Goal: Task Accomplishment & Management: Manage account settings

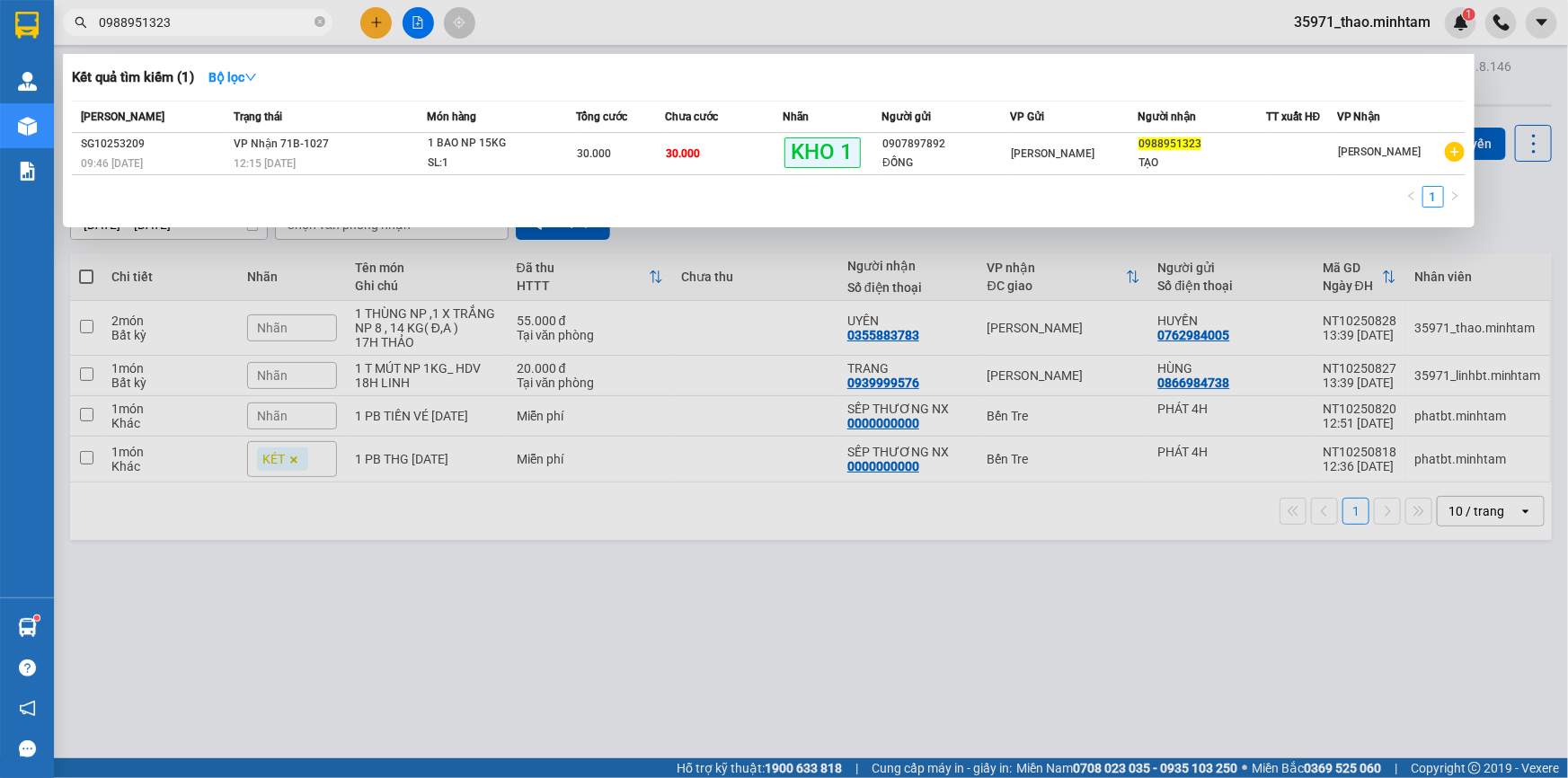
type input "0"
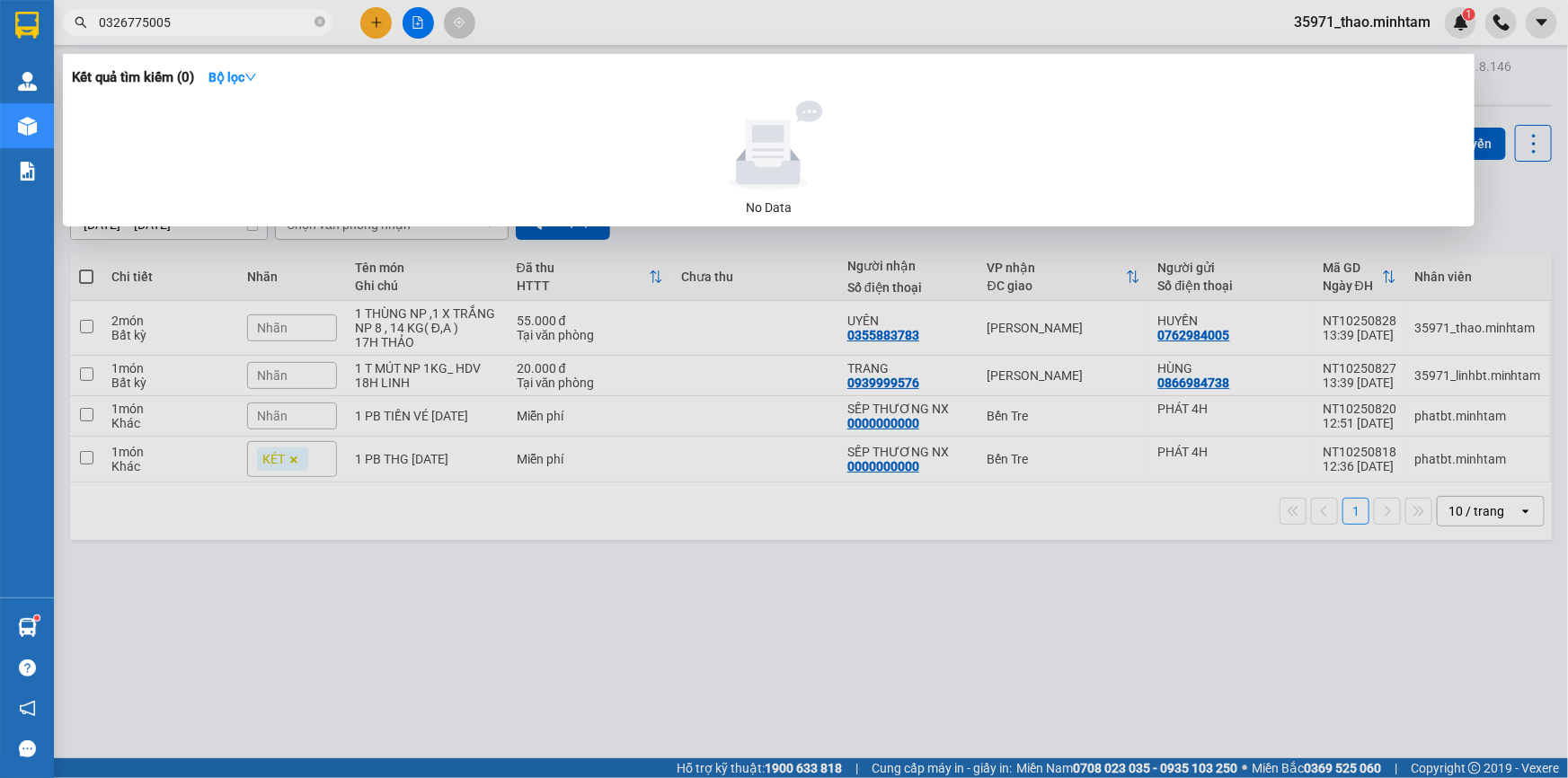
type input "0326775005"
click at [380, 22] on div at bounding box center [784, 389] width 1568 height 778
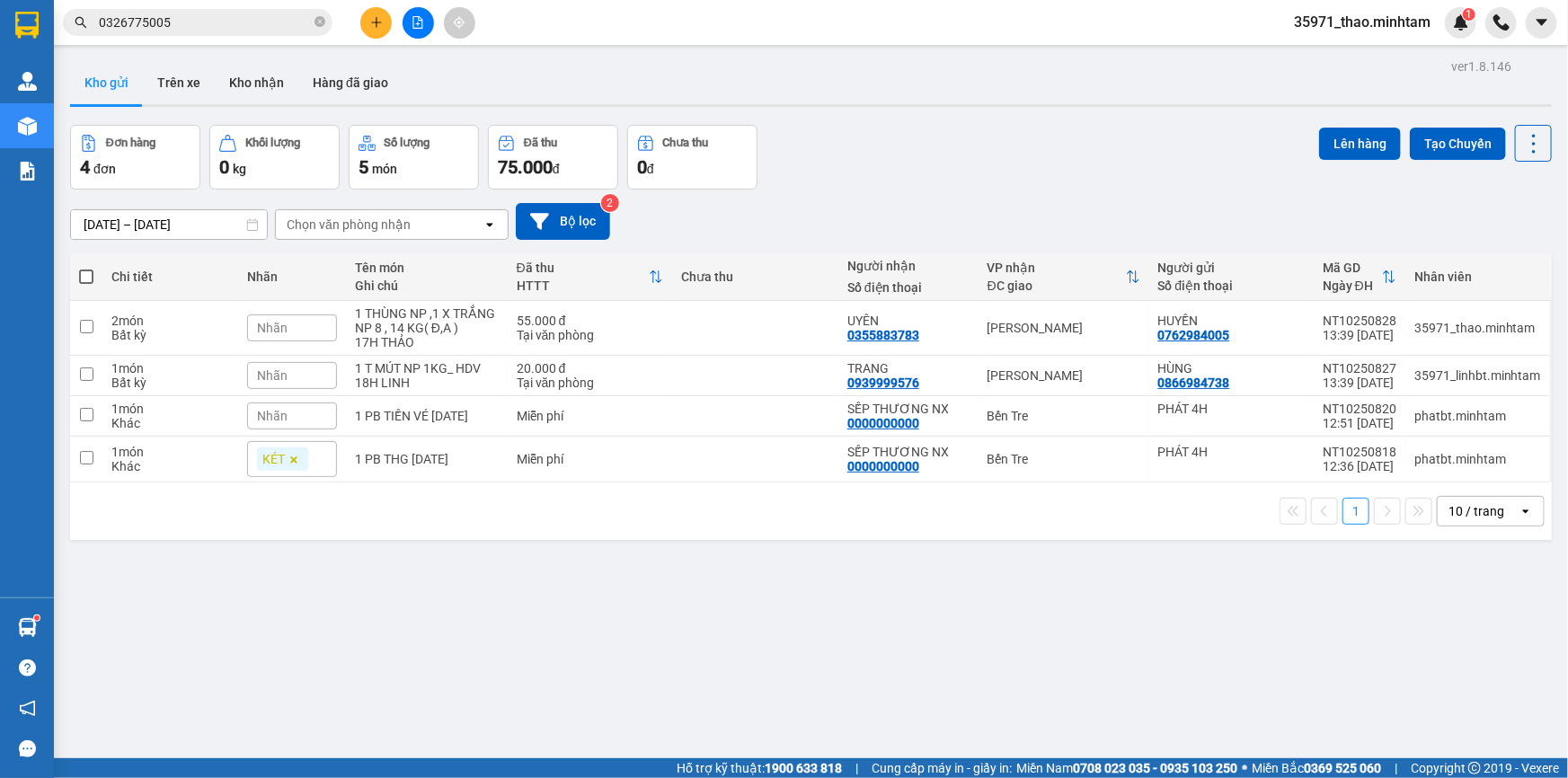
click at [380, 22] on icon "plus" at bounding box center [376, 21] width 10 height 1
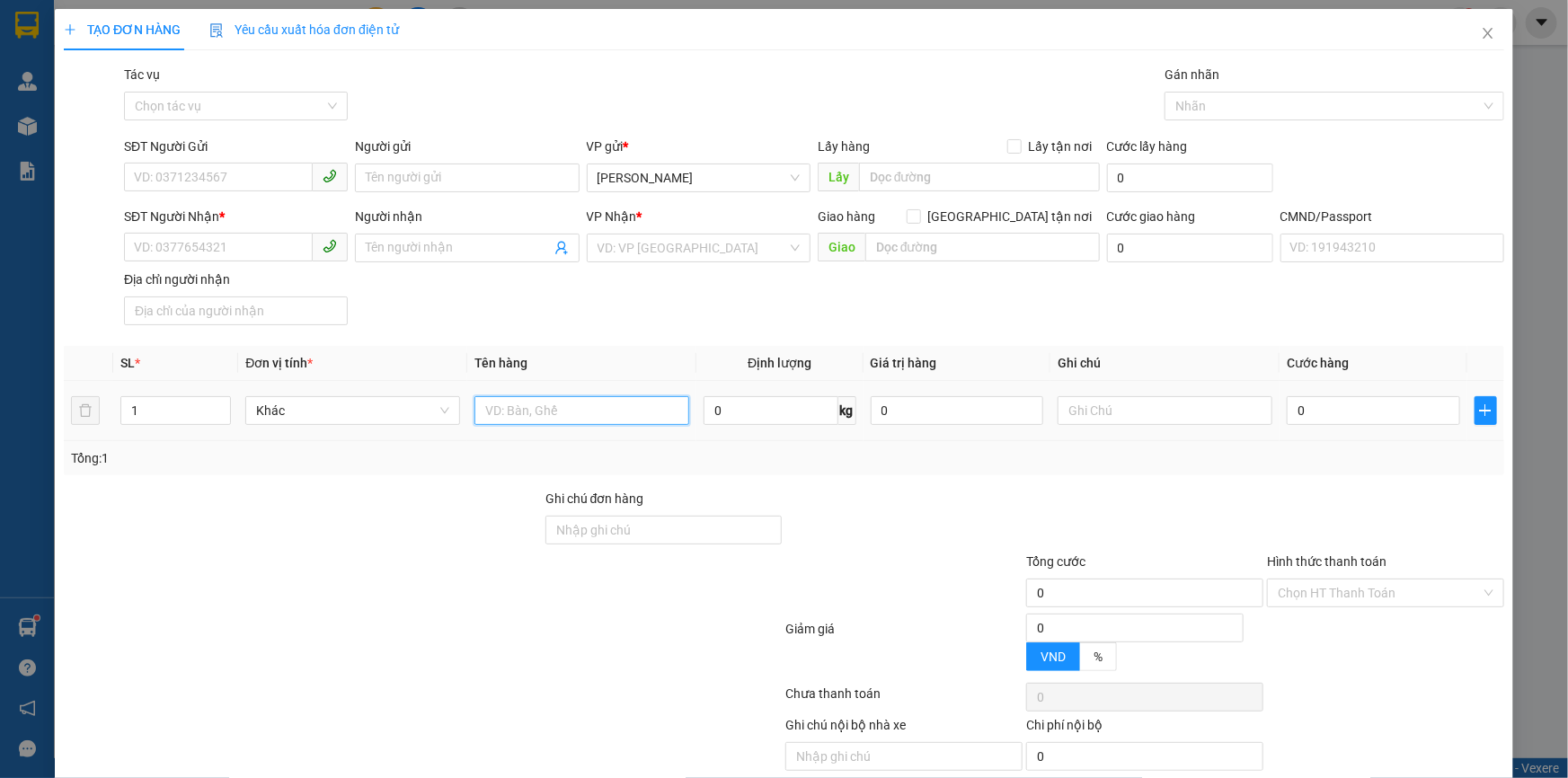
click at [548, 413] on input "text" at bounding box center [582, 410] width 215 height 29
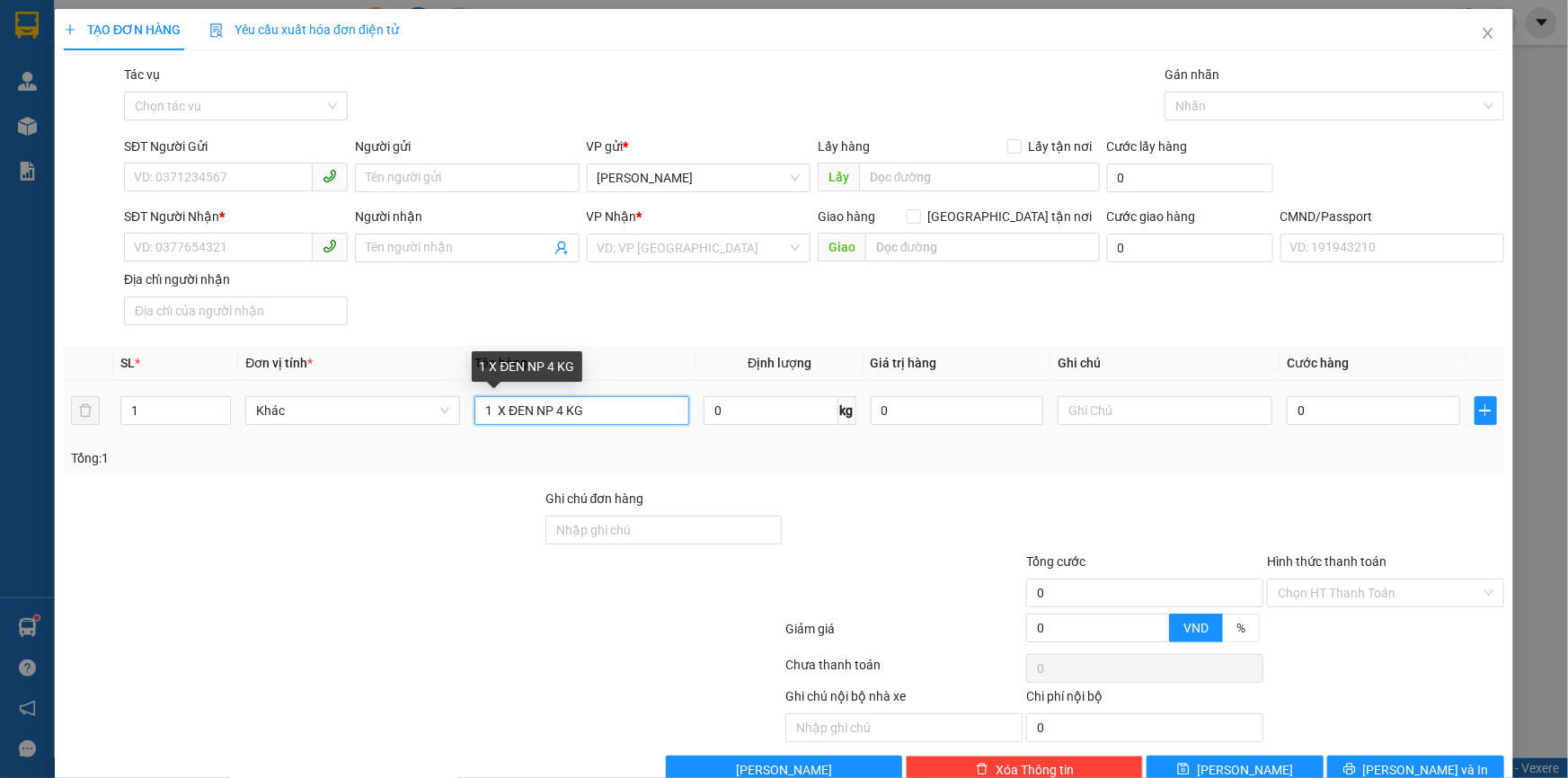
click at [490, 407] on input "1 X ĐEN NP 4 KG" at bounding box center [582, 410] width 215 height 29
type input "1 X ĐEN NP 4 KG"
click at [720, 244] on input "search" at bounding box center [692, 247] width 190 height 27
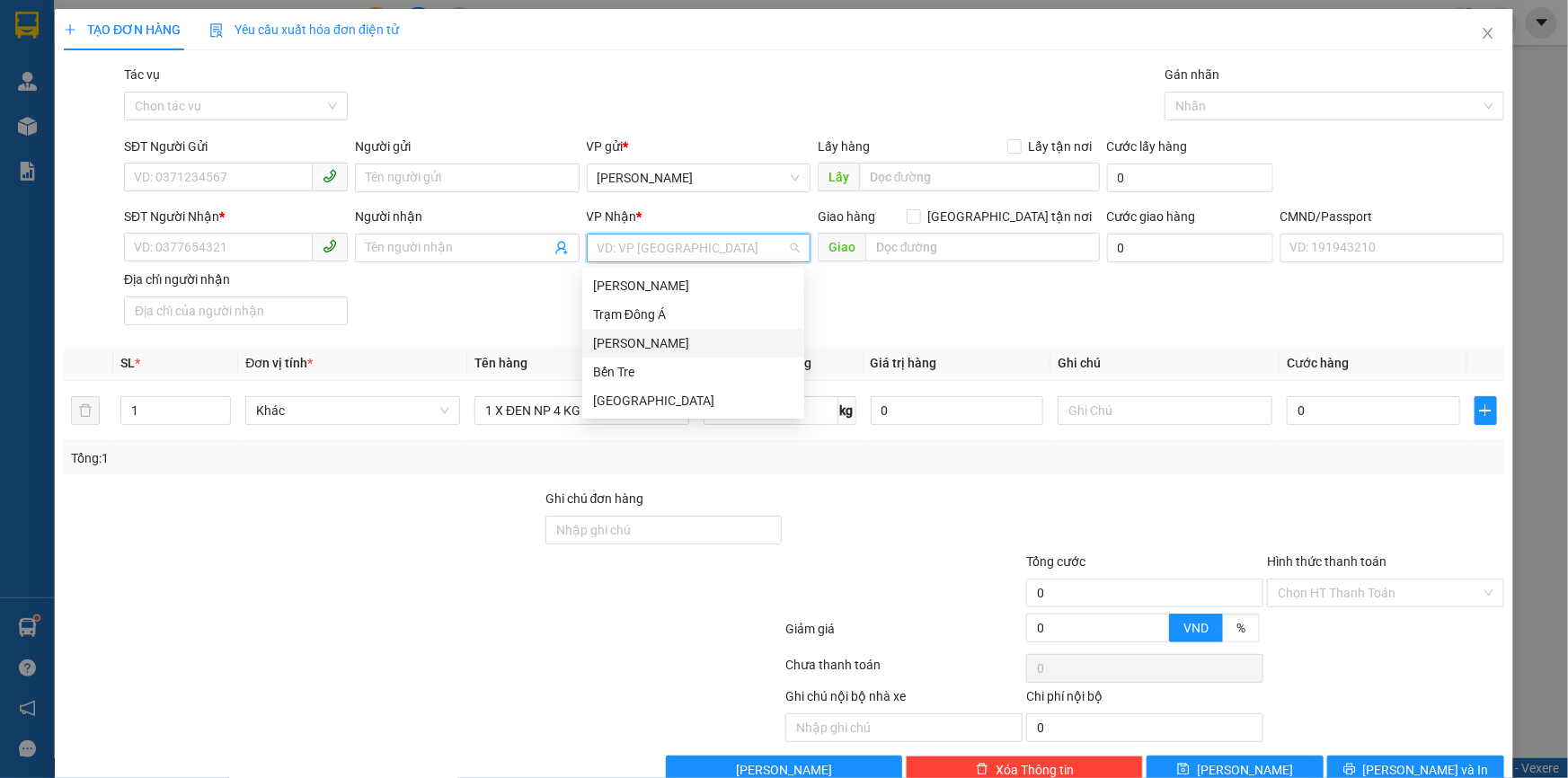
click at [724, 336] on div "Hồ Chí Minh" at bounding box center [693, 343] width 200 height 19
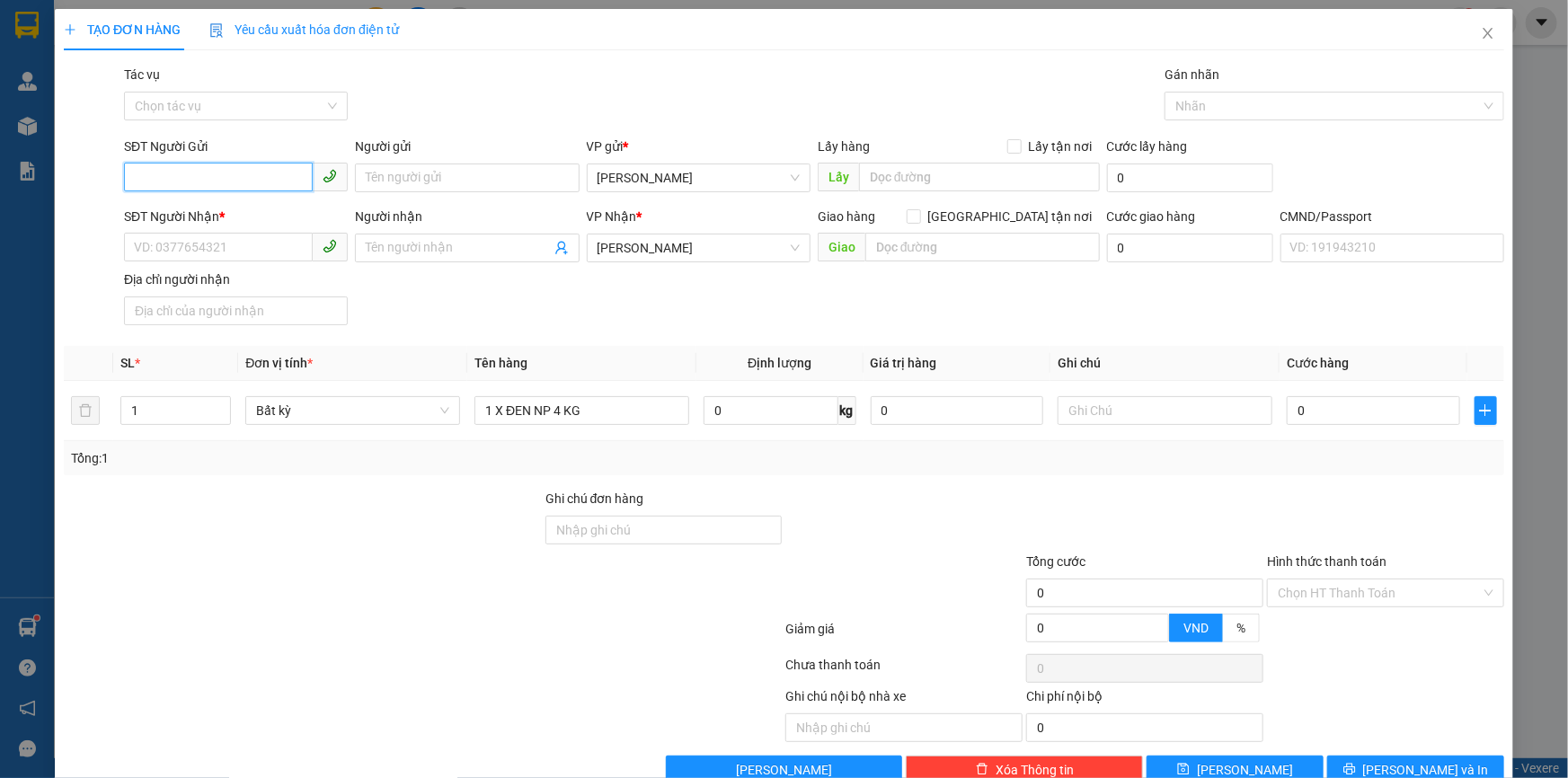
click at [247, 162] on input "SĐT Người Gửi" at bounding box center [218, 176] width 189 height 29
type input "0384293946"
click at [309, 208] on div "0384293946 - THÚY" at bounding box center [233, 213] width 200 height 19
type input "THÚY"
type input "0384293946"
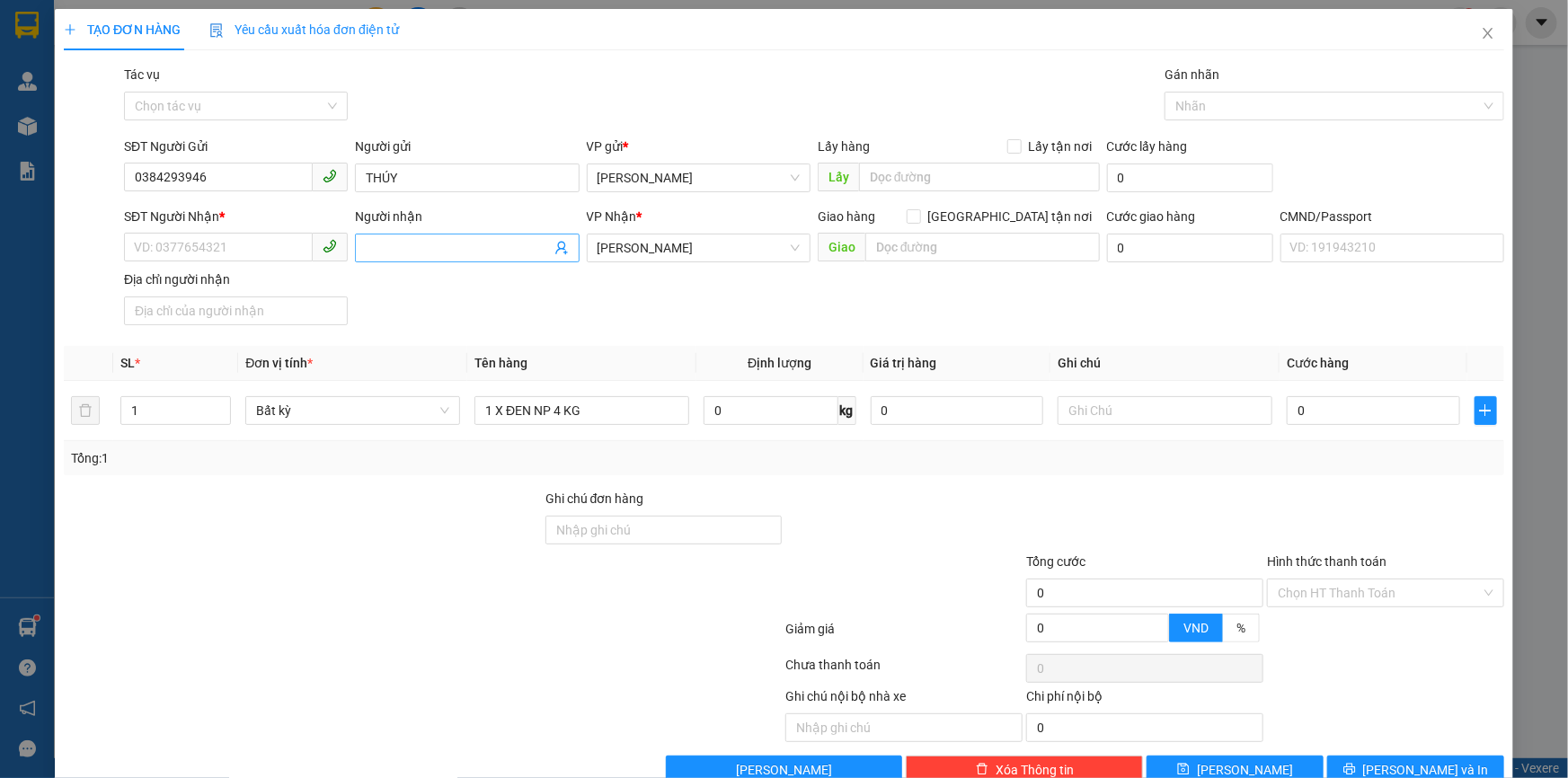
click at [557, 243] on icon "user-add" at bounding box center [561, 248] width 12 height 14
click at [562, 202] on span "-" at bounding box center [564, 206] width 4 height 15
type input "0934164490"
type input "CƯỜNG"
click at [630, 395] on div "1 X ĐEN NP 4 KG" at bounding box center [582, 410] width 215 height 36
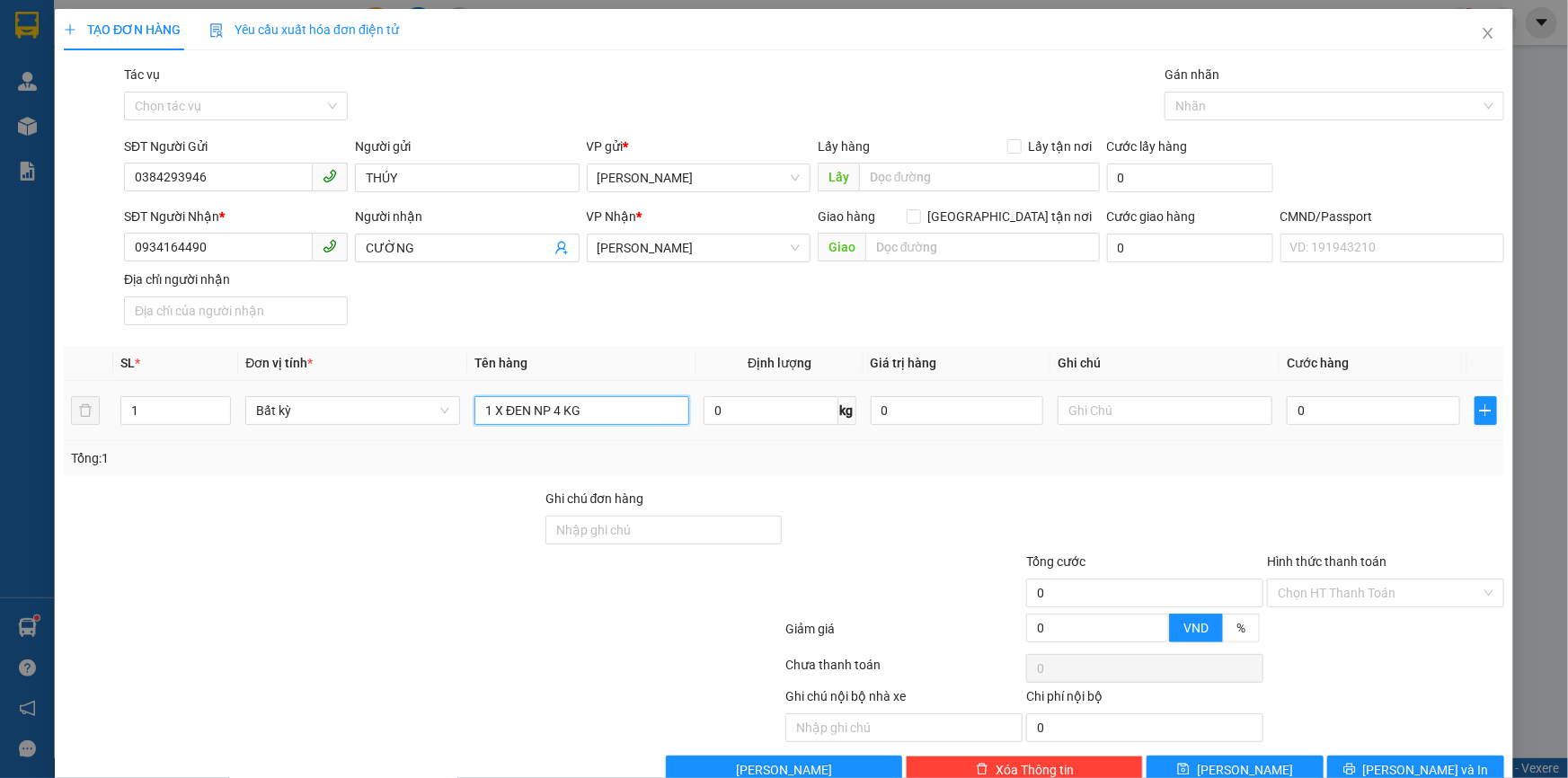
click at [630, 405] on input "1 X ĐEN NP 4 KG" at bounding box center [582, 410] width 215 height 29
type input "1 X ĐEN NP 4 KG ( Đ,A )"
click at [1102, 398] on input "text" at bounding box center [1165, 410] width 215 height 29
type input "19H THẢO"
type input "2"
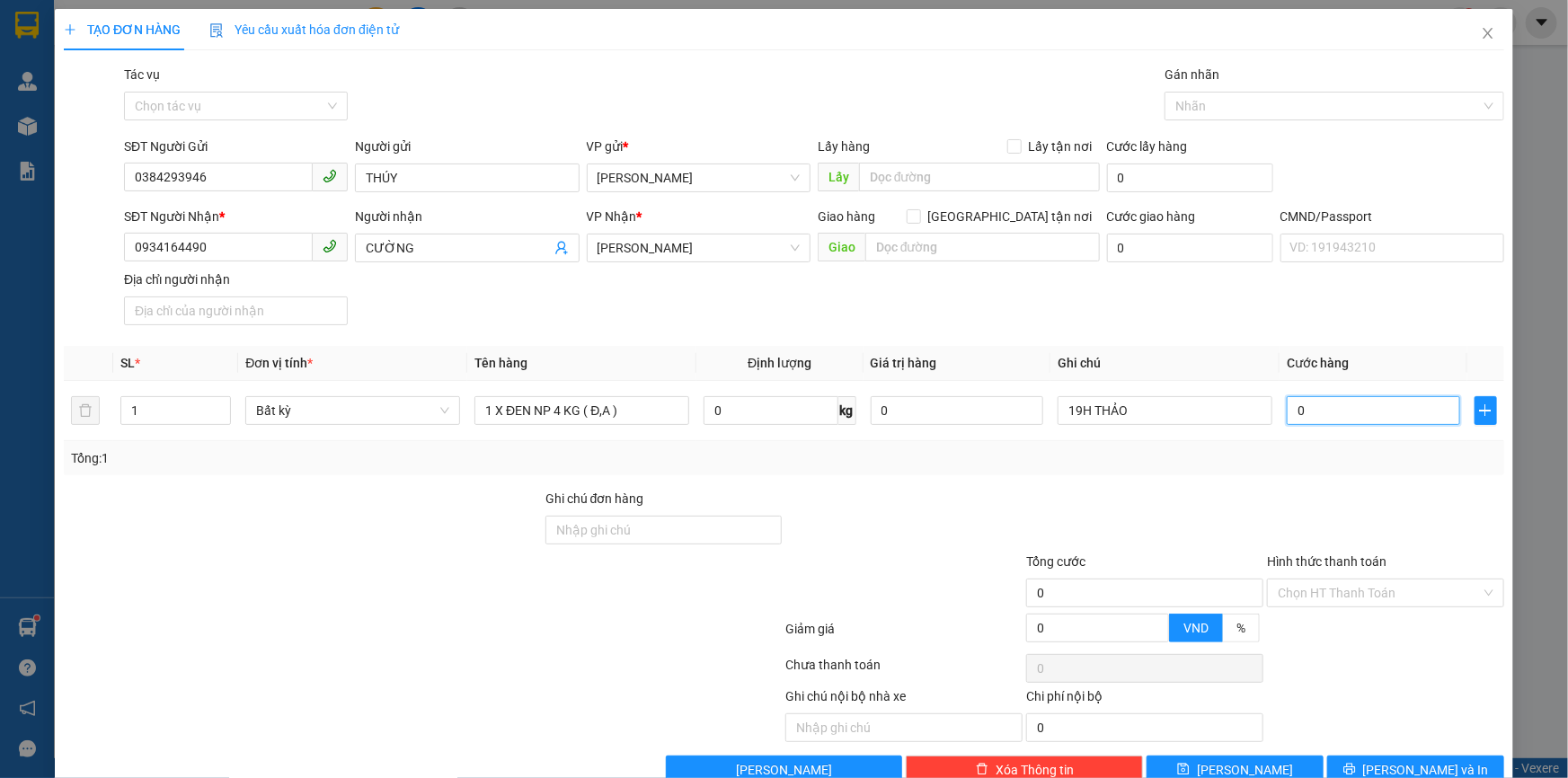
type input "2"
type input "20"
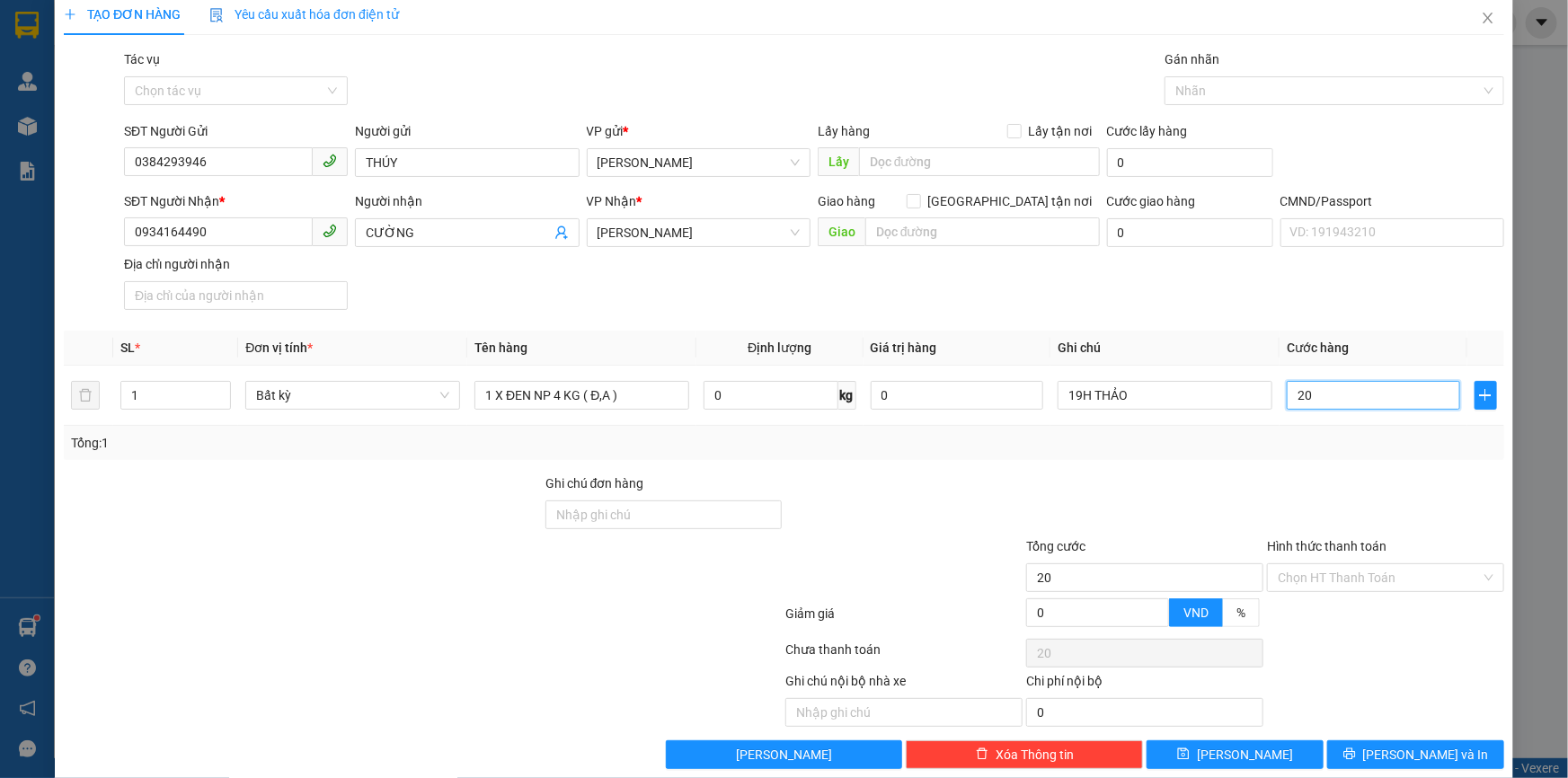
scroll to position [43, 0]
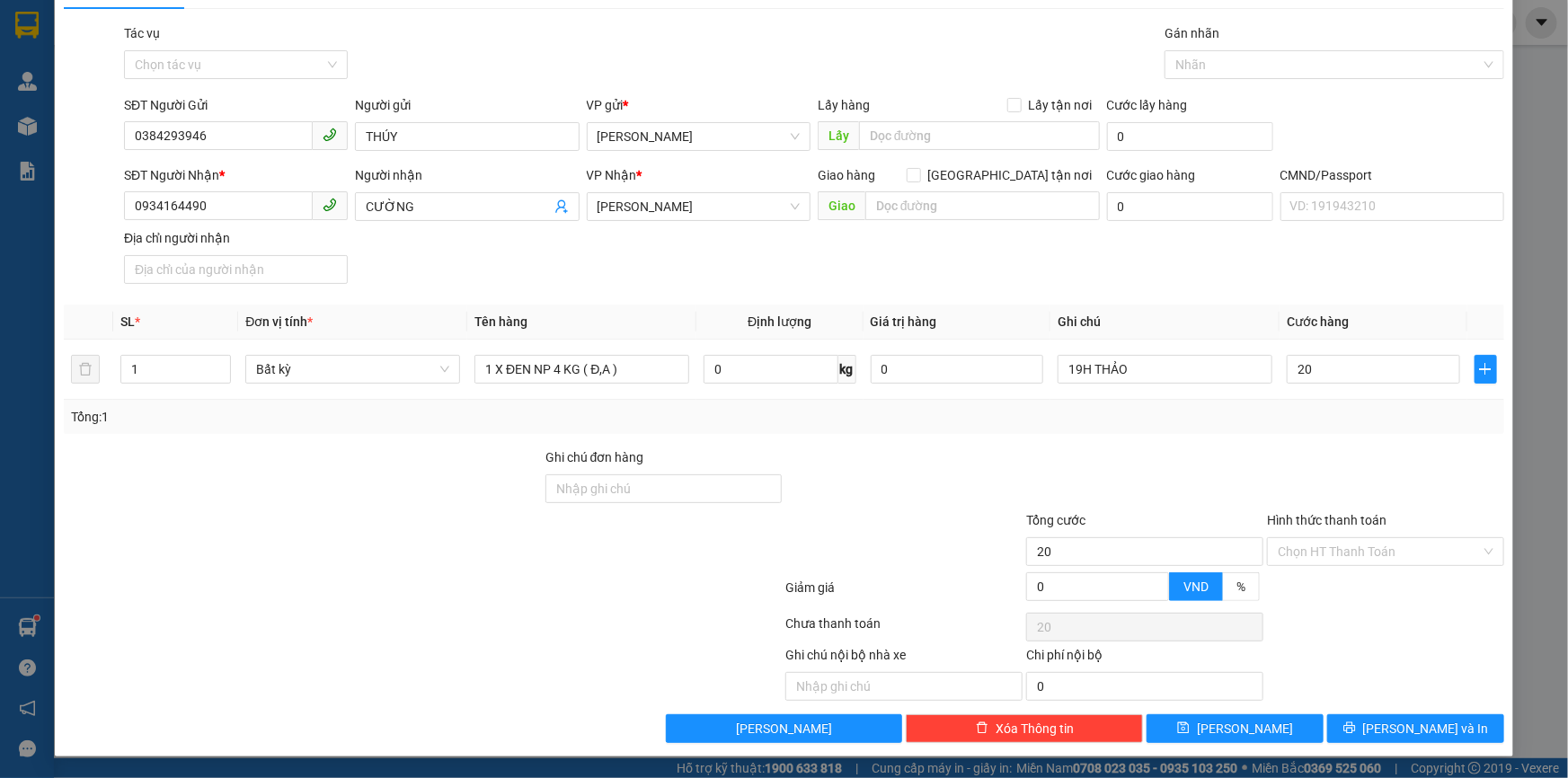
click at [595, 278] on div "SĐT Người Nhận * 0934164490 Người nhận CƯỜNG VP Nhận * Hồ Chí Minh Giao hàng Gi…" at bounding box center [814, 228] width 1387 height 126
type input "20.000"
click at [1346, 548] on input "Hình thức thanh toán" at bounding box center [1379, 551] width 203 height 27
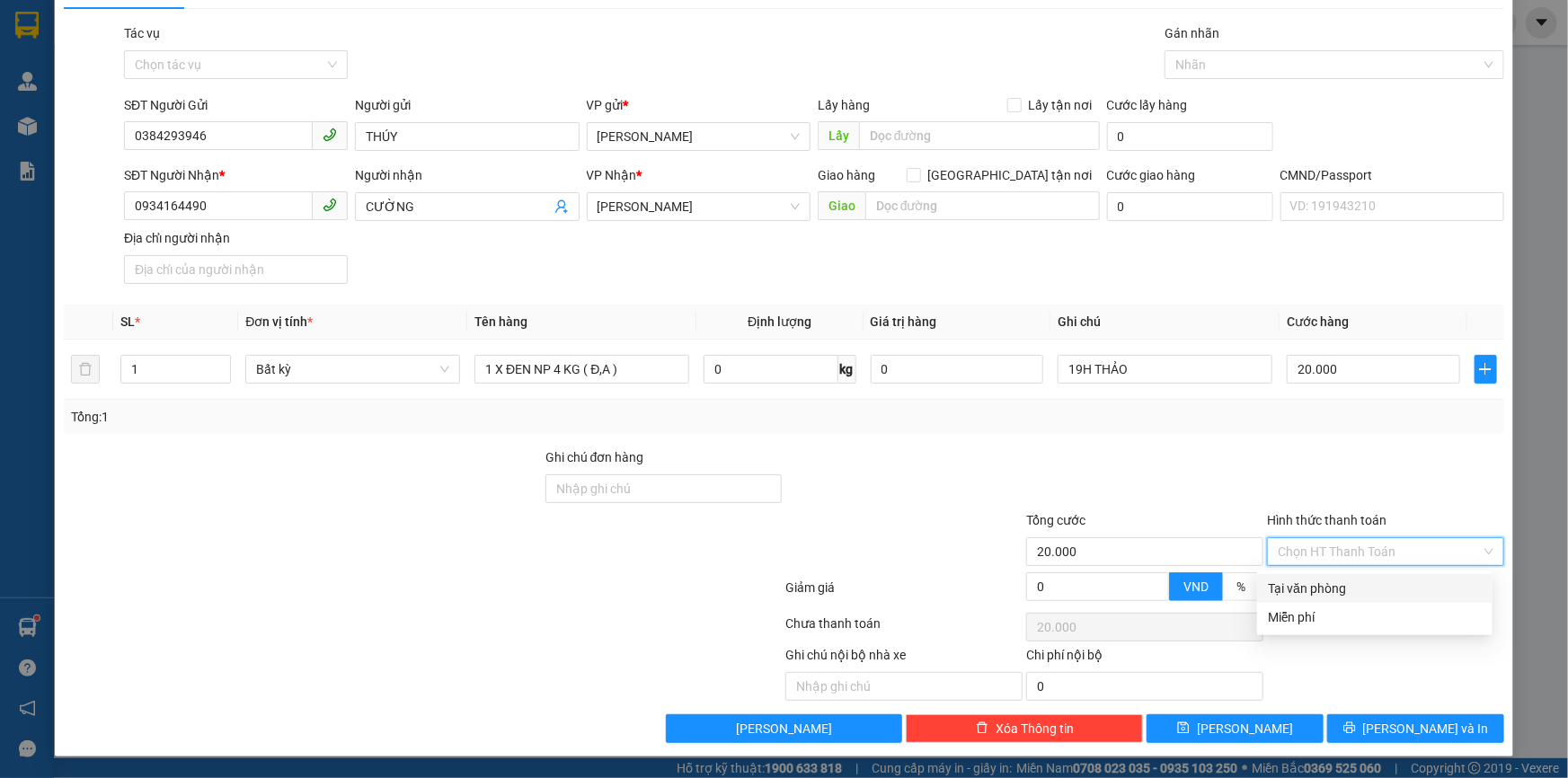
click at [1373, 574] on div "Tại văn phòng" at bounding box center [1374, 588] width 235 height 29
type input "0"
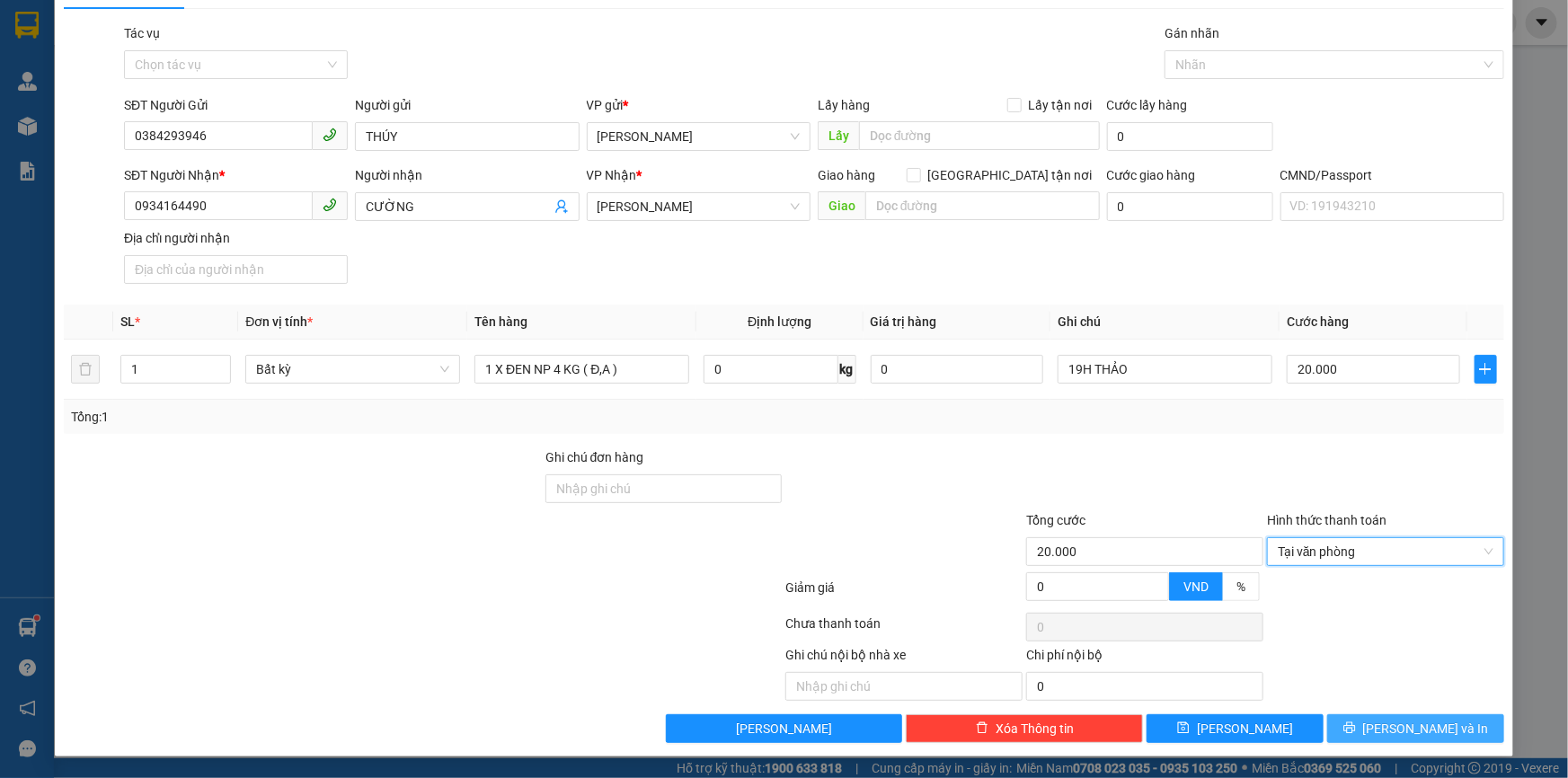
click at [1415, 722] on span "[PERSON_NAME] và In" at bounding box center [1426, 728] width 126 height 19
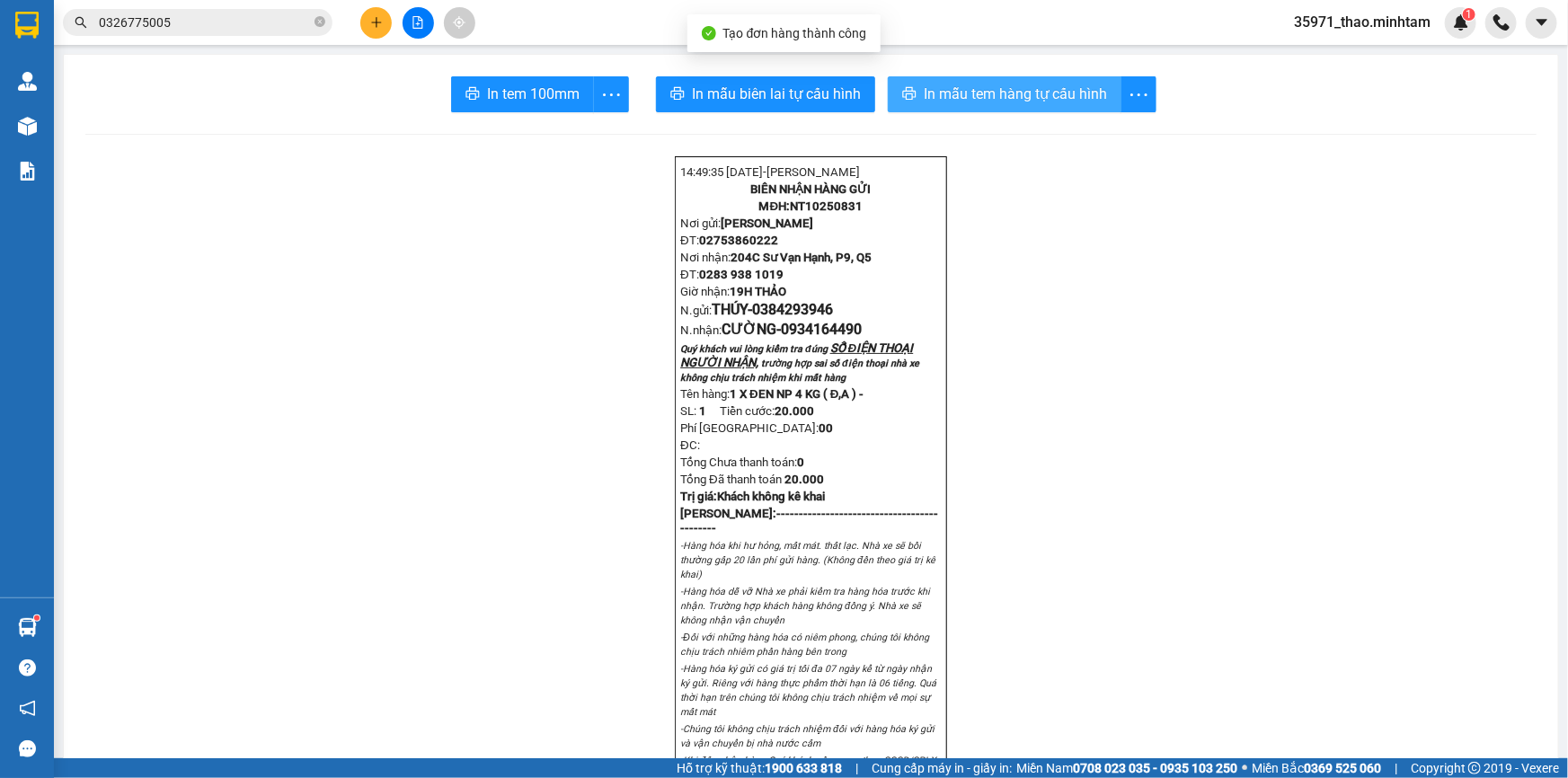
drag, startPoint x: 958, startPoint y: 82, endPoint x: 991, endPoint y: 87, distance: 33.4
click at [960, 83] on span "In mẫu tem hàng tự cấu hình" at bounding box center [1015, 94] width 183 height 22
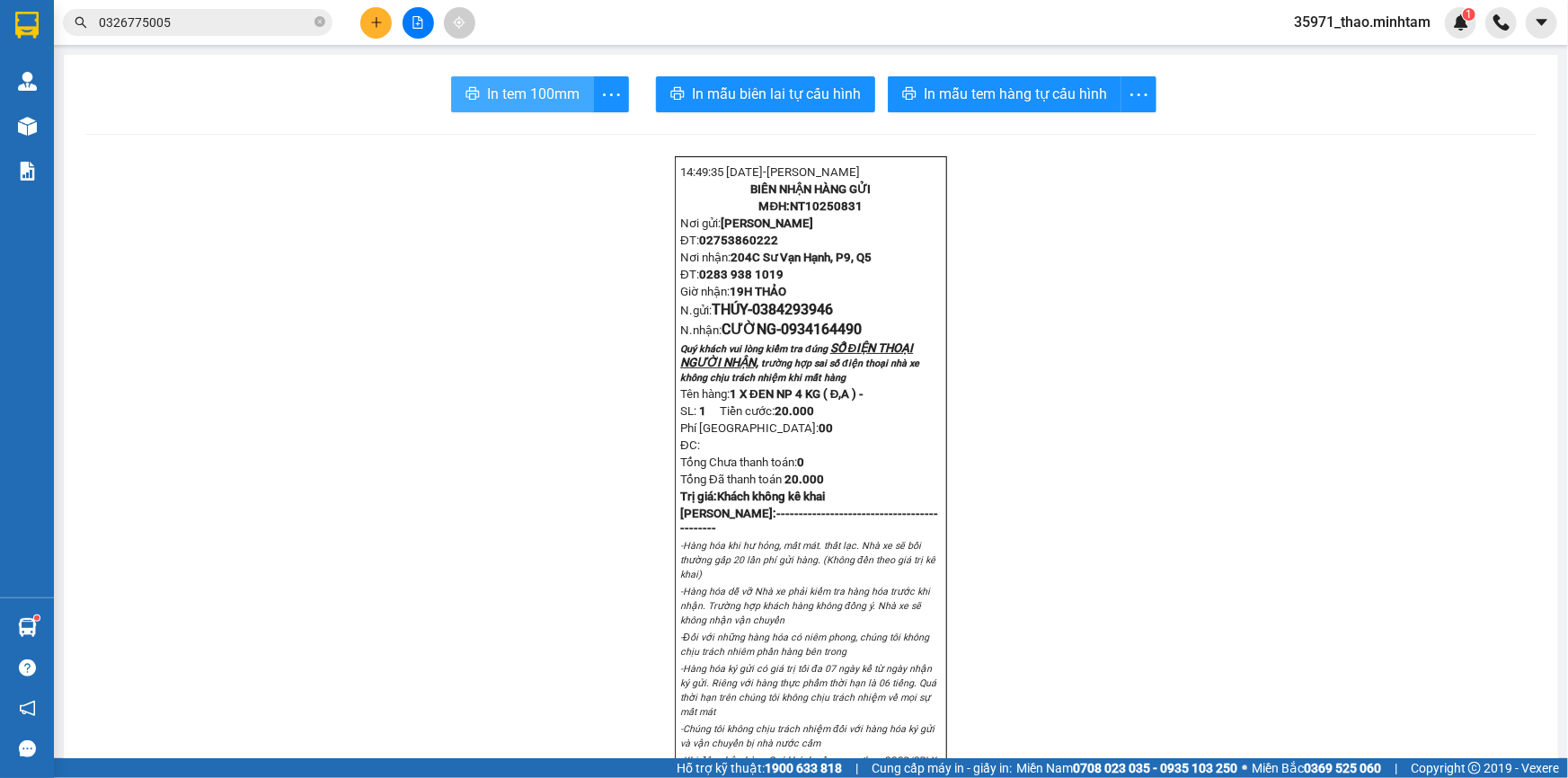
click at [521, 84] on span "In tem 100mm" at bounding box center [533, 94] width 92 height 22
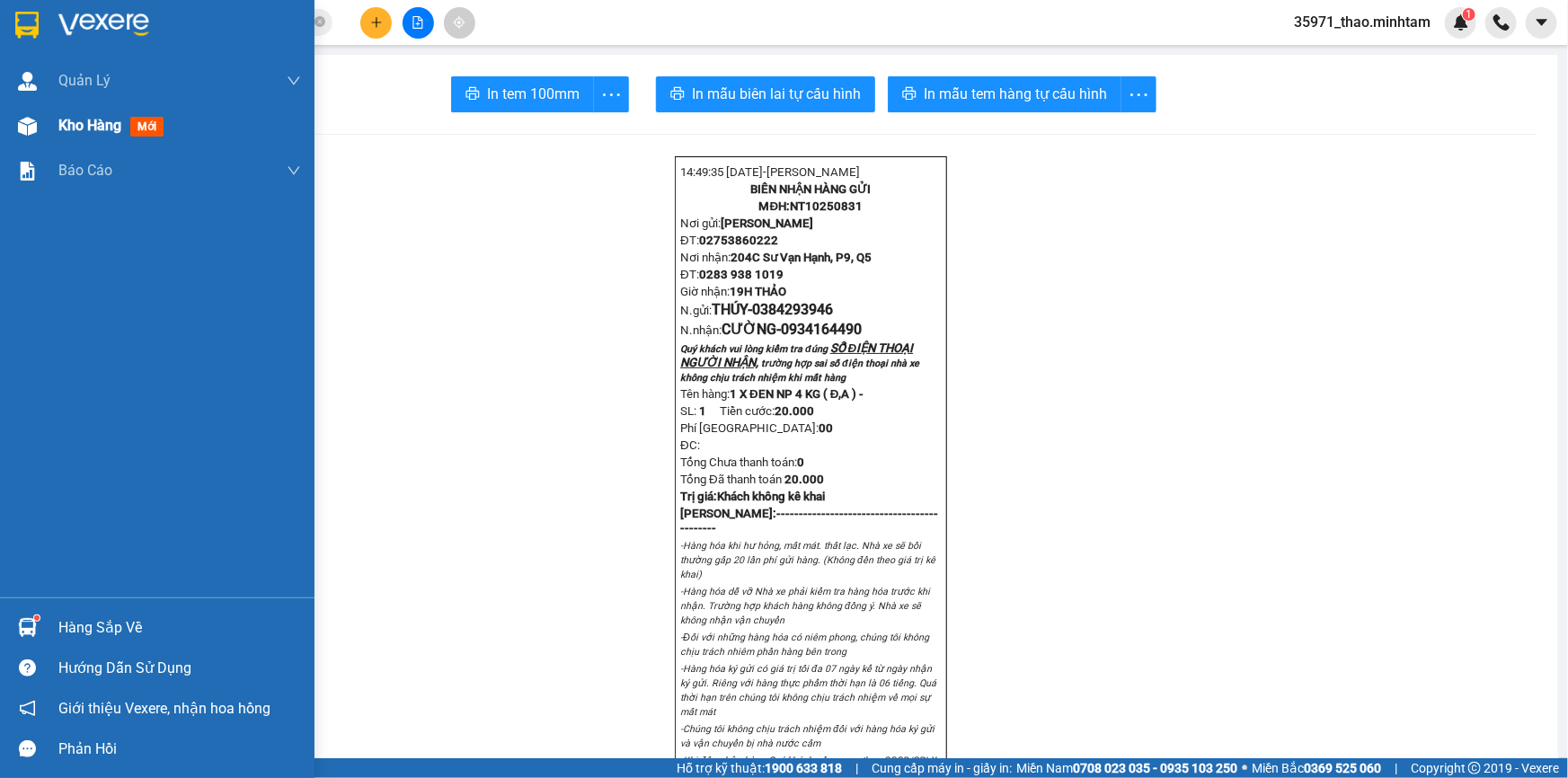
click at [110, 132] on span "Kho hàng" at bounding box center [89, 125] width 63 height 18
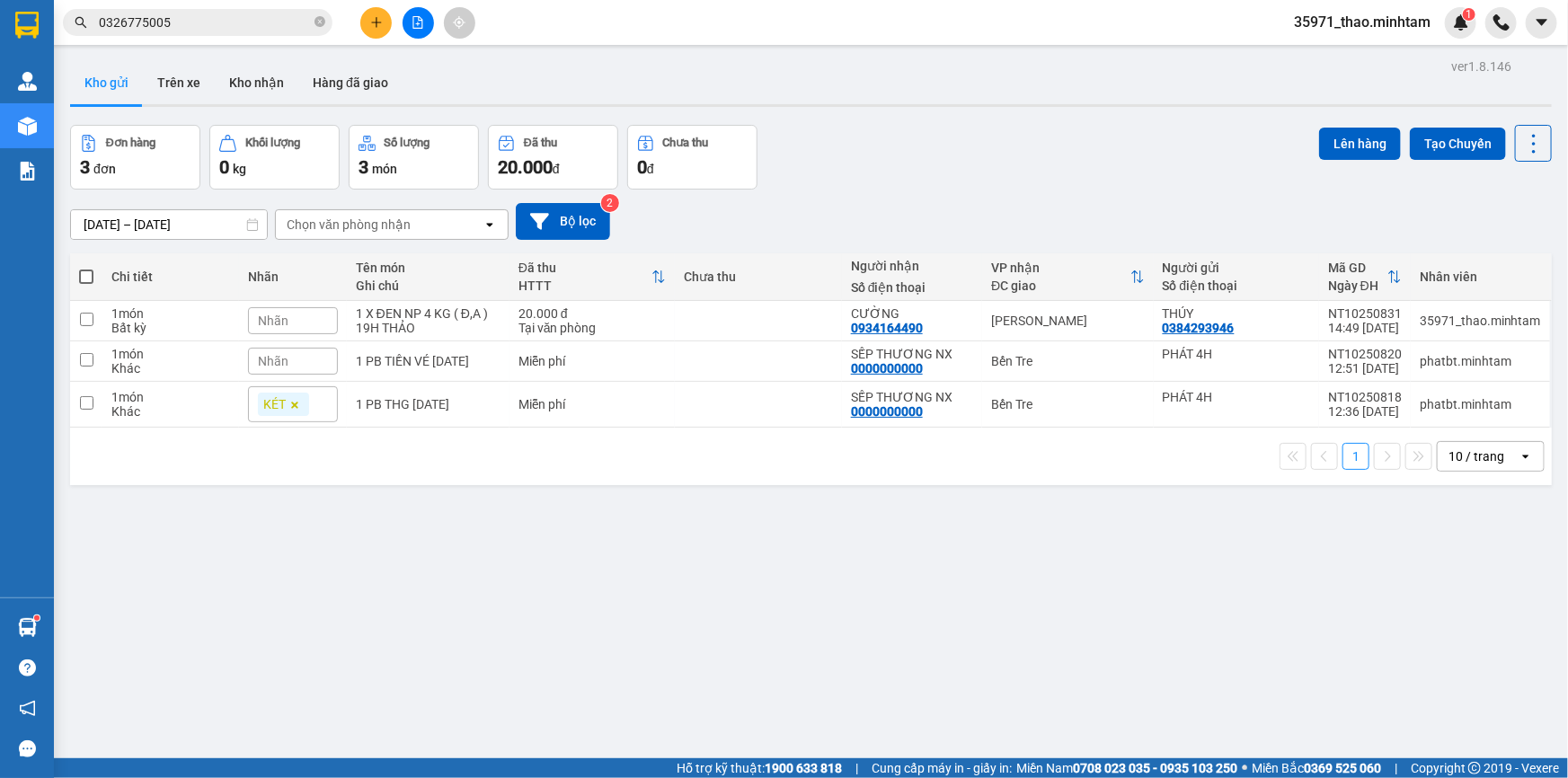
click at [254, 21] on input "0326775005" at bounding box center [205, 22] width 212 height 19
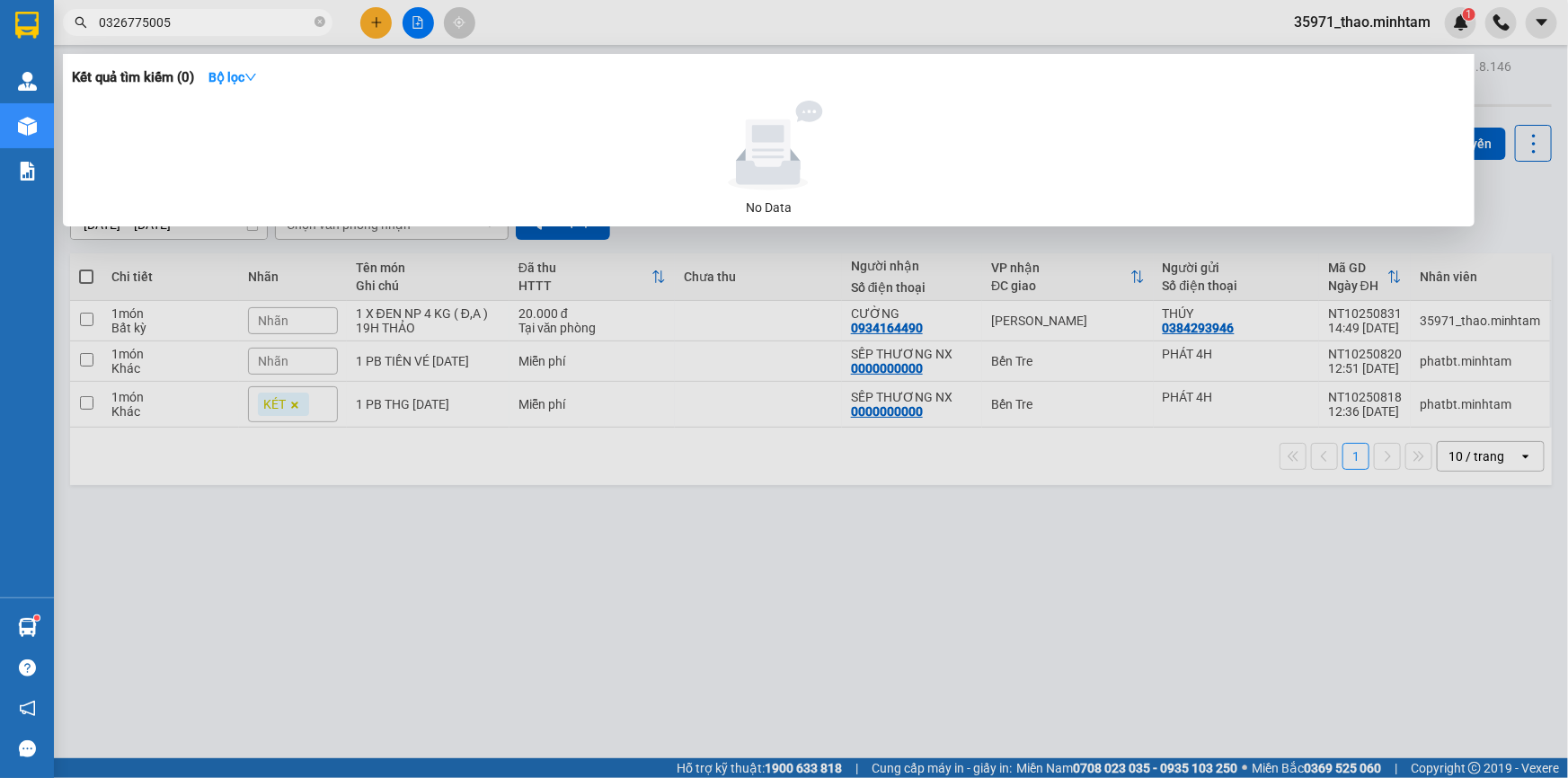
click at [254, 21] on input "0326775005" at bounding box center [205, 22] width 212 height 19
type input "0"
type input "10253250"
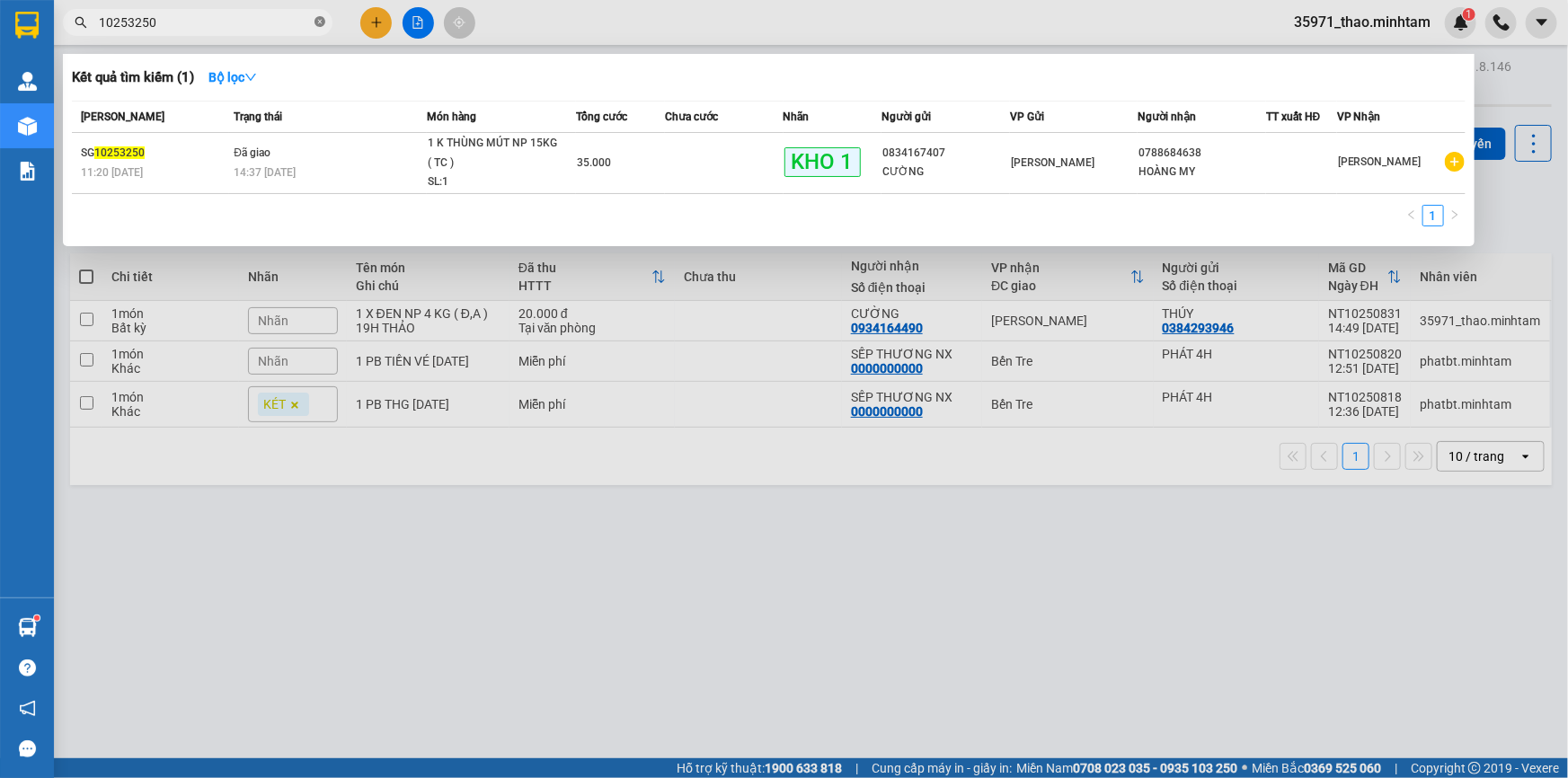
click at [319, 22] on icon "close-circle" at bounding box center [320, 22] width 11 height 11
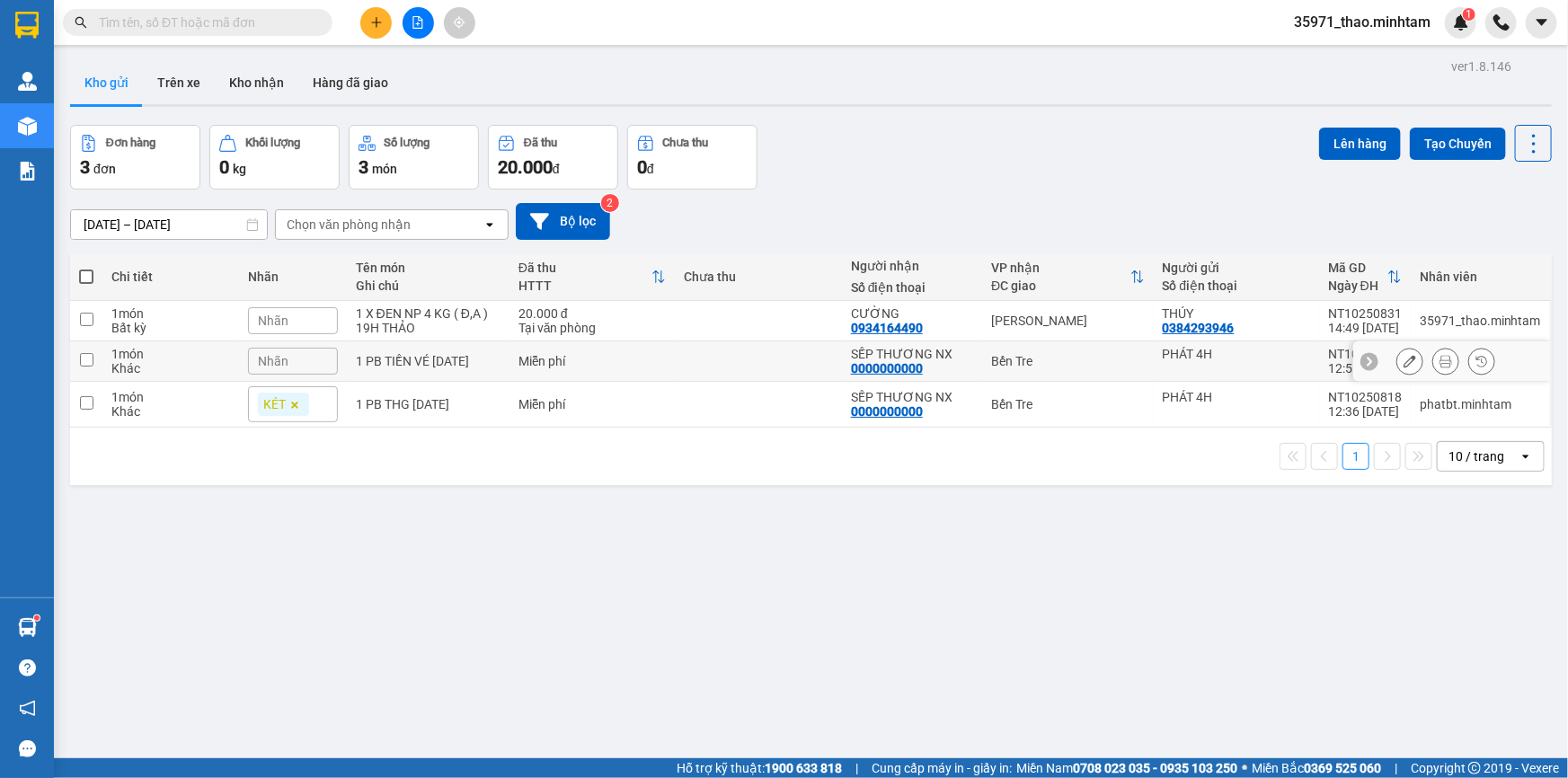
click at [371, 369] on div "1 PB TIỀN VÉ [DATE]" at bounding box center [428, 361] width 145 height 15
checkbox input "true"
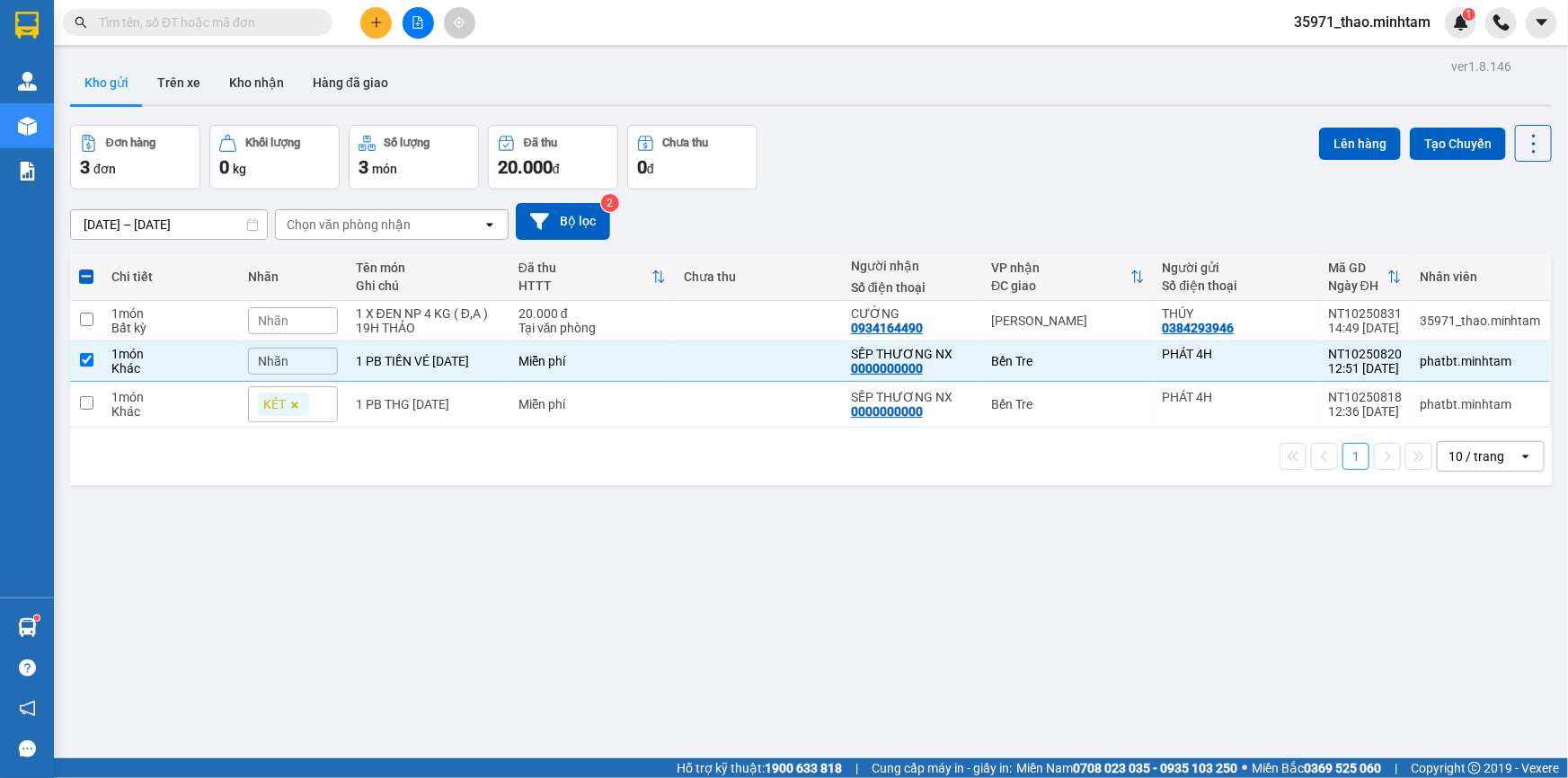
click at [418, 566] on div "ver 1.8.146 Kho gửi Trên xe Kho nhận Hàng đã giao Đơn hàng 3 đơn Khối lượng 0 k…" at bounding box center [810, 443] width 1496 height 778
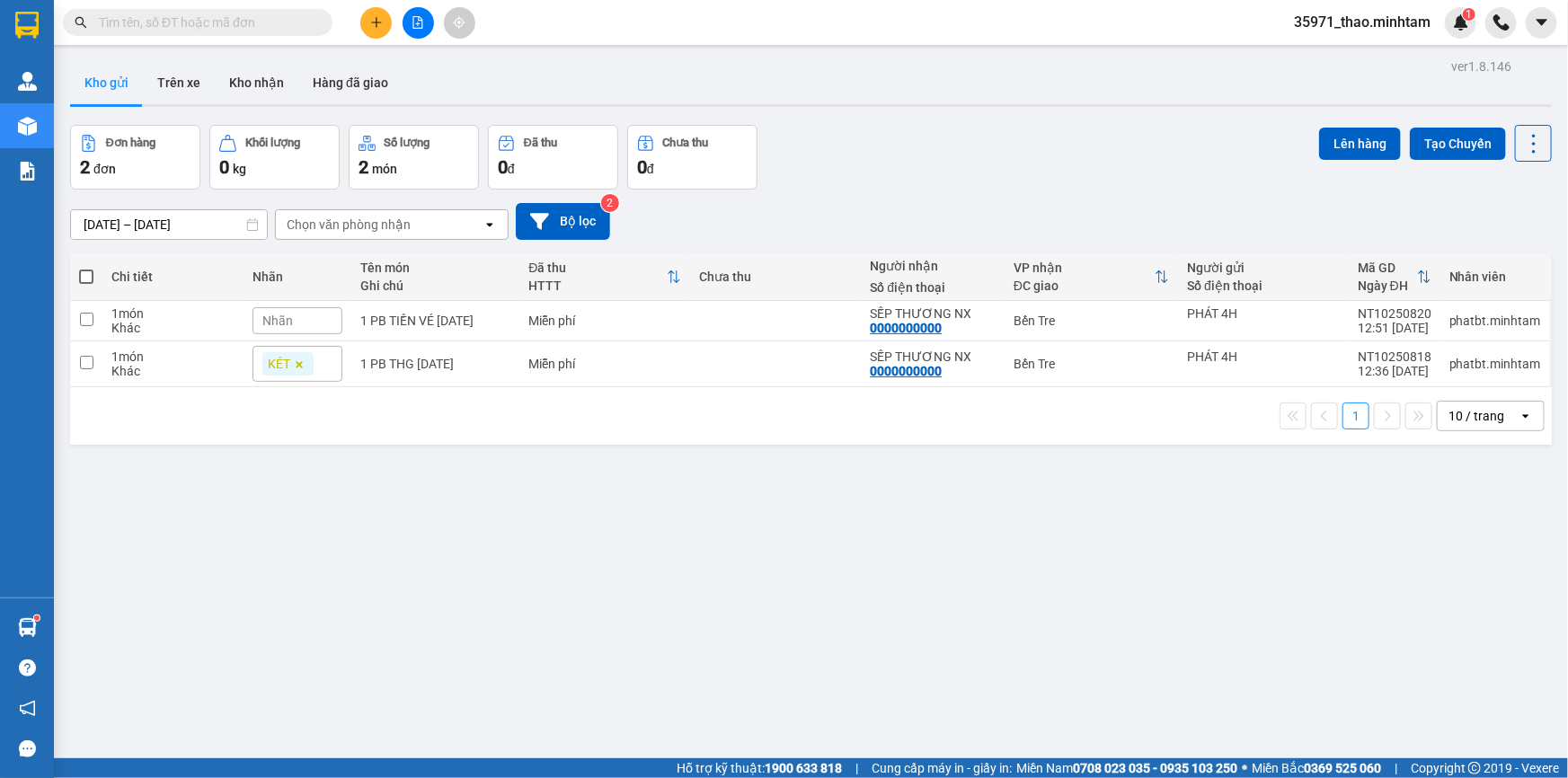
click at [233, 21] on input "text" at bounding box center [205, 22] width 212 height 19
click at [234, 24] on input "text" at bounding box center [205, 22] width 212 height 19
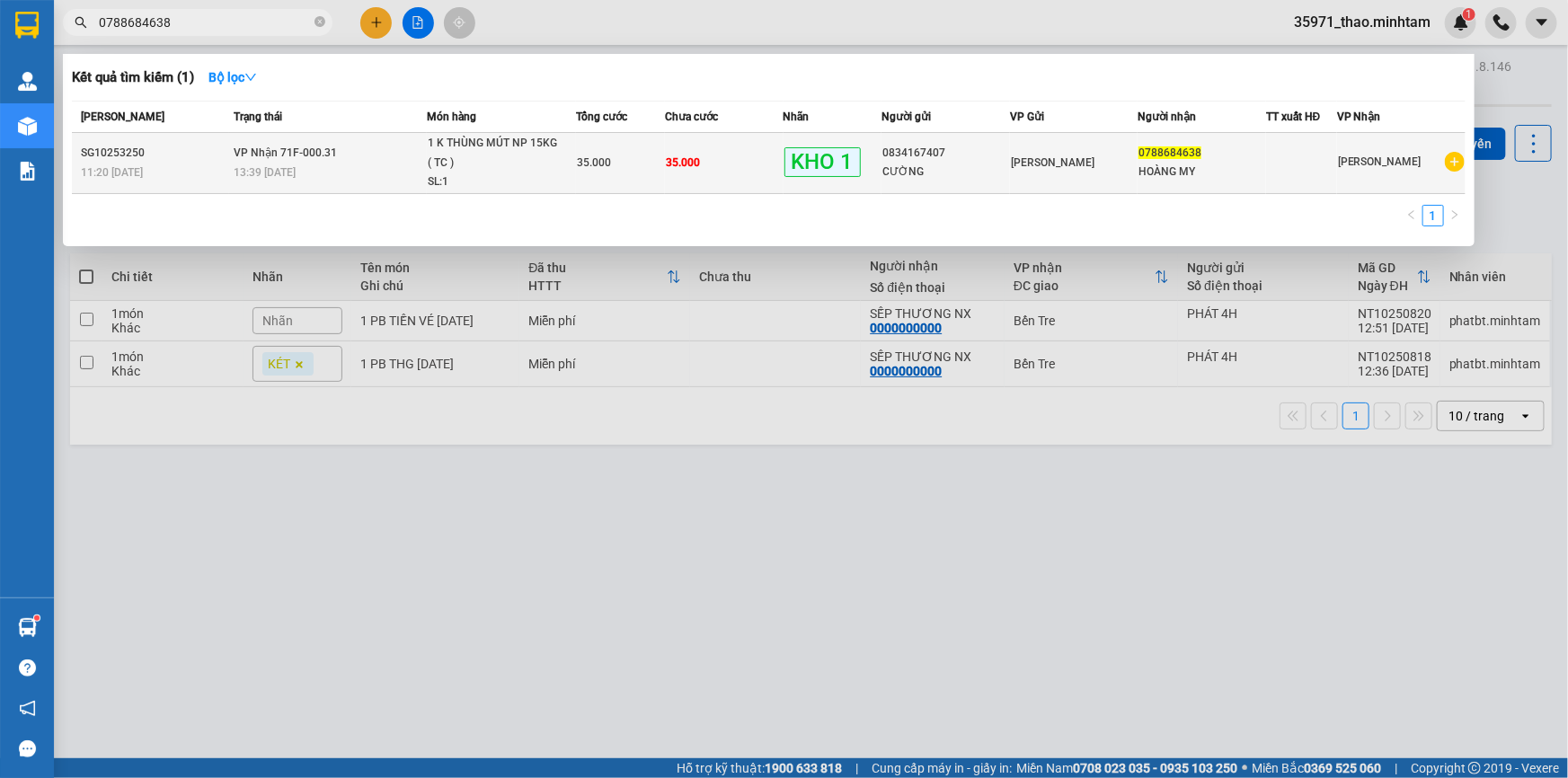
type input "0788684638"
click at [342, 152] on td "VP Nhận 71F-000.31 13:39 - 12/10" at bounding box center [328, 163] width 197 height 61
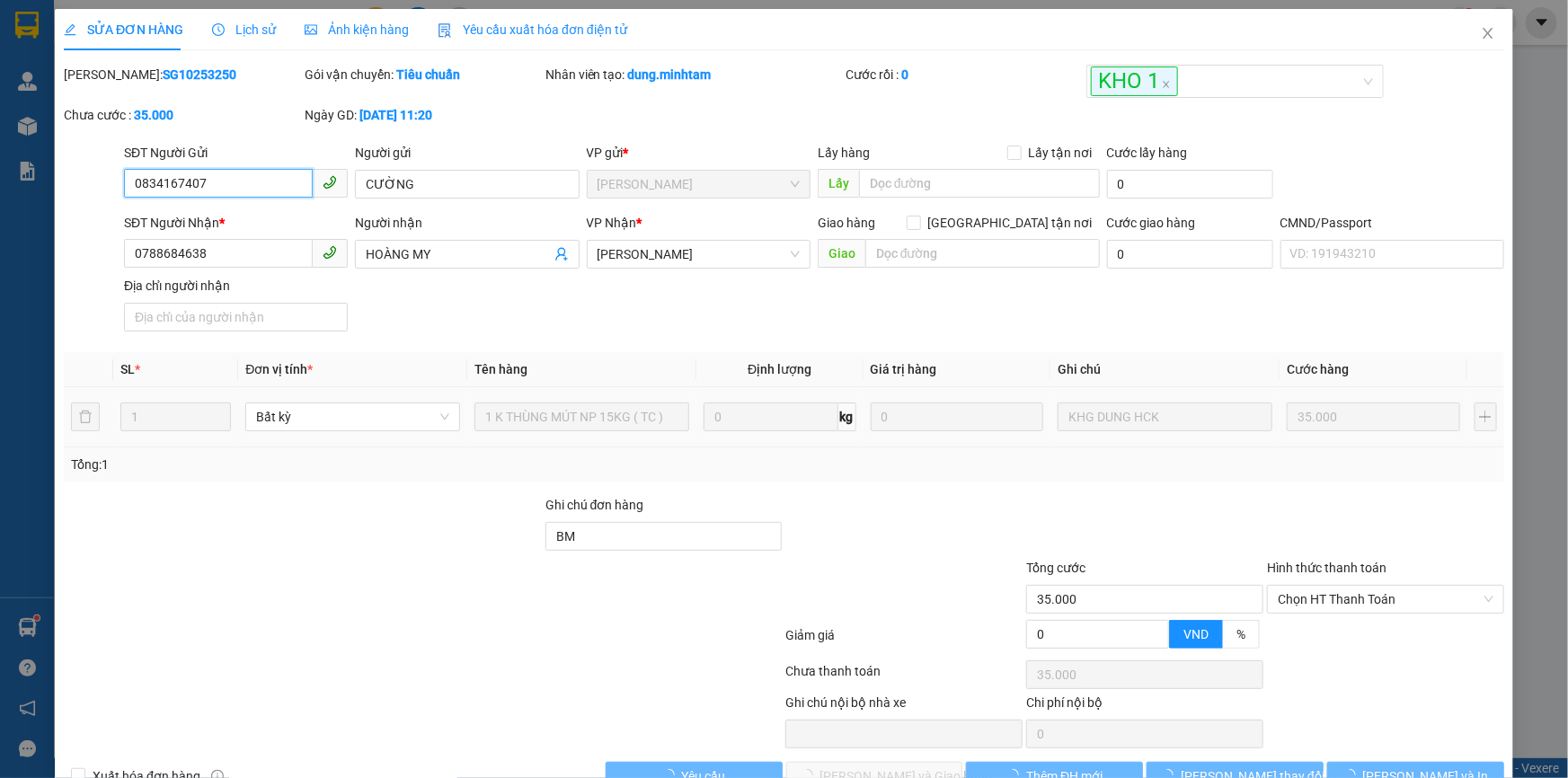
type input "0834167407"
type input "CƯỜNG"
type input "0788684638"
type input "HOÀNG MY"
type input "BM"
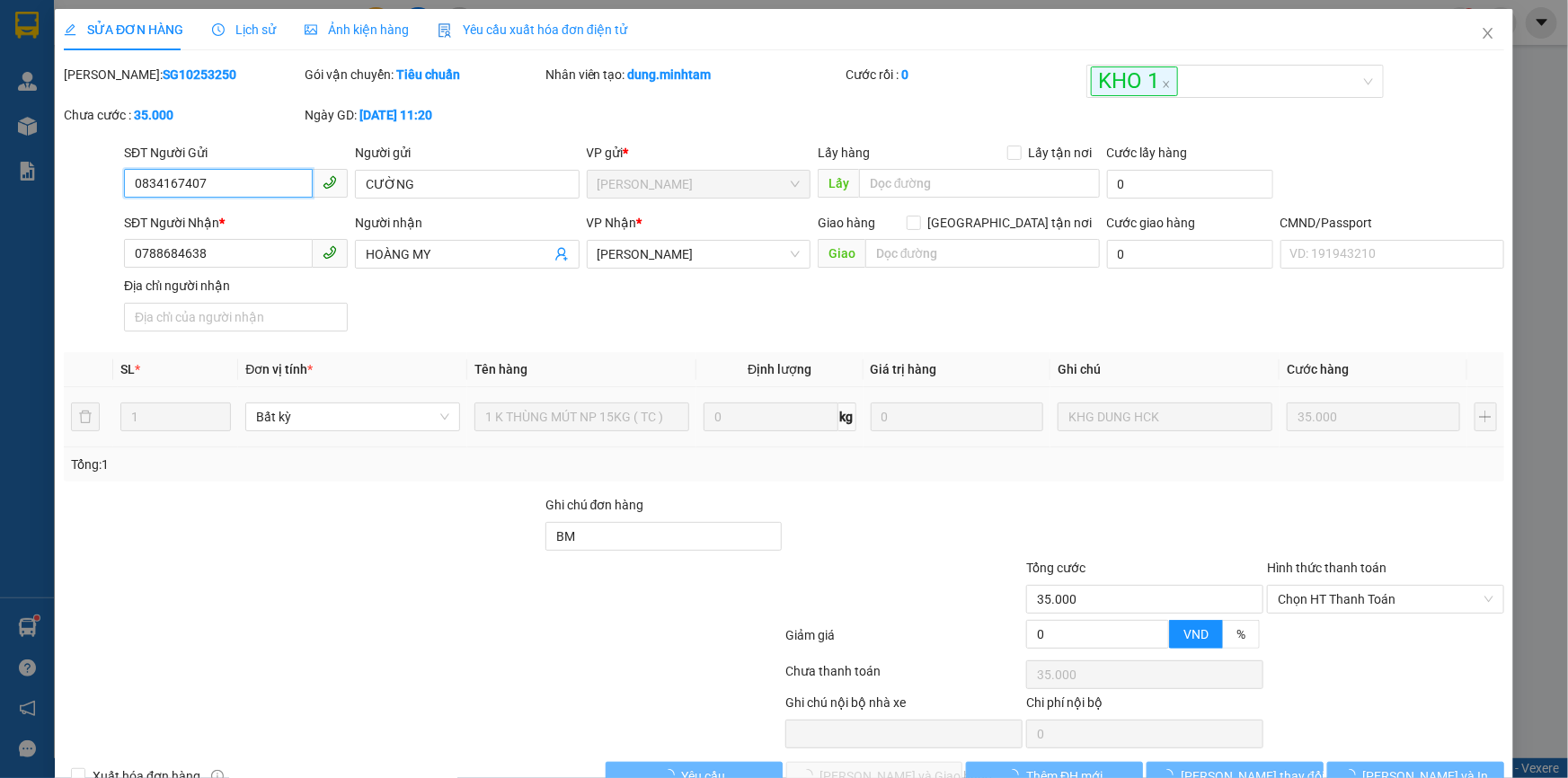
type input "35.000"
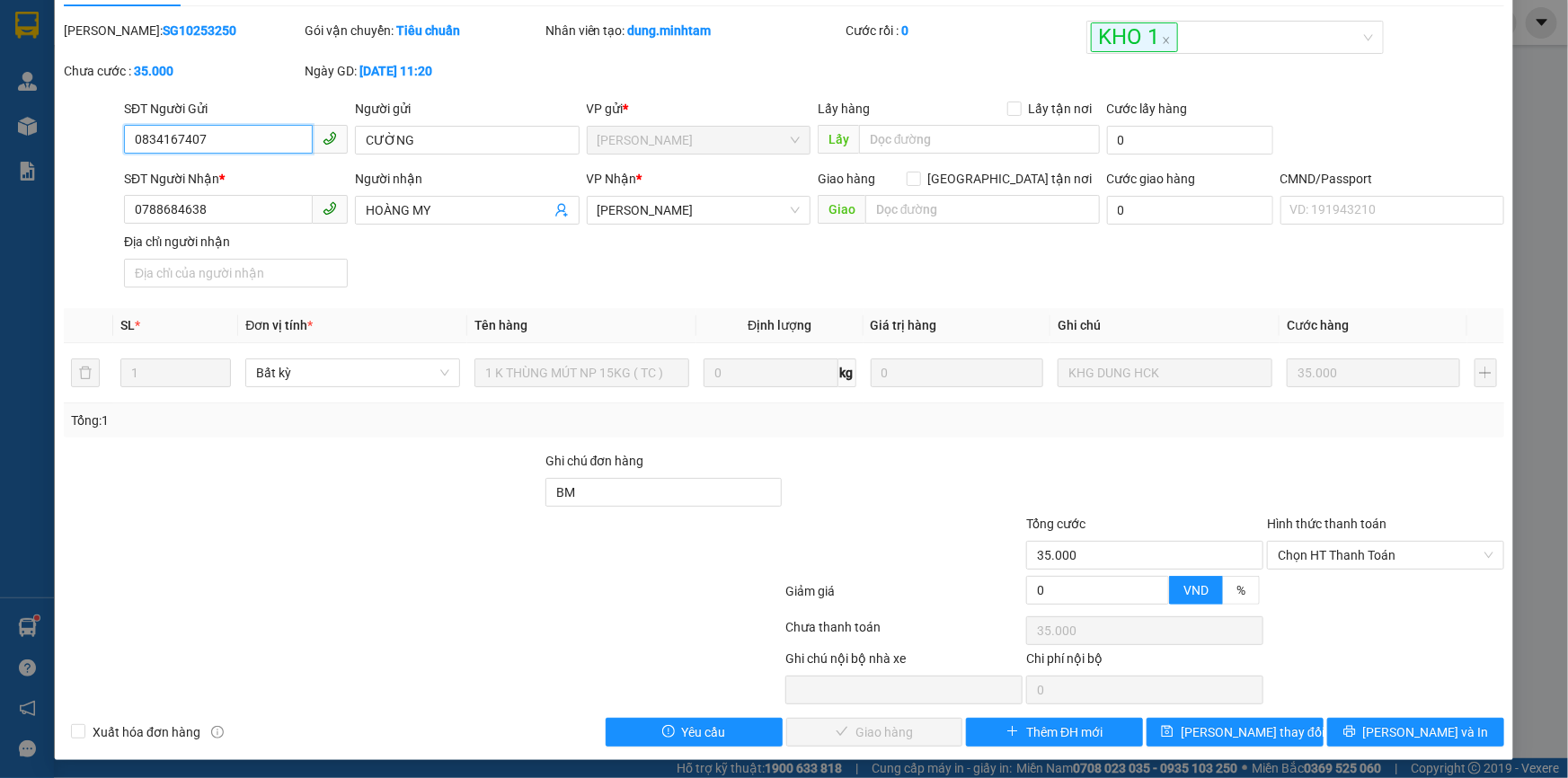
scroll to position [50, 0]
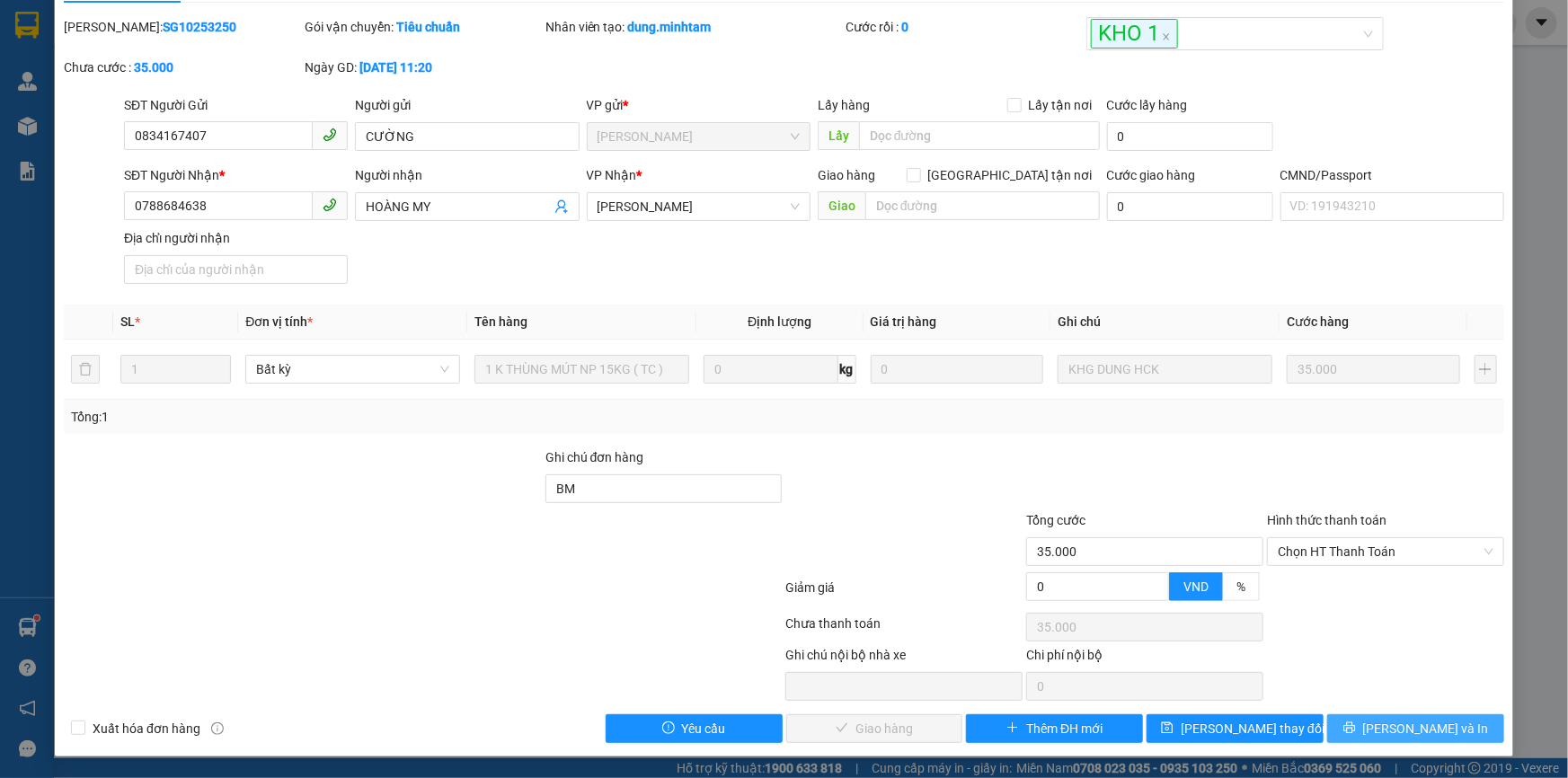
click at [1417, 725] on span "Lưu và In" at bounding box center [1426, 728] width 126 height 19
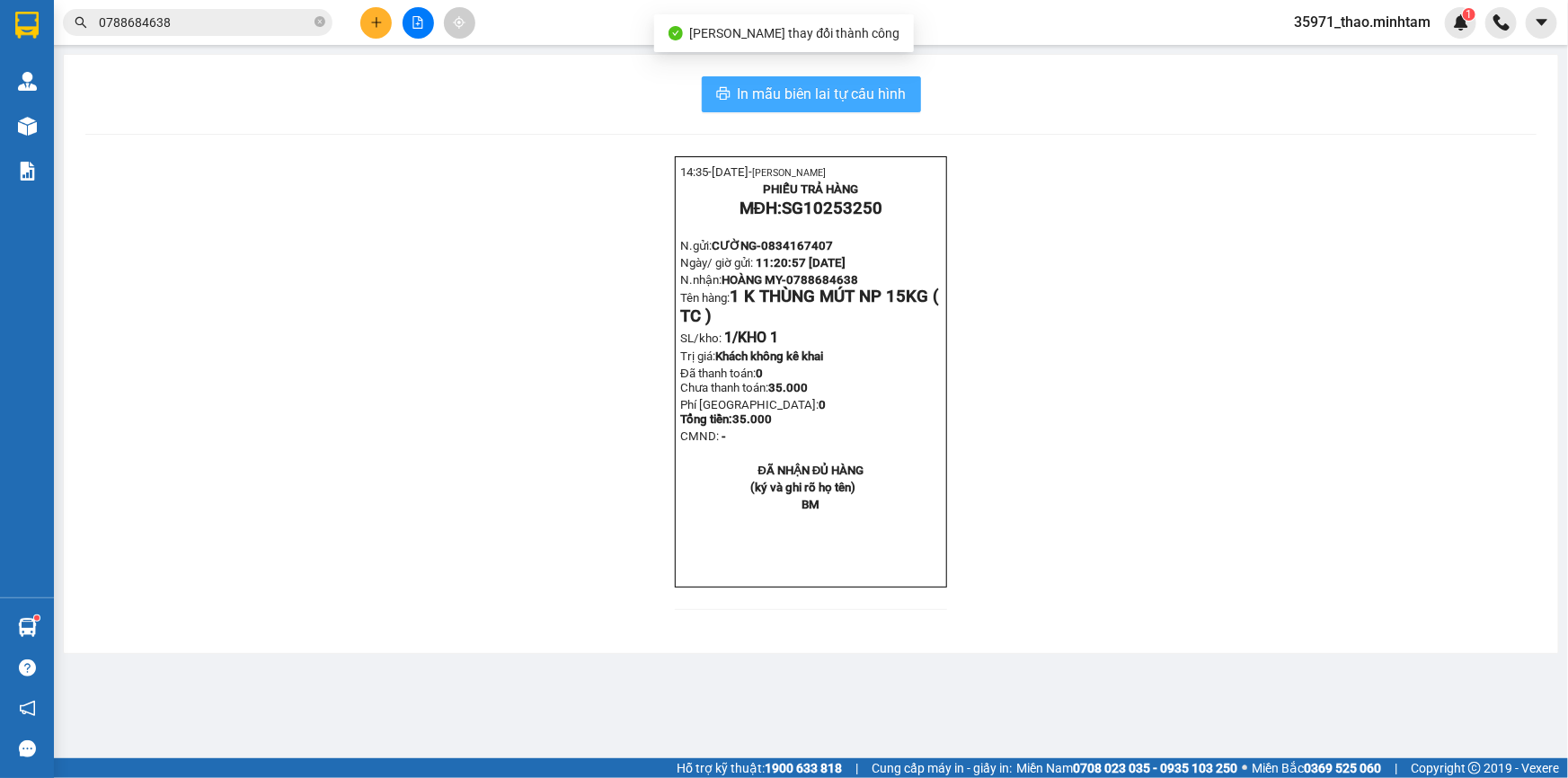
click at [863, 94] on span "In mẫu biên lai tự cấu hình" at bounding box center [821, 94] width 169 height 22
click at [250, 22] on input "0788684638" at bounding box center [205, 22] width 212 height 19
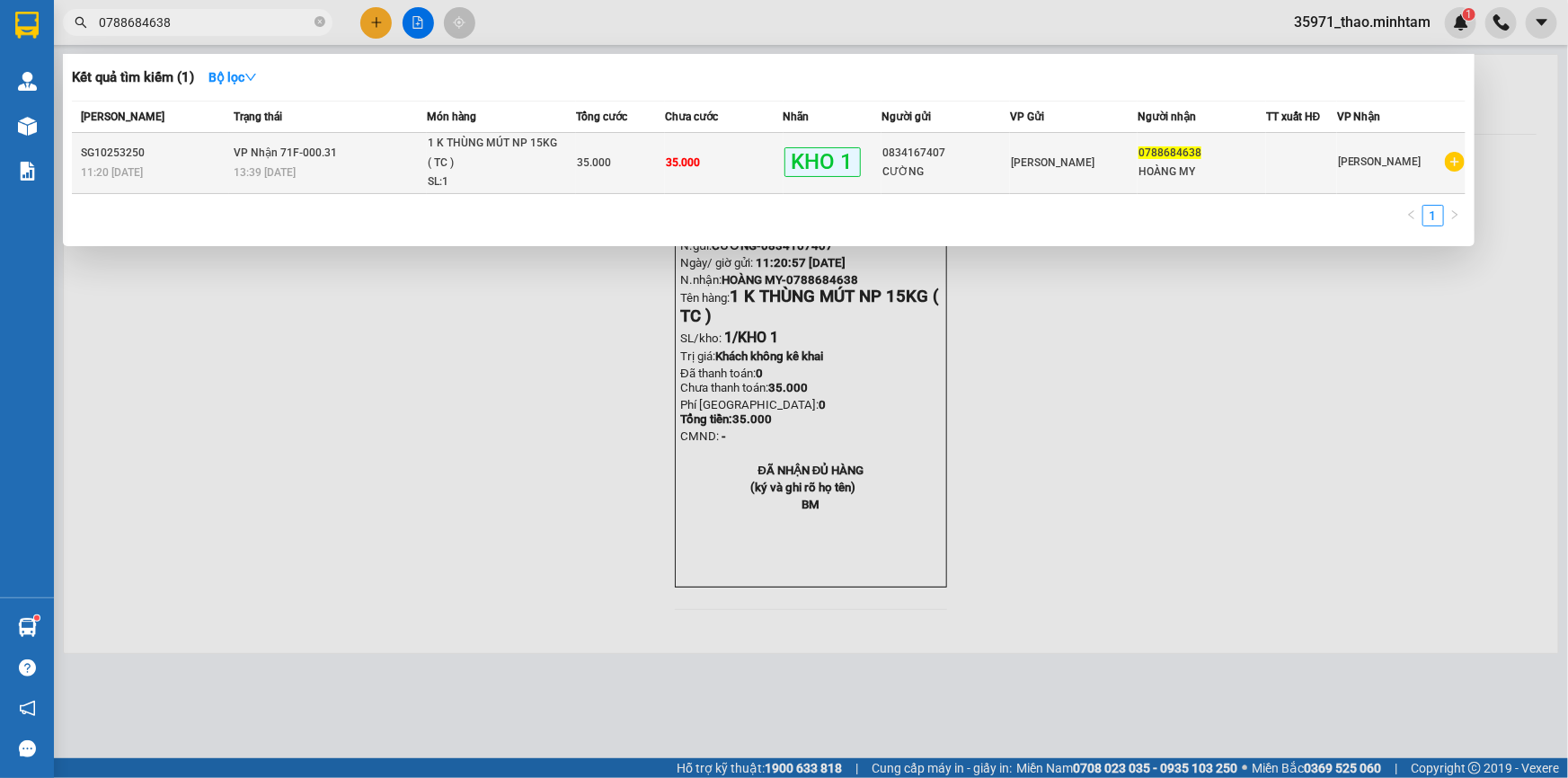
click at [341, 162] on div "13:39 - 12/10" at bounding box center [330, 171] width 192 height 19
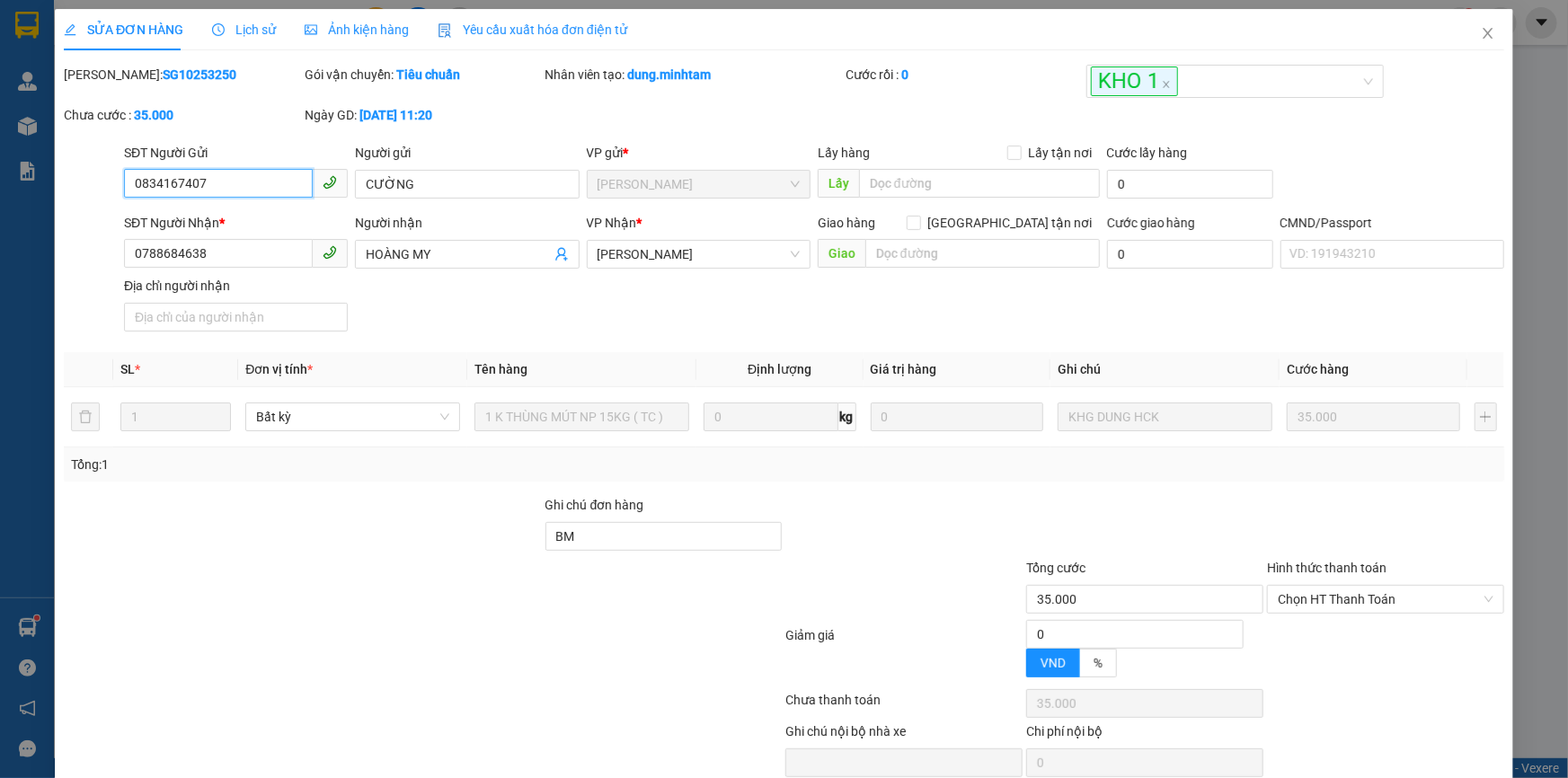
type input "0834167407"
type input "CƯỜNG"
type input "0788684638"
type input "HOÀNG MY"
type input "BM"
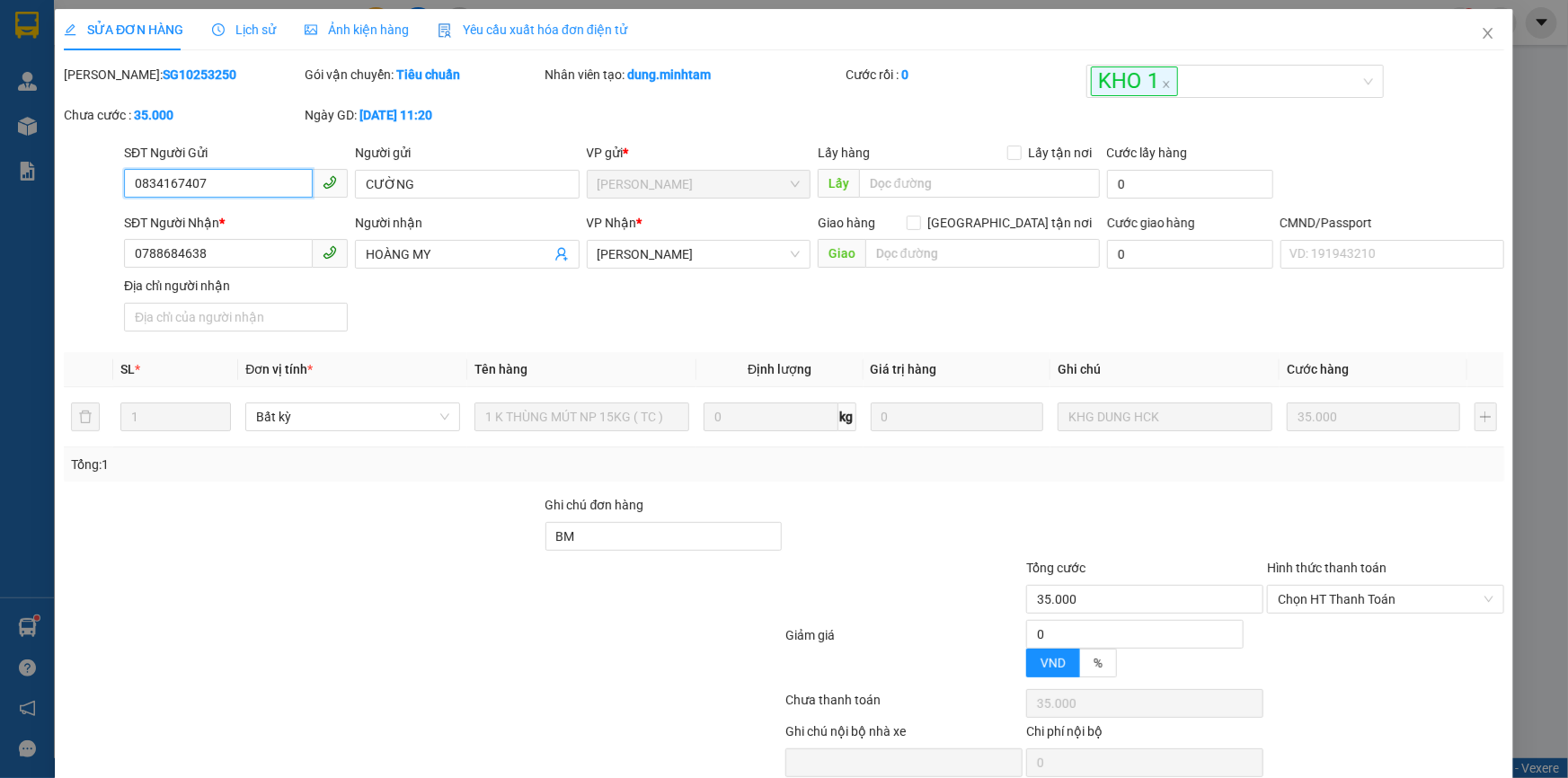
type input "35.000"
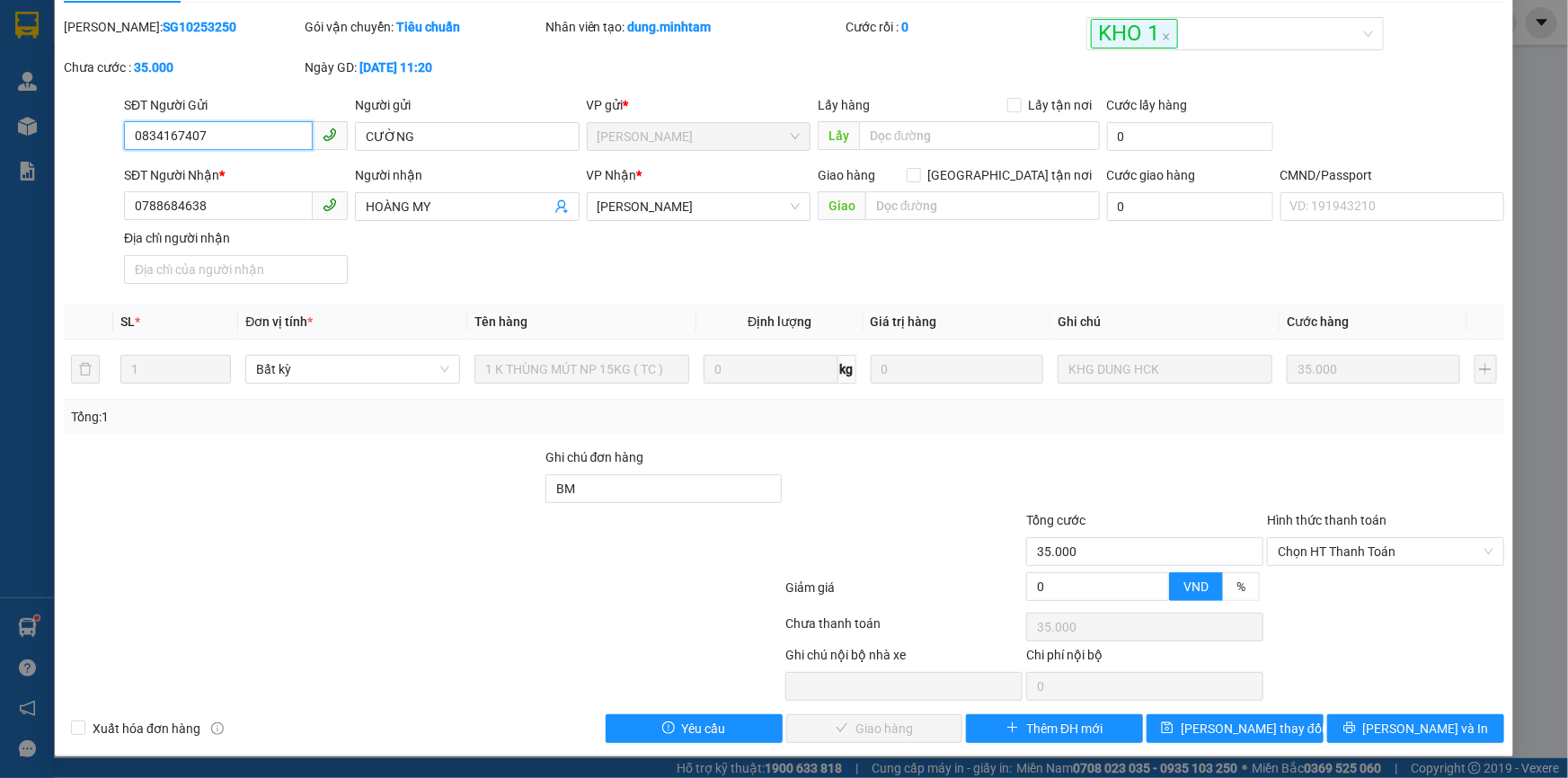
scroll to position [50, 0]
click at [647, 472] on div "Ghi chú đơn hàng" at bounding box center [664, 461] width 237 height 27
click at [648, 482] on input "BM" at bounding box center [664, 489] width 237 height 29
click at [1332, 539] on span "Chọn HT Thanh Toán" at bounding box center [1385, 551] width 216 height 27
type input "BM ANH BẢO NHẬN"
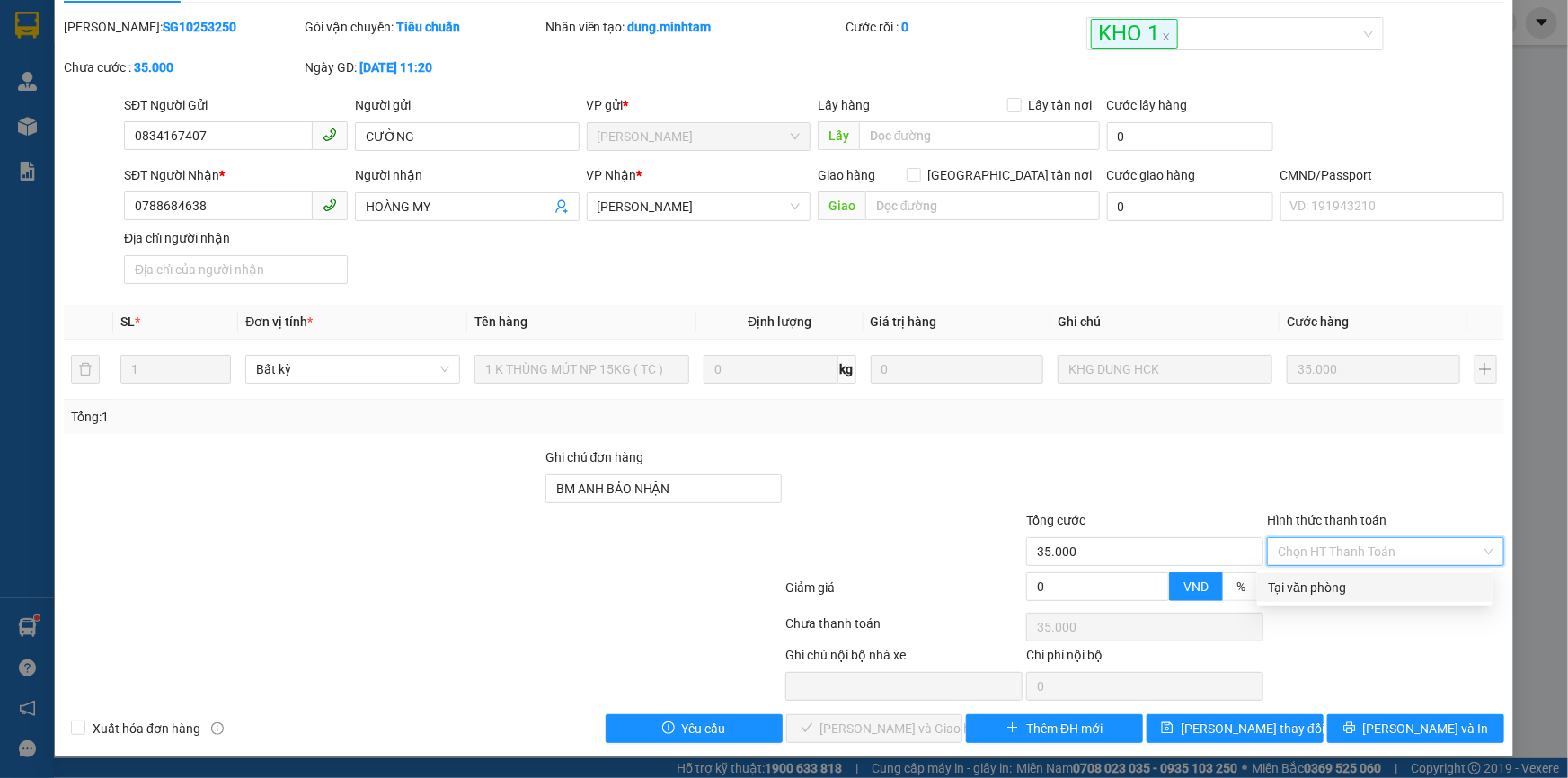
drag, startPoint x: 1341, startPoint y: 582, endPoint x: 1327, endPoint y: 586, distance: 14.6
click at [1342, 582] on div "Tại văn phòng" at bounding box center [1375, 587] width 214 height 19
type input "0"
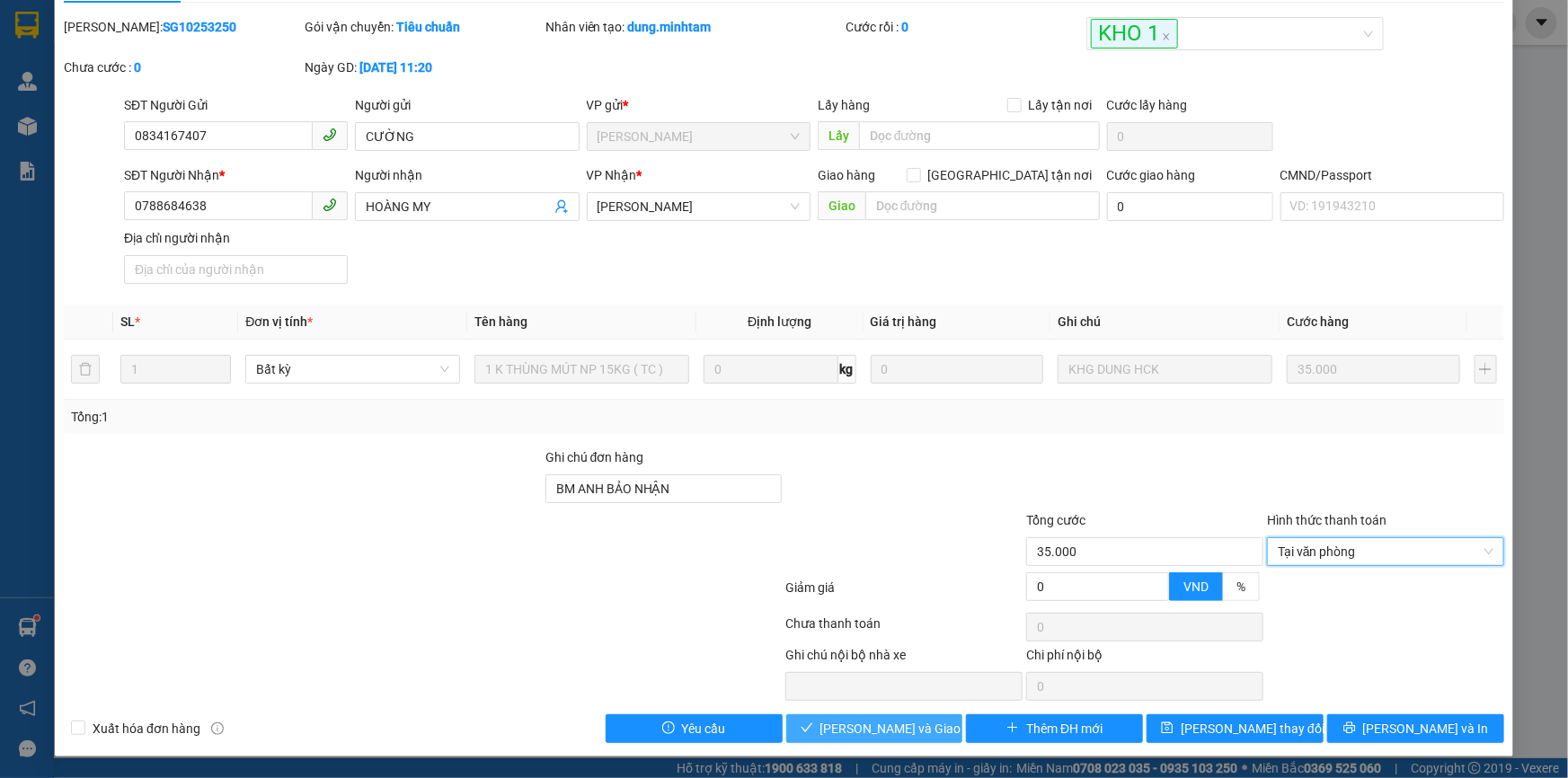
click at [906, 727] on span "Lưu và Giao hàng" at bounding box center [906, 728] width 172 height 19
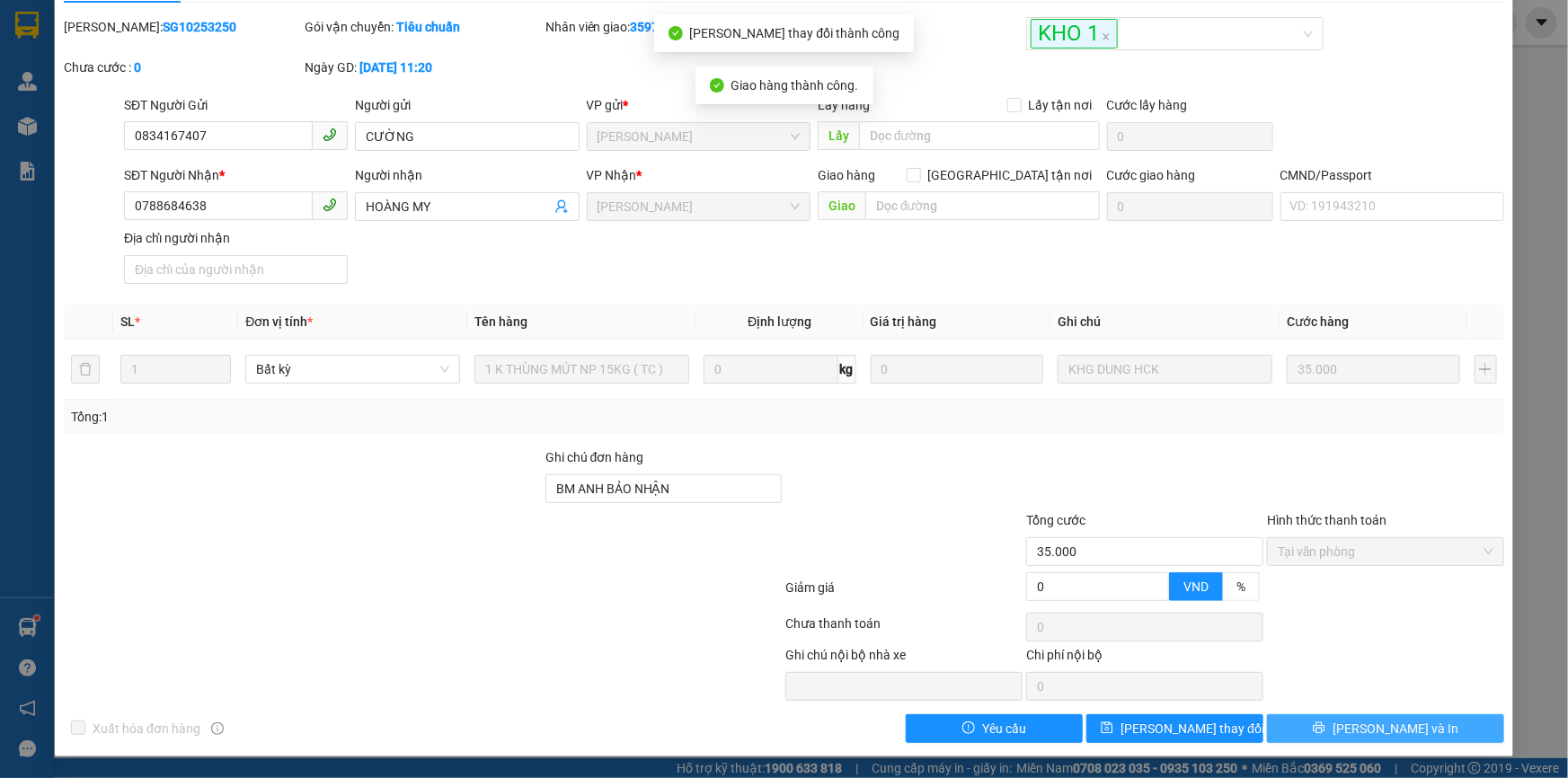
drag, startPoint x: 1408, startPoint y: 715, endPoint x: 1410, endPoint y: 730, distance: 15.1
click at [1410, 730] on span "Lưu và In" at bounding box center [1396, 728] width 126 height 19
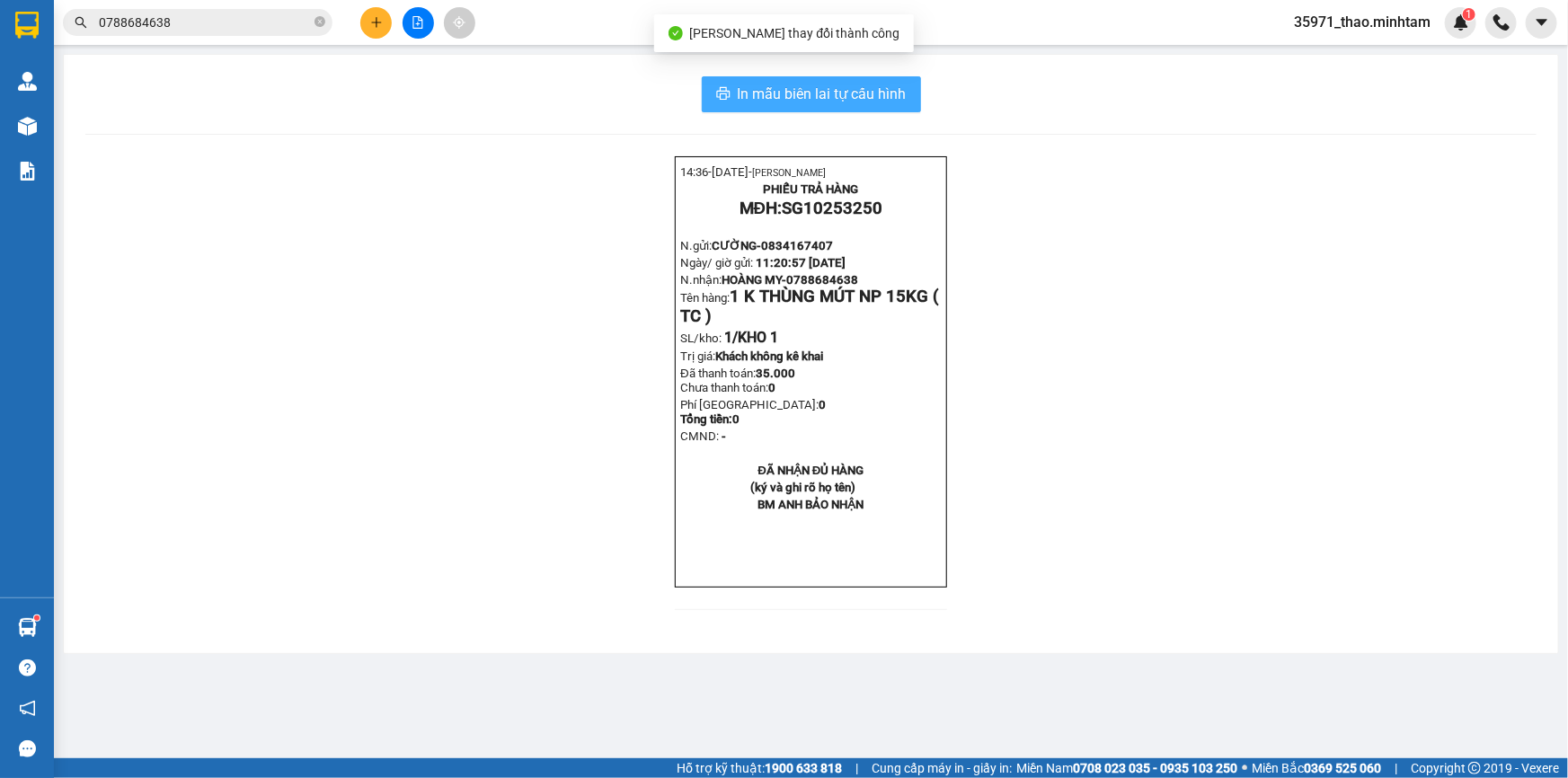
click at [832, 83] on span "In mẫu biên lai tự cấu hình" at bounding box center [821, 94] width 169 height 22
click at [202, 18] on input "0788684638" at bounding box center [205, 22] width 212 height 19
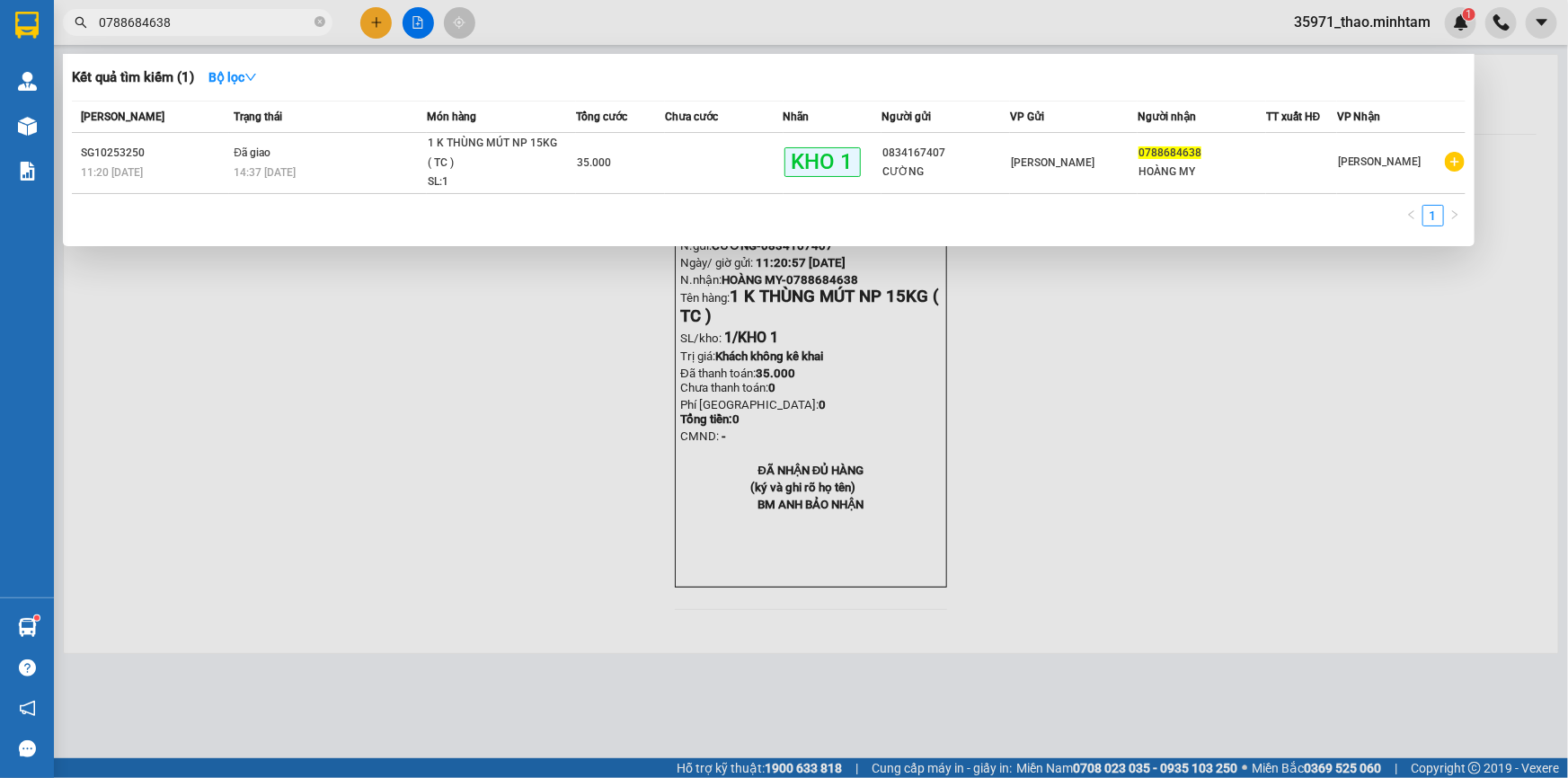
drag, startPoint x: 538, startPoint y: 477, endPoint x: 450, endPoint y: 416, distance: 107.1
click at [473, 430] on div at bounding box center [784, 389] width 1568 height 778
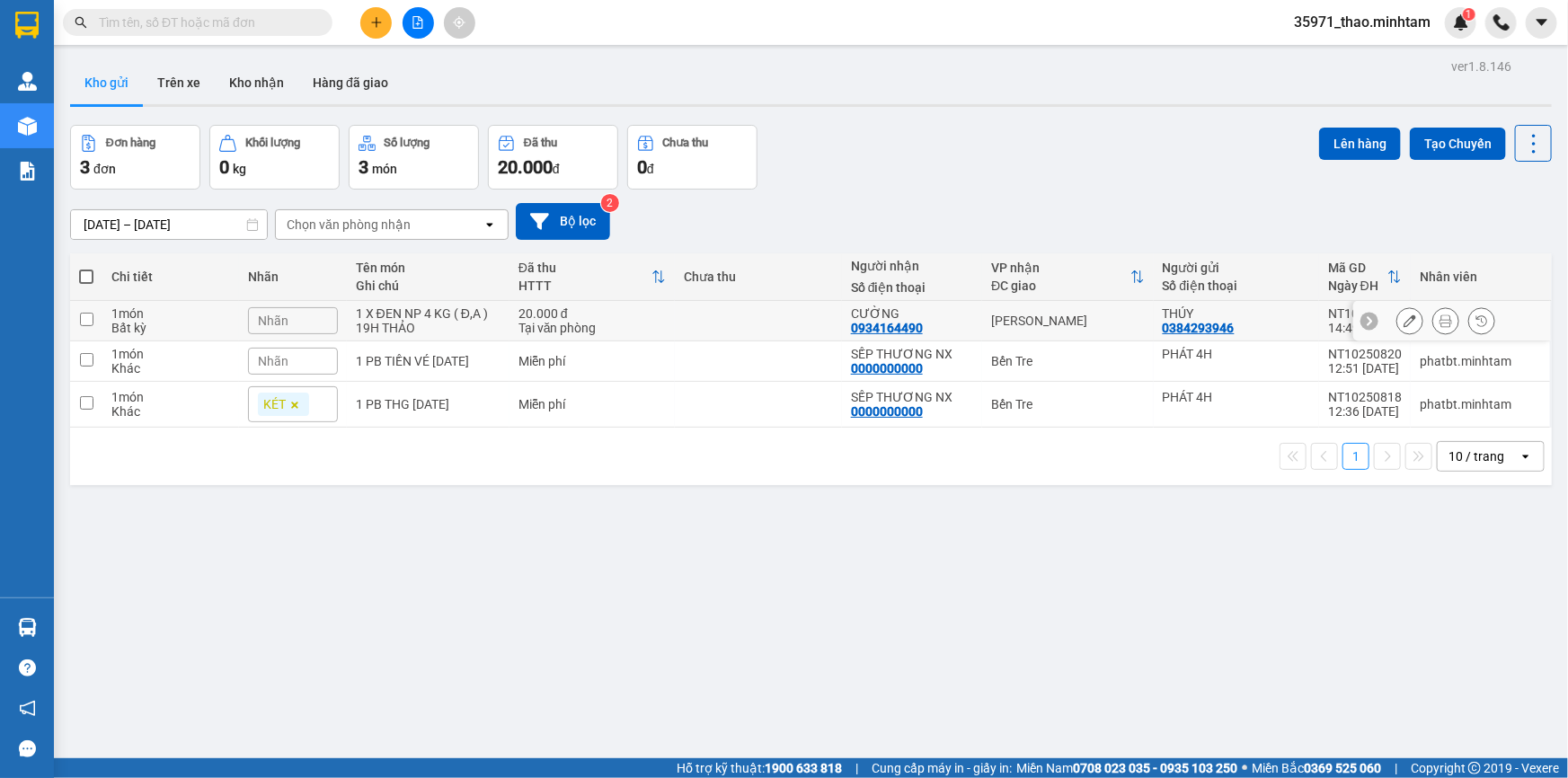
click at [540, 321] on div "20.000 đ" at bounding box center [593, 313] width 147 height 15
checkbox input "true"
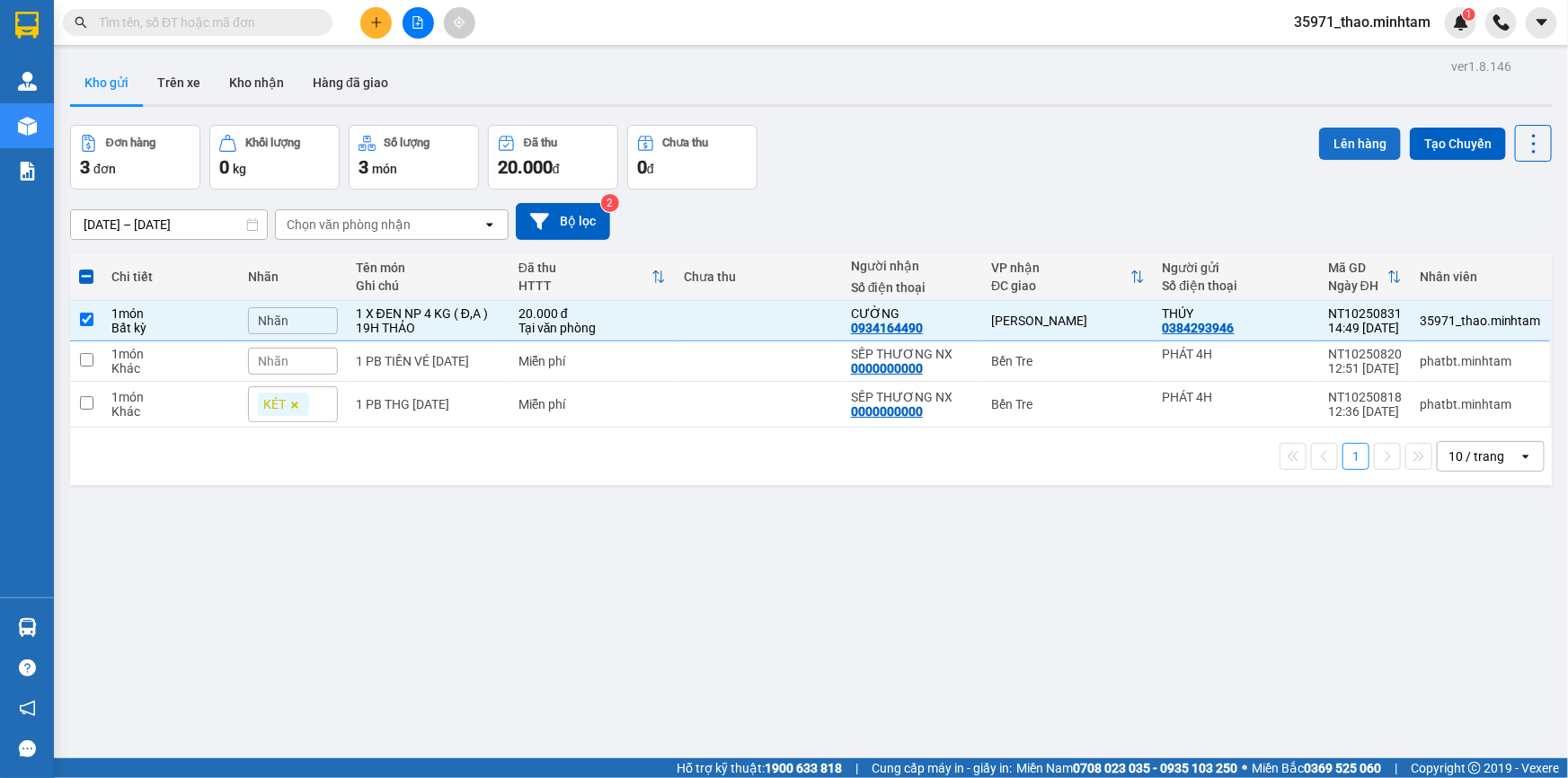
click at [1338, 140] on button "Lên hàng" at bounding box center [1360, 143] width 82 height 32
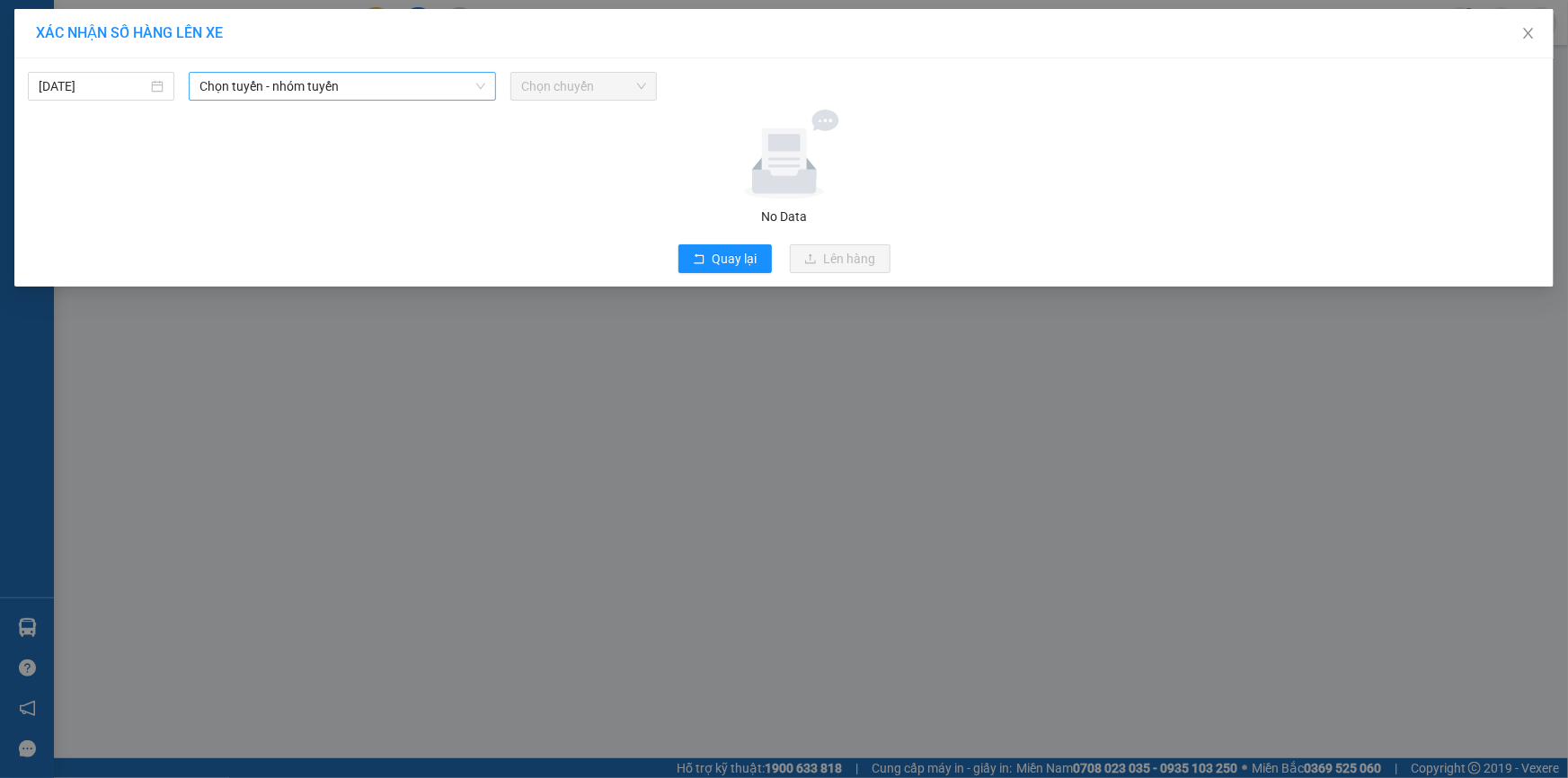
click at [367, 90] on span "Chọn tuyến - nhóm tuyến" at bounding box center [342, 86] width 286 height 27
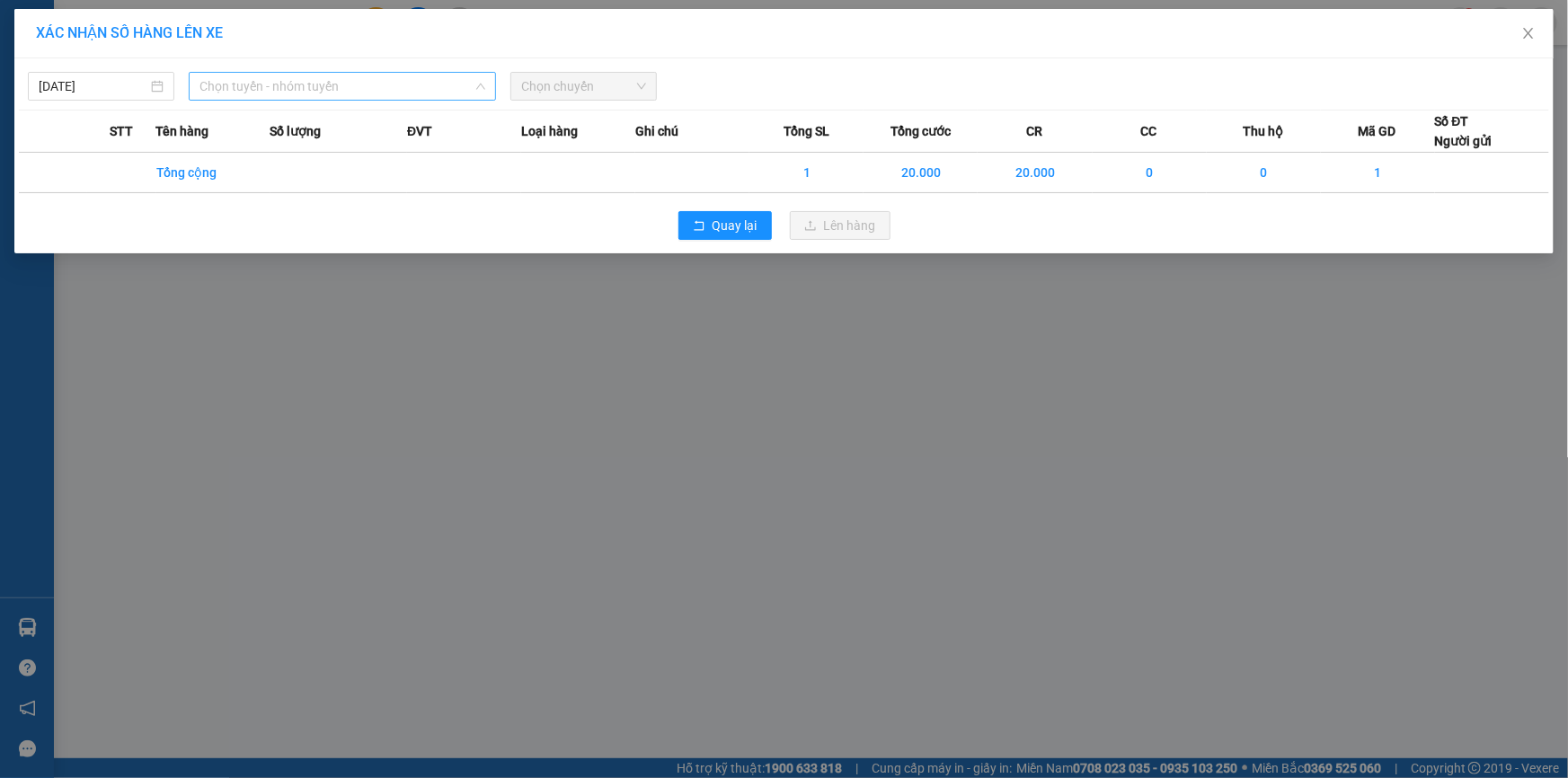
click at [368, 86] on span "Chọn tuyến - nhóm tuyến" at bounding box center [342, 86] width 286 height 27
click at [325, 88] on span "Chọn tuyến - nhóm tuyến" at bounding box center [342, 86] width 286 height 27
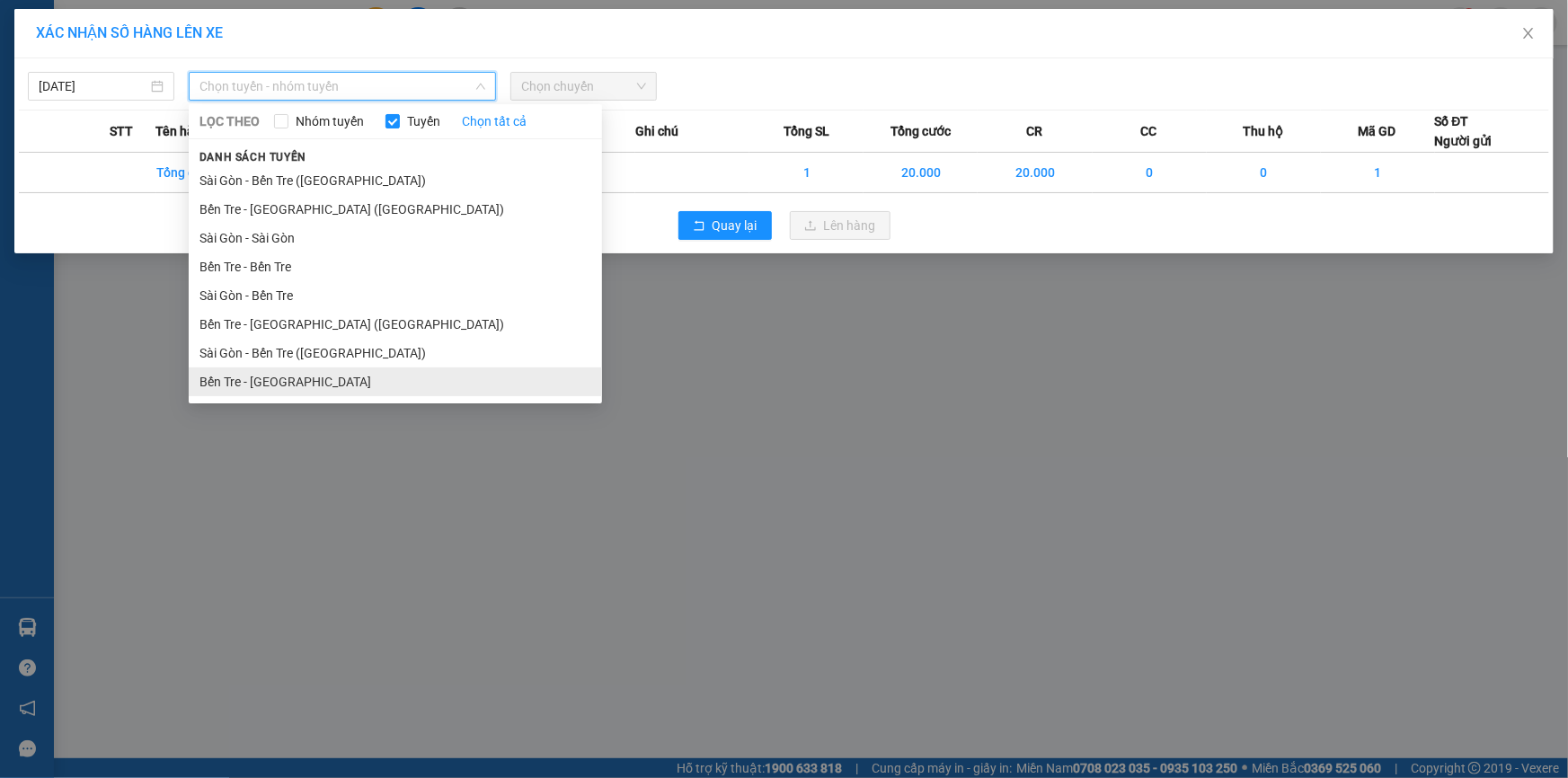
click at [301, 376] on li "Bến Tre - [GEOGRAPHIC_DATA]" at bounding box center [395, 382] width 414 height 29
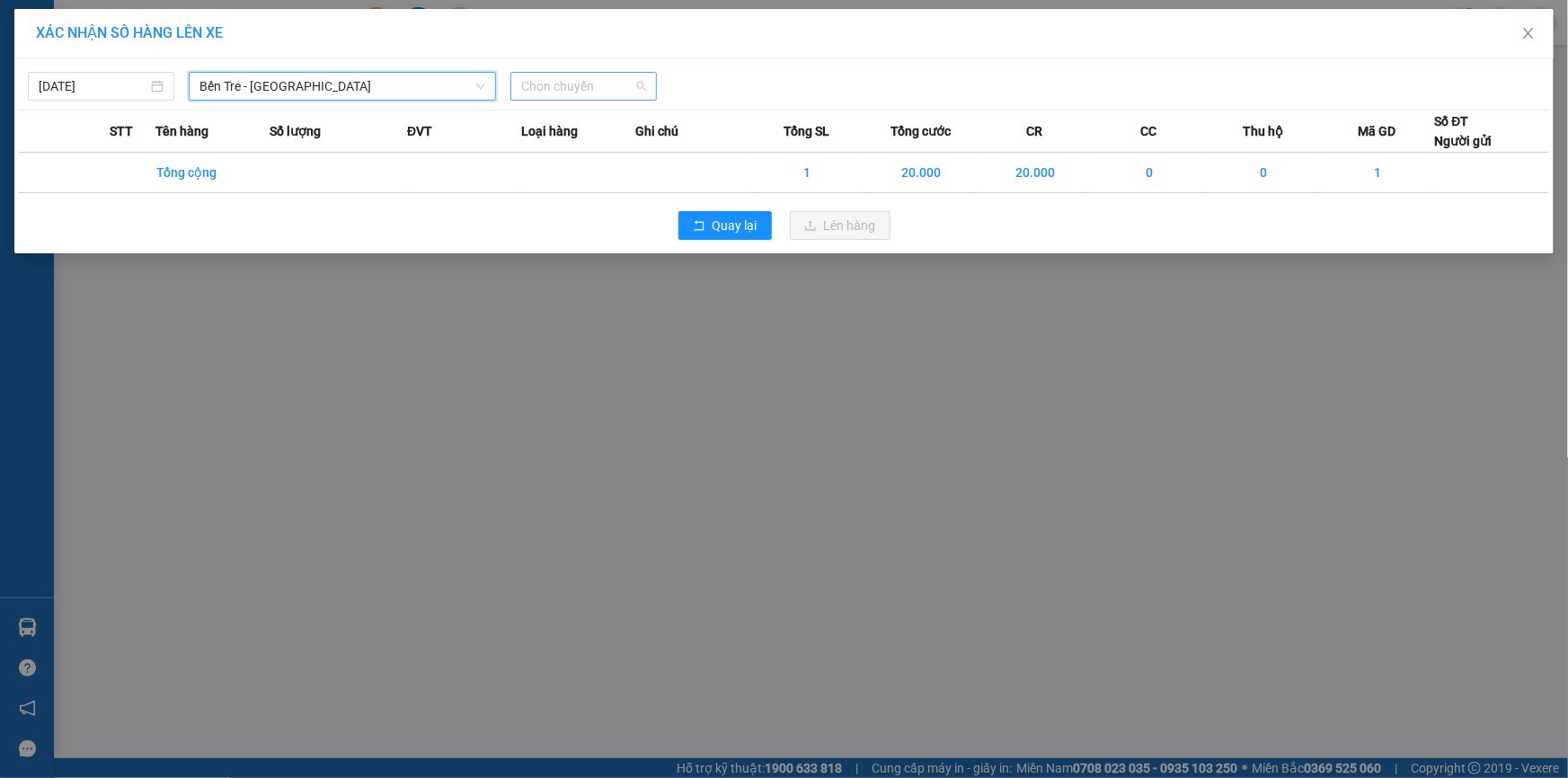
click at [575, 89] on span "Chọn chuyến" at bounding box center [584, 86] width 125 height 27
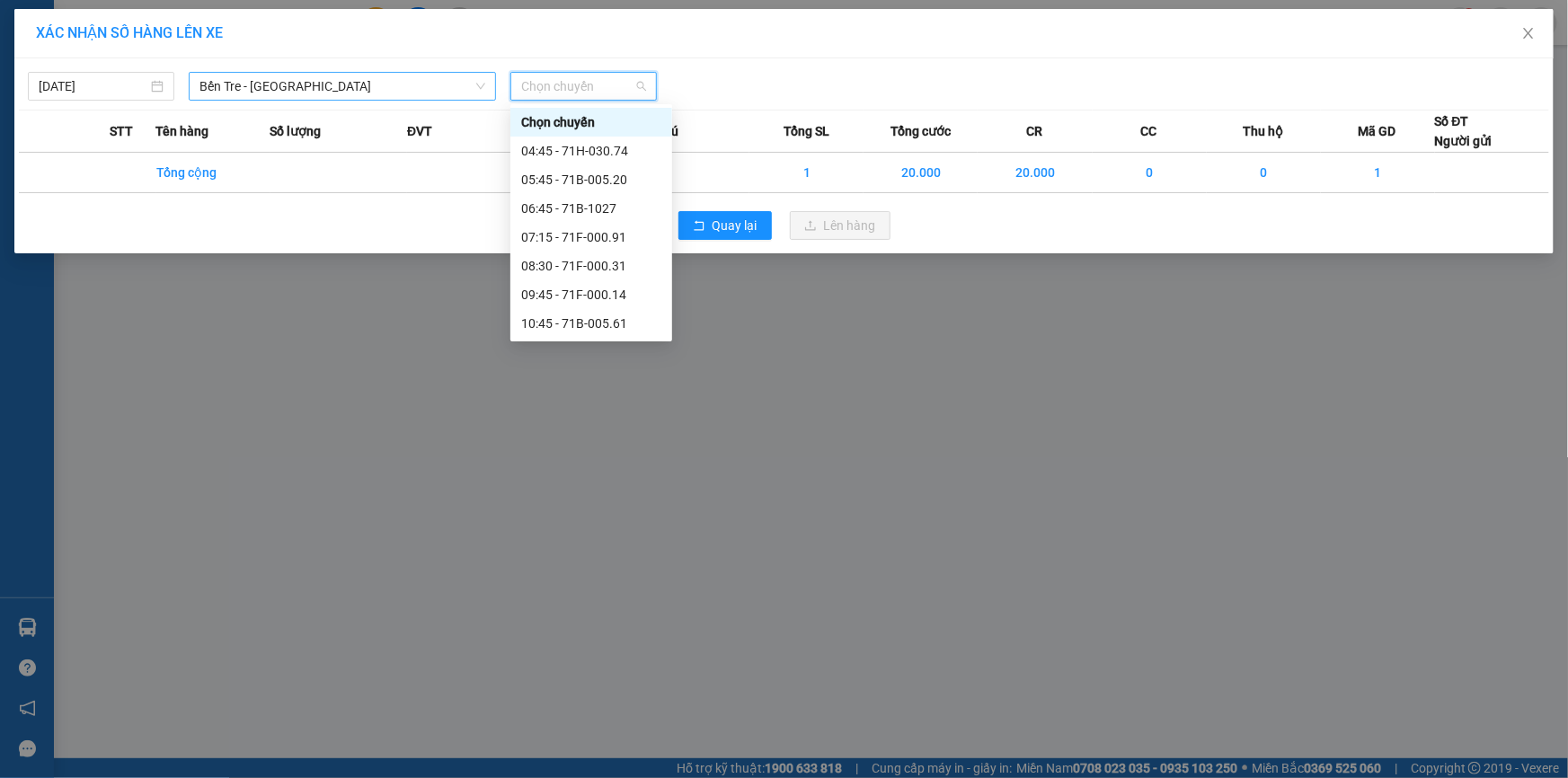
click at [417, 91] on span "Bến Tre - [GEOGRAPHIC_DATA]" at bounding box center [342, 86] width 286 height 27
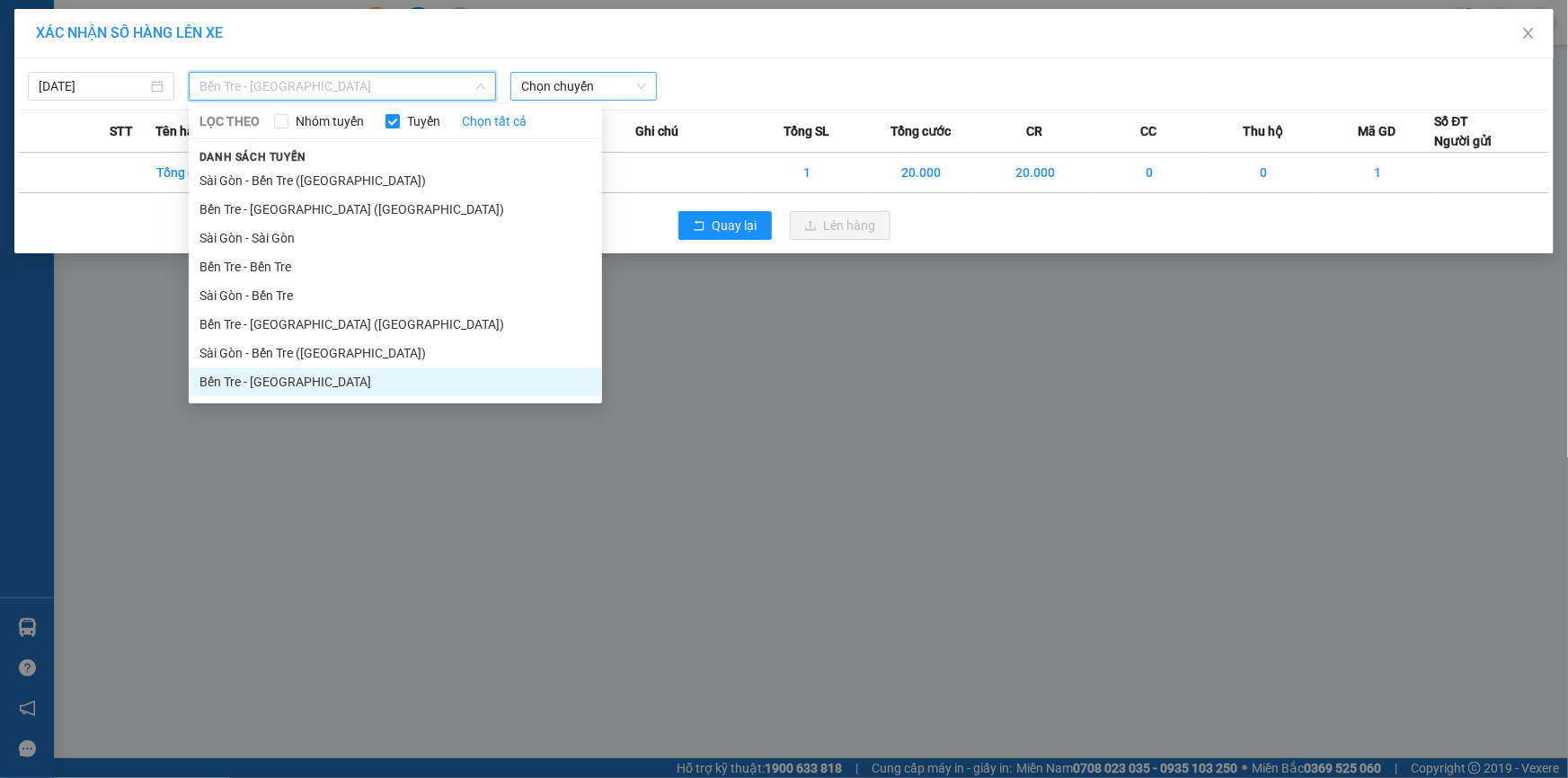
click at [575, 83] on span "Chọn chuyến" at bounding box center [584, 86] width 125 height 27
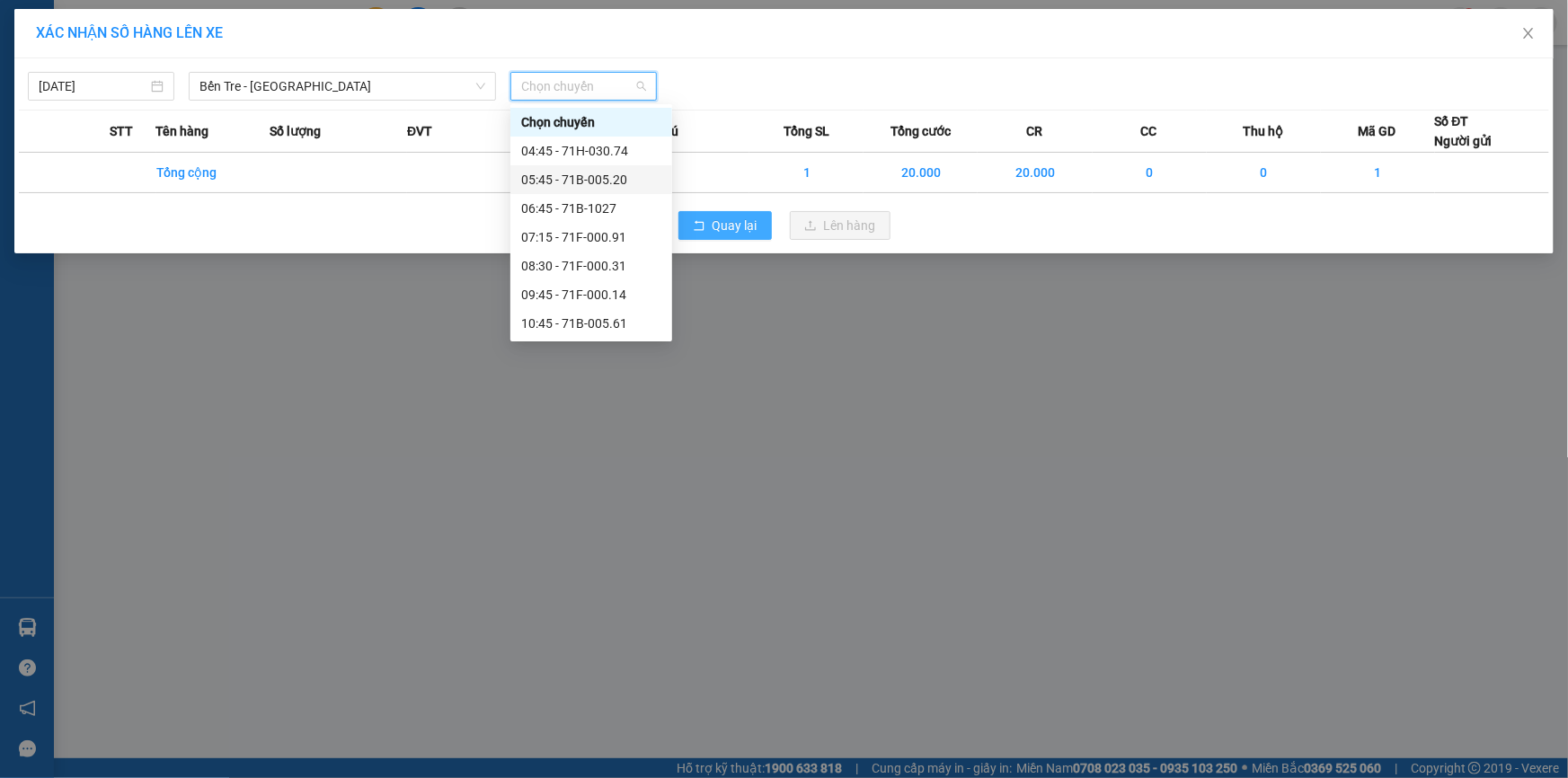
click at [732, 224] on span "Quay lại" at bounding box center [735, 225] width 45 height 19
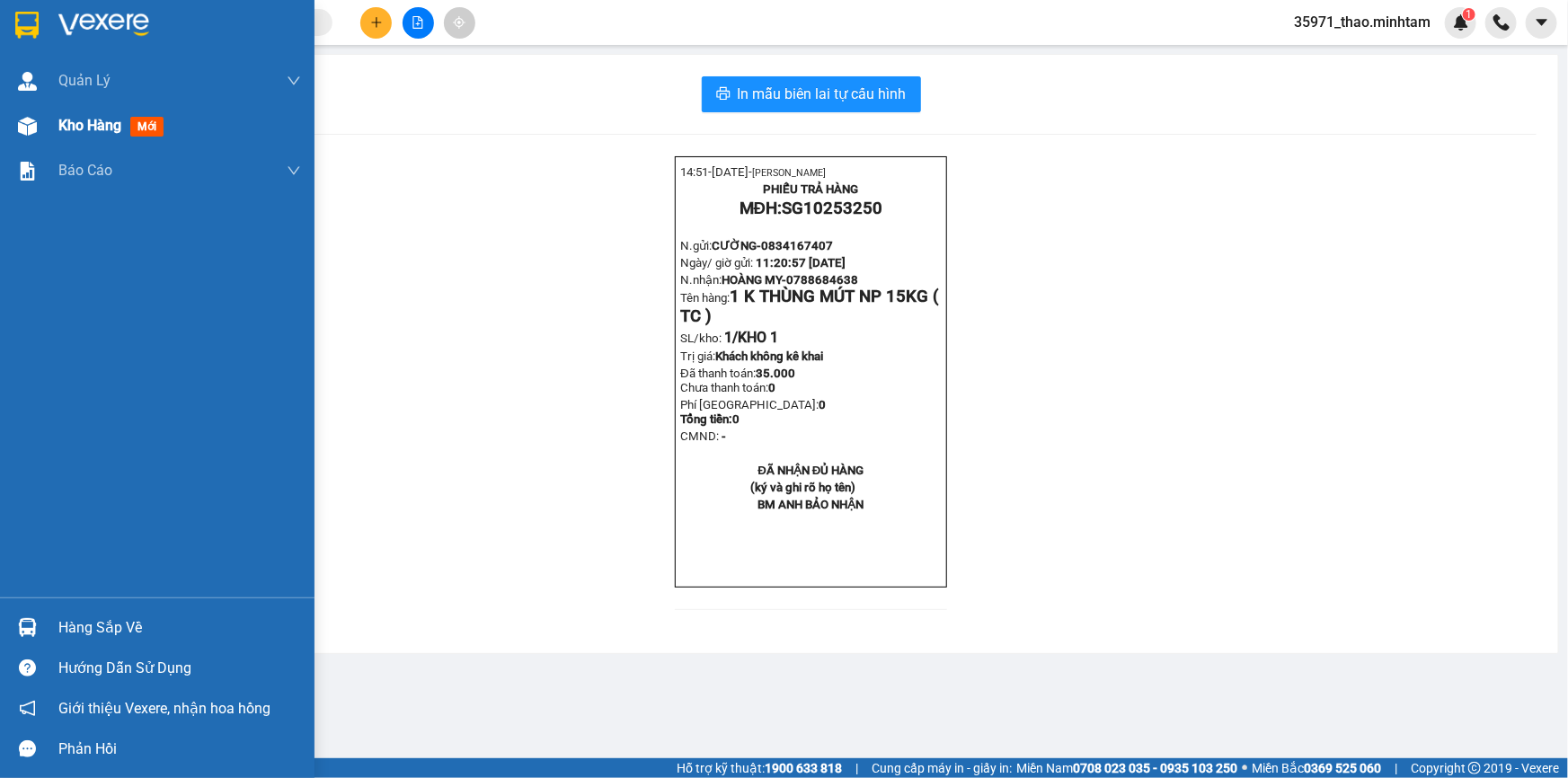
drag, startPoint x: 145, startPoint y: 124, endPoint x: 136, endPoint y: 123, distance: 9.1
click at [145, 123] on span "mới" at bounding box center [147, 126] width 33 height 19
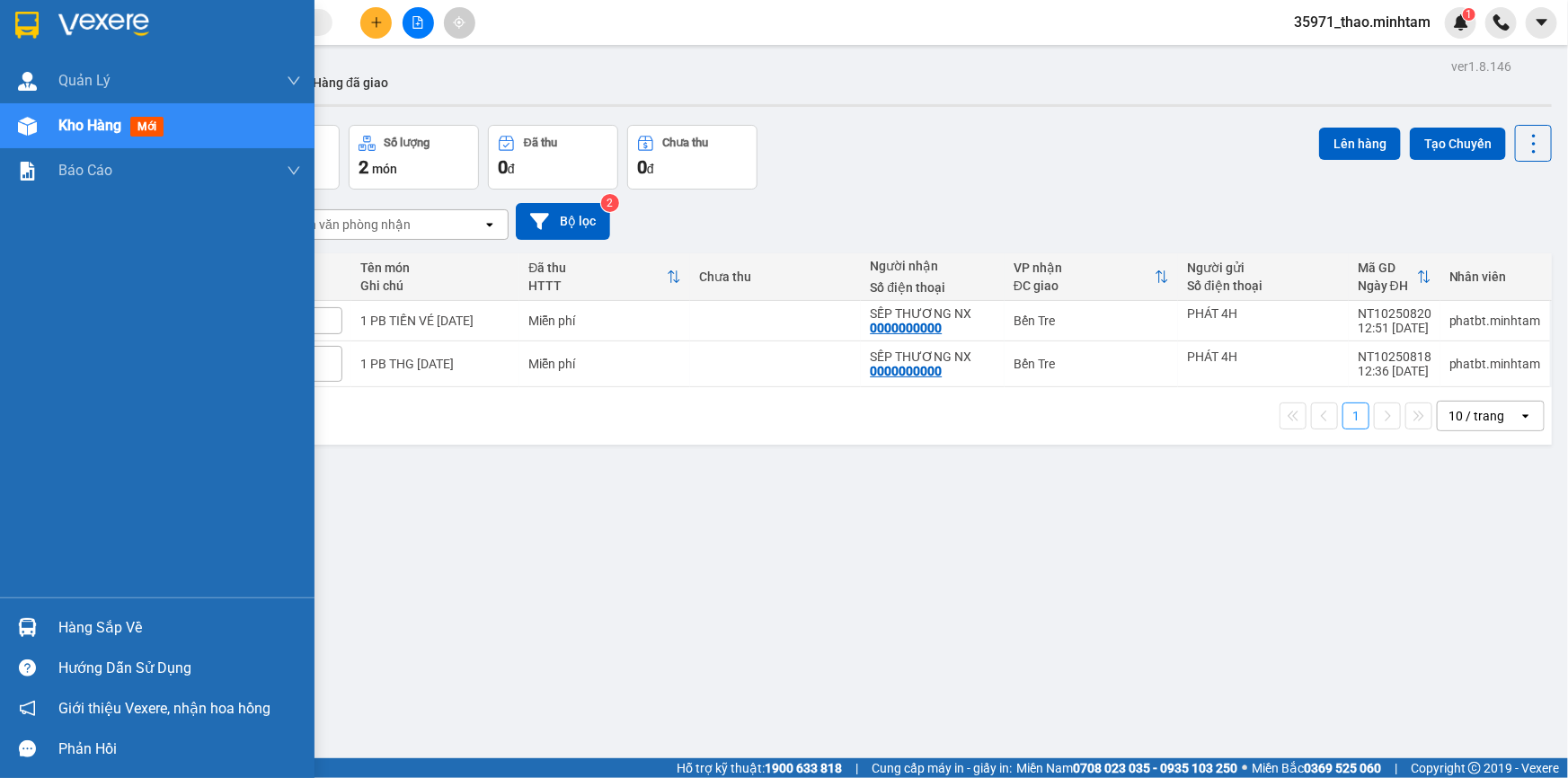
click at [126, 629] on div "Hàng sắp về" at bounding box center [179, 628] width 242 height 27
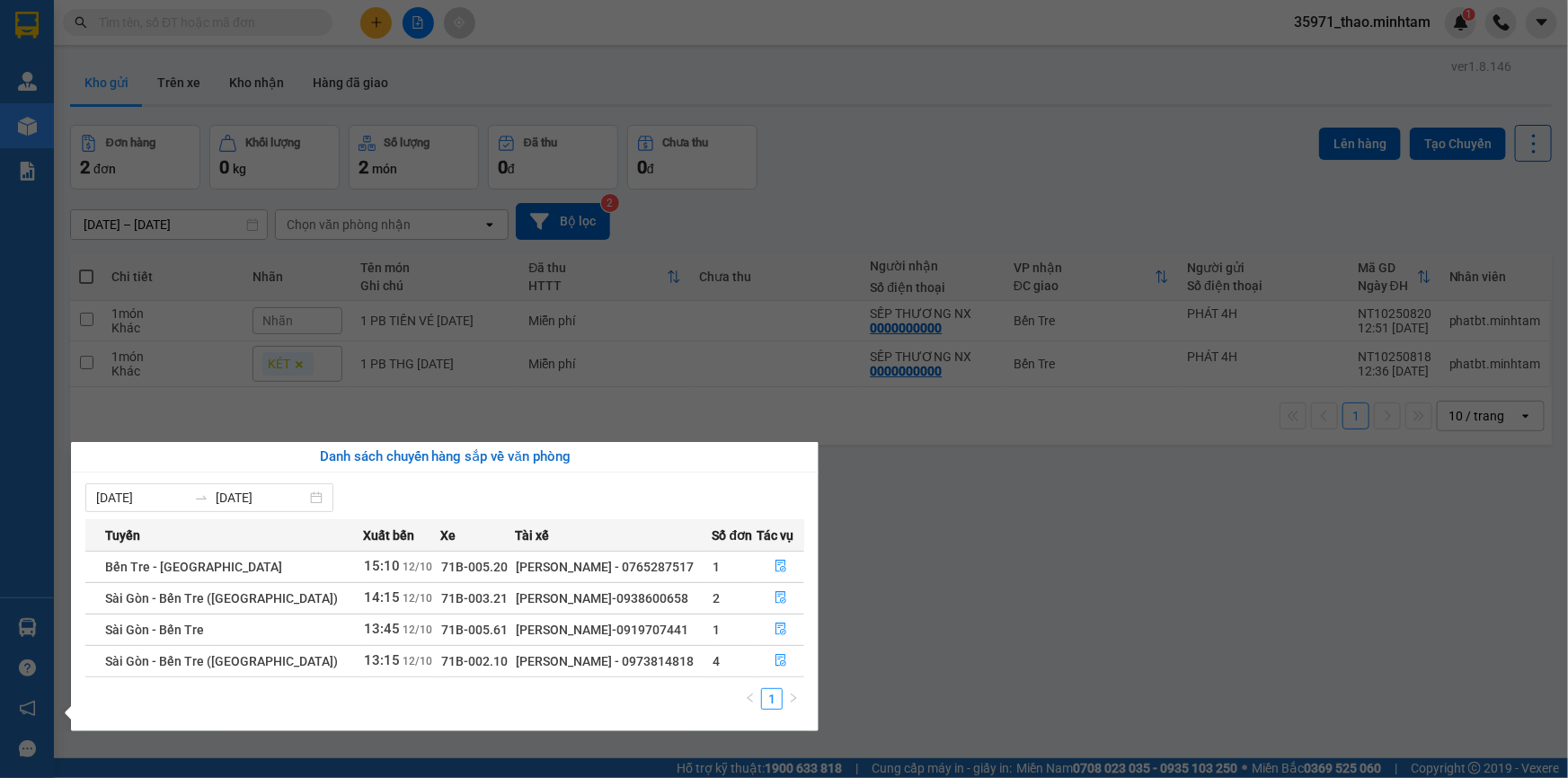
click at [0, 144] on div "Quản [PERSON_NAME] lý giao nhận mới Kho hàng mới Báo cáo BC giao hàng (nhân viê…" at bounding box center [27, 389] width 54 height 778
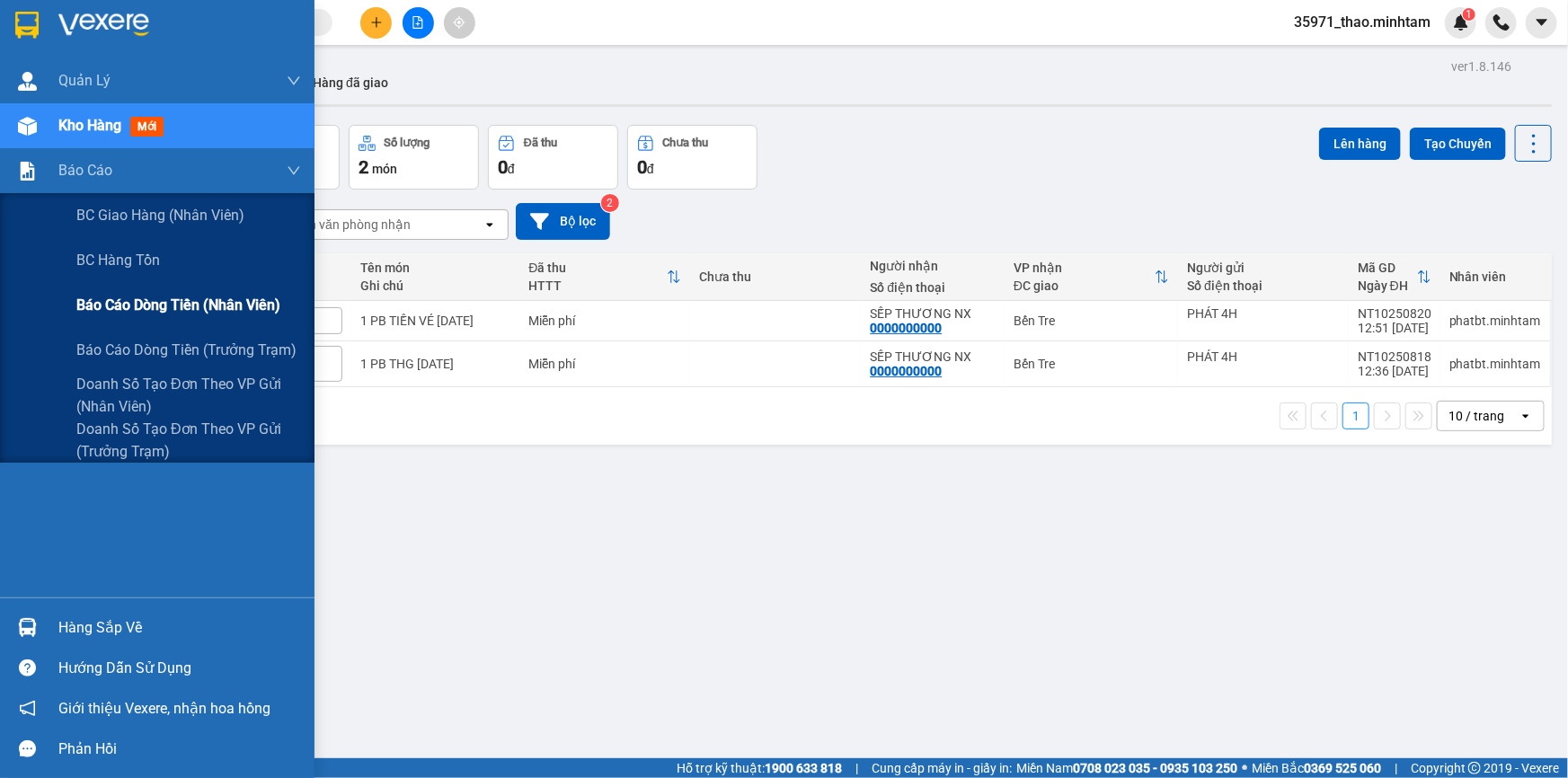
click at [118, 297] on span "Báo cáo dòng tiền (nhân viên)" at bounding box center [178, 305] width 204 height 22
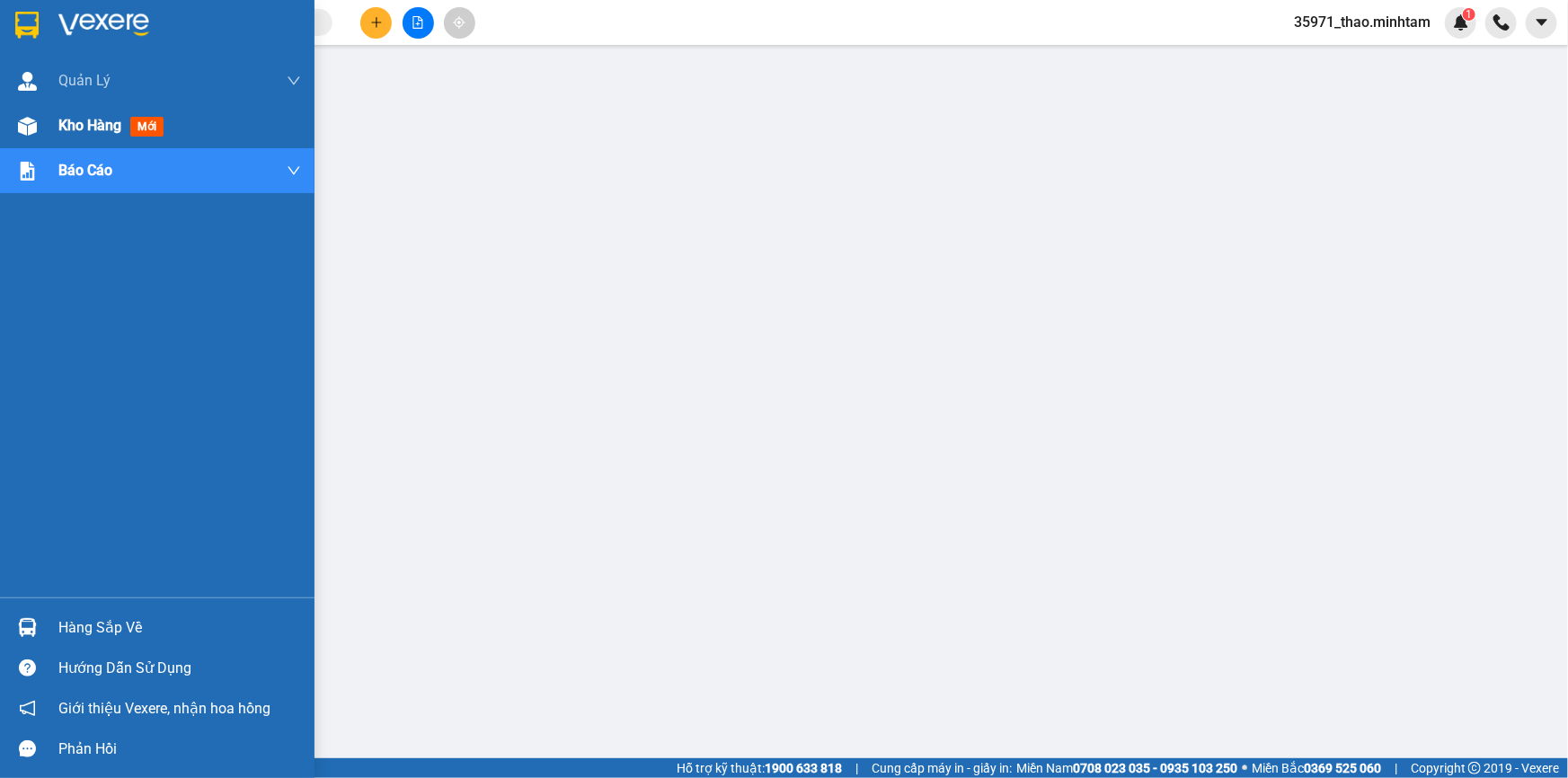
click at [92, 123] on span "Kho hàng" at bounding box center [89, 125] width 63 height 18
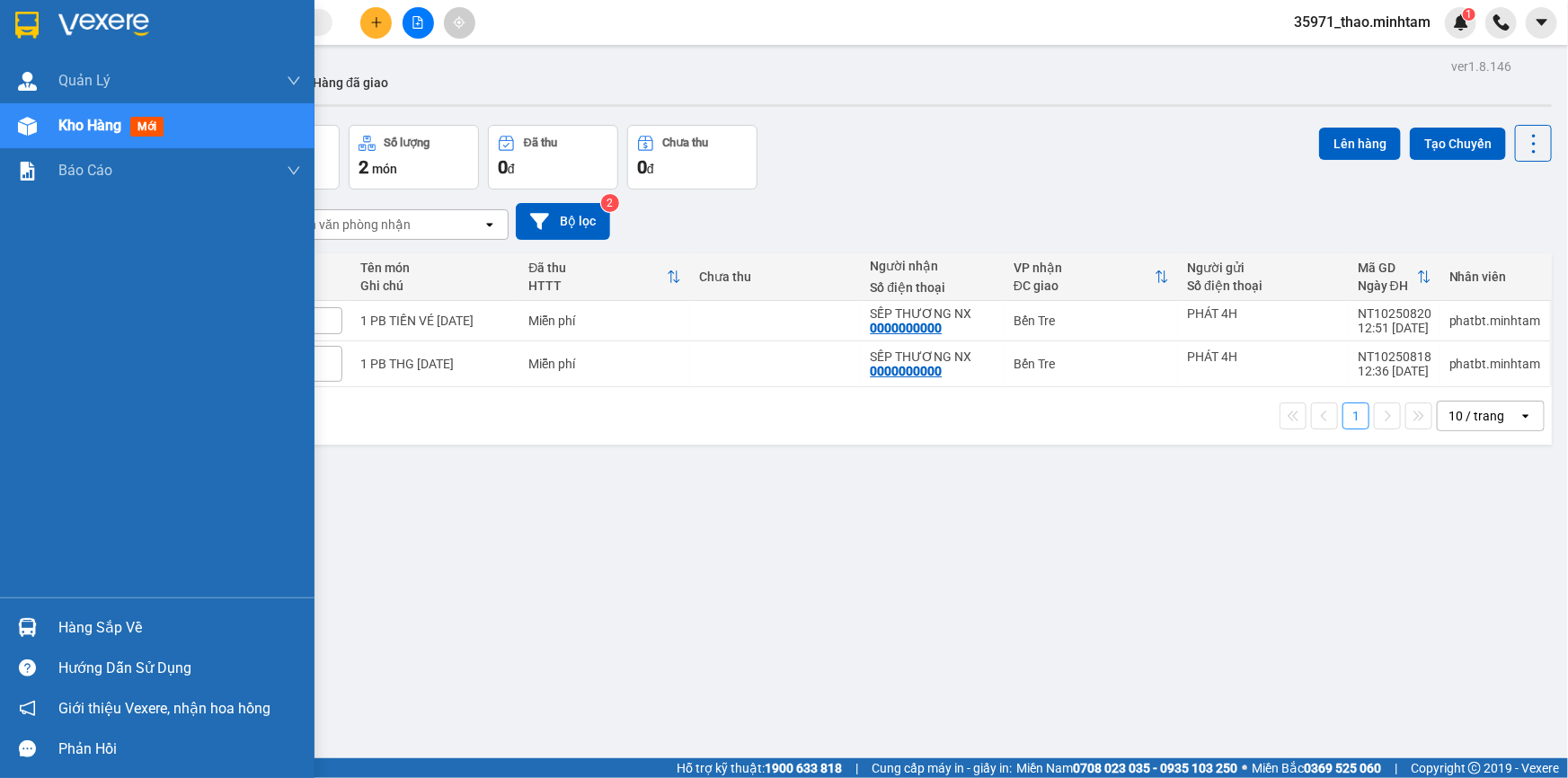
click at [128, 615] on div "Hàng sắp về" at bounding box center [179, 628] width 242 height 27
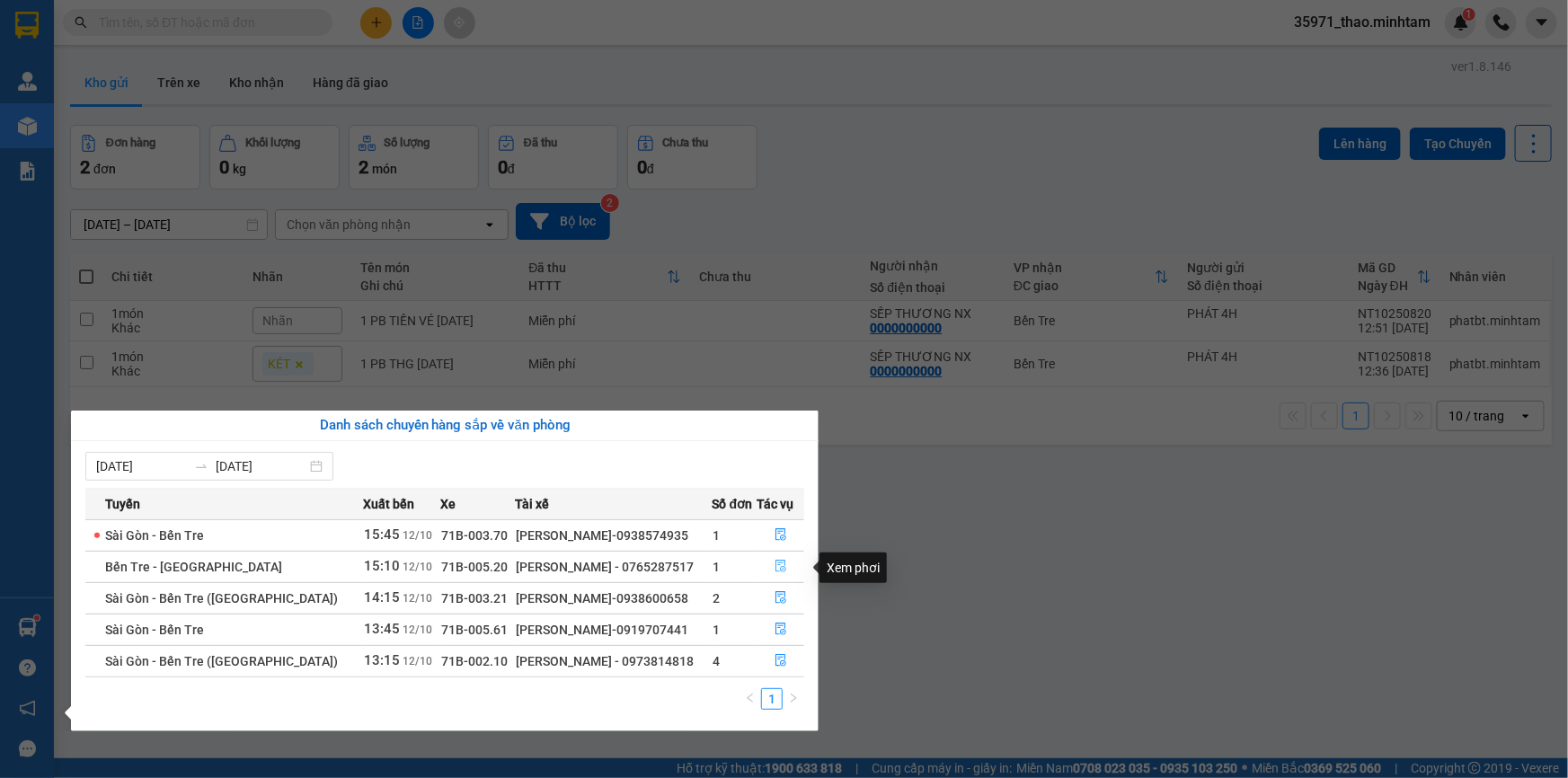
click at [778, 560] on button "button" at bounding box center [782, 567] width 46 height 29
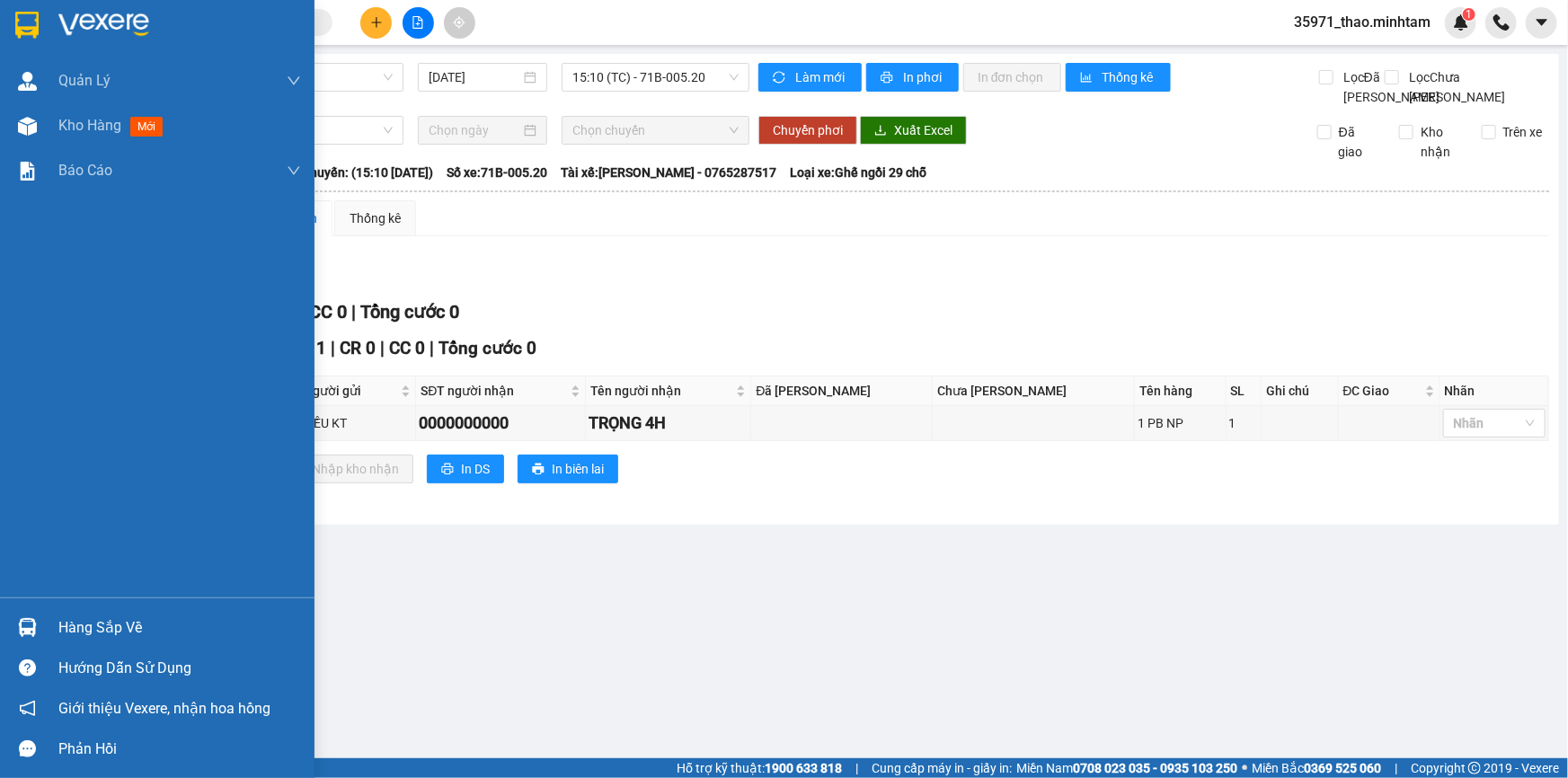
drag, startPoint x: 87, startPoint y: 110, endPoint x: 217, endPoint y: 535, distance: 444.4
click at [88, 110] on div "Kho hàng mới" at bounding box center [179, 125] width 242 height 45
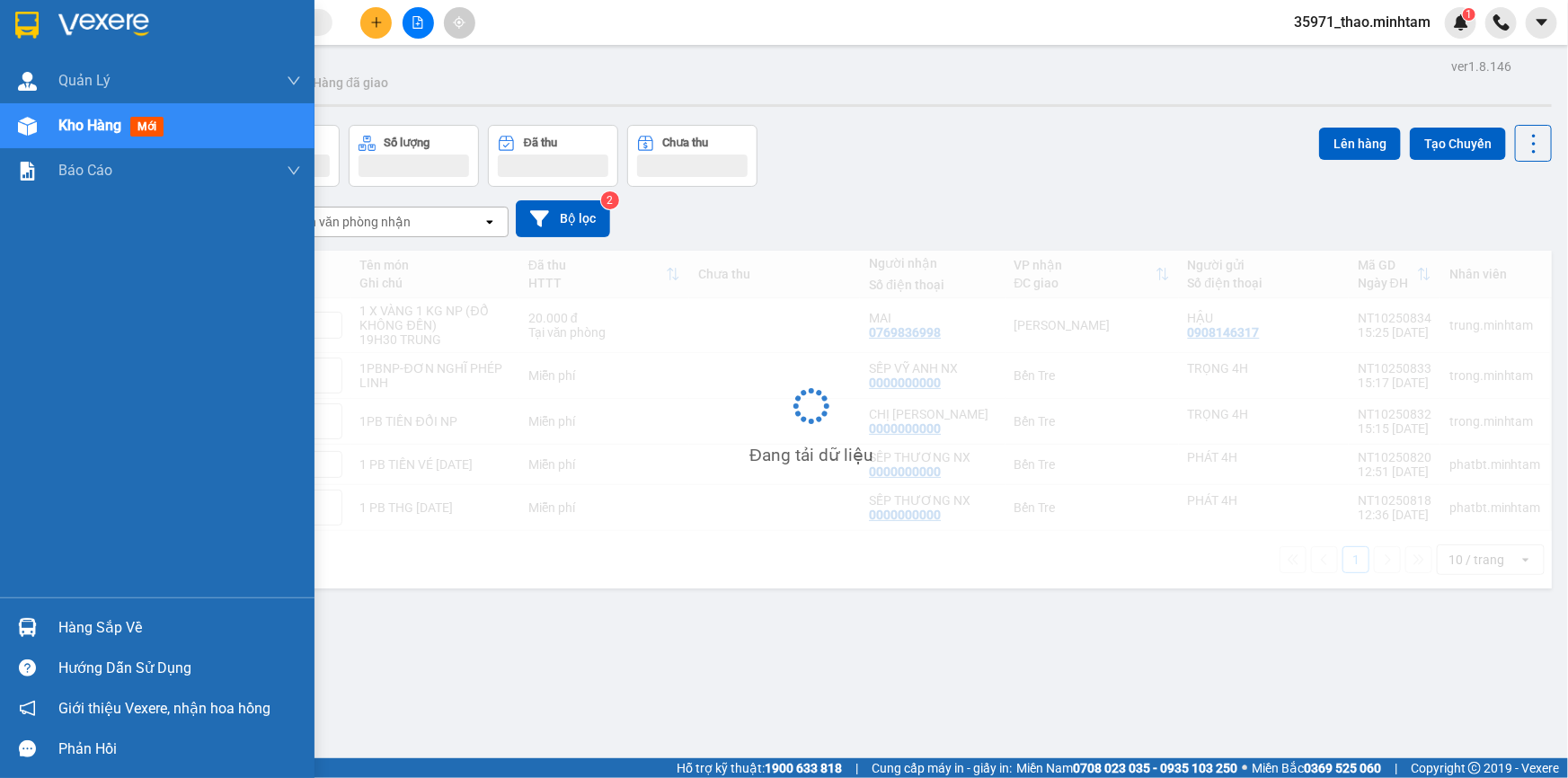
click at [95, 627] on div "Hàng sắp về" at bounding box center [179, 628] width 242 height 27
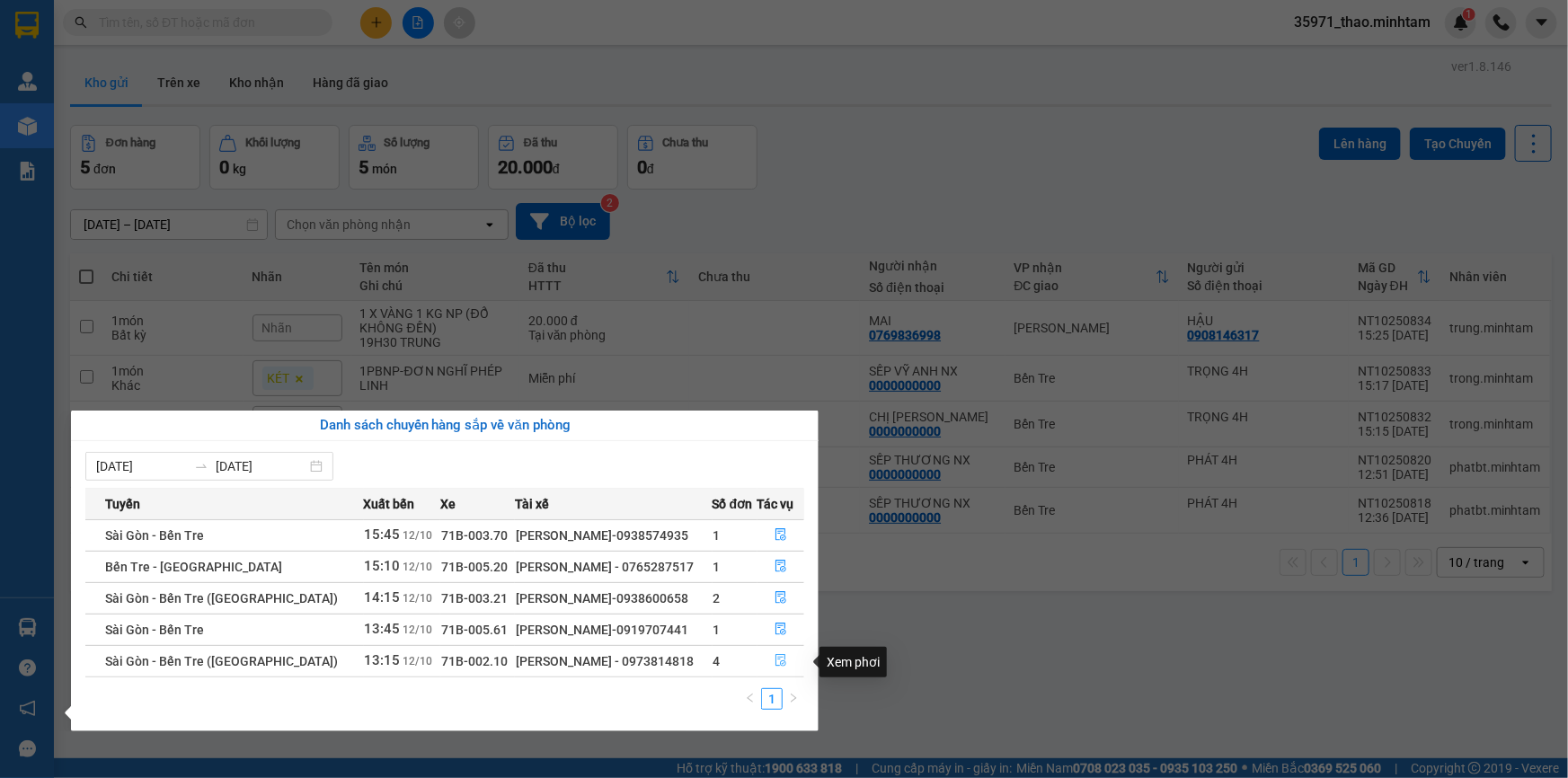
click at [777, 656] on icon "file-done" at bounding box center [781, 661] width 11 height 13
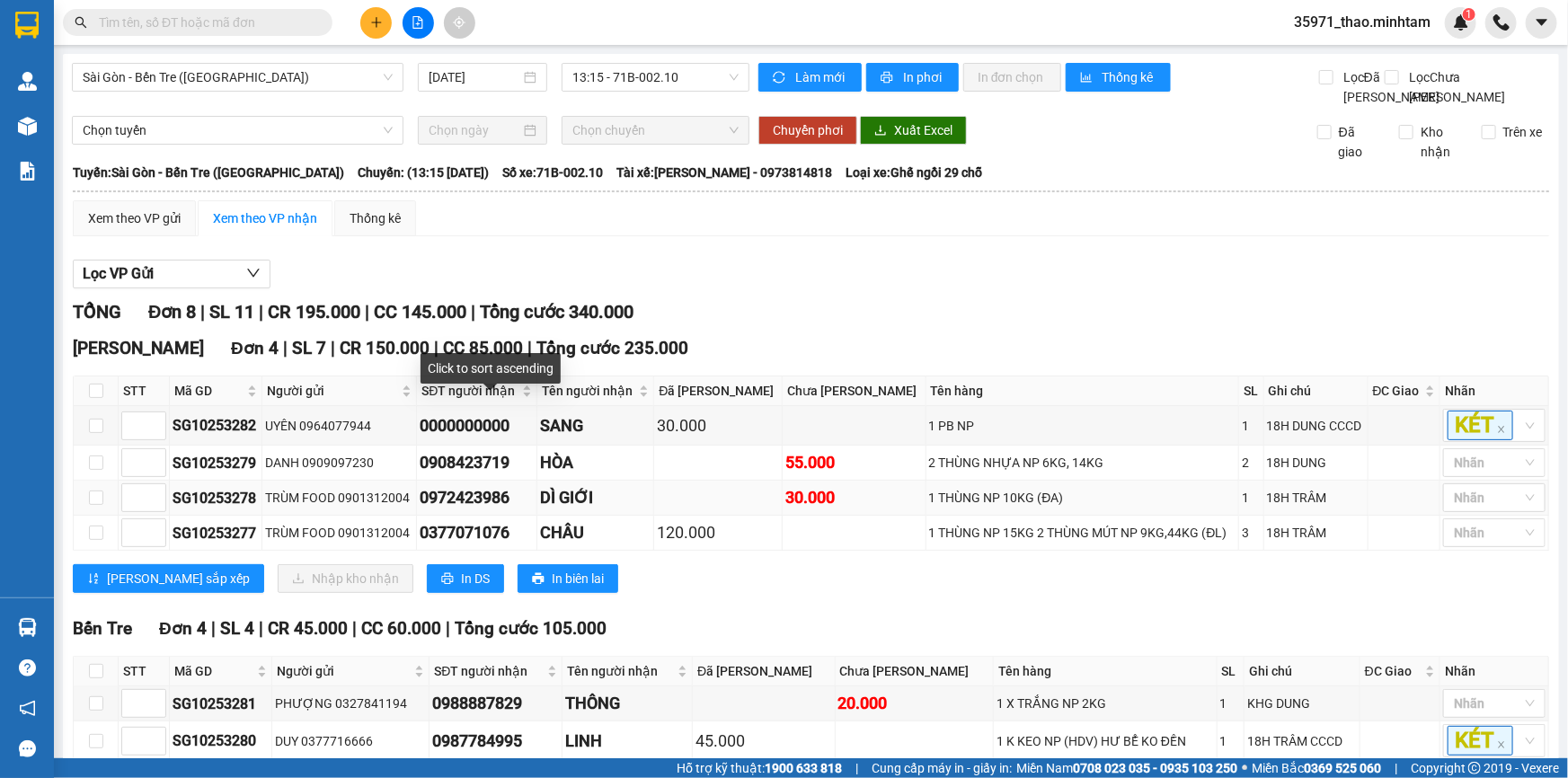
scroll to position [186, 0]
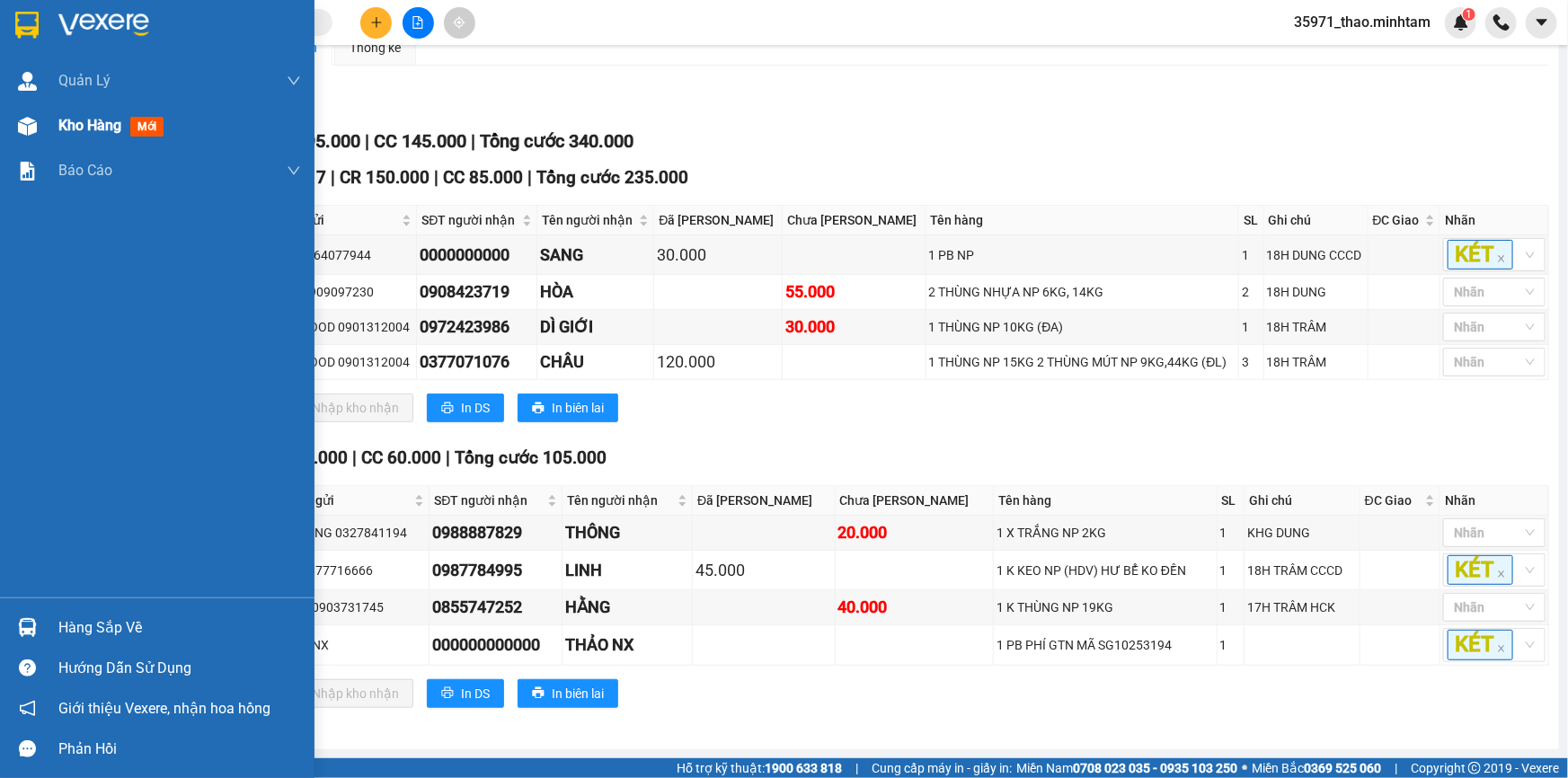
click at [86, 121] on span "Kho hàng" at bounding box center [89, 125] width 63 height 18
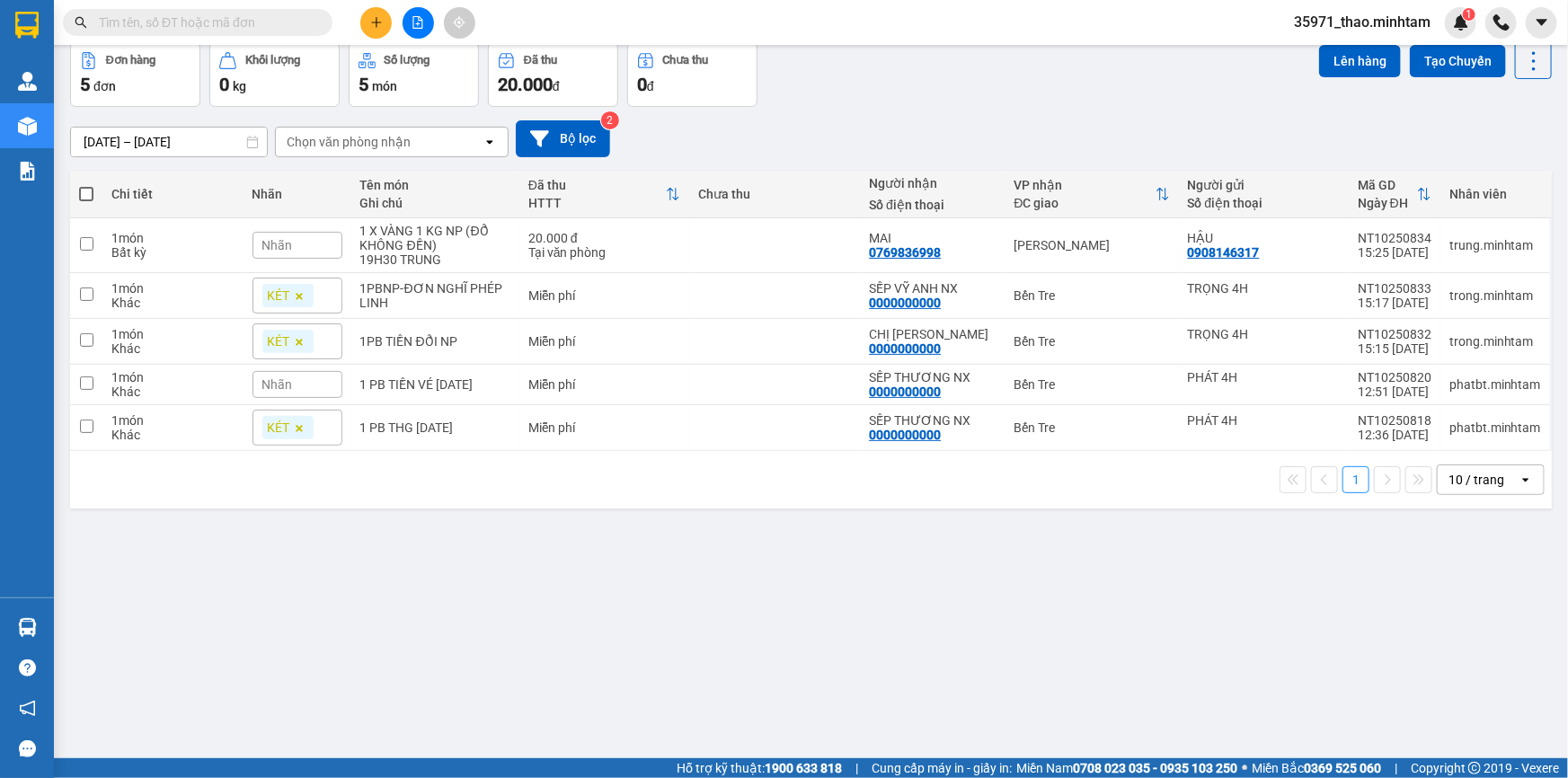
scroll to position [82, 0]
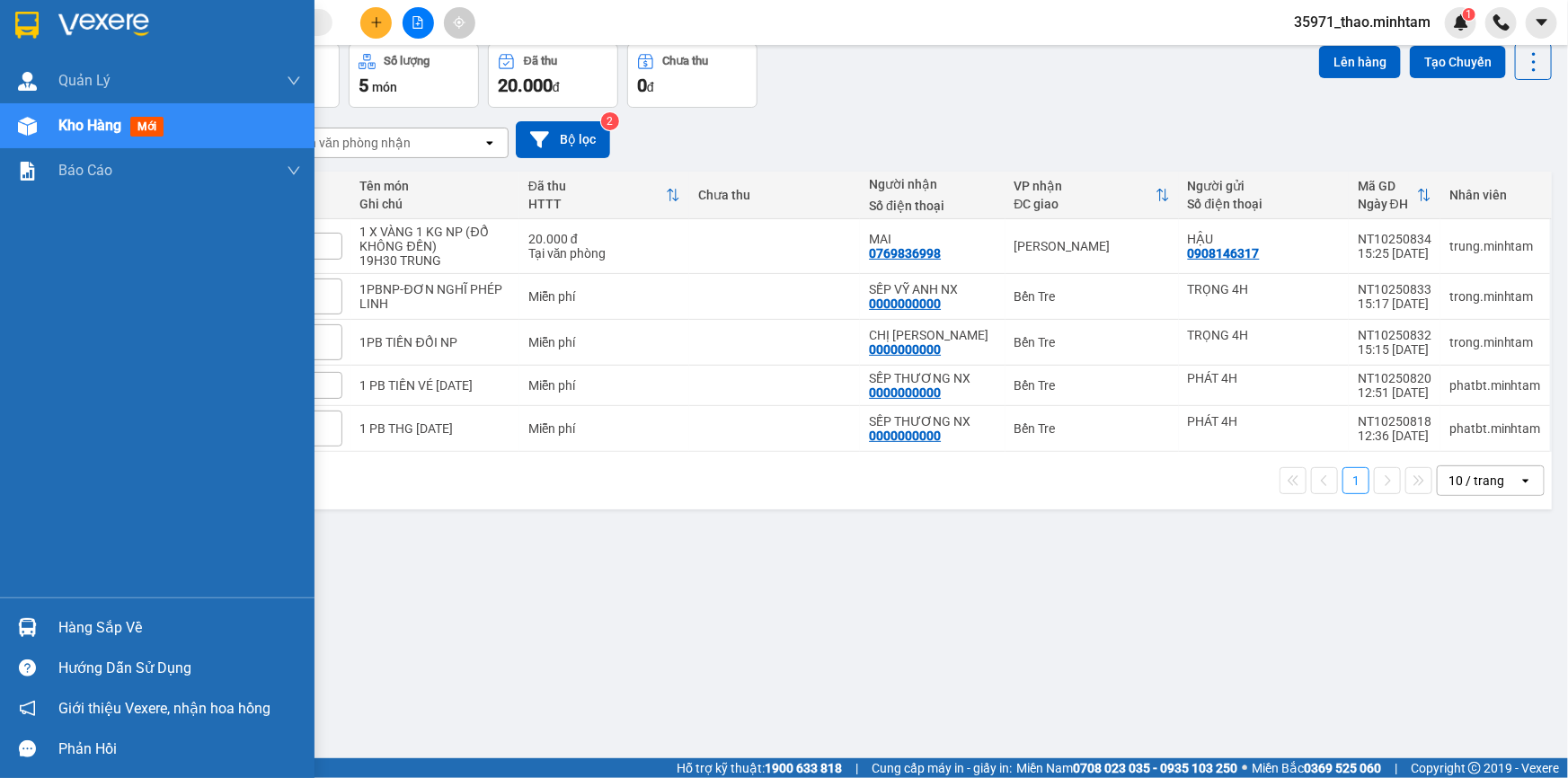
click at [121, 608] on div "Hàng sắp về" at bounding box center [157, 628] width 314 height 41
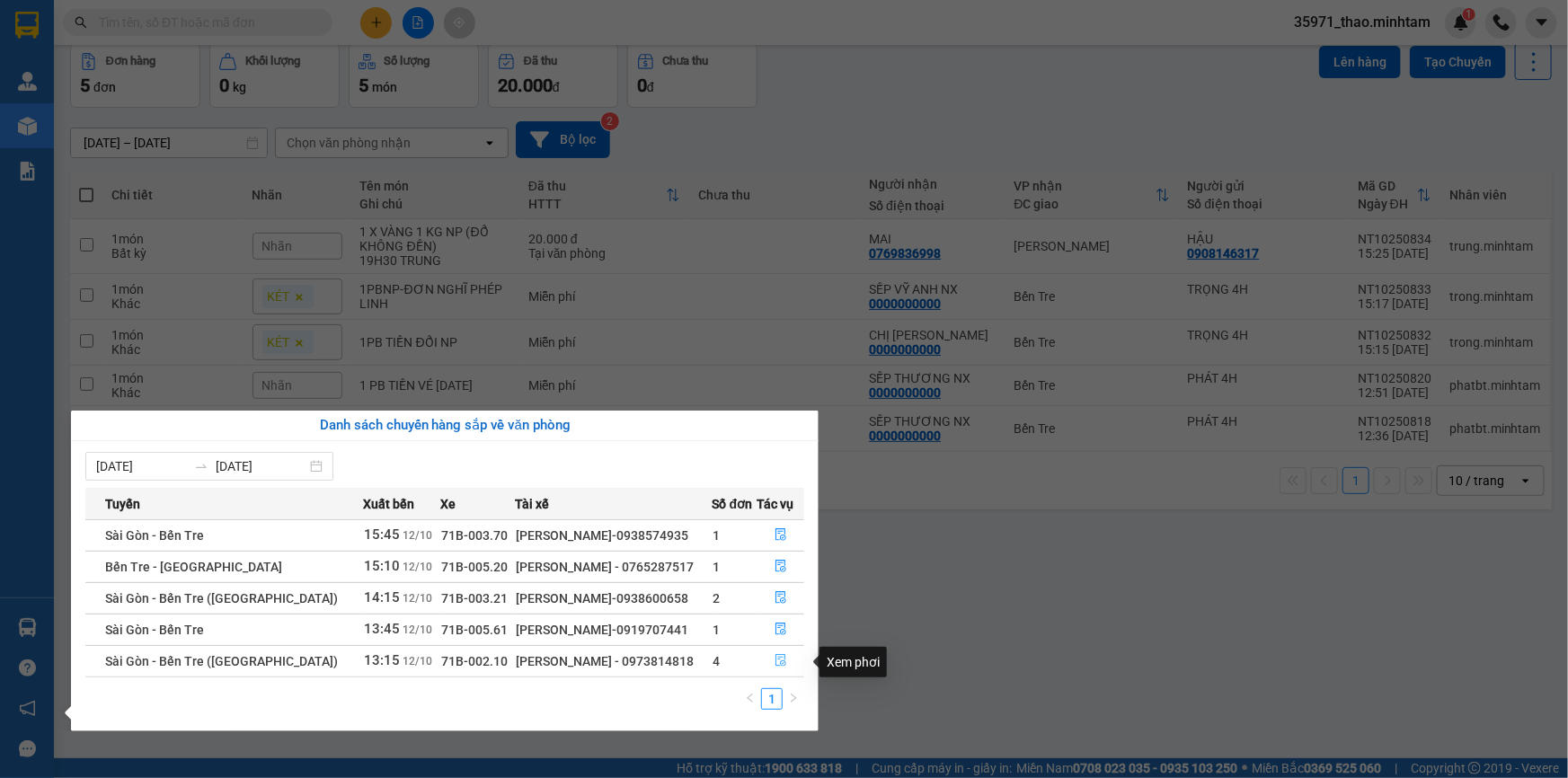
click at [775, 655] on button "button" at bounding box center [782, 661] width 46 height 29
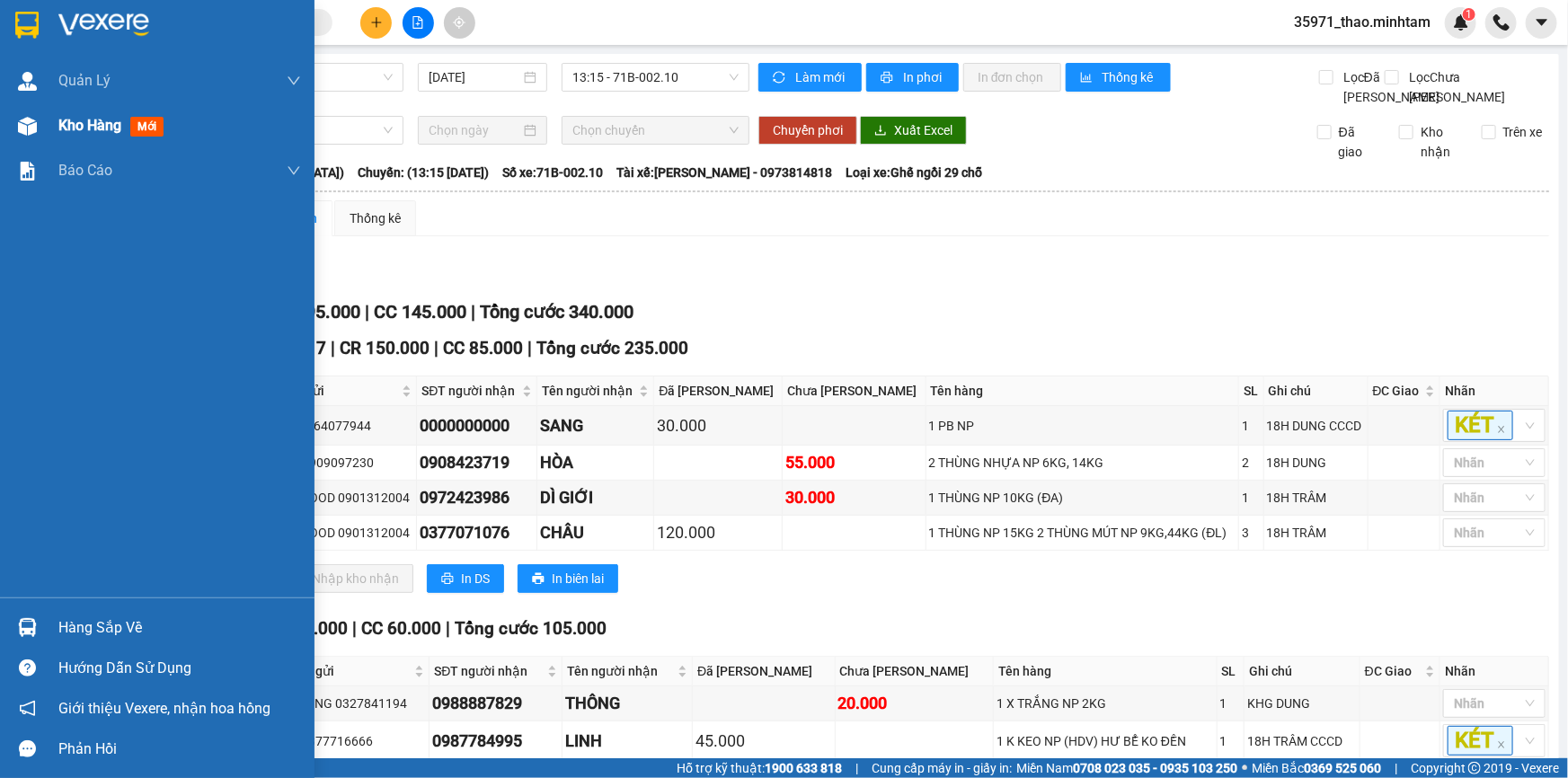
click at [92, 110] on div "Kho hàng mới" at bounding box center [179, 125] width 242 height 45
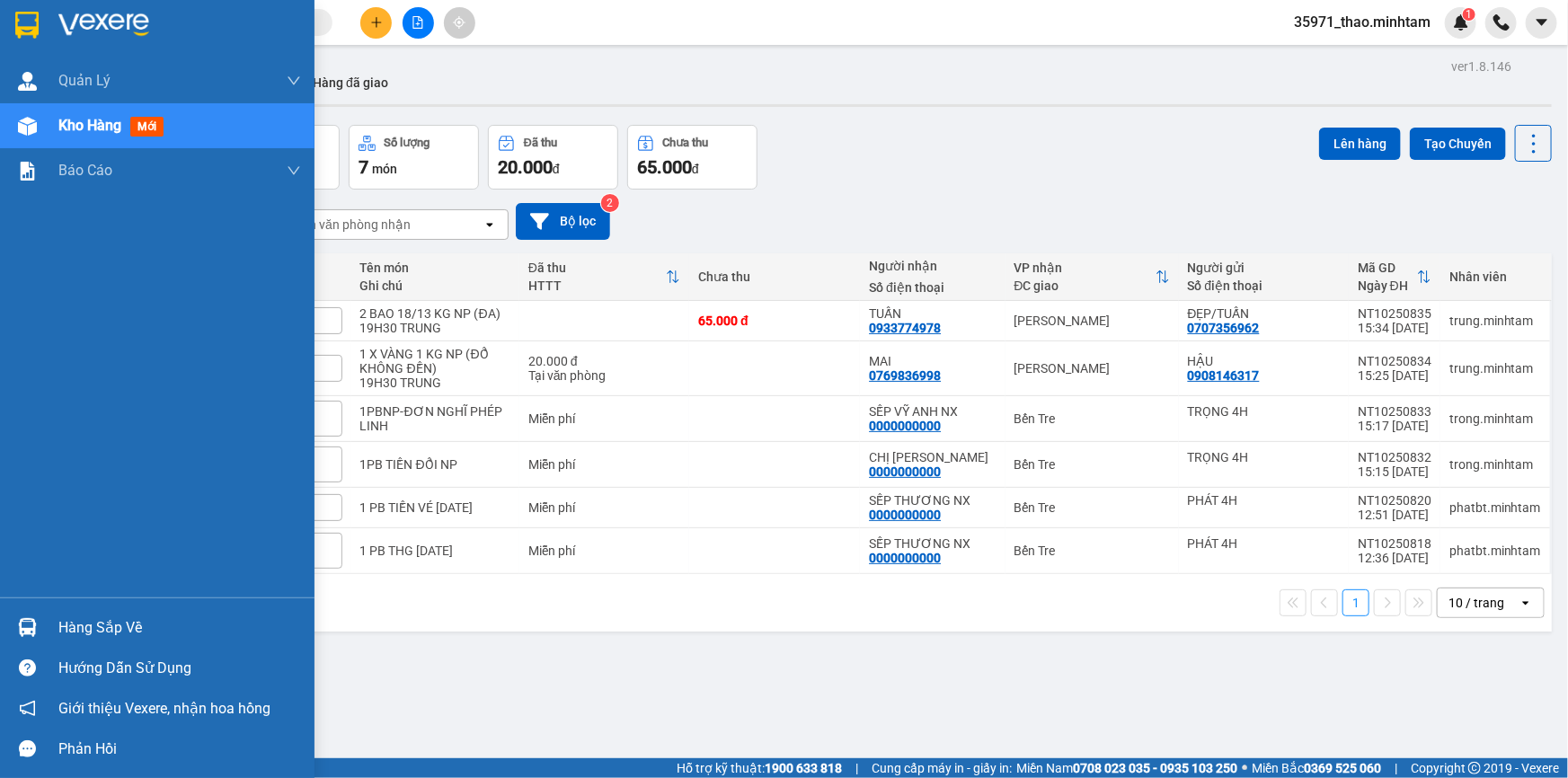
drag, startPoint x: 99, startPoint y: 626, endPoint x: 117, endPoint y: 619, distance: 19.3
click at [103, 626] on div "Hàng sắp về" at bounding box center [179, 628] width 242 height 27
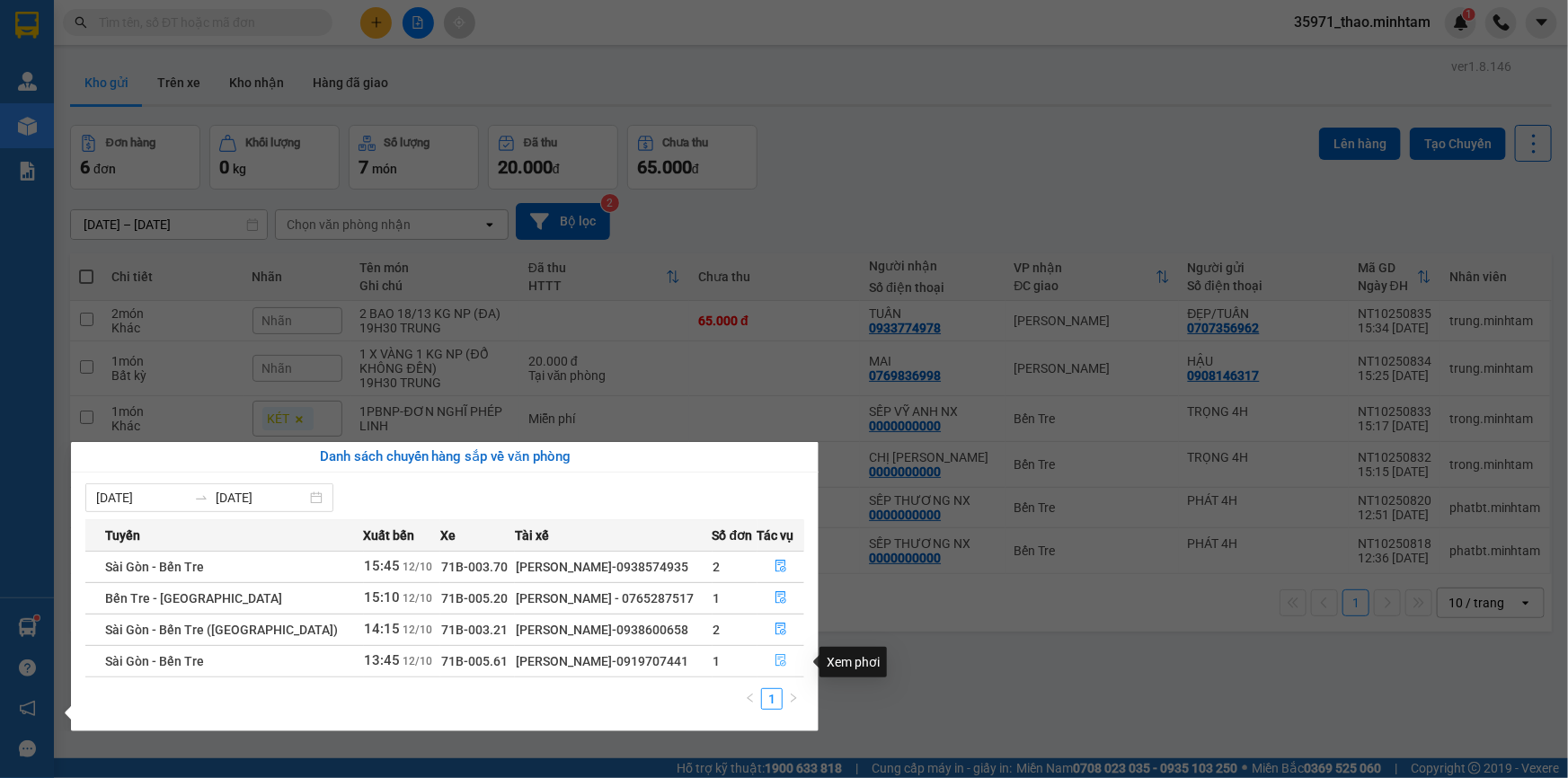
click at [780, 656] on icon "file-done" at bounding box center [781, 661] width 13 height 13
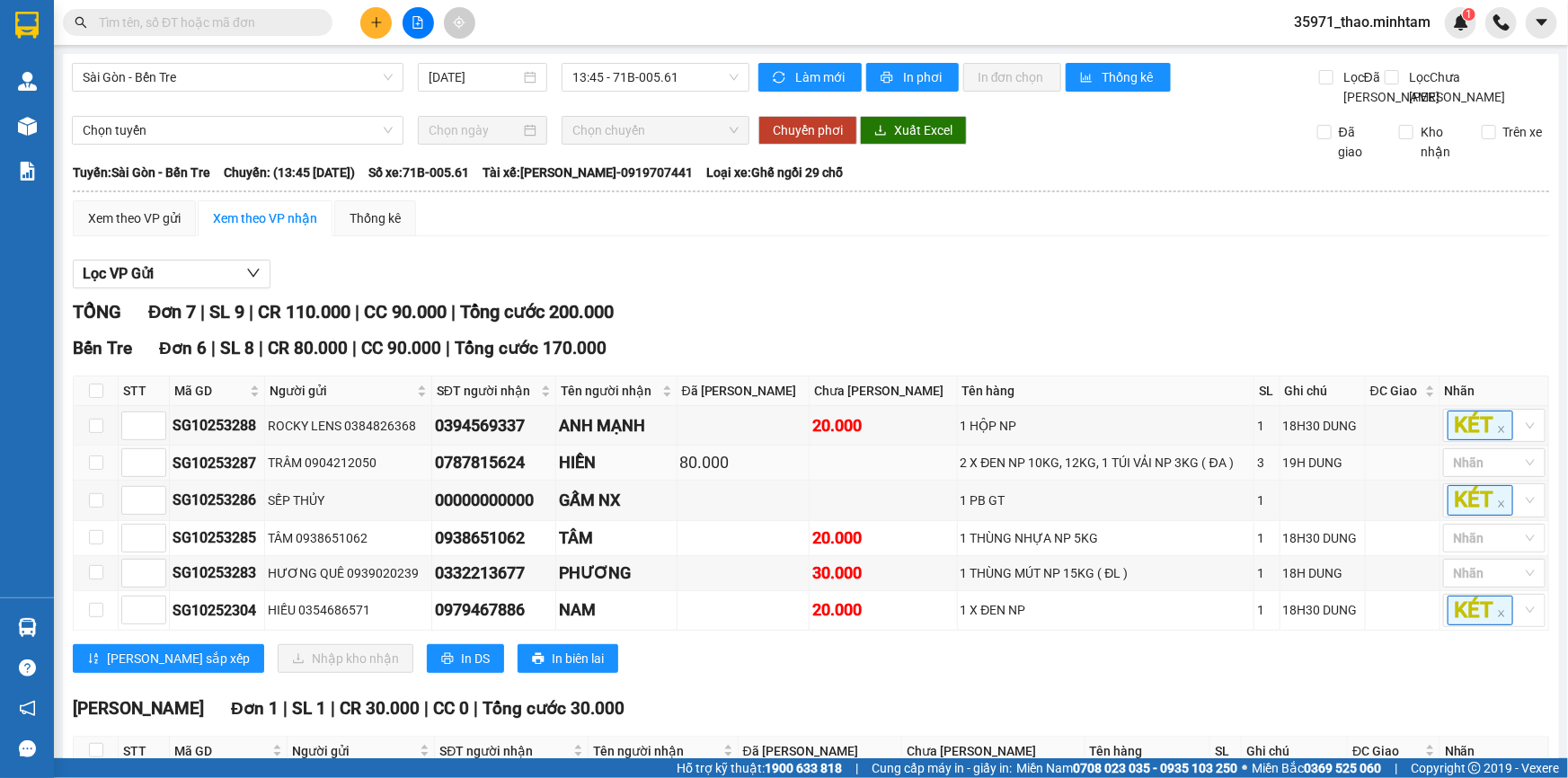
scroll to position [152, 0]
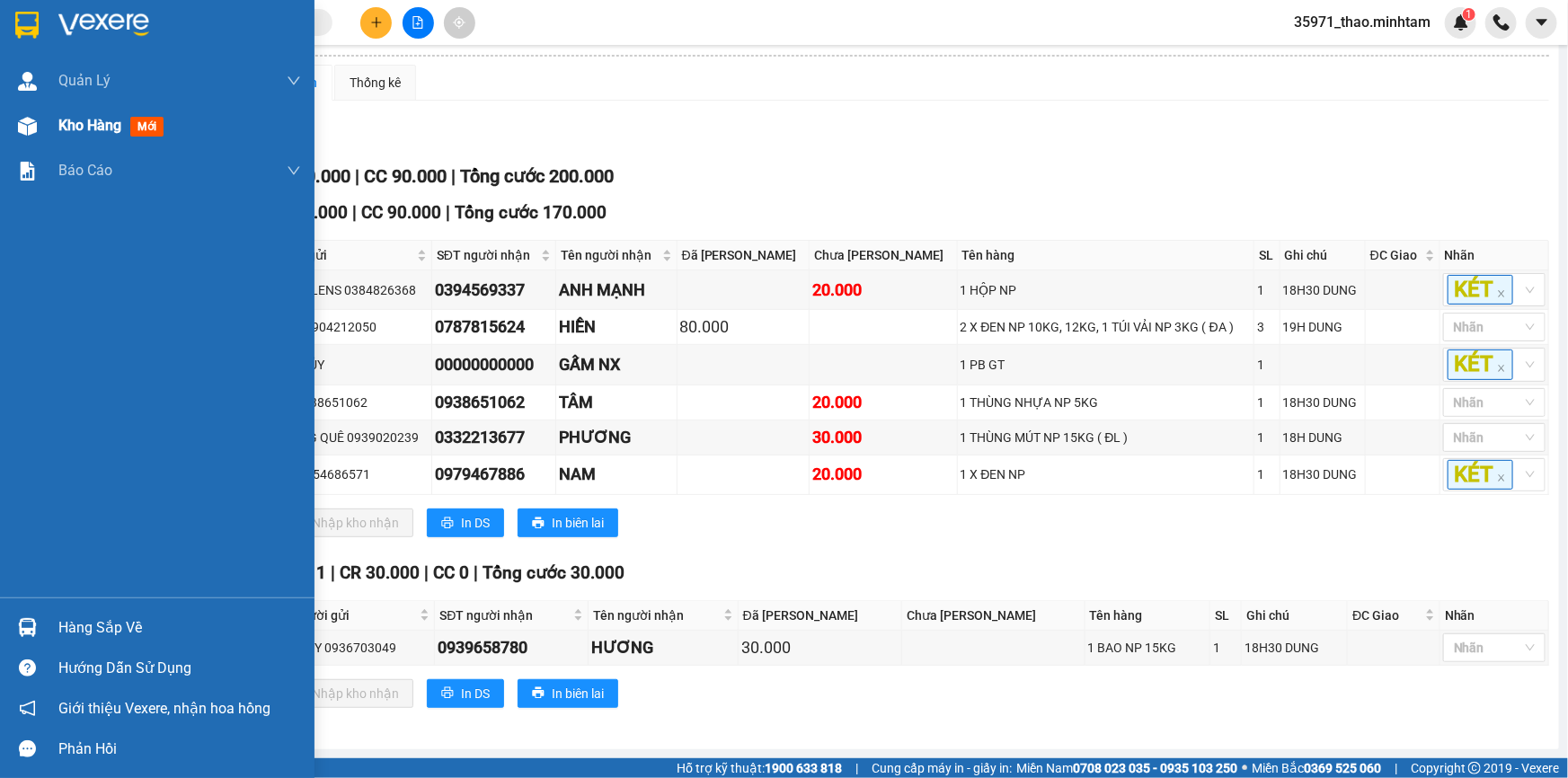
click at [109, 117] on span "Kho hàng" at bounding box center [89, 125] width 63 height 18
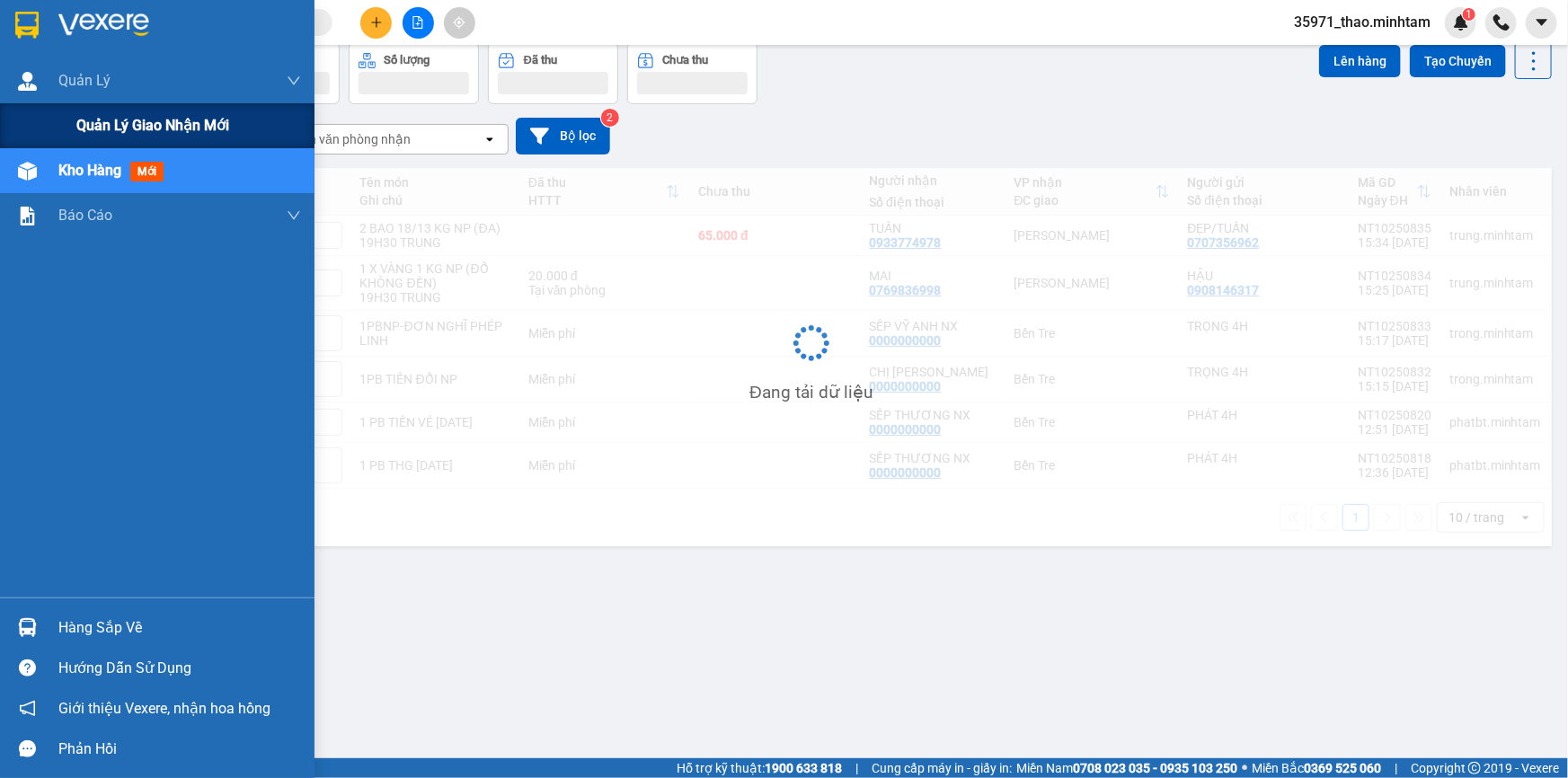
scroll to position [82, 0]
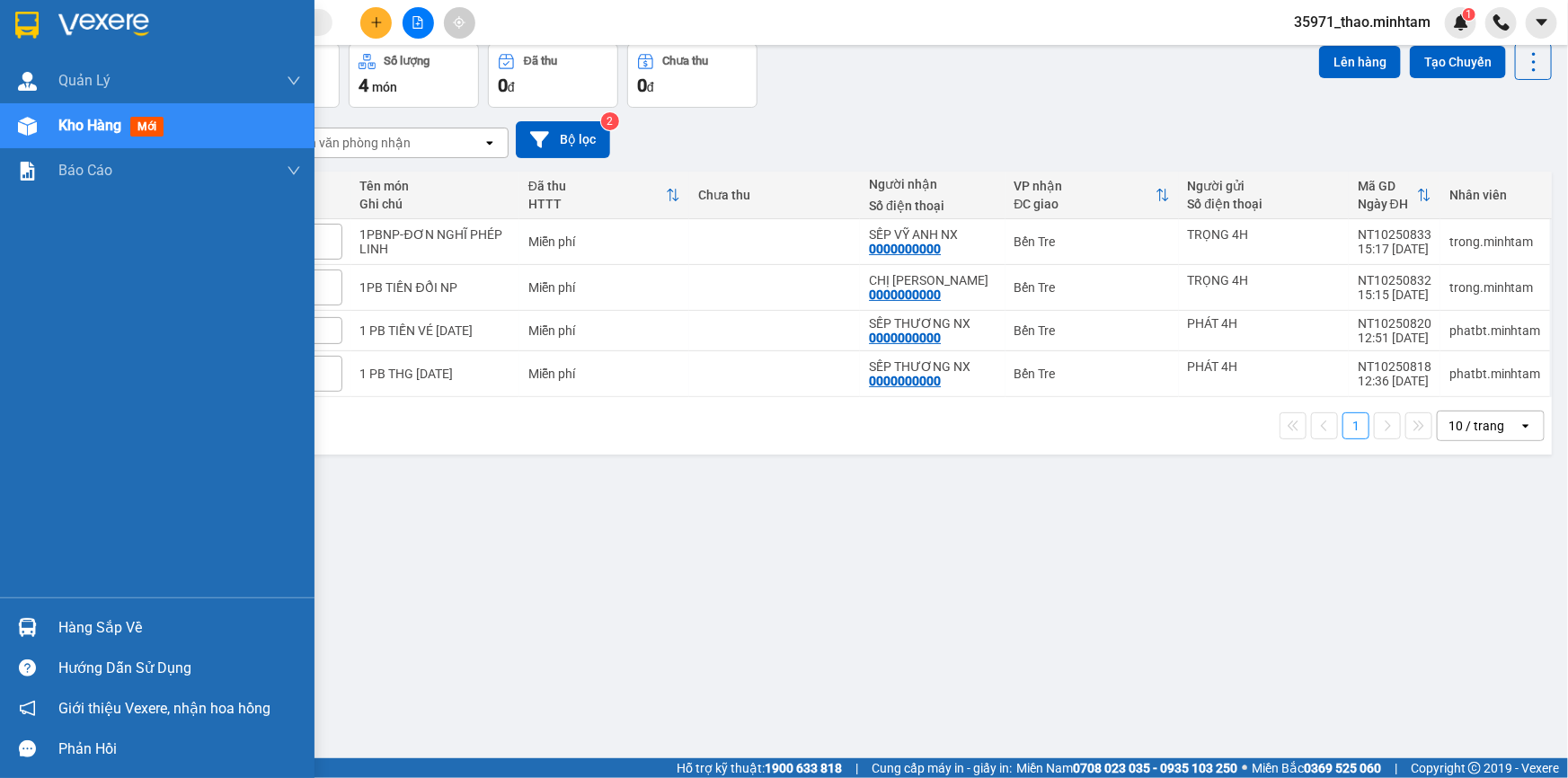
click at [121, 630] on div "Hàng sắp về" at bounding box center [179, 628] width 242 height 27
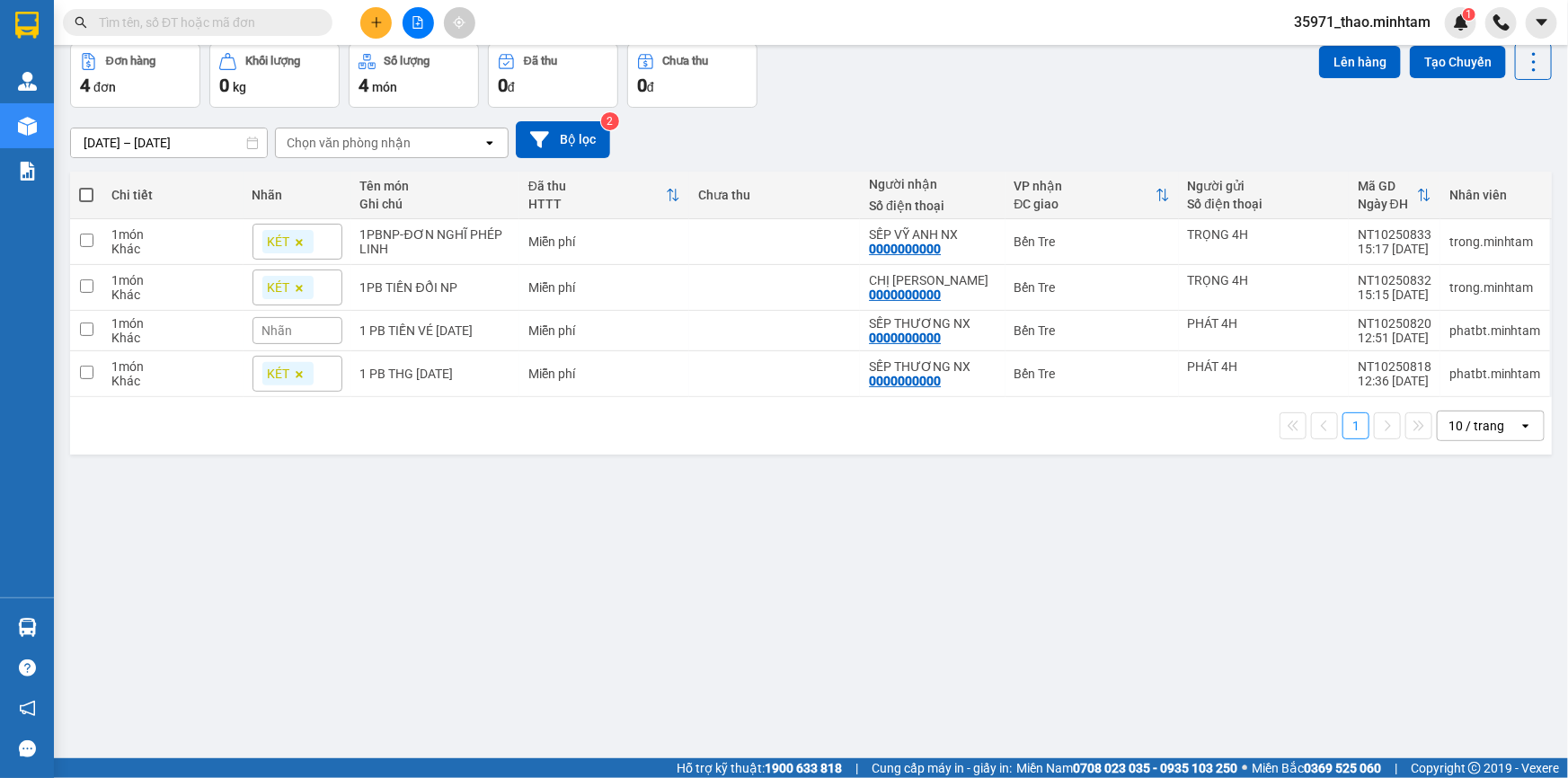
click at [1102, 608] on section "Kết quả tìm kiếm ( 0 ) Bộ lọc No Data 35971_thao.minhtam 1 Quản Lý Quản lý giao…" at bounding box center [784, 389] width 1568 height 778
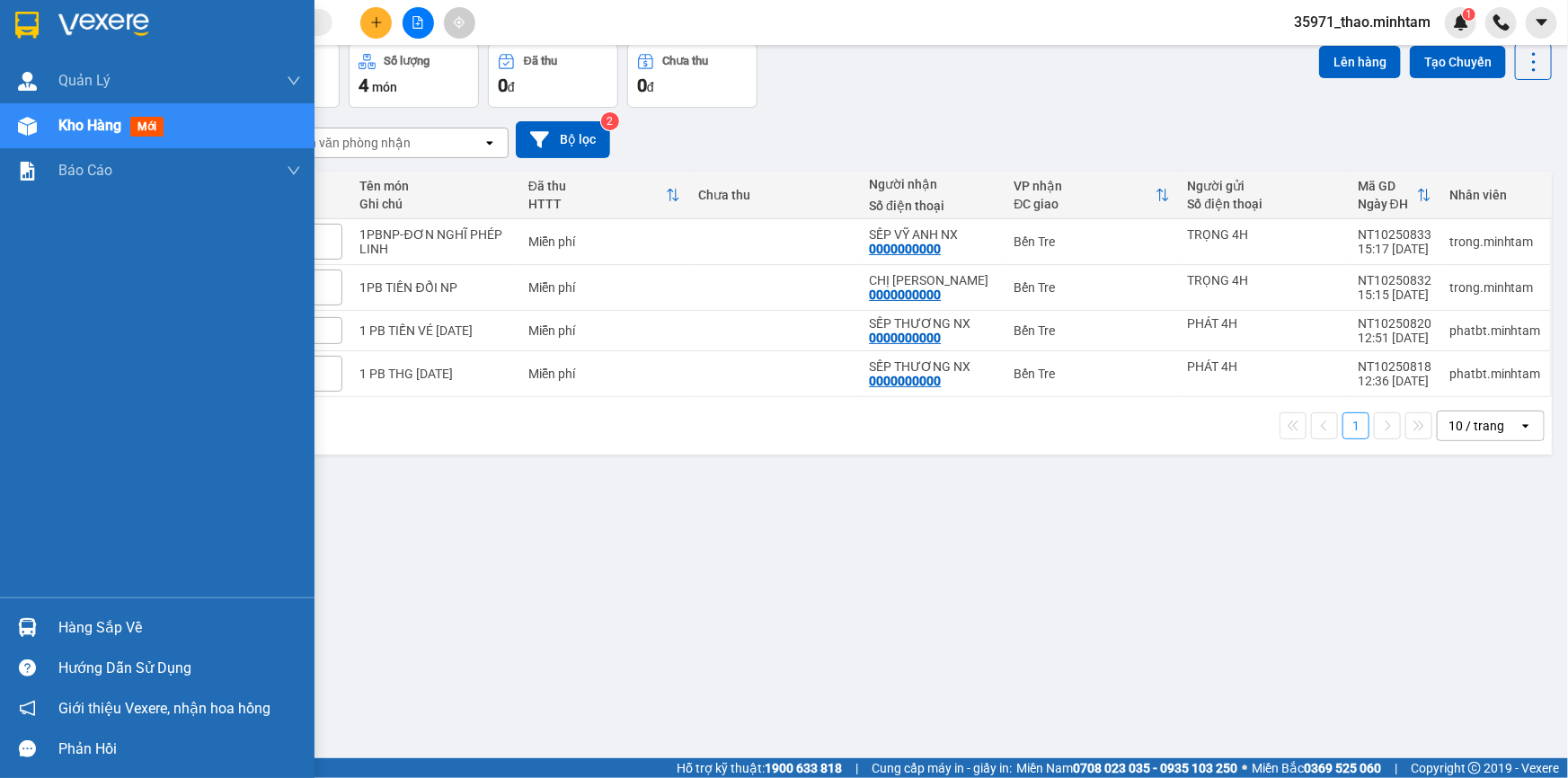
click at [123, 623] on div "Hàng sắp về" at bounding box center [179, 628] width 242 height 27
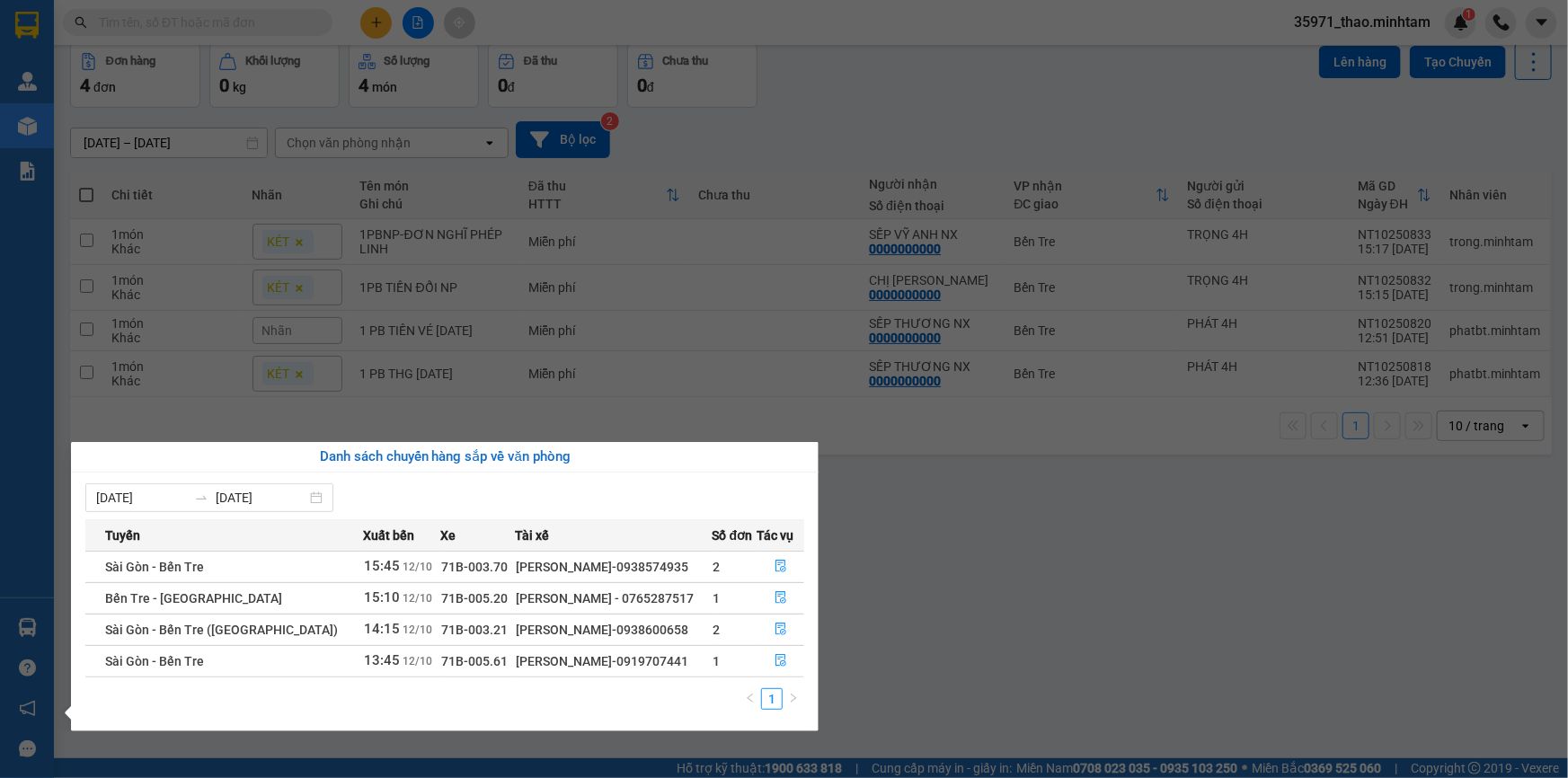
click at [1033, 549] on section "Kết quả tìm kiếm ( 0 ) Bộ lọc No Data 35971_thao.minhtam 1 Quản Lý Quản lý giao…" at bounding box center [784, 389] width 1568 height 778
click at [1033, 549] on div "ver 1.8.146 Kho gửi Trên xe Kho nhận Hàng đã giao Đơn hàng 4 đơn Khối lượng 0 k…" at bounding box center [810, 361] width 1496 height 778
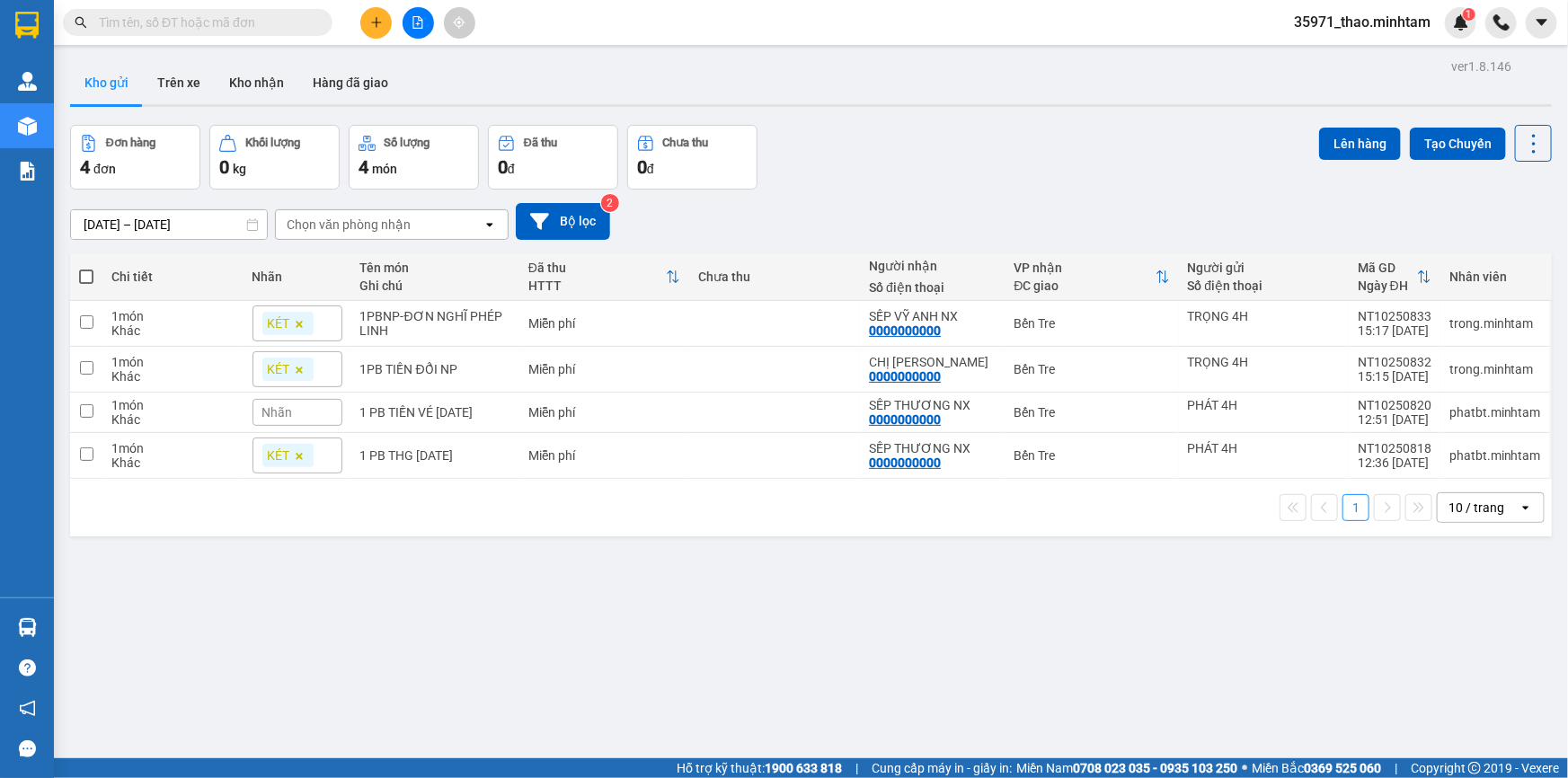
click at [225, 14] on input "text" at bounding box center [205, 22] width 212 height 19
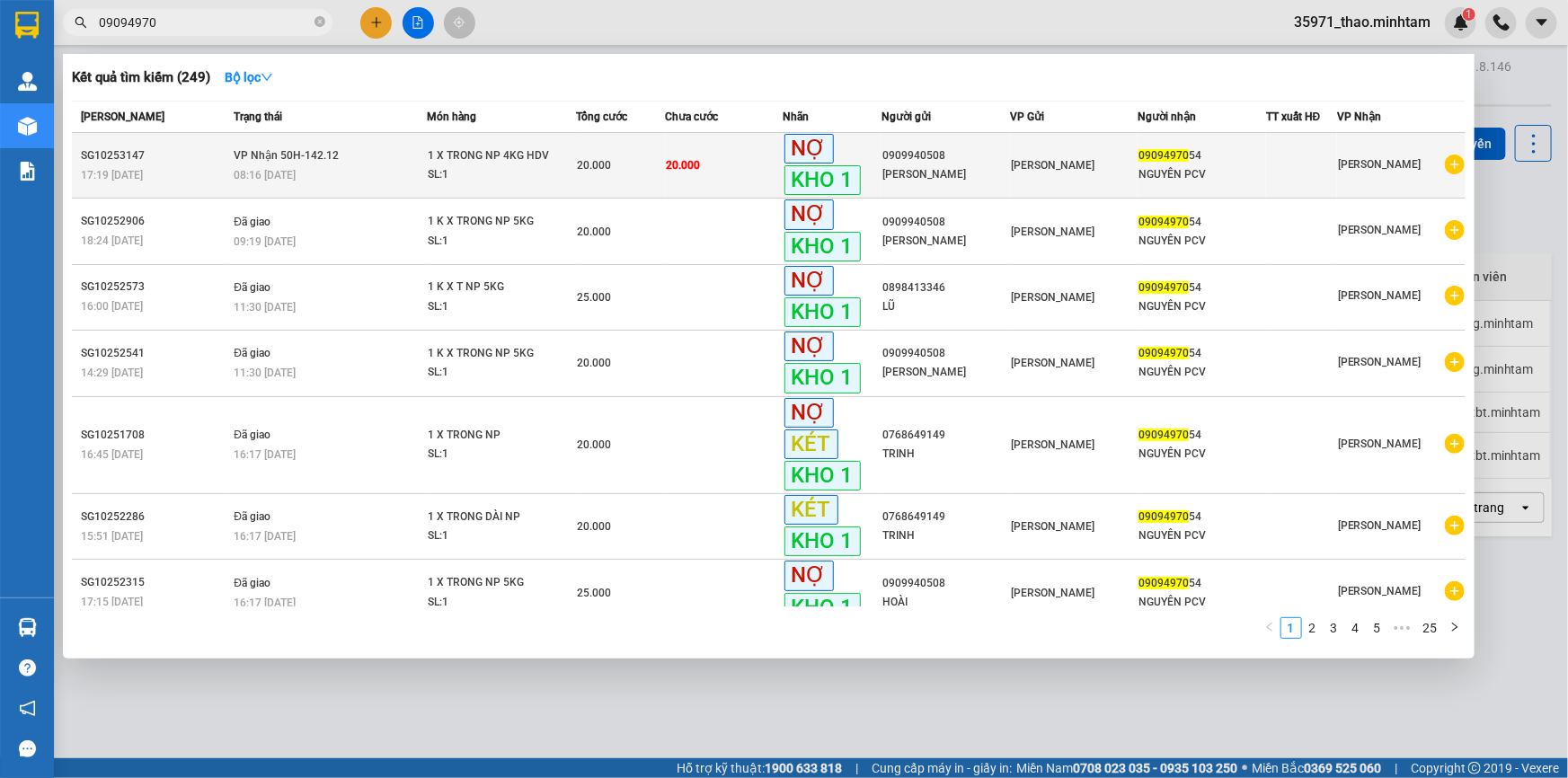
type input "09094970"
click at [576, 179] on td "20.000" at bounding box center [620, 165] width 89 height 65
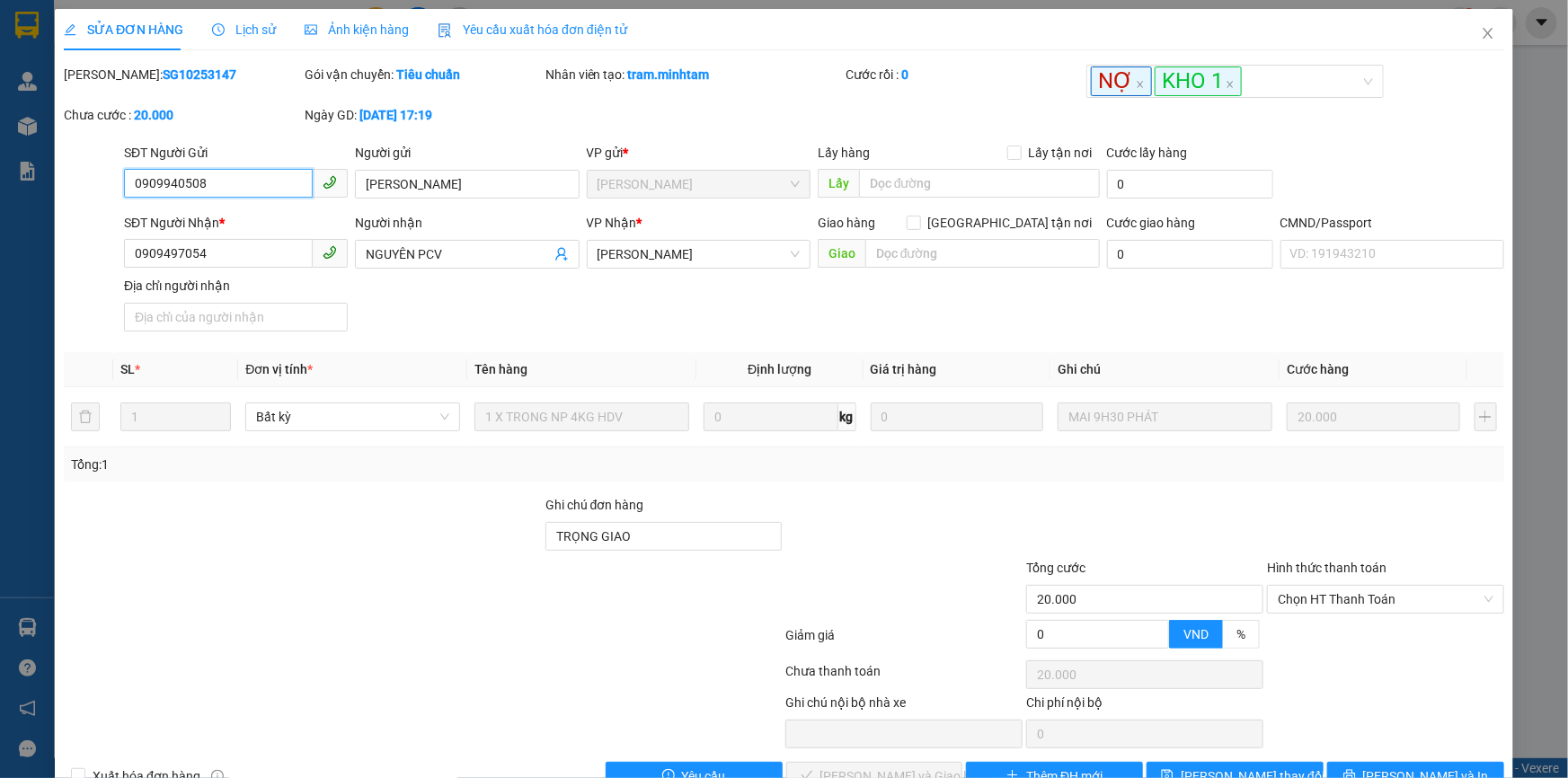
type input "0909940508"
type input "QUANG ĐẠT"
type input "0909497054"
type input "NGUYÊN PCV"
type input "TRỌNG GIAO"
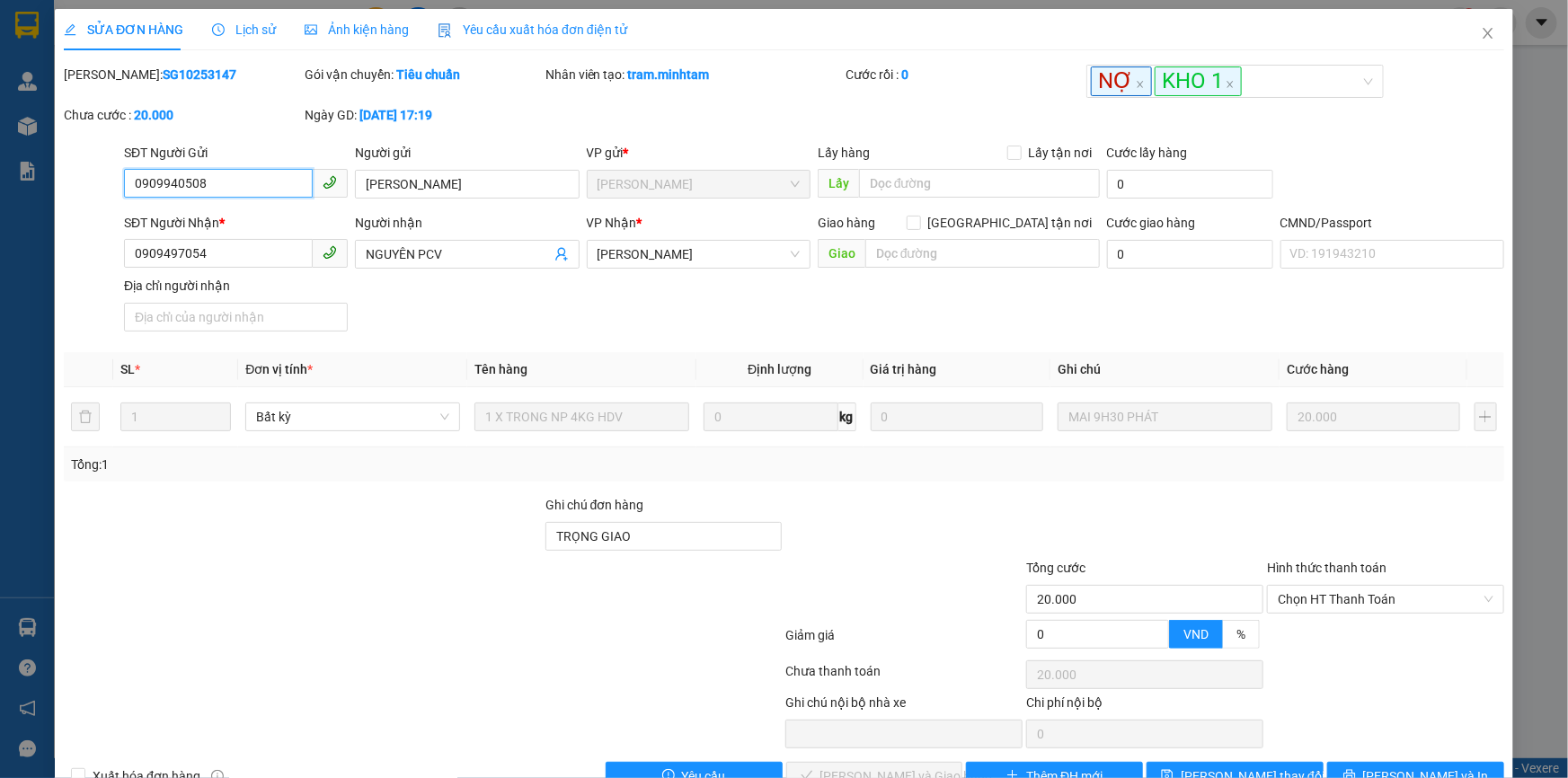
type input "20.000"
click at [215, 187] on input "0909940508" at bounding box center [218, 183] width 189 height 29
click at [169, 81] on b "SG10253147" at bounding box center [199, 75] width 74 height 15
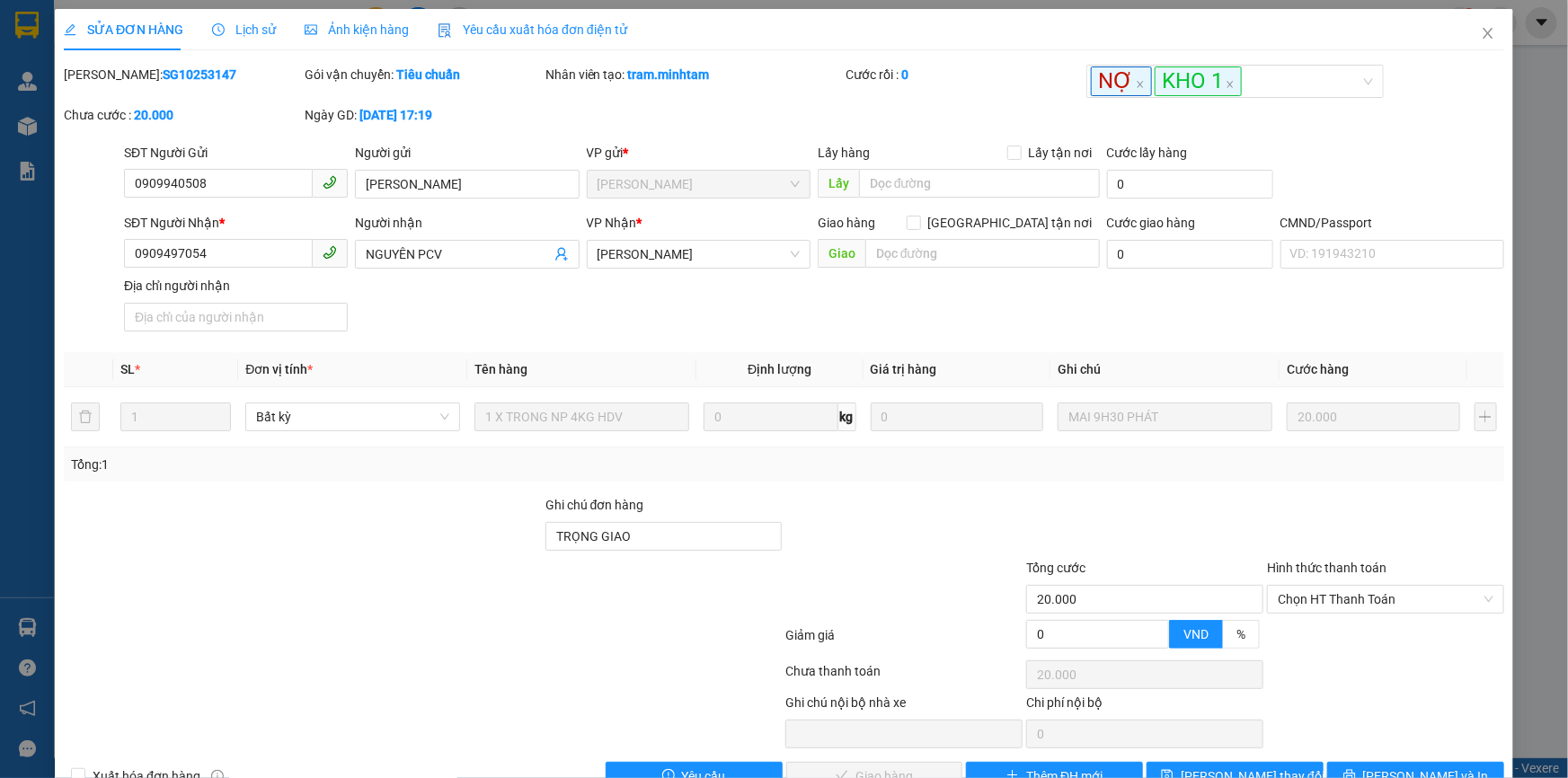
click at [169, 81] on b "SG10253147" at bounding box center [199, 75] width 74 height 15
copy b "SG10253147"
click at [1467, 36] on span "Close" at bounding box center [1488, 34] width 51 height 51
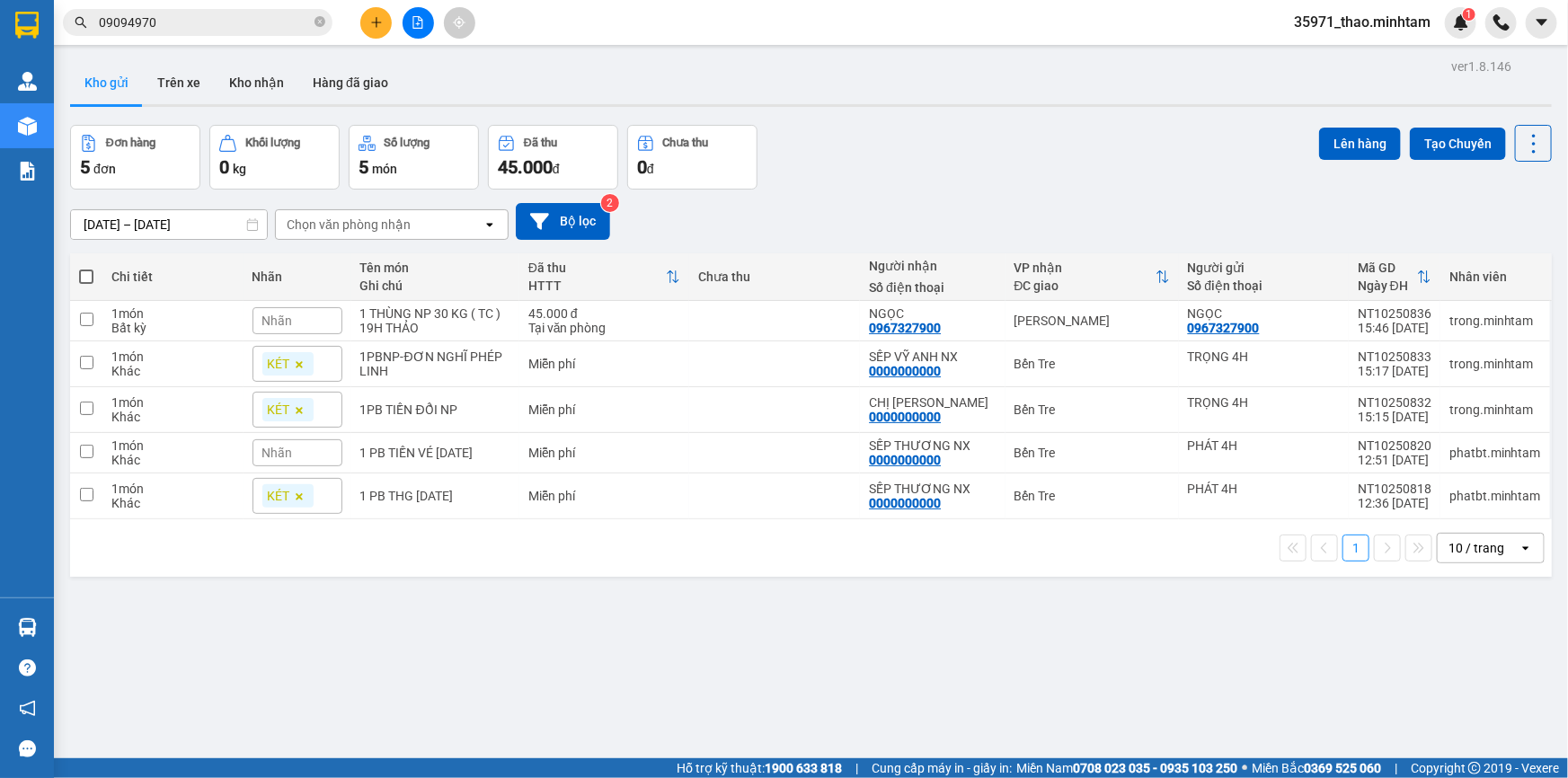
click at [215, 34] on span "09094970" at bounding box center [197, 22] width 270 height 27
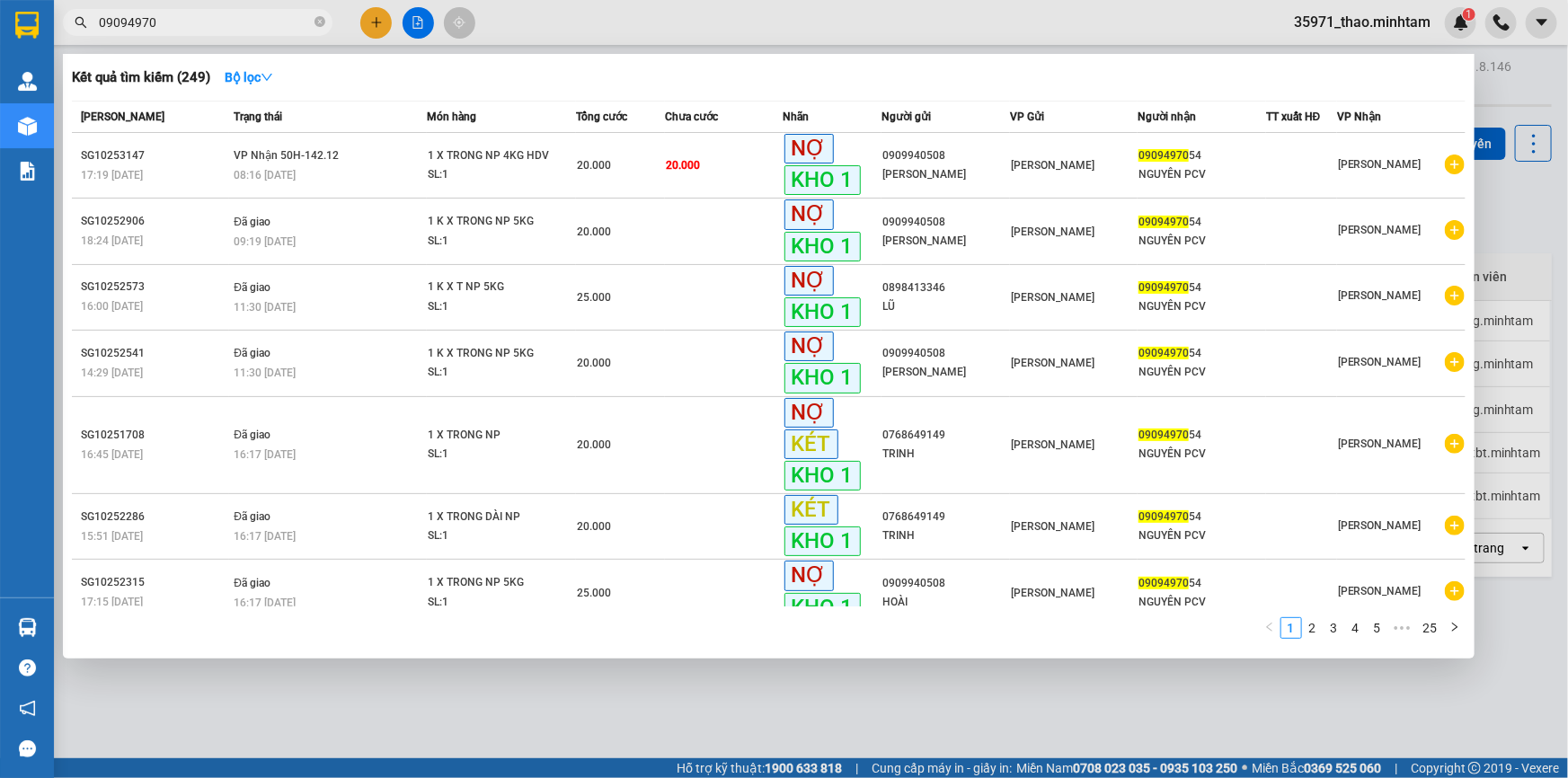
click at [220, 29] on input "09094970" at bounding box center [205, 22] width 212 height 19
paste input "7825328"
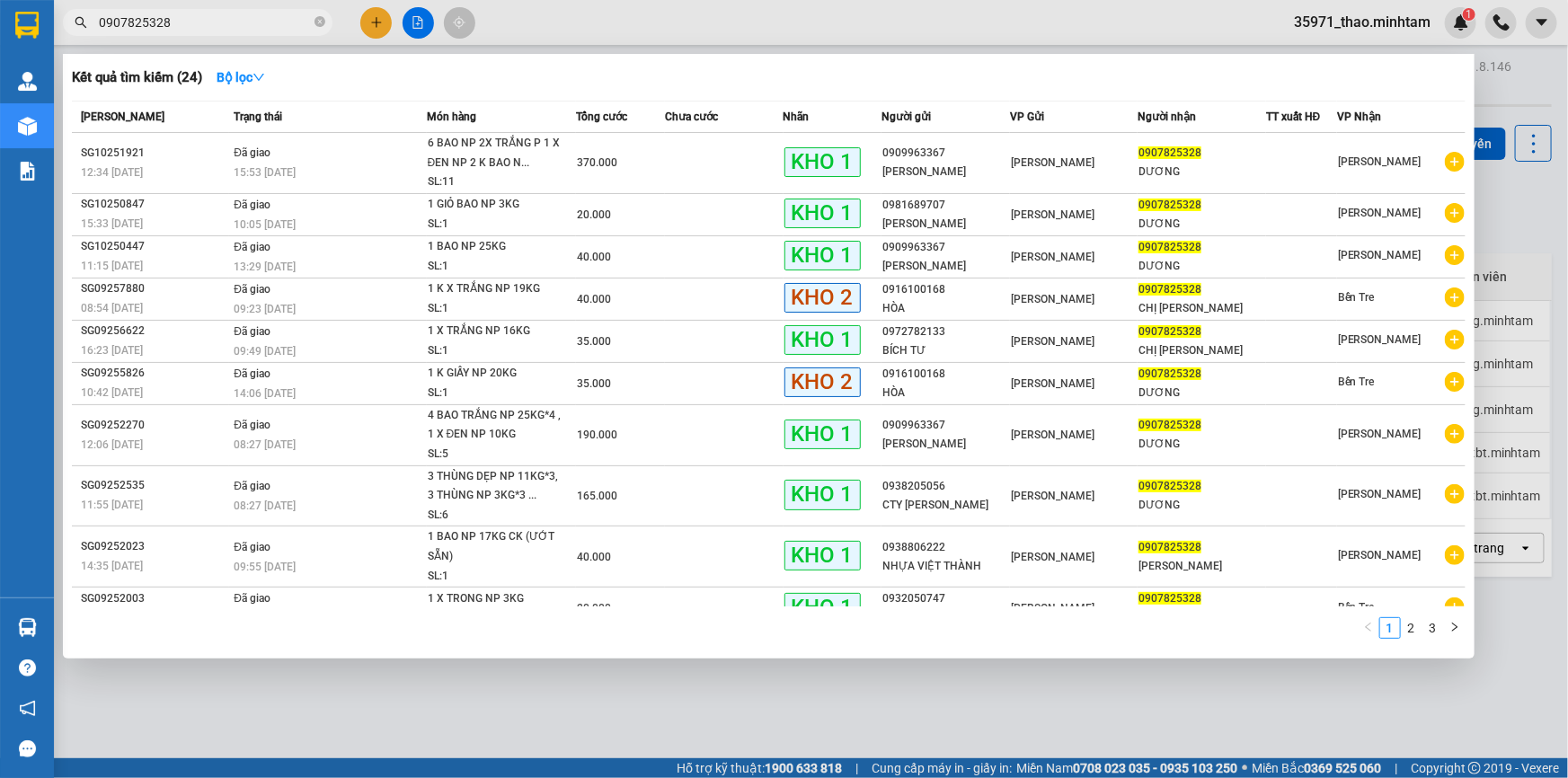
click at [253, 16] on input "0907825328" at bounding box center [205, 22] width 212 height 19
paste input "15897371"
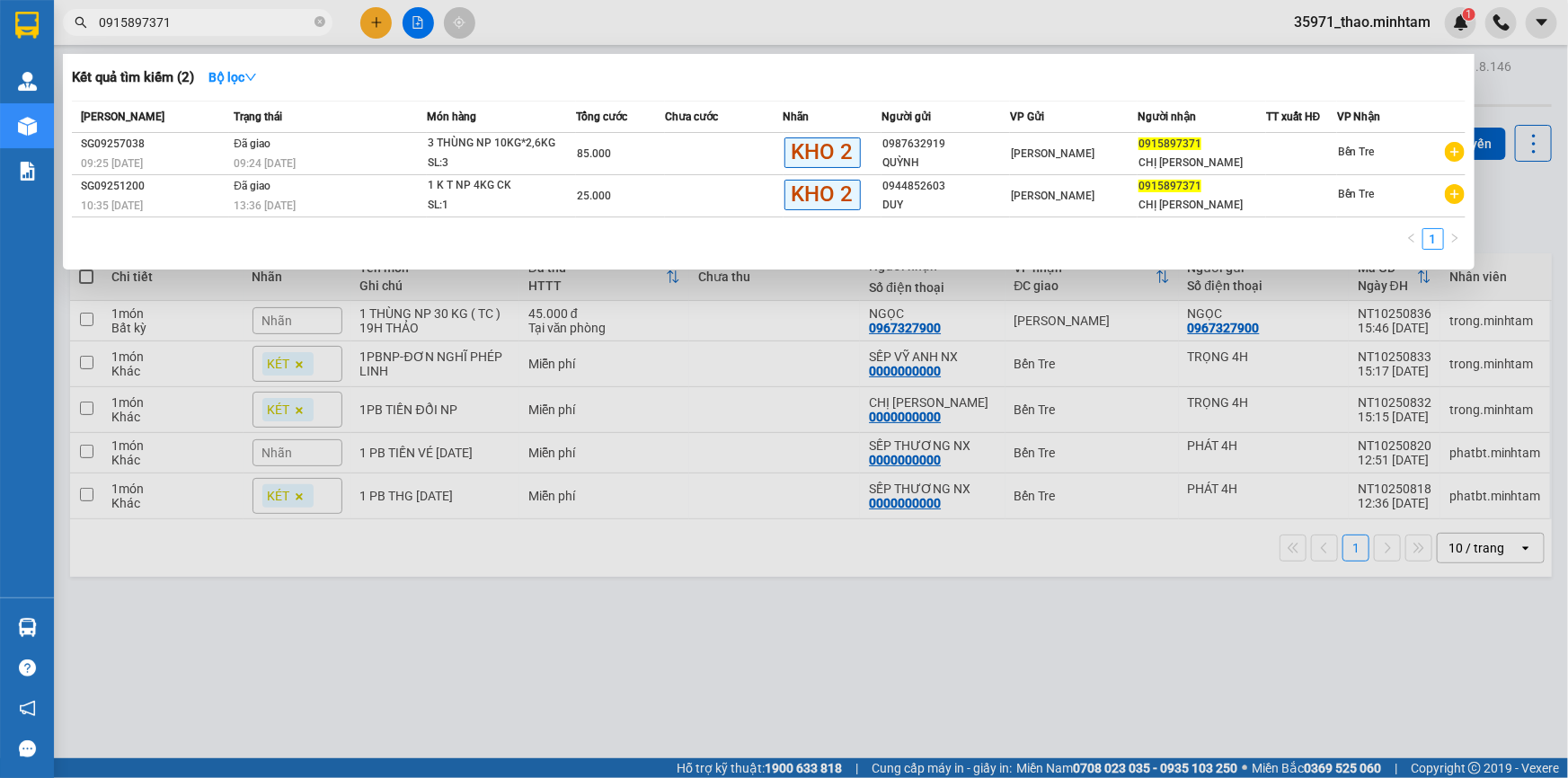
click at [222, 16] on input "0915897371" at bounding box center [205, 22] width 212 height 19
click at [221, 18] on input "0915897371" at bounding box center [205, 22] width 212 height 19
paste input "07162407"
type input "0907162407"
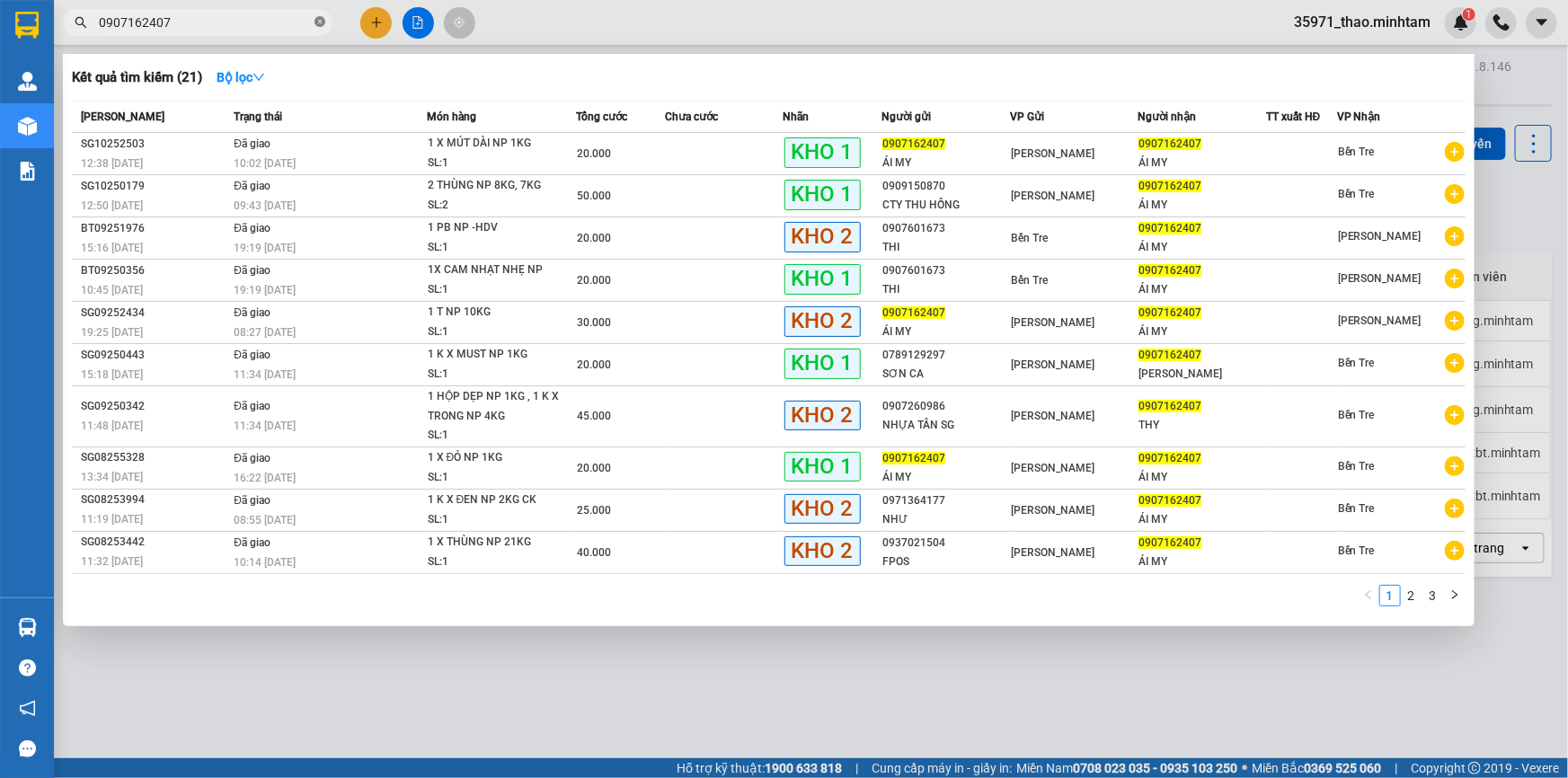
click at [318, 26] on icon "close-circle" at bounding box center [320, 22] width 11 height 11
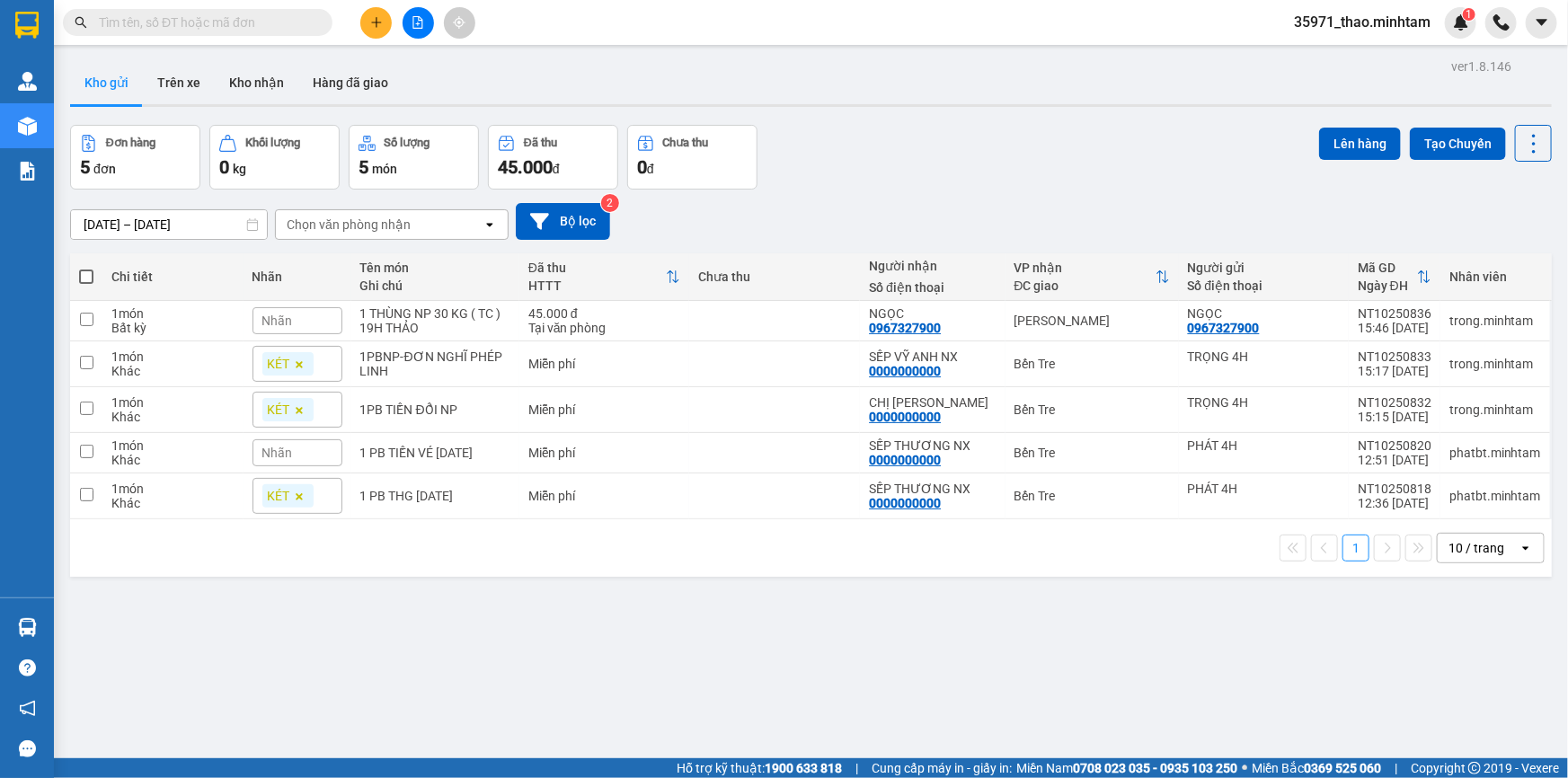
click at [647, 678] on div "ver 1.8.146 Kho gửi Trên xe Kho nhận Hàng đã giao Đơn hàng 5 đơn Khối lượng 0 k…" at bounding box center [810, 443] width 1496 height 778
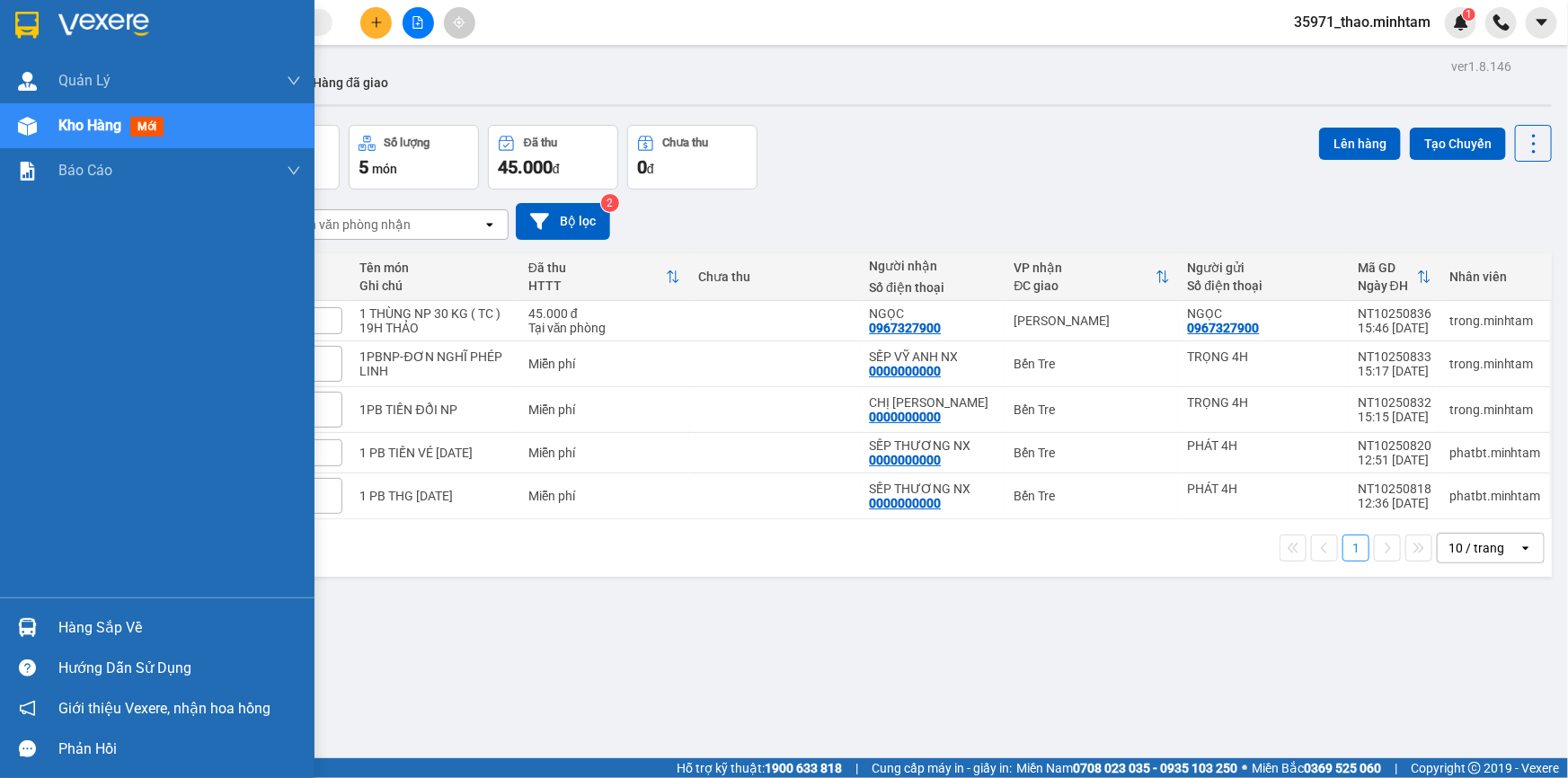
click at [107, 618] on div "Hàng sắp về" at bounding box center [179, 628] width 242 height 27
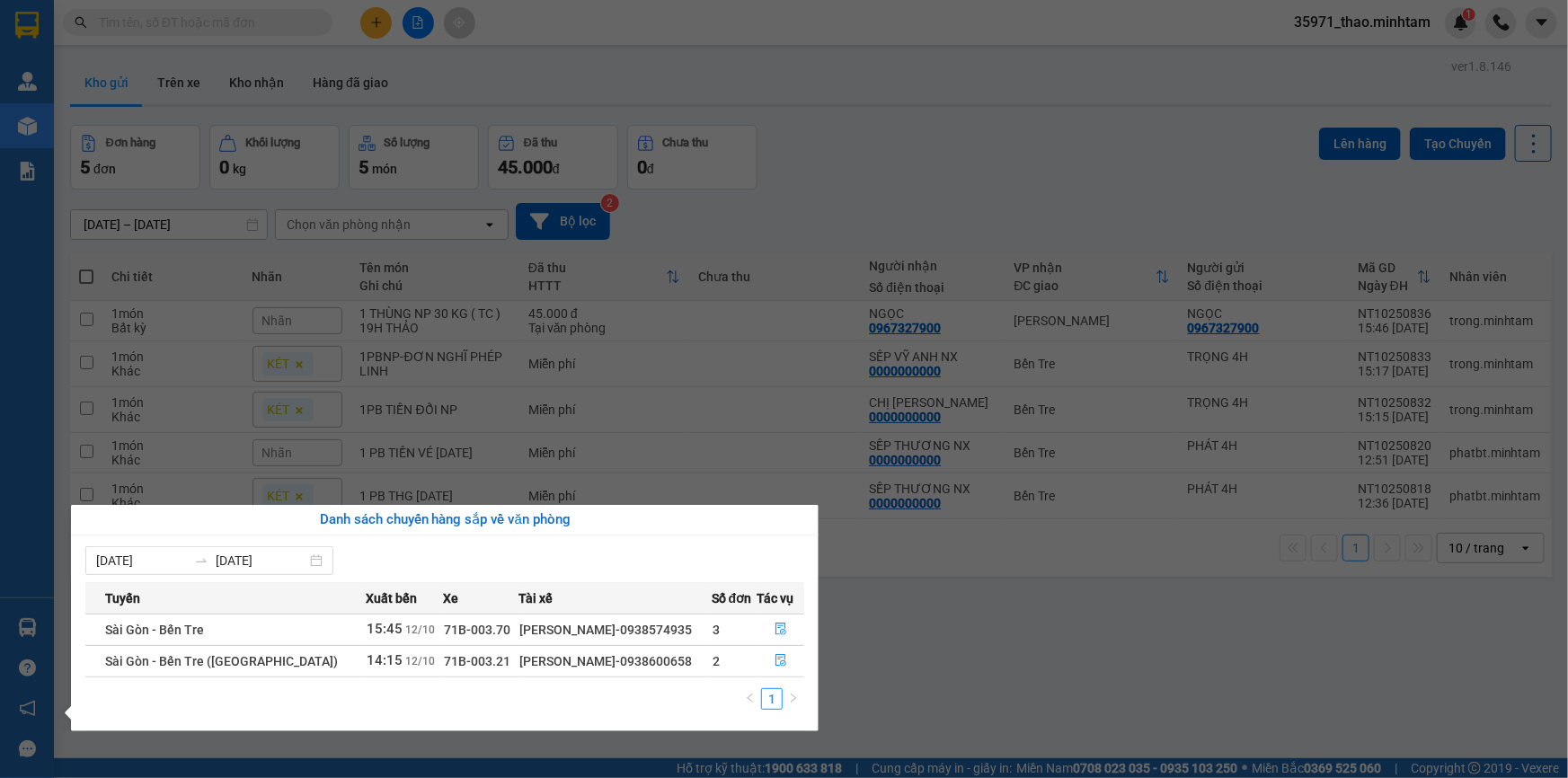
click at [1047, 656] on section "Kết quả tìm kiếm ( 21 ) Bộ lọc Mã ĐH Trạng thái Món hàng Tổng cước Chưa cước Nh…" at bounding box center [784, 389] width 1568 height 778
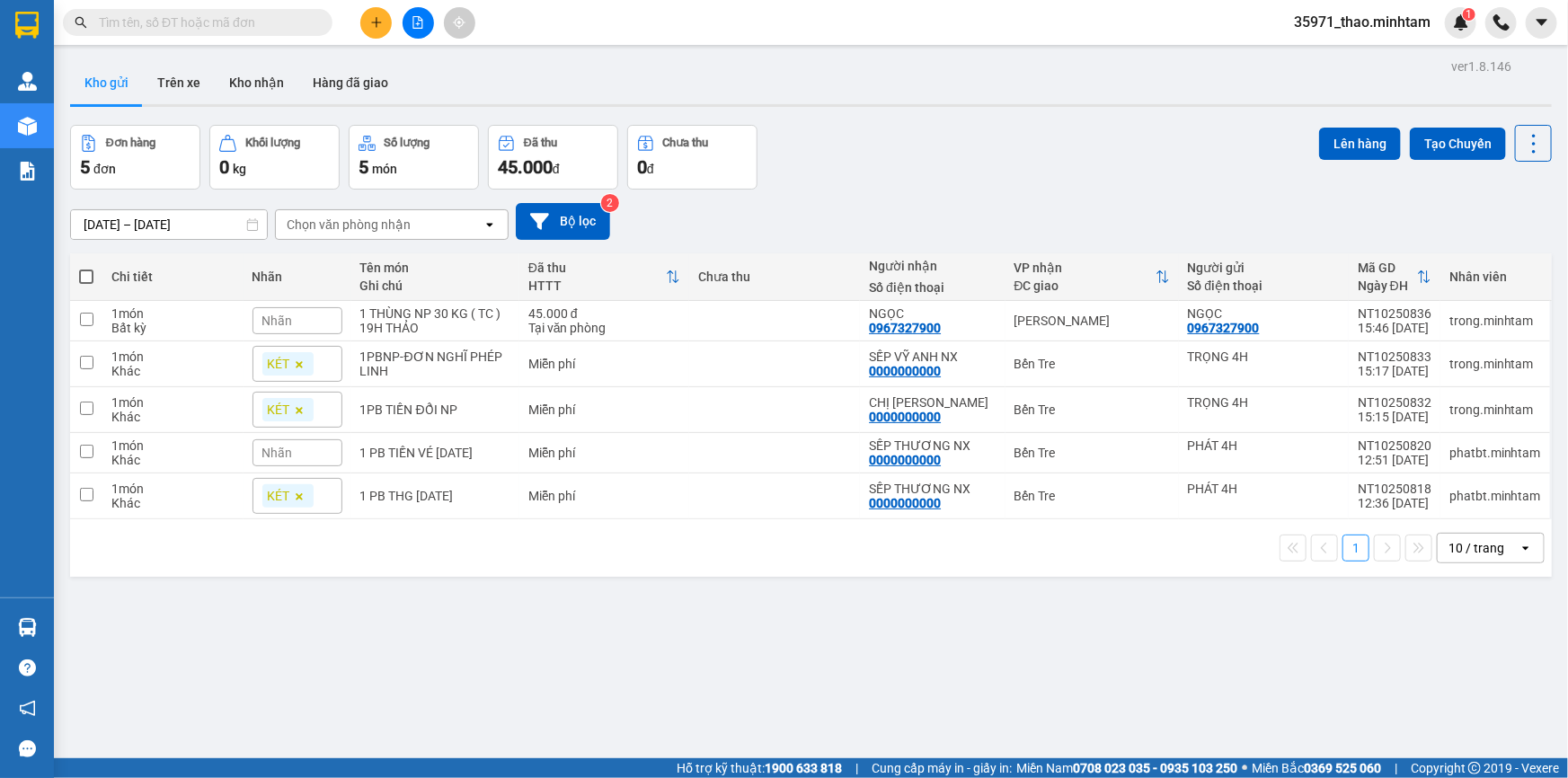
click at [170, 18] on input "text" at bounding box center [205, 22] width 212 height 19
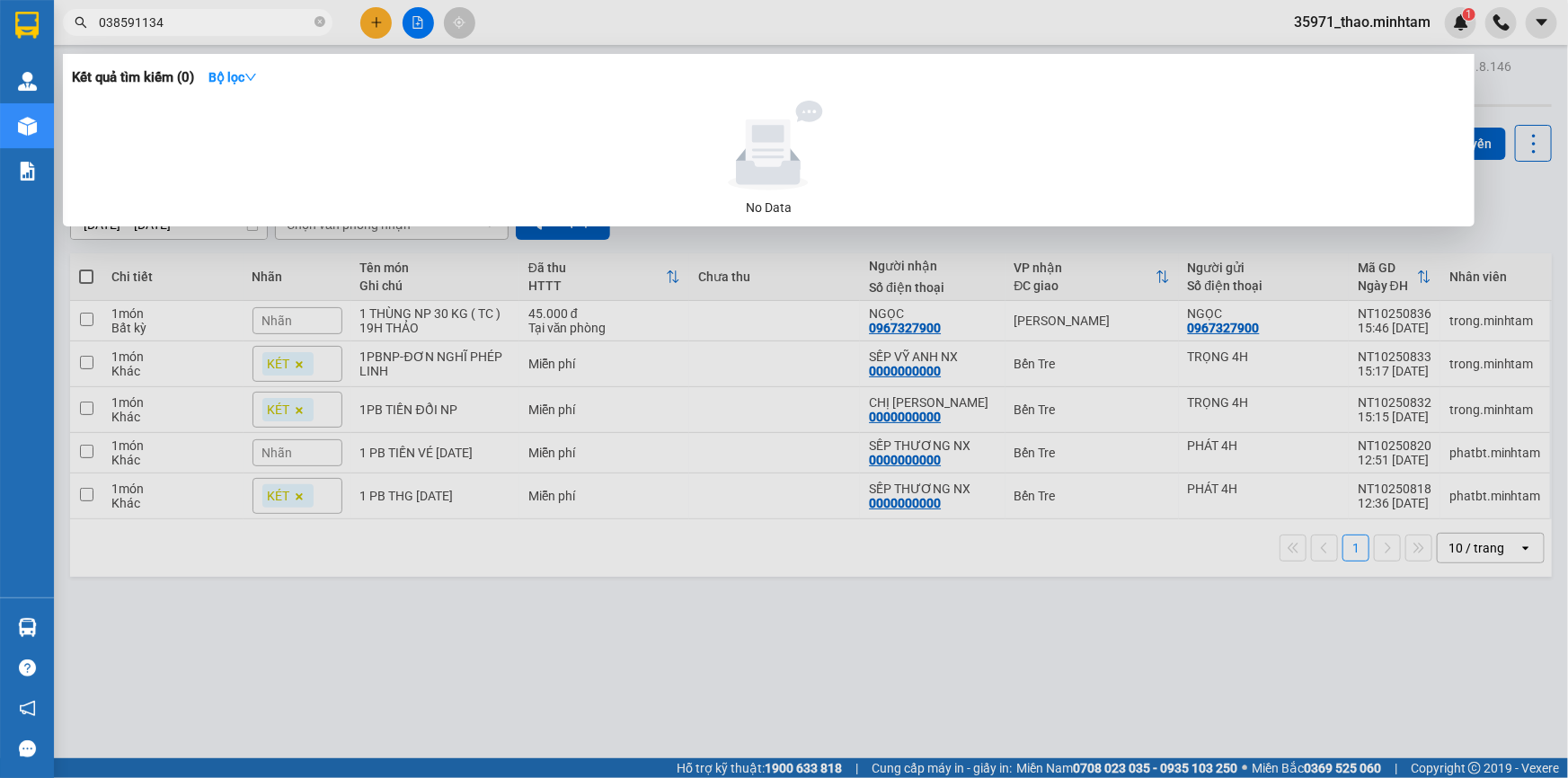
type input "0385911344"
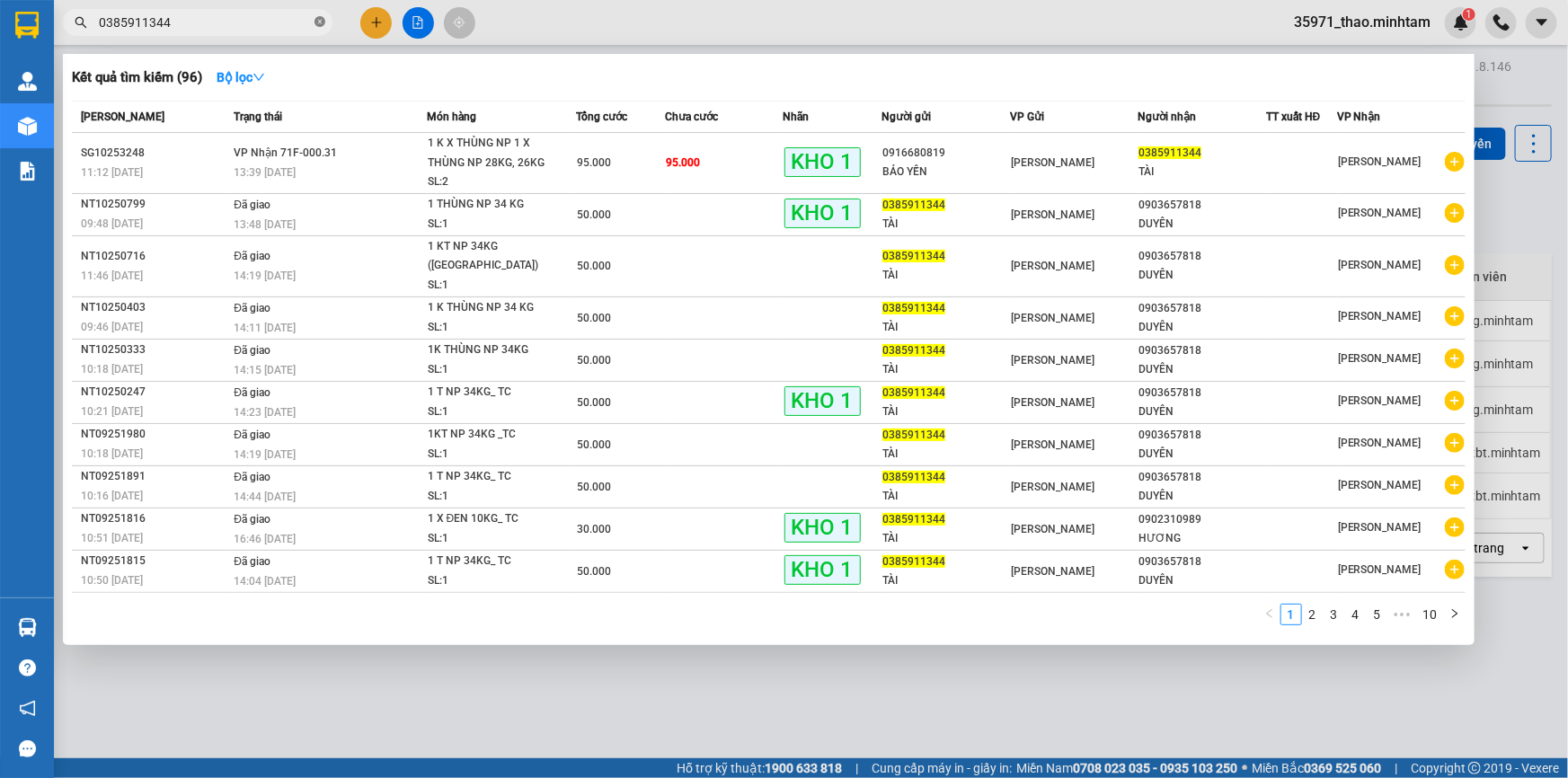
click at [322, 18] on icon "close-circle" at bounding box center [320, 22] width 11 height 11
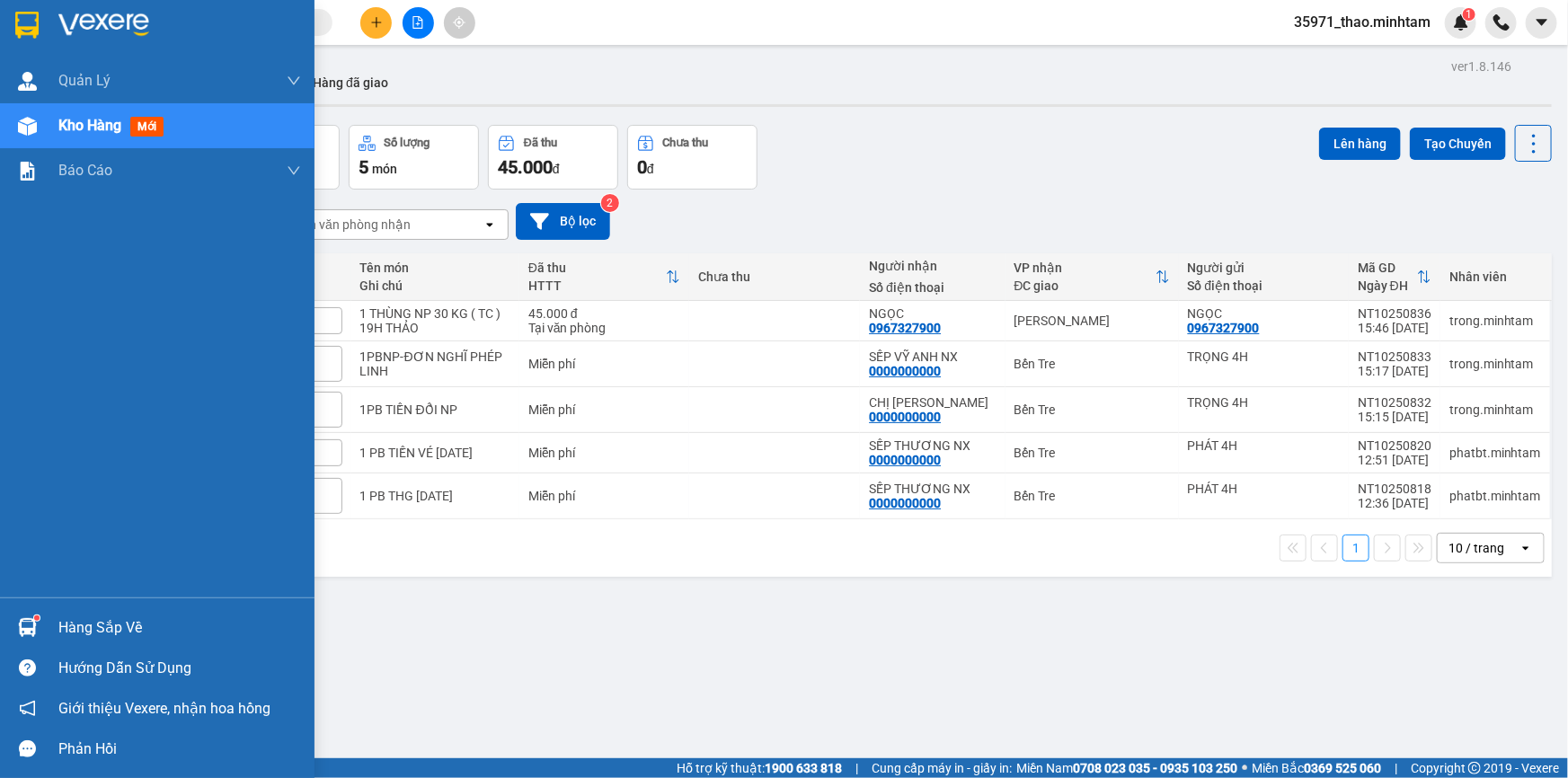
drag, startPoint x: 107, startPoint y: 617, endPoint x: 116, endPoint y: 618, distance: 9.1
click at [107, 618] on div "Hàng sắp về" at bounding box center [179, 628] width 242 height 27
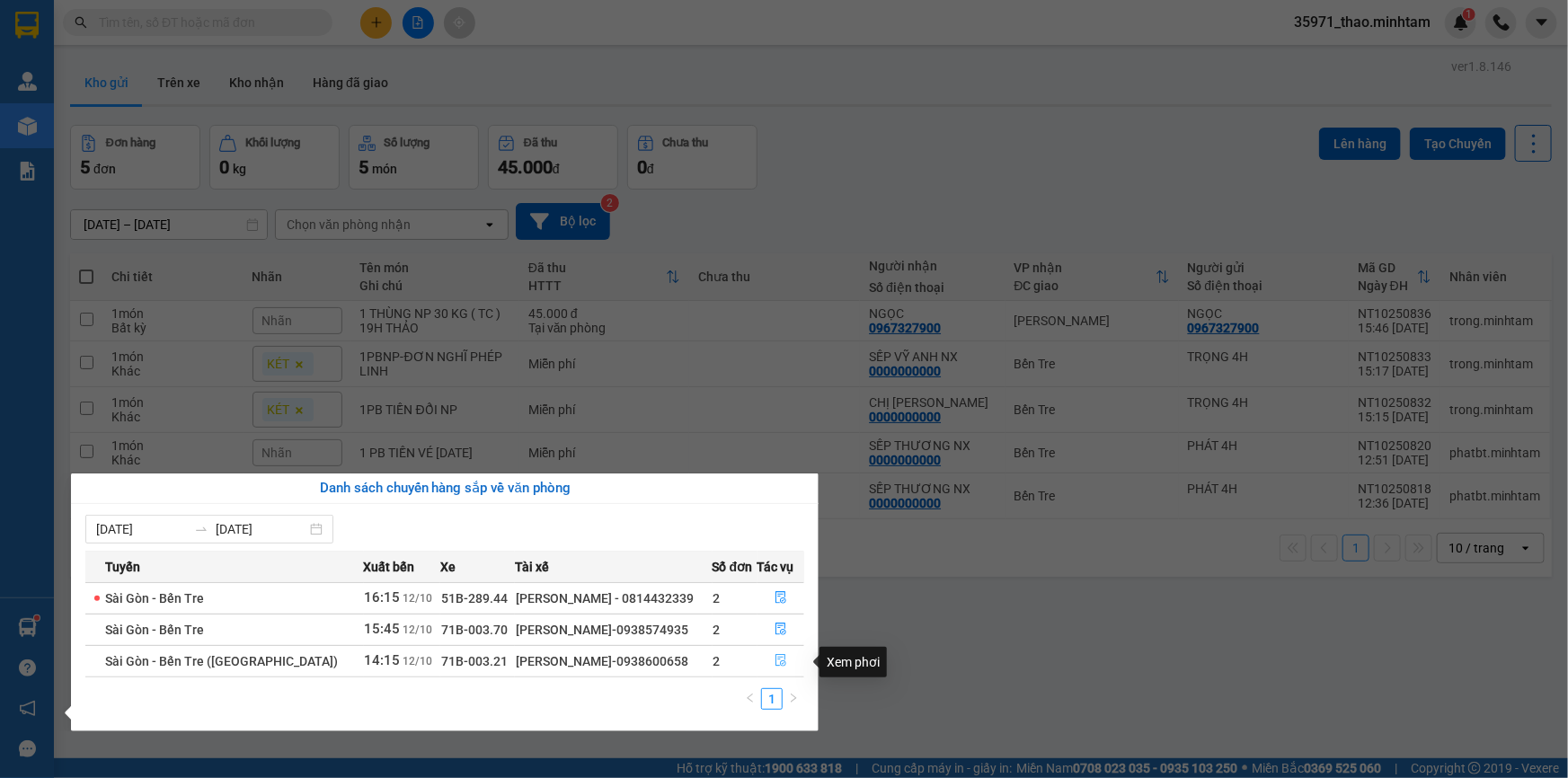
click at [777, 659] on icon "file-done" at bounding box center [781, 661] width 11 height 13
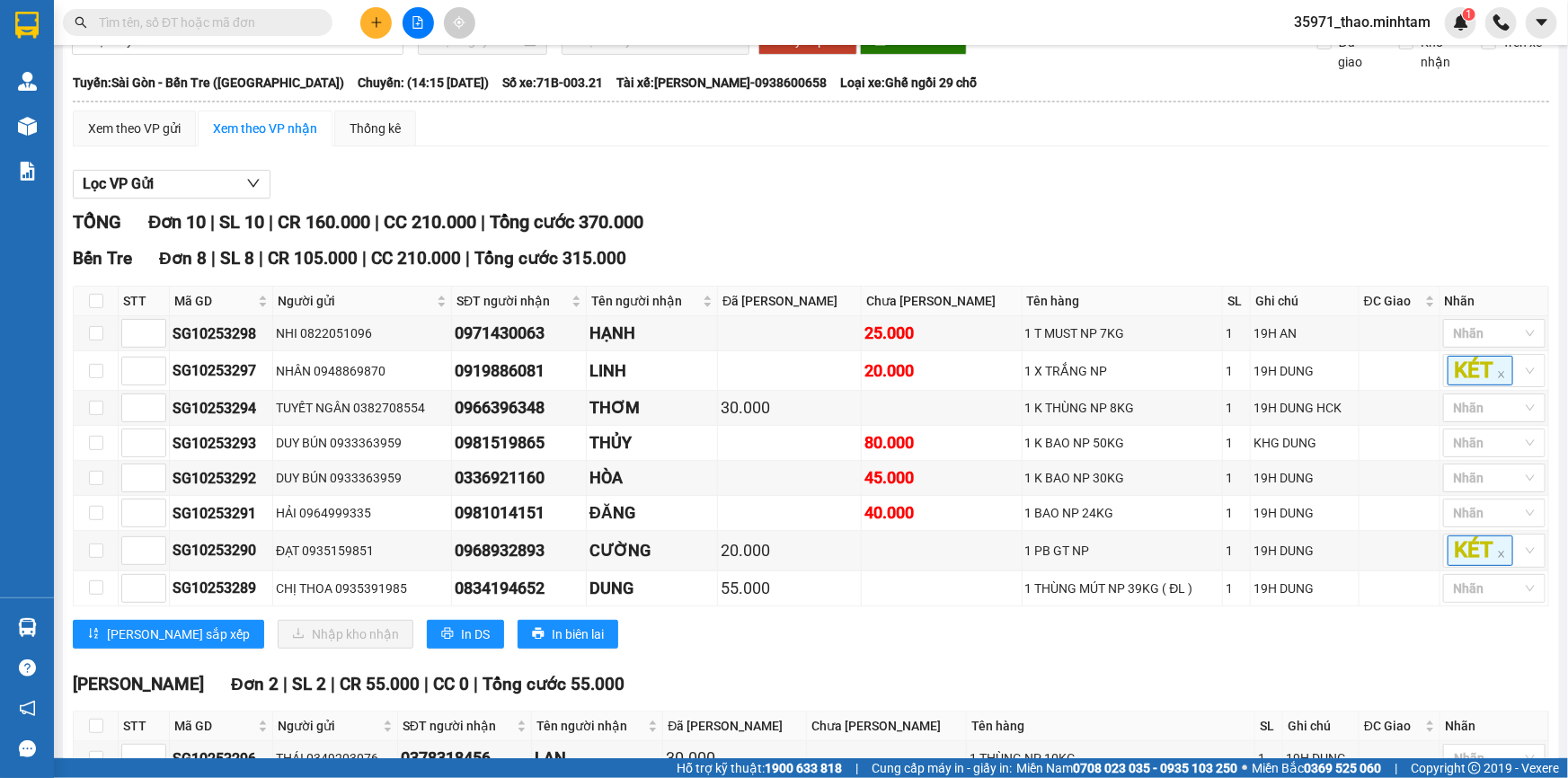
scroll to position [252, 0]
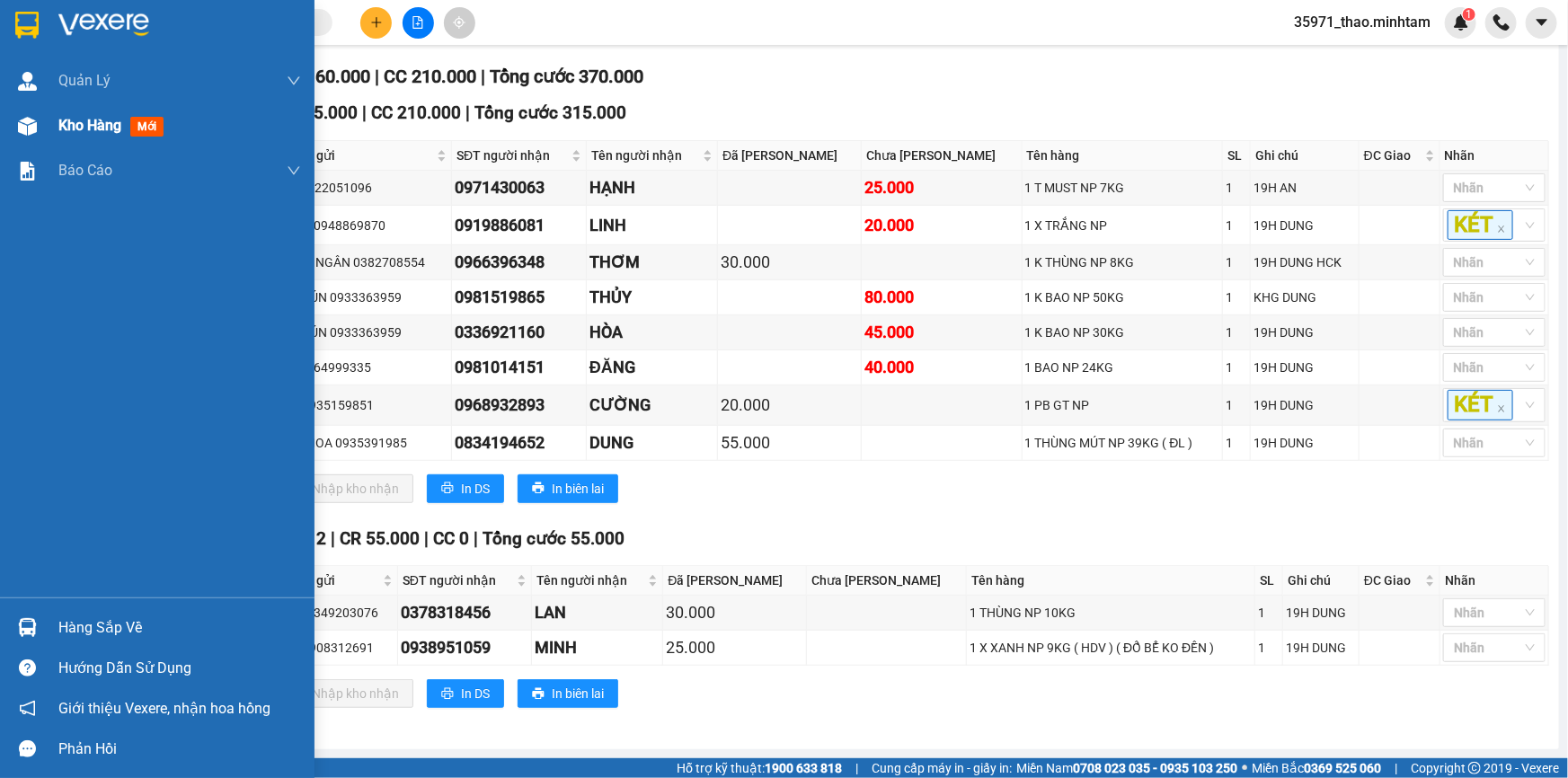
click at [80, 126] on span "Kho hàng" at bounding box center [89, 125] width 63 height 18
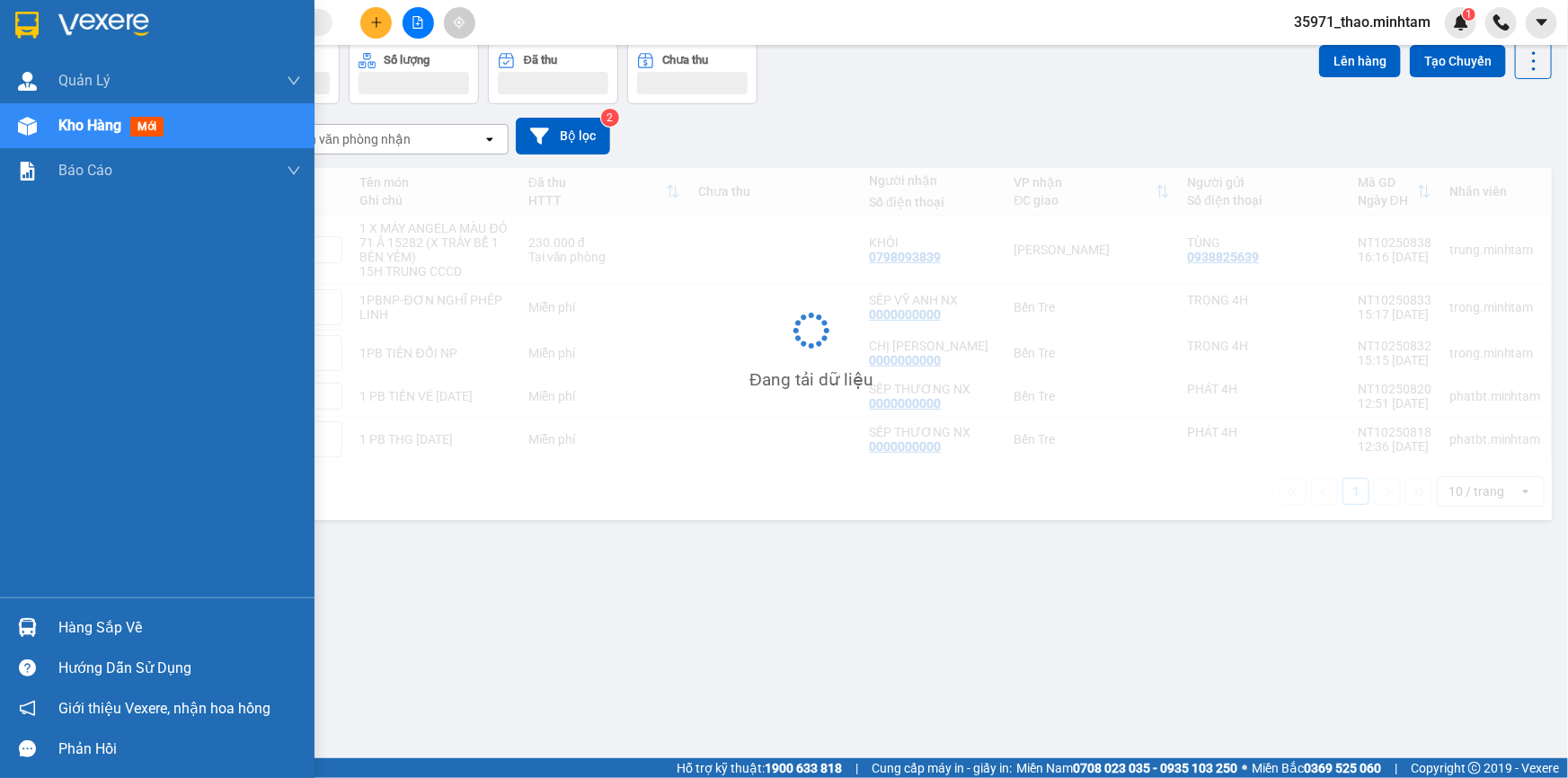
scroll to position [82, 0]
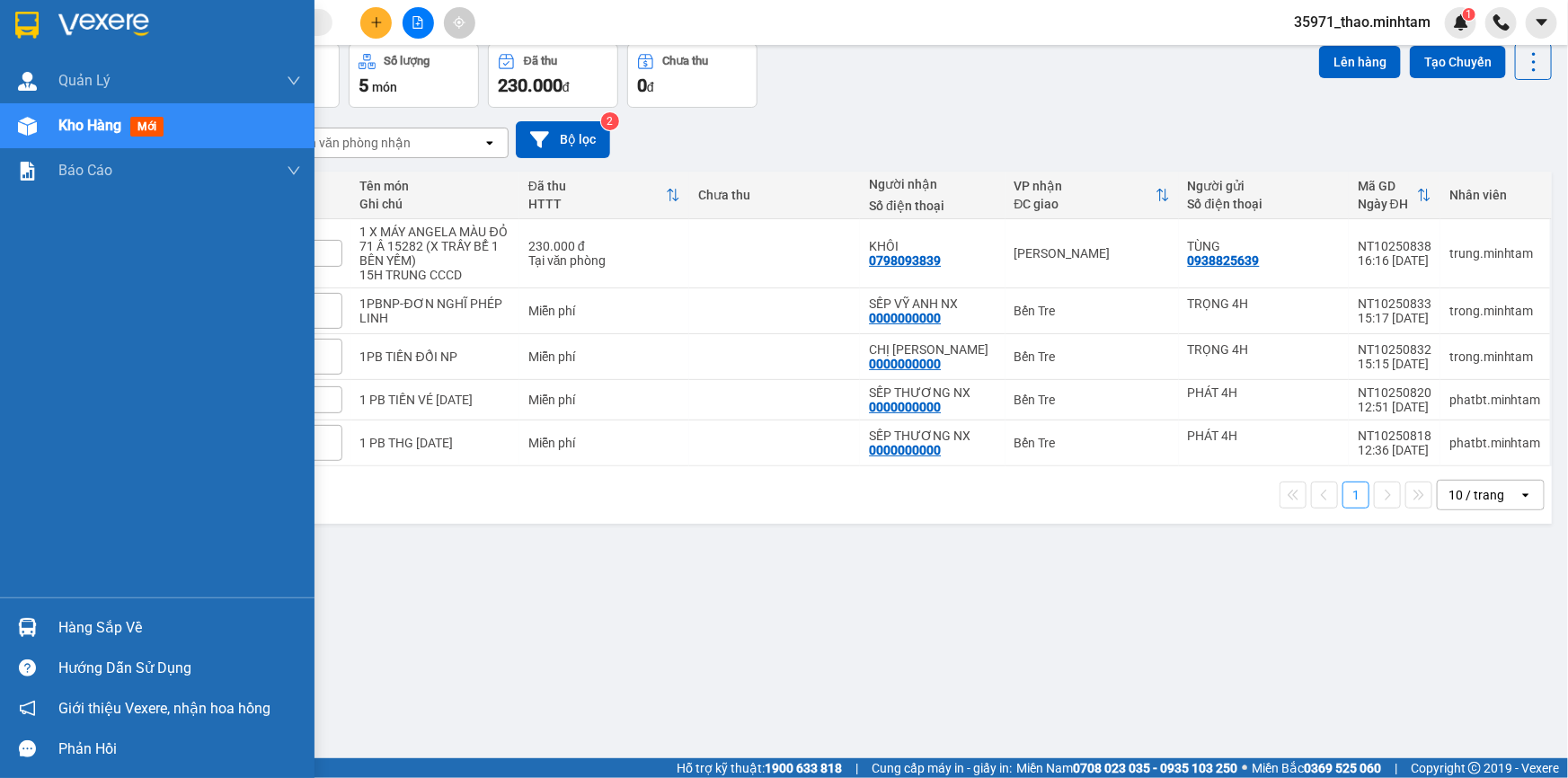
click at [111, 630] on div "Hàng sắp về" at bounding box center [179, 628] width 242 height 27
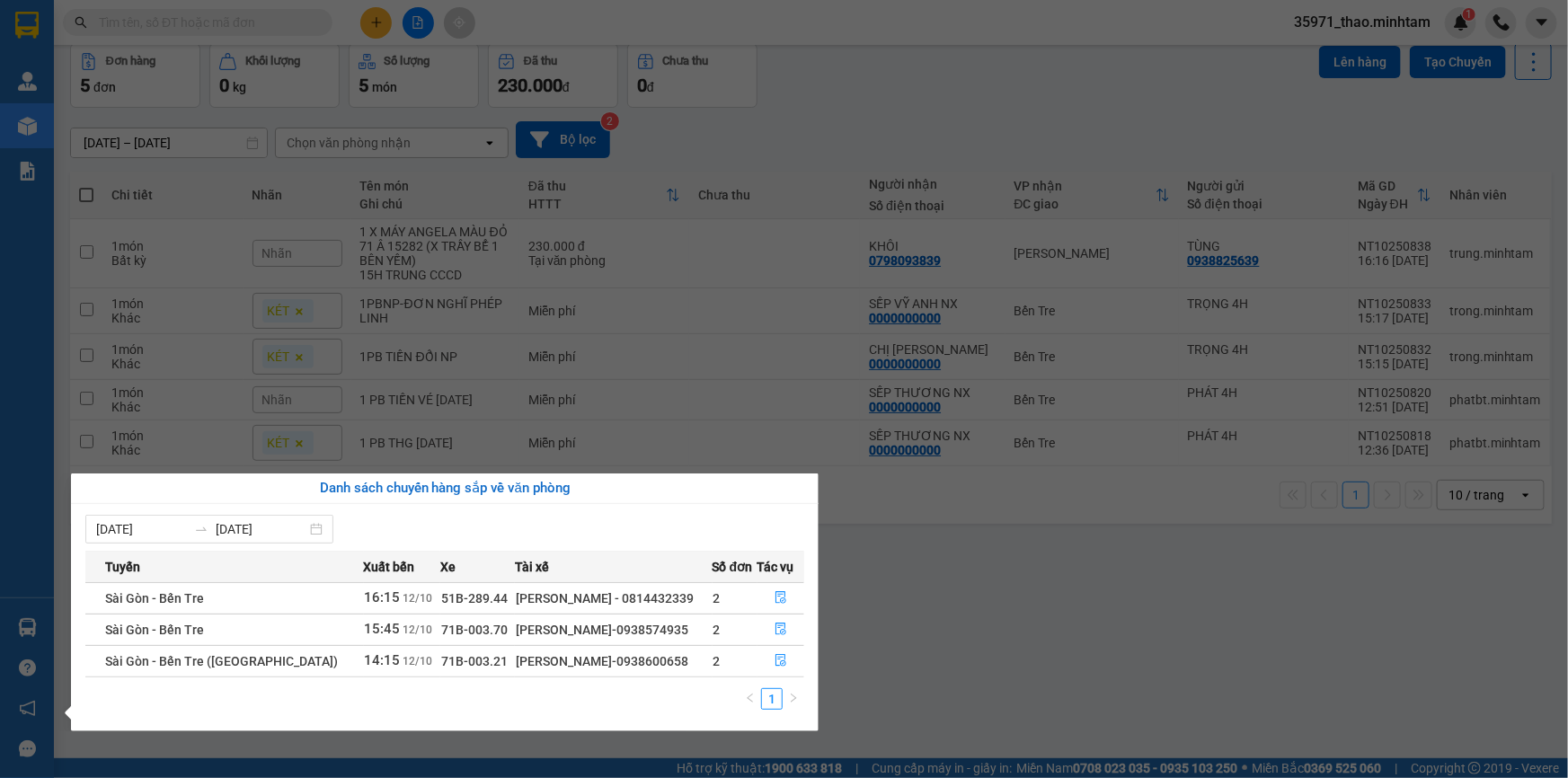
click at [898, 589] on section "Kết quả tìm kiếm ( 96 ) Bộ lọc Mã ĐH Trạng thái Món hàng Tổng cước Chưa cước Nh…" at bounding box center [784, 389] width 1568 height 778
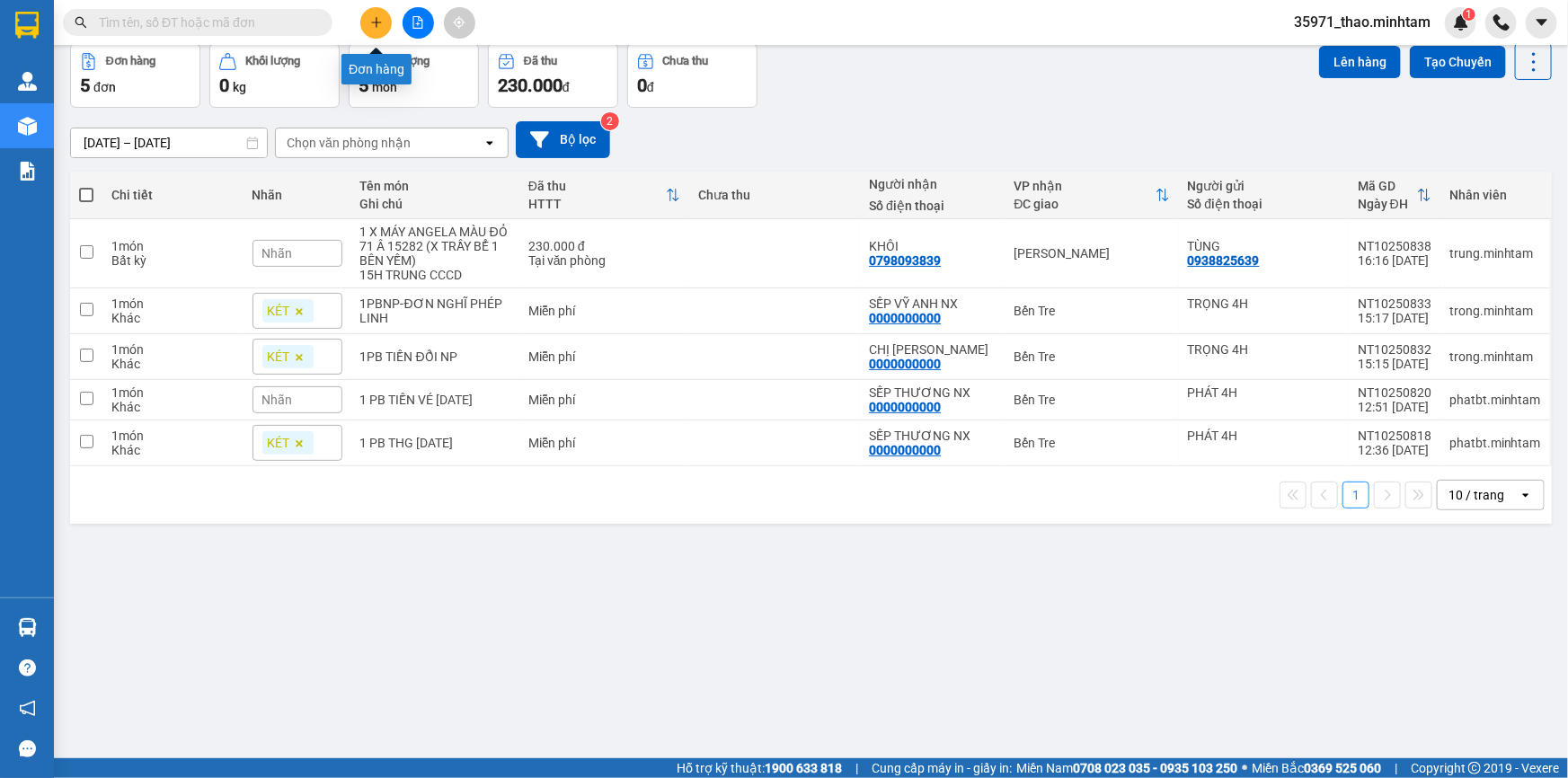
click at [374, 17] on icon "plus" at bounding box center [377, 23] width 13 height 13
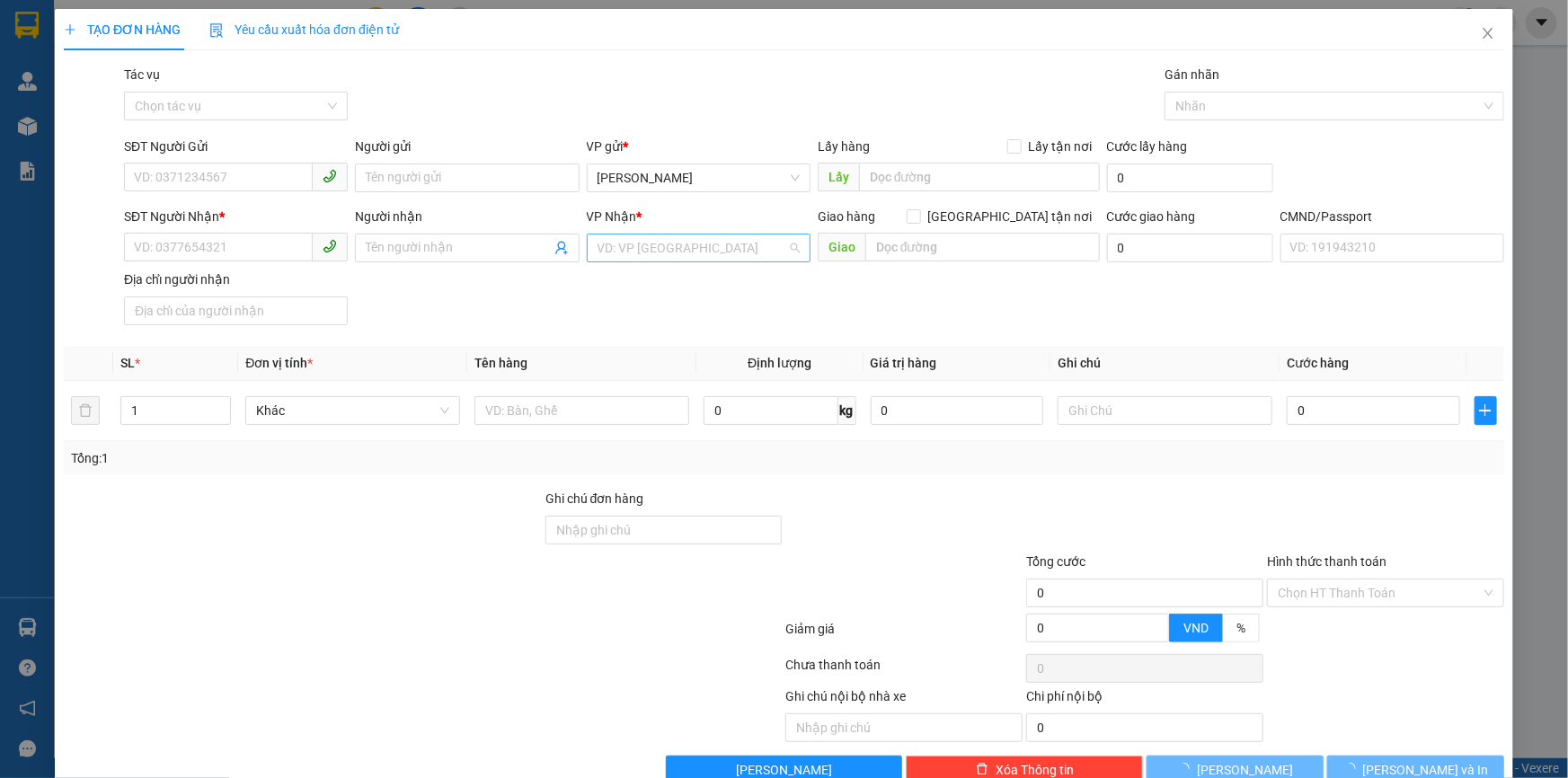
click at [675, 244] on input "search" at bounding box center [692, 247] width 190 height 27
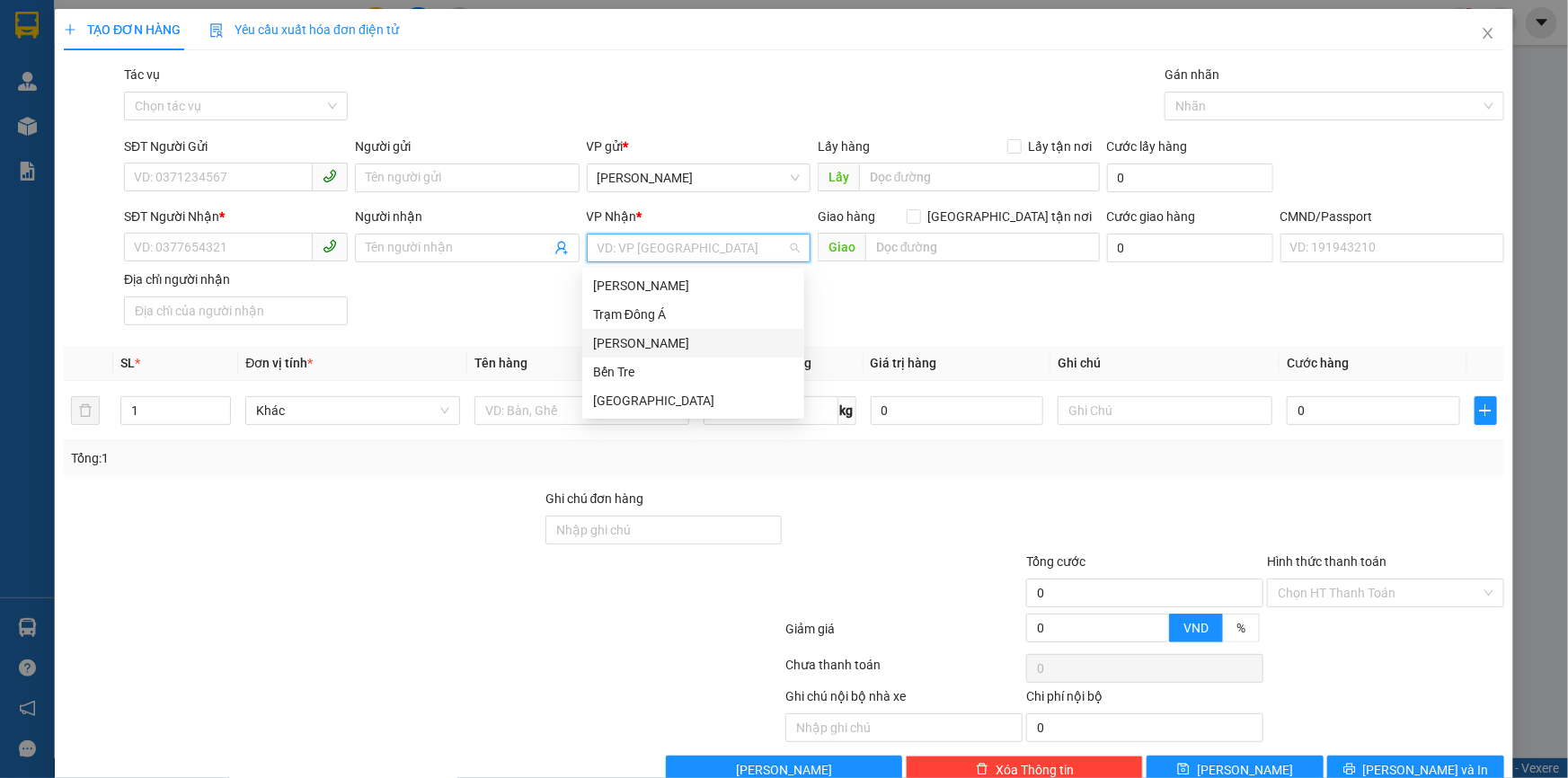
click at [675, 348] on div "[PERSON_NAME]" at bounding box center [693, 343] width 200 height 19
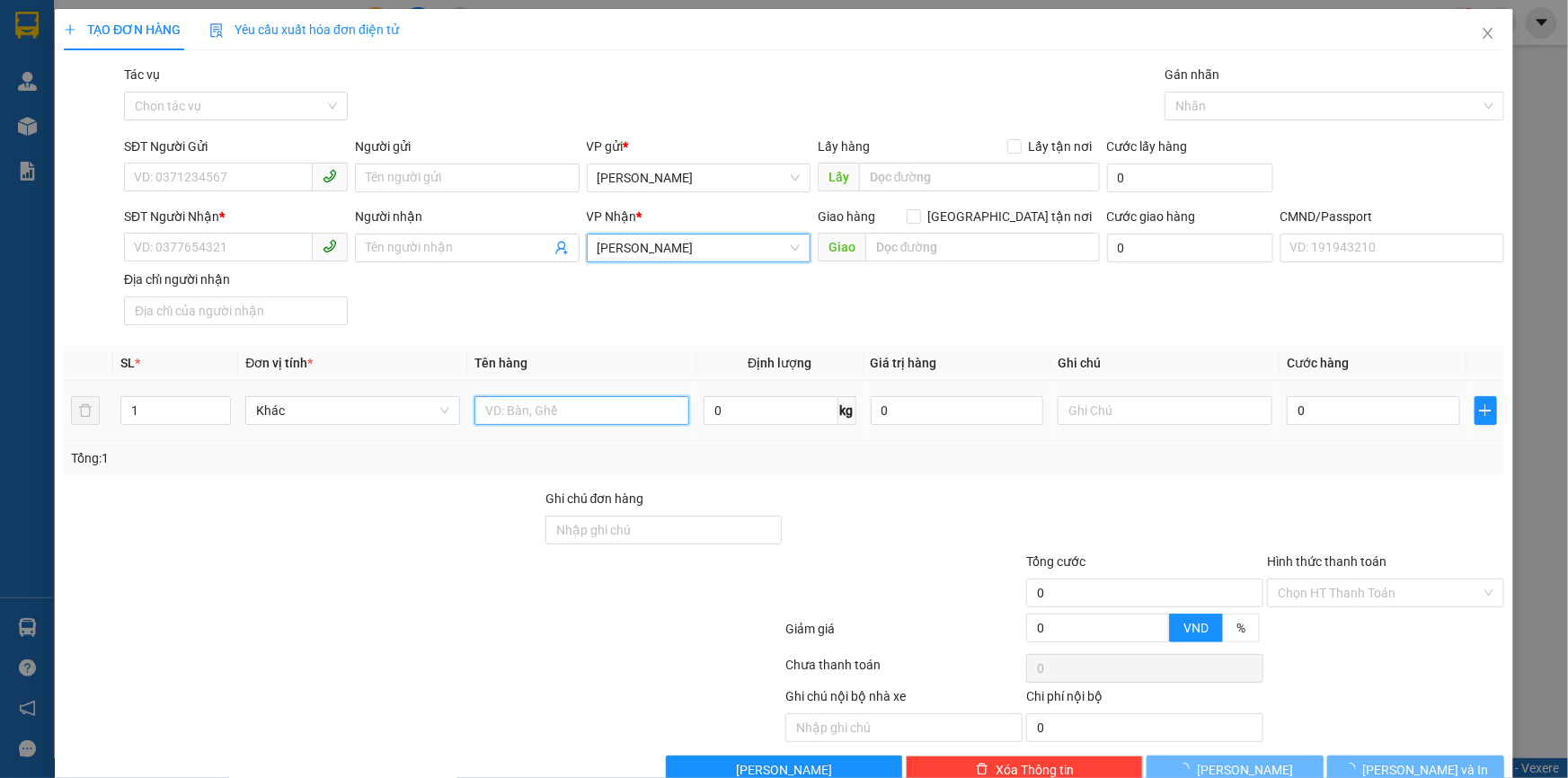
click at [577, 415] on input "text" at bounding box center [582, 410] width 215 height 29
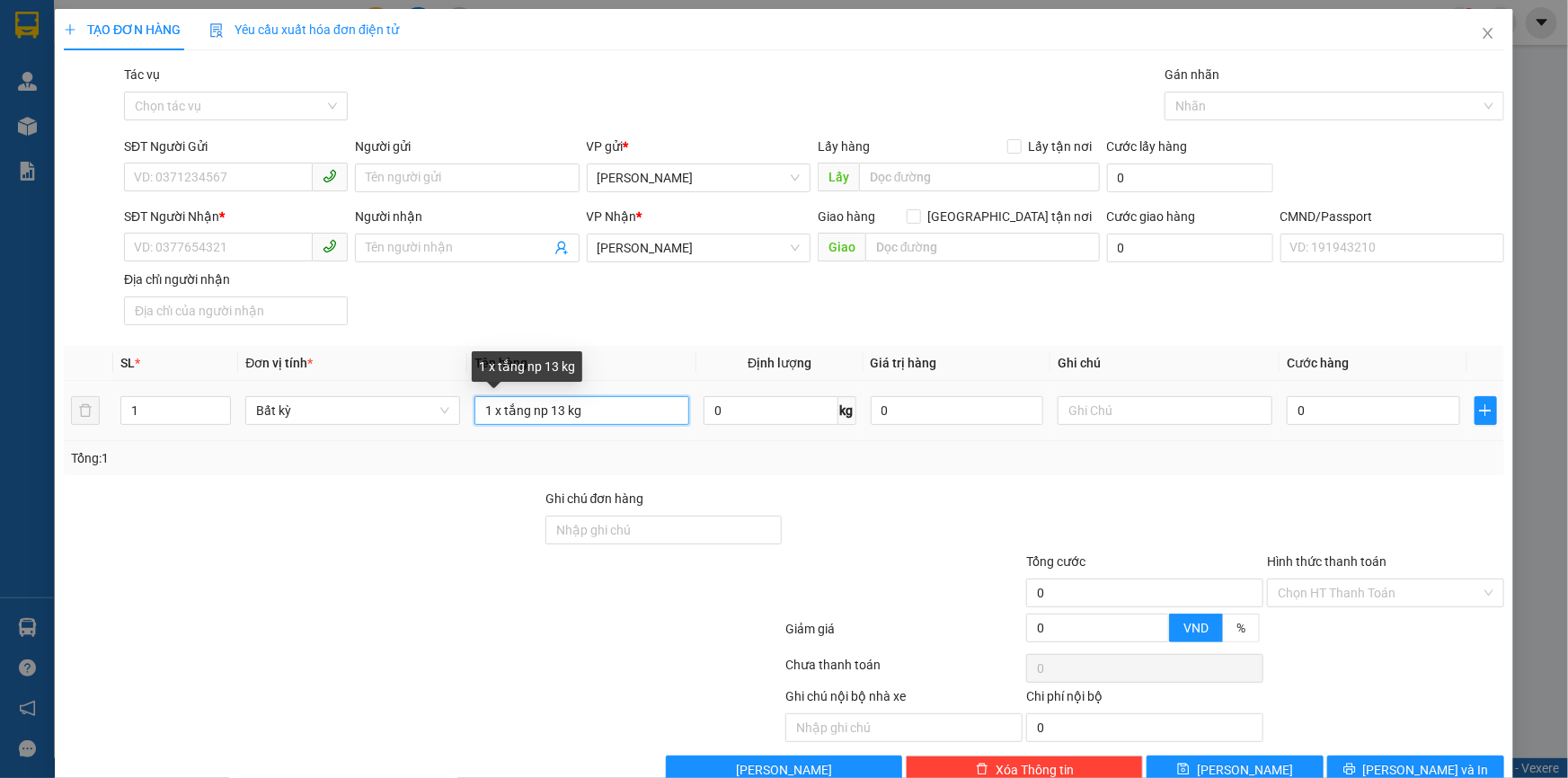
click at [507, 408] on input "1 x tắng np 13 kg" at bounding box center [582, 410] width 215 height 29
type input "1 x trắng np 13 kg"
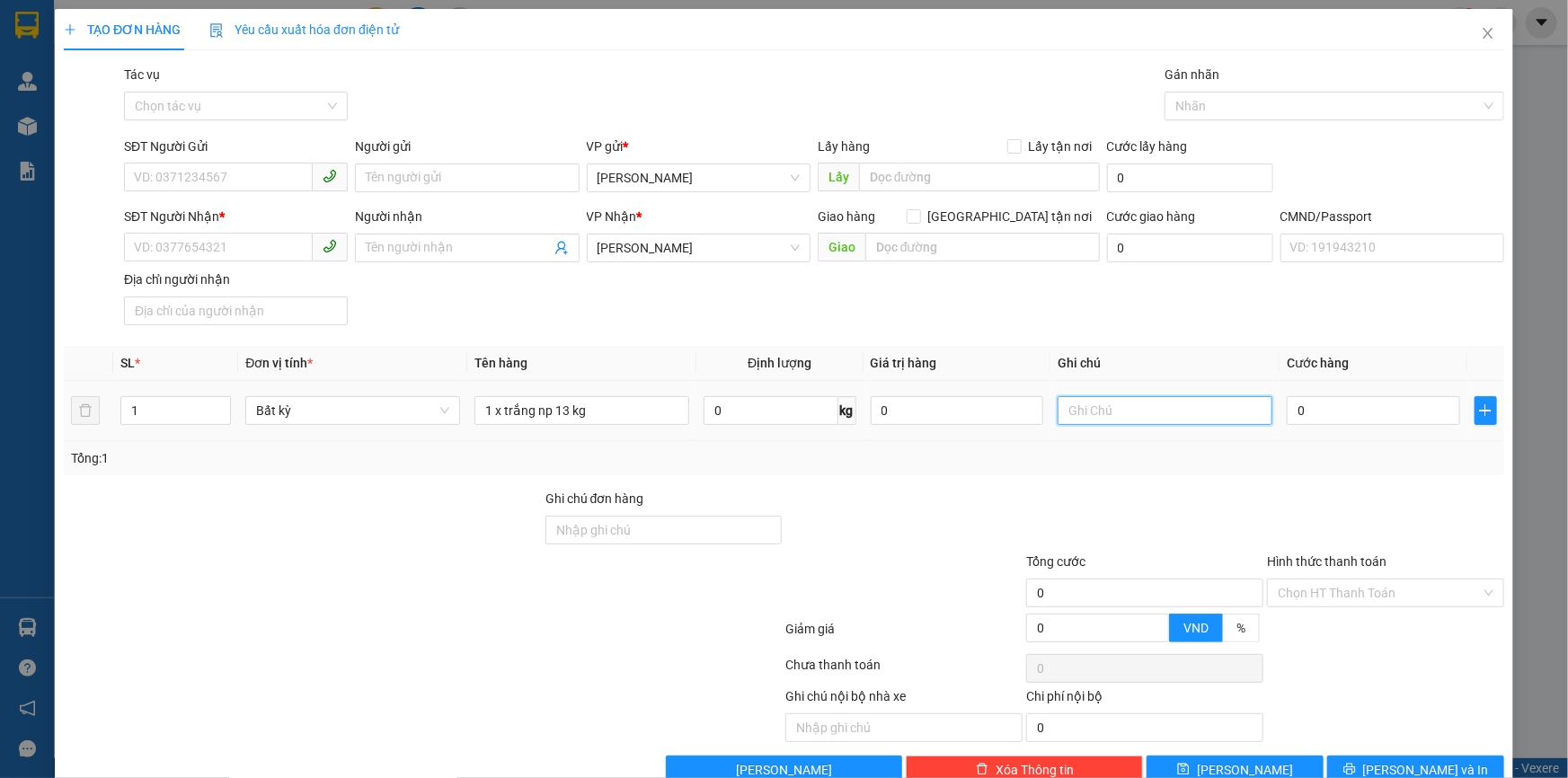
click at [1079, 424] on input "text" at bounding box center [1165, 410] width 215 height 29
type input "19h30 thảo"
click at [233, 172] on input "SĐT Người Gửi" at bounding box center [218, 176] width 189 height 29
click at [168, 169] on input "0945566815" at bounding box center [218, 176] width 189 height 29
type input "0945466815"
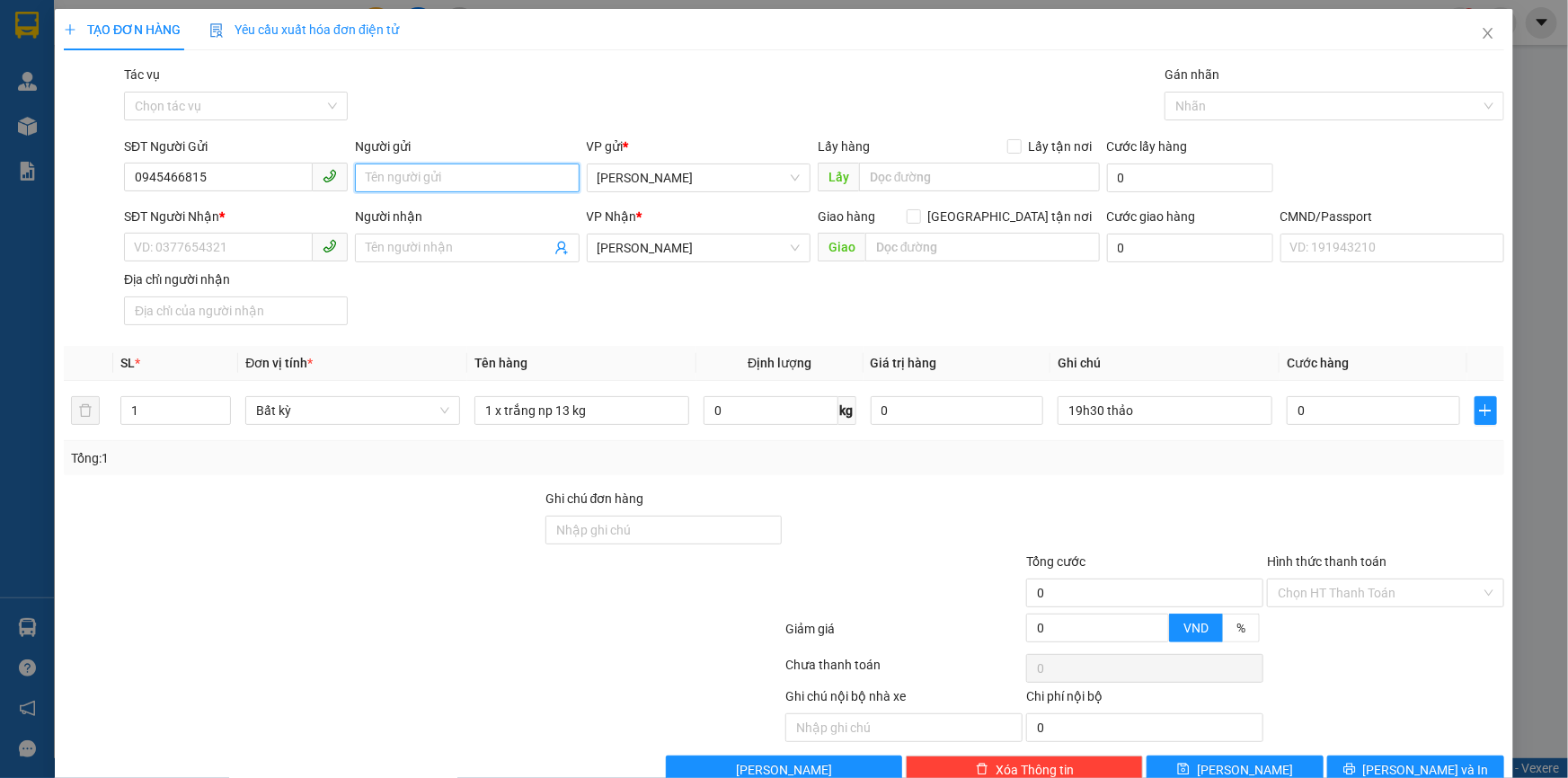
click at [409, 177] on input "Người gửi" at bounding box center [466, 177] width 224 height 29
type input "HOÀNG"
click at [549, 97] on div "Gói vận chuyển * Tiêu chuẩn Tác vụ Chọn tác vụ Gán nhãn Nhãn" at bounding box center [814, 96] width 1387 height 63
click at [455, 244] on input "Người nhận" at bounding box center [458, 247] width 184 height 19
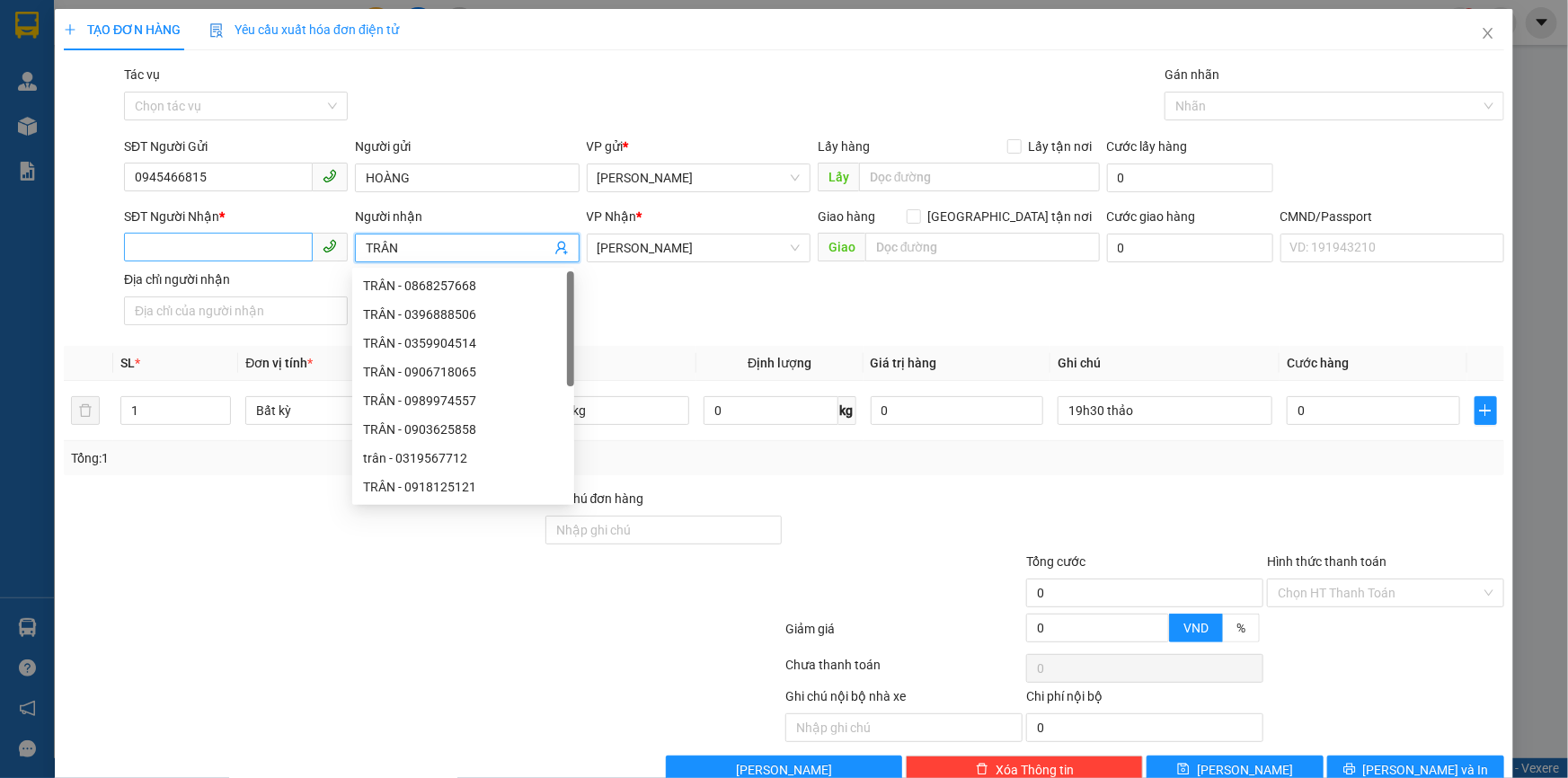
type input "TRÂN"
click at [188, 240] on input "SĐT Người Nhận *" at bounding box center [218, 247] width 189 height 29
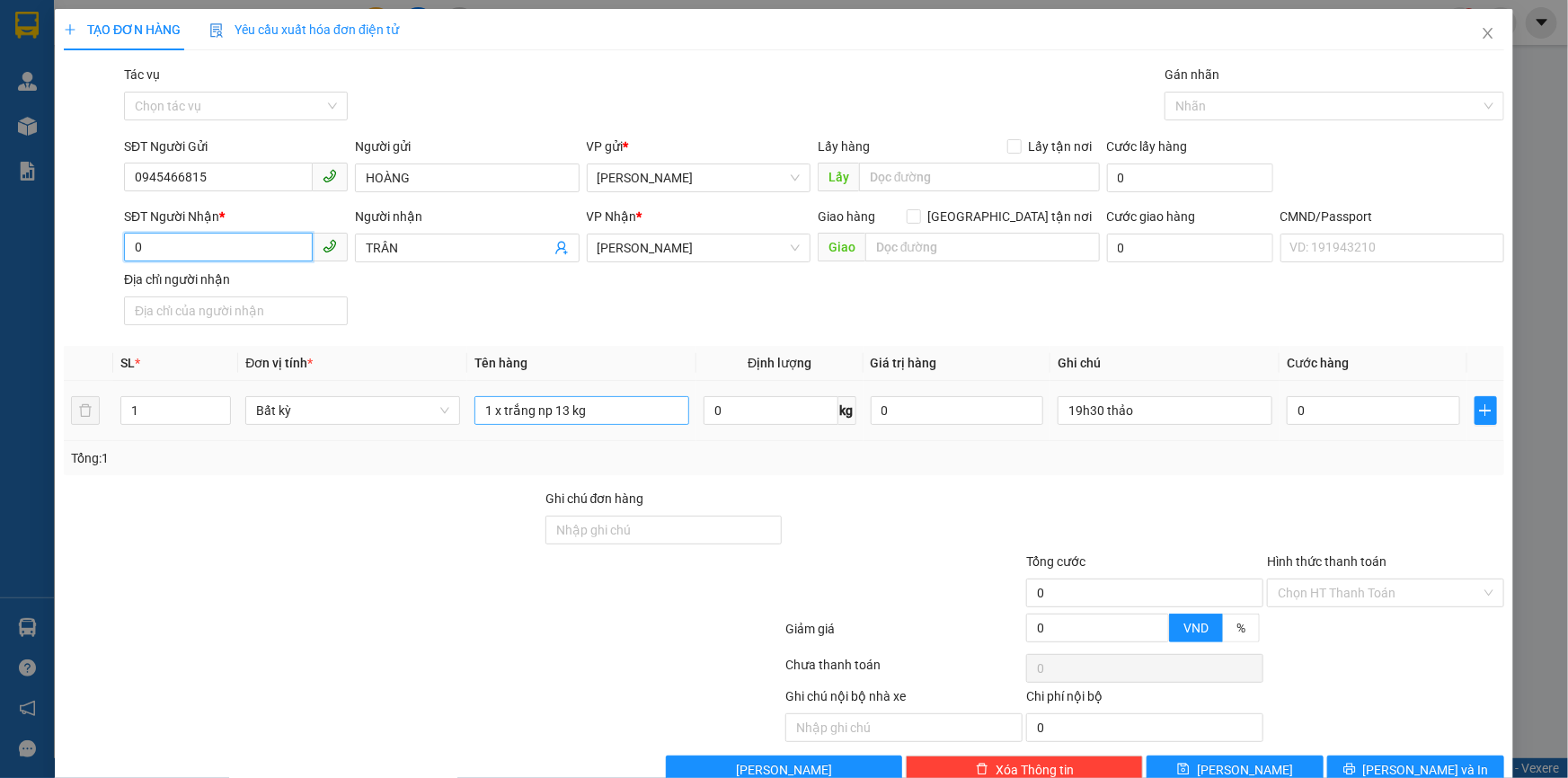
type input "0"
click at [604, 411] on input "1 x trắng np 13 kg" at bounding box center [582, 410] width 215 height 29
type input "1 x trắng np 13 kg ( Đ.A )"
click at [1025, 509] on div at bounding box center [1145, 520] width 241 height 63
click at [184, 253] on input "0" at bounding box center [218, 247] width 189 height 29
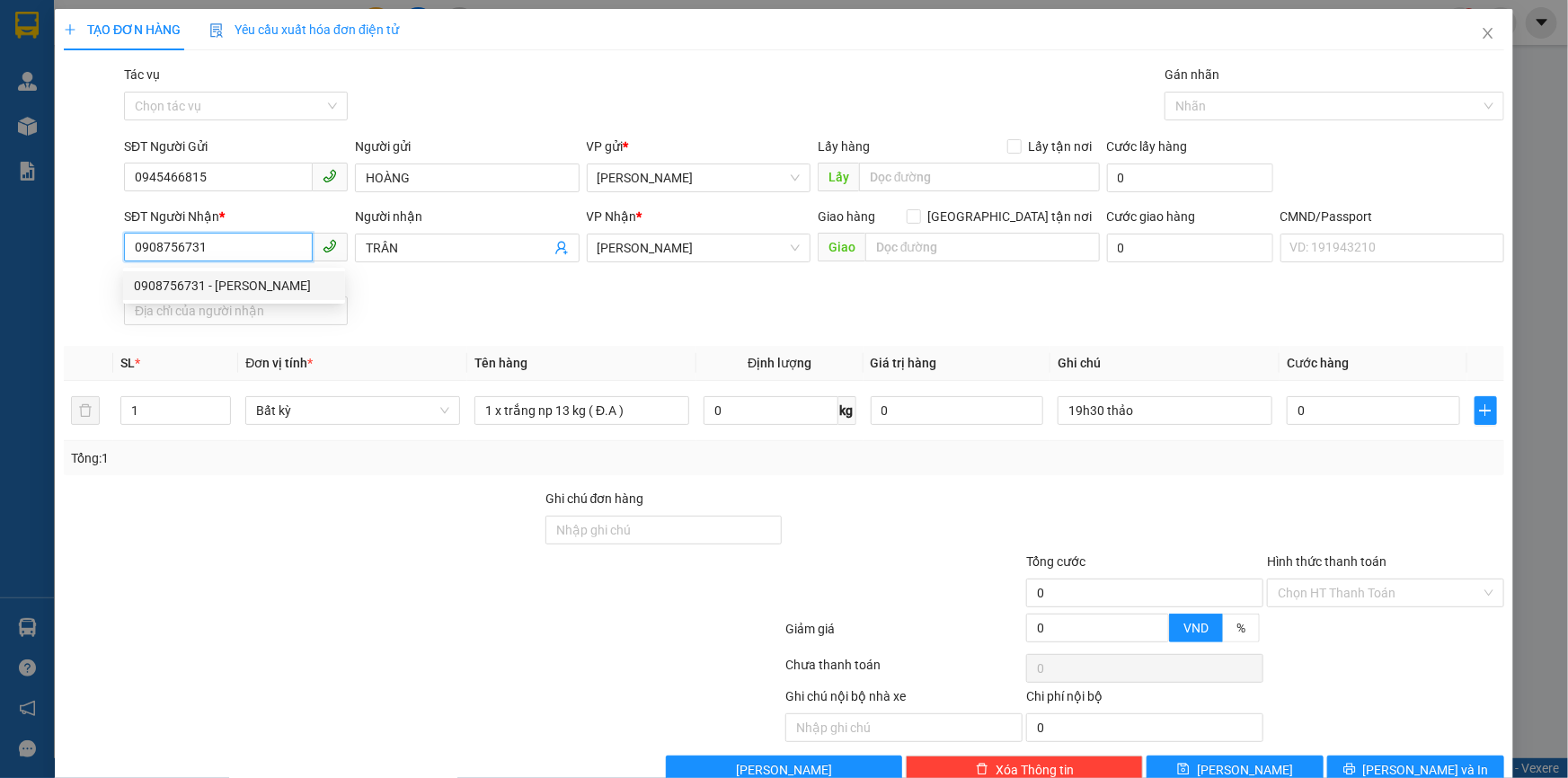
type input "0908756731"
click at [907, 486] on div "Transit Pickup Surcharge Ids Transit Deliver Surcharge Ids Transit Deliver Surc…" at bounding box center [784, 424] width 1441 height 720
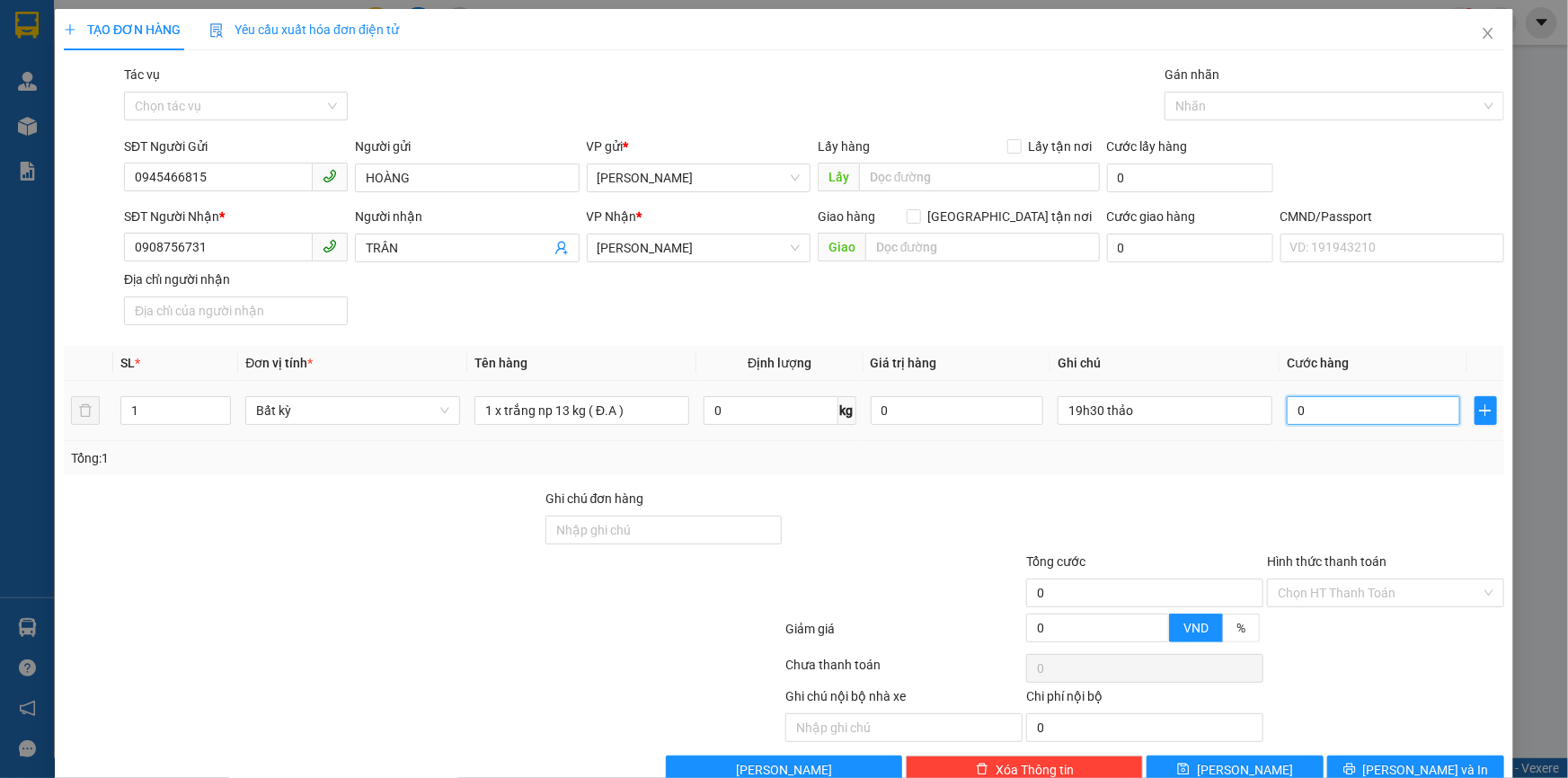
type input "3"
type input "30"
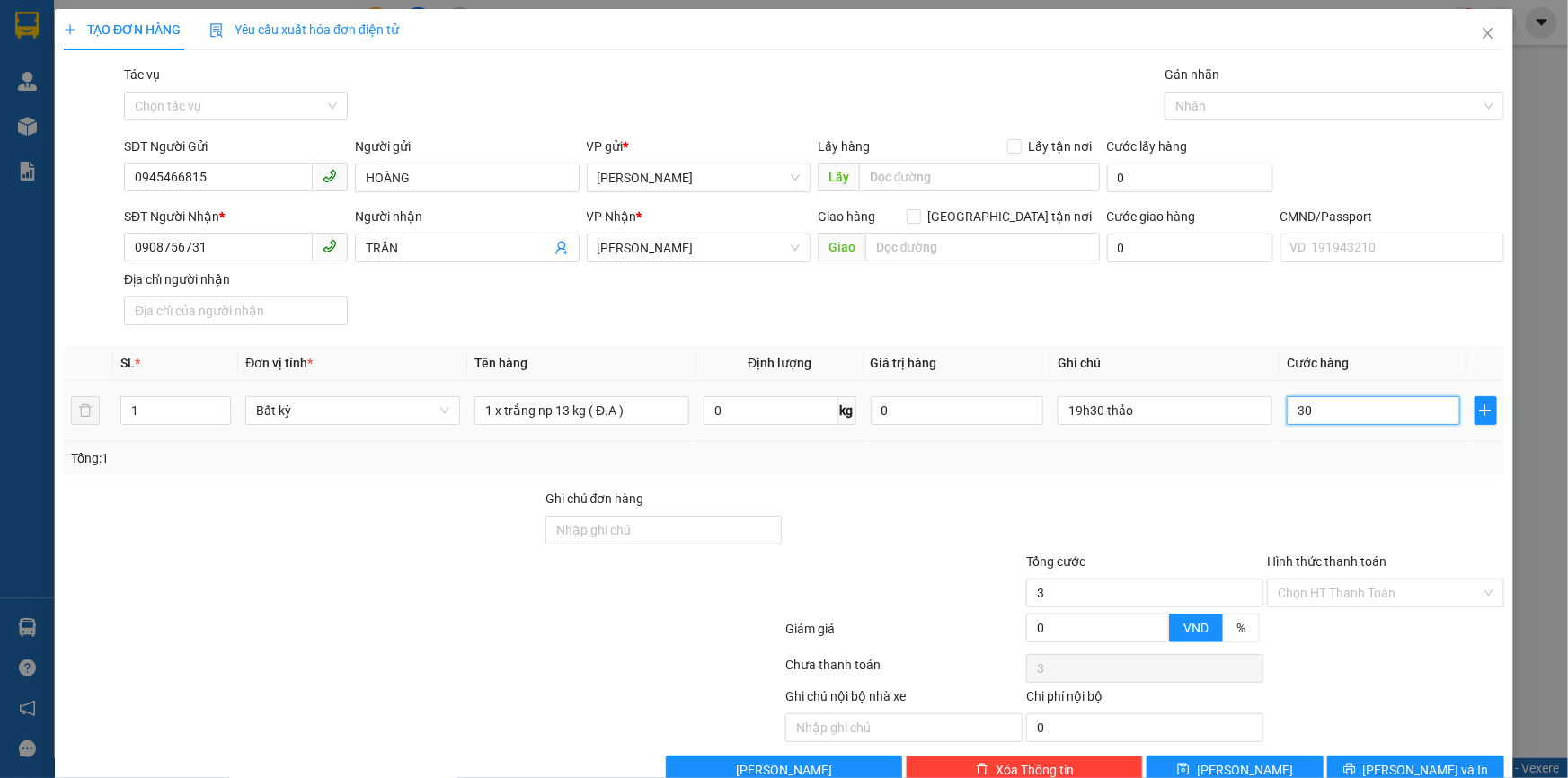
type input "30"
click at [1327, 470] on div "Tổng: 1" at bounding box center [784, 458] width 1441 height 34
type input "30.000"
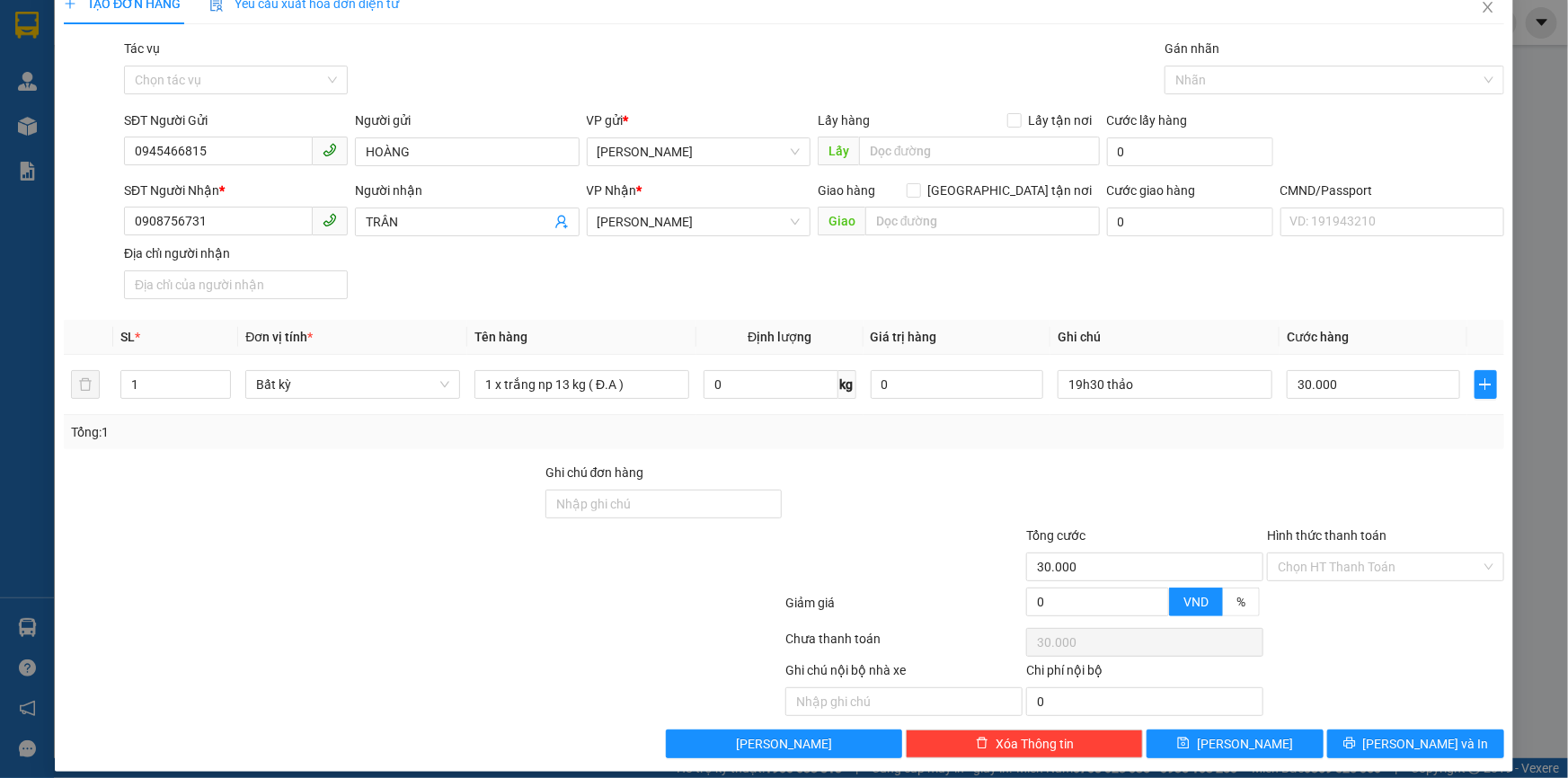
scroll to position [43, 0]
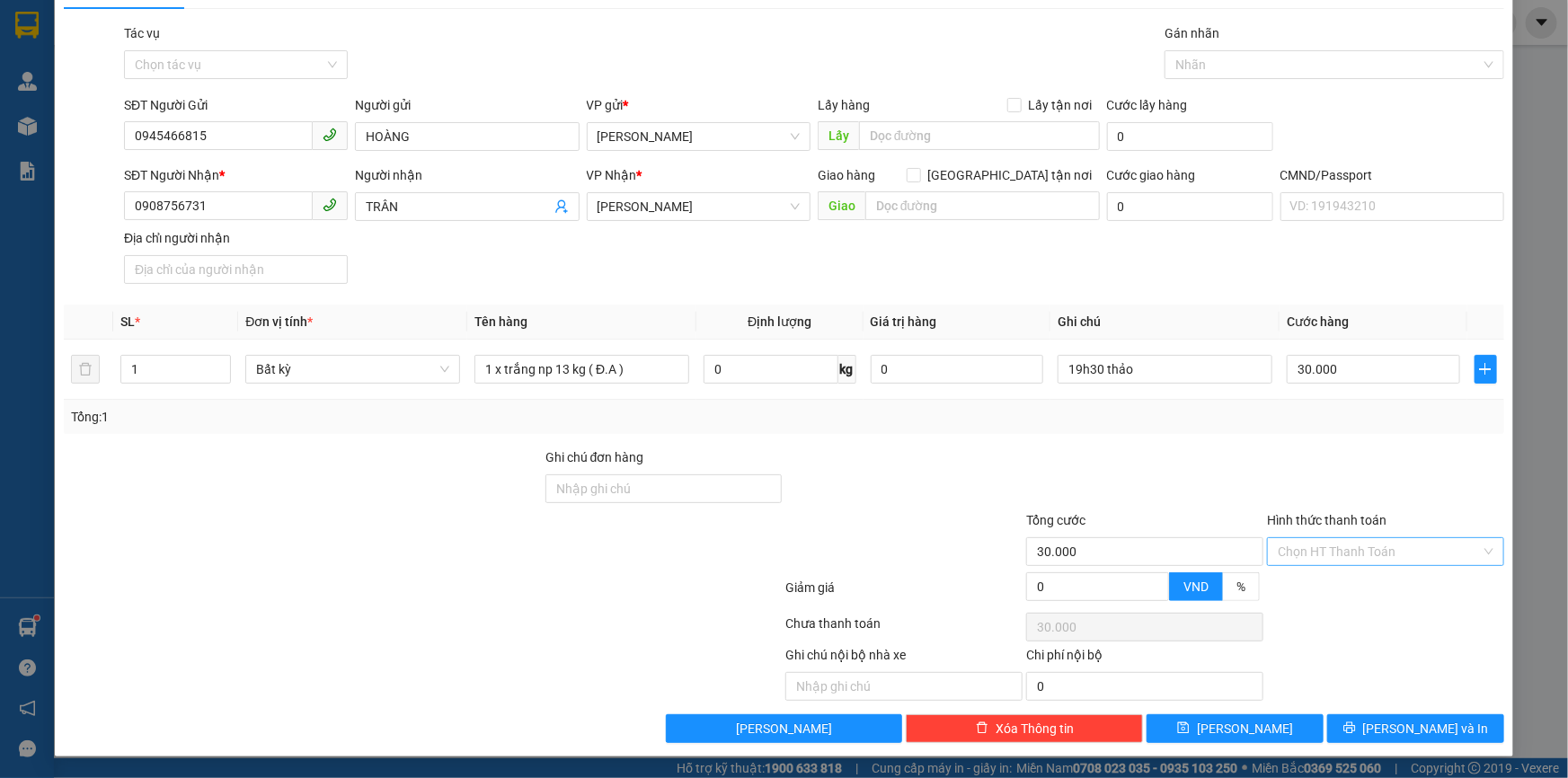
click at [1319, 541] on input "Hình thức thanh toán" at bounding box center [1379, 551] width 203 height 27
click at [1339, 579] on div "Tại văn phòng" at bounding box center [1375, 588] width 214 height 19
type input "0"
click at [1420, 723] on span "[PERSON_NAME] và In" at bounding box center [1426, 728] width 126 height 19
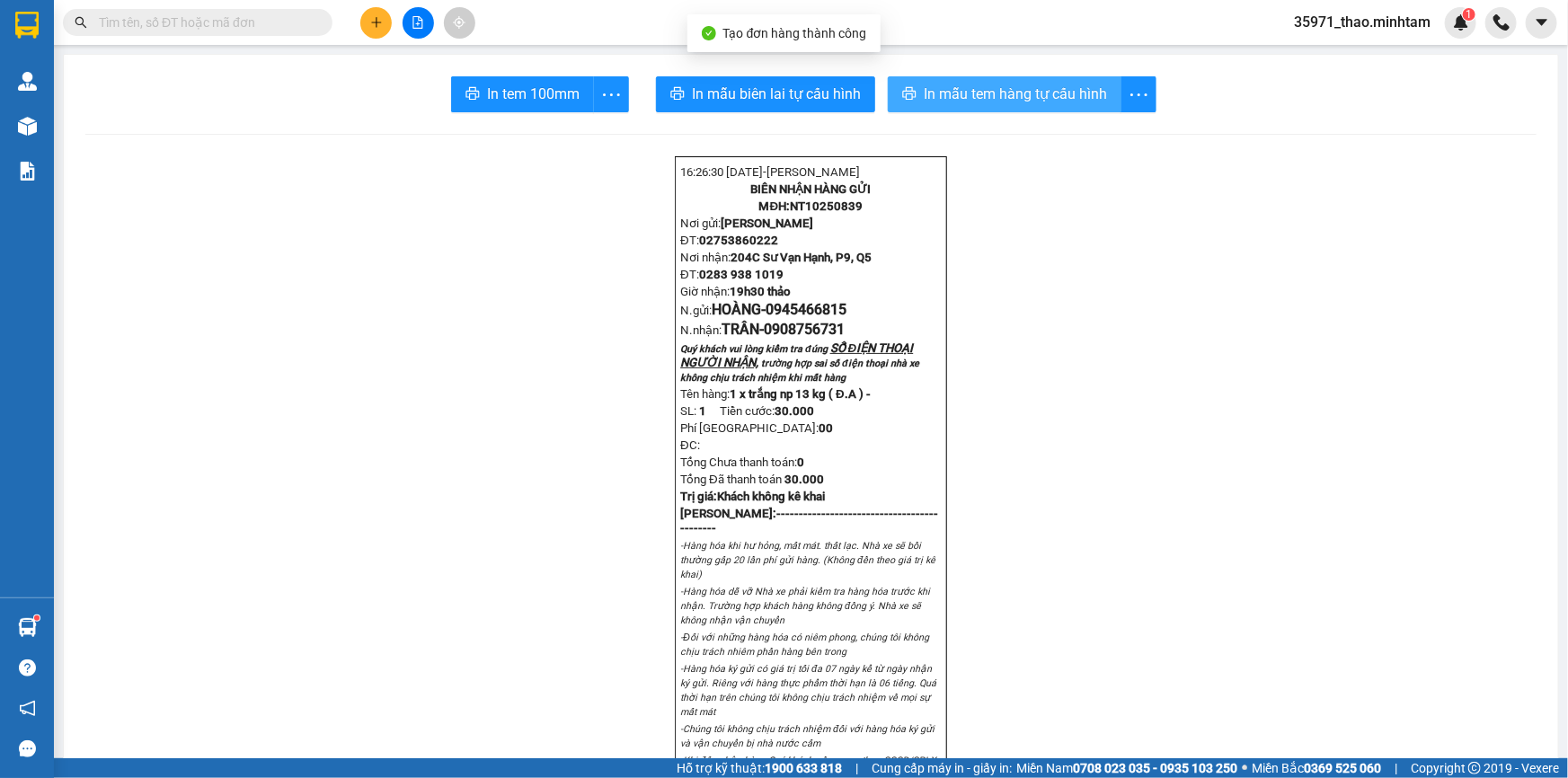
click at [953, 98] on span "In mẫu tem hàng tự cấu hình" at bounding box center [1015, 94] width 183 height 22
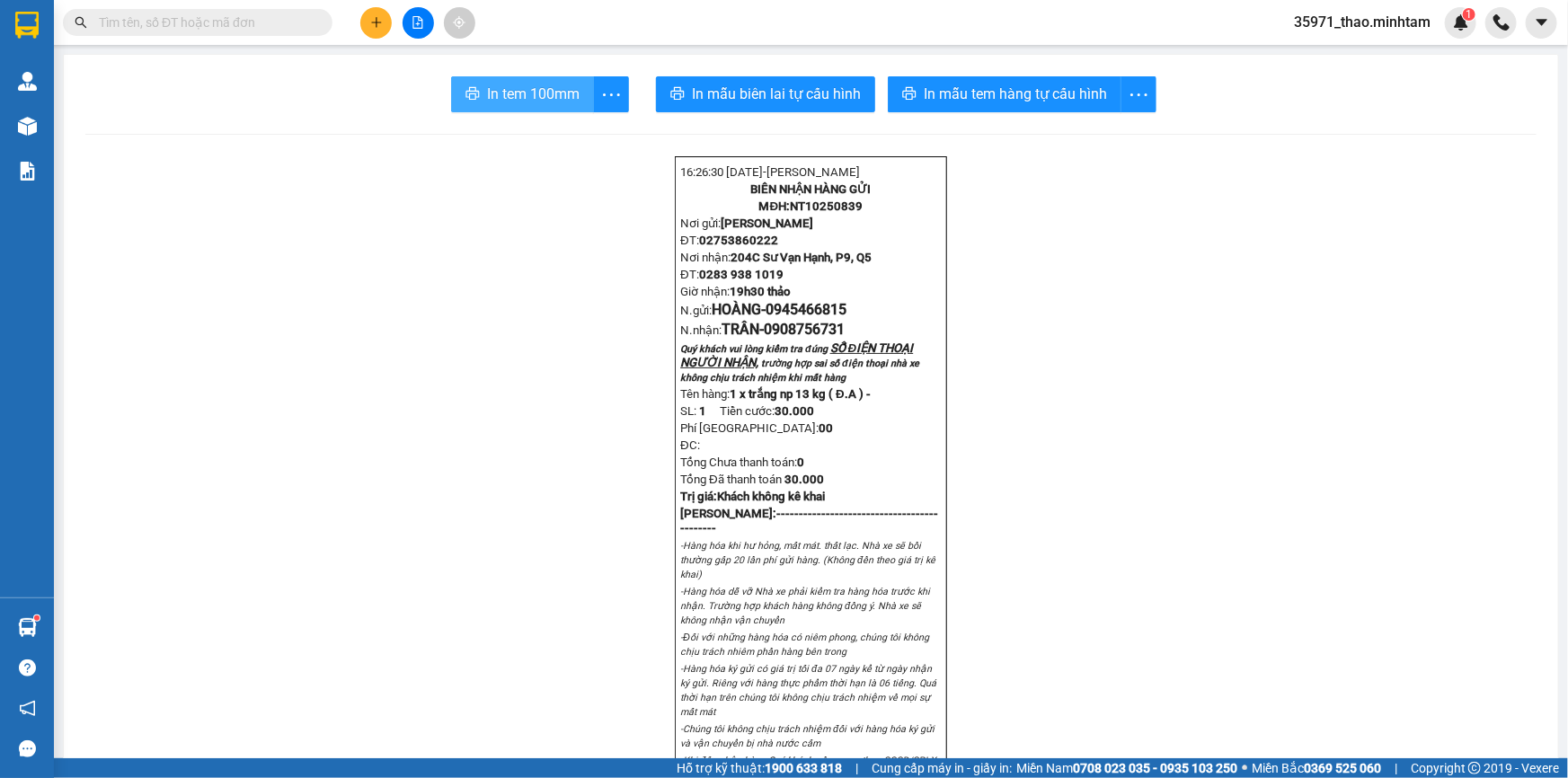
drag, startPoint x: 498, startPoint y: 73, endPoint x: 507, endPoint y: 85, distance: 15.0
click at [507, 87] on span "In tem 100mm" at bounding box center [533, 94] width 92 height 22
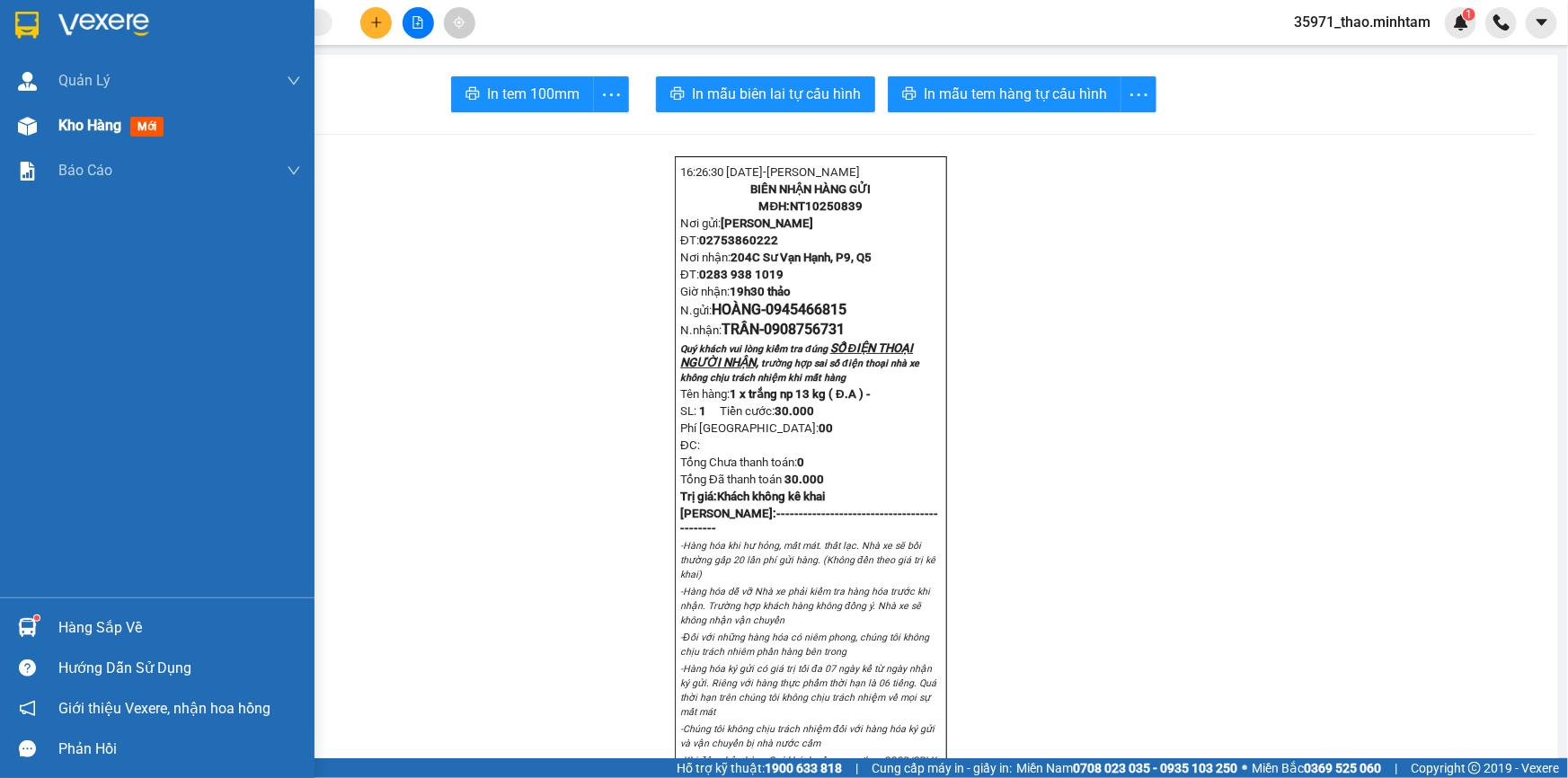
click at [83, 117] on span "Kho hàng" at bounding box center [89, 125] width 63 height 18
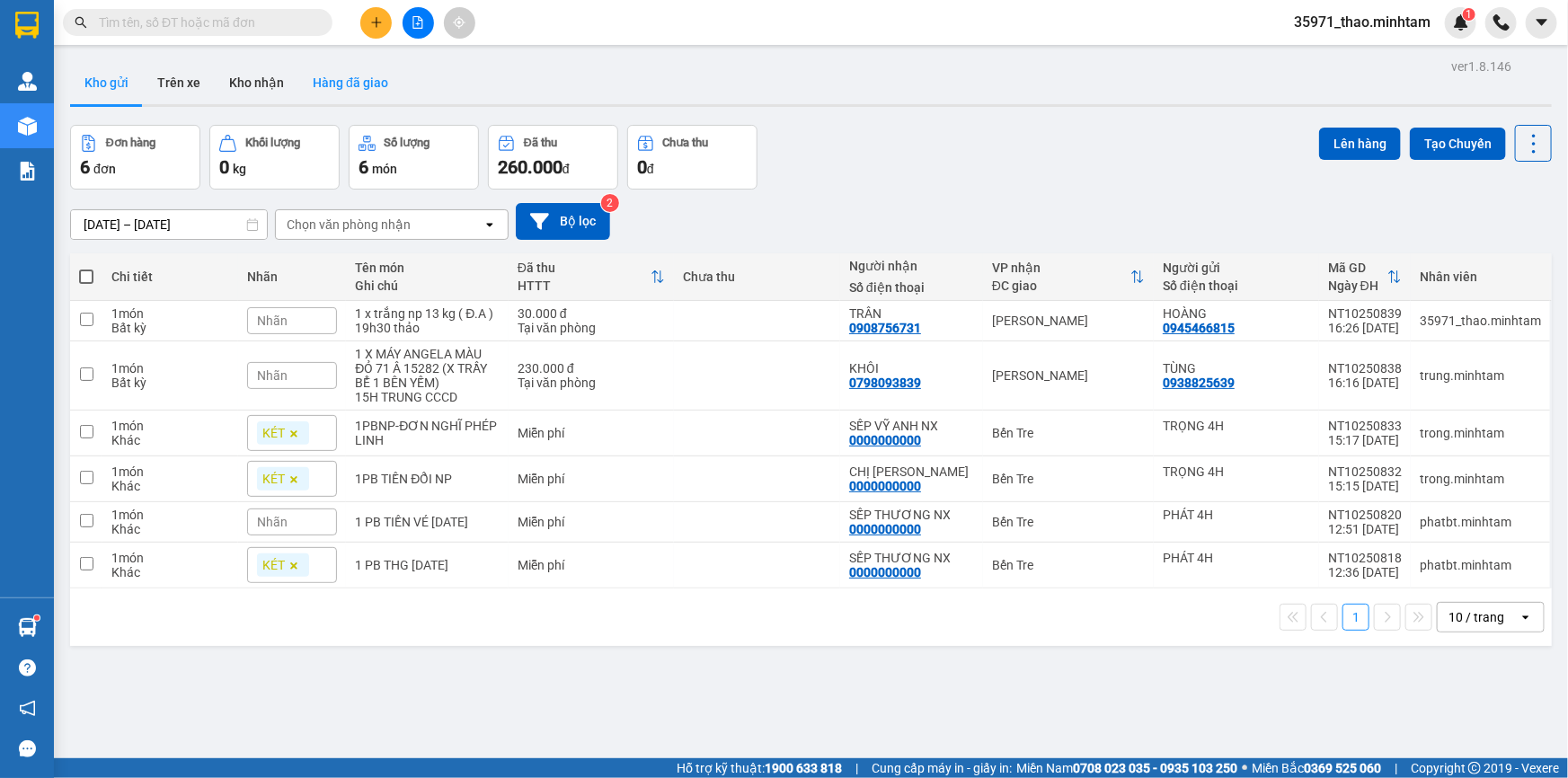
drag, startPoint x: 262, startPoint y: 72, endPoint x: 306, endPoint y: 85, distance: 45.9
click at [262, 73] on button "Kho nhận" at bounding box center [256, 82] width 84 height 43
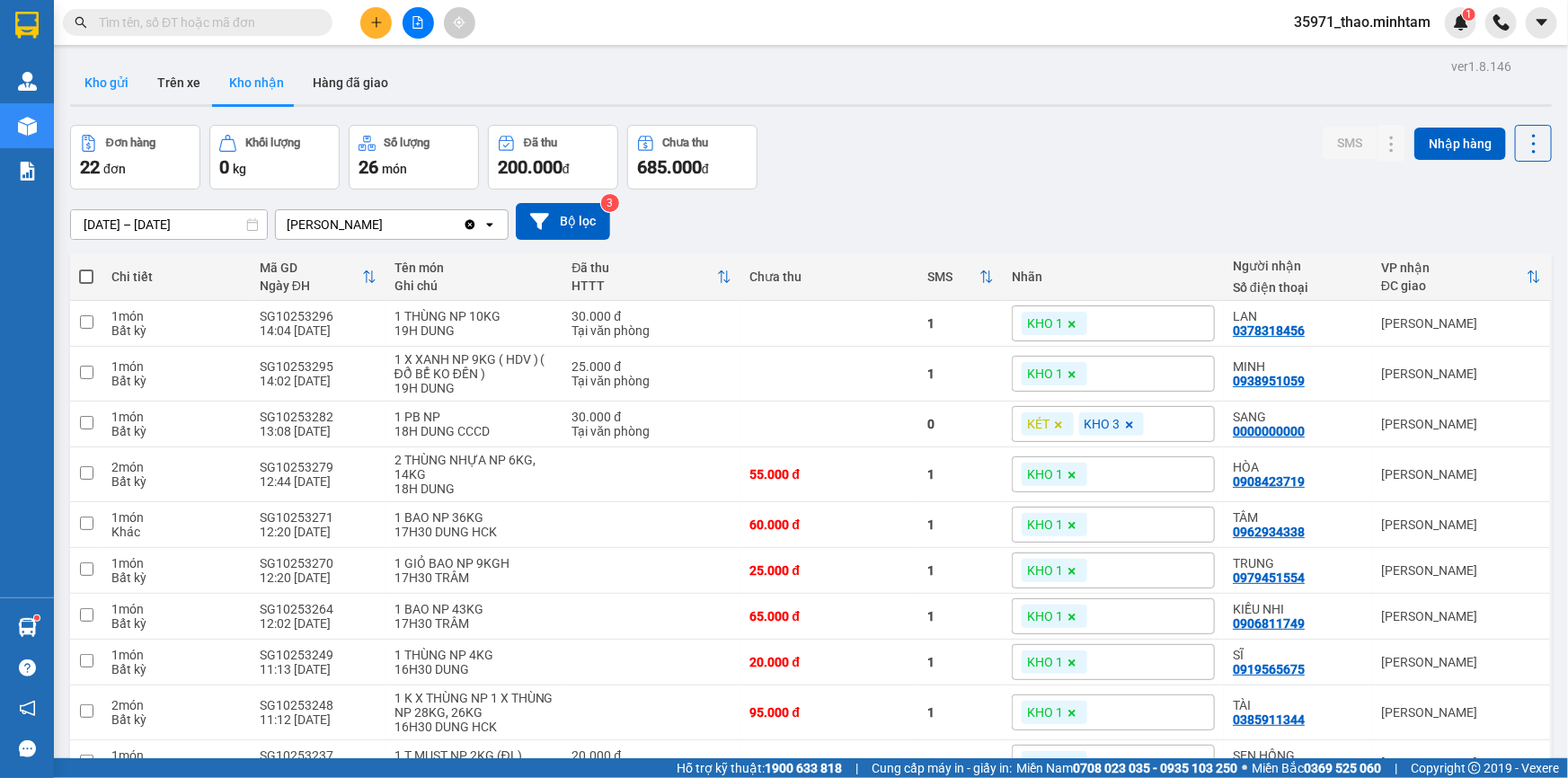
click at [110, 85] on button "Kho gửi" at bounding box center [106, 82] width 73 height 43
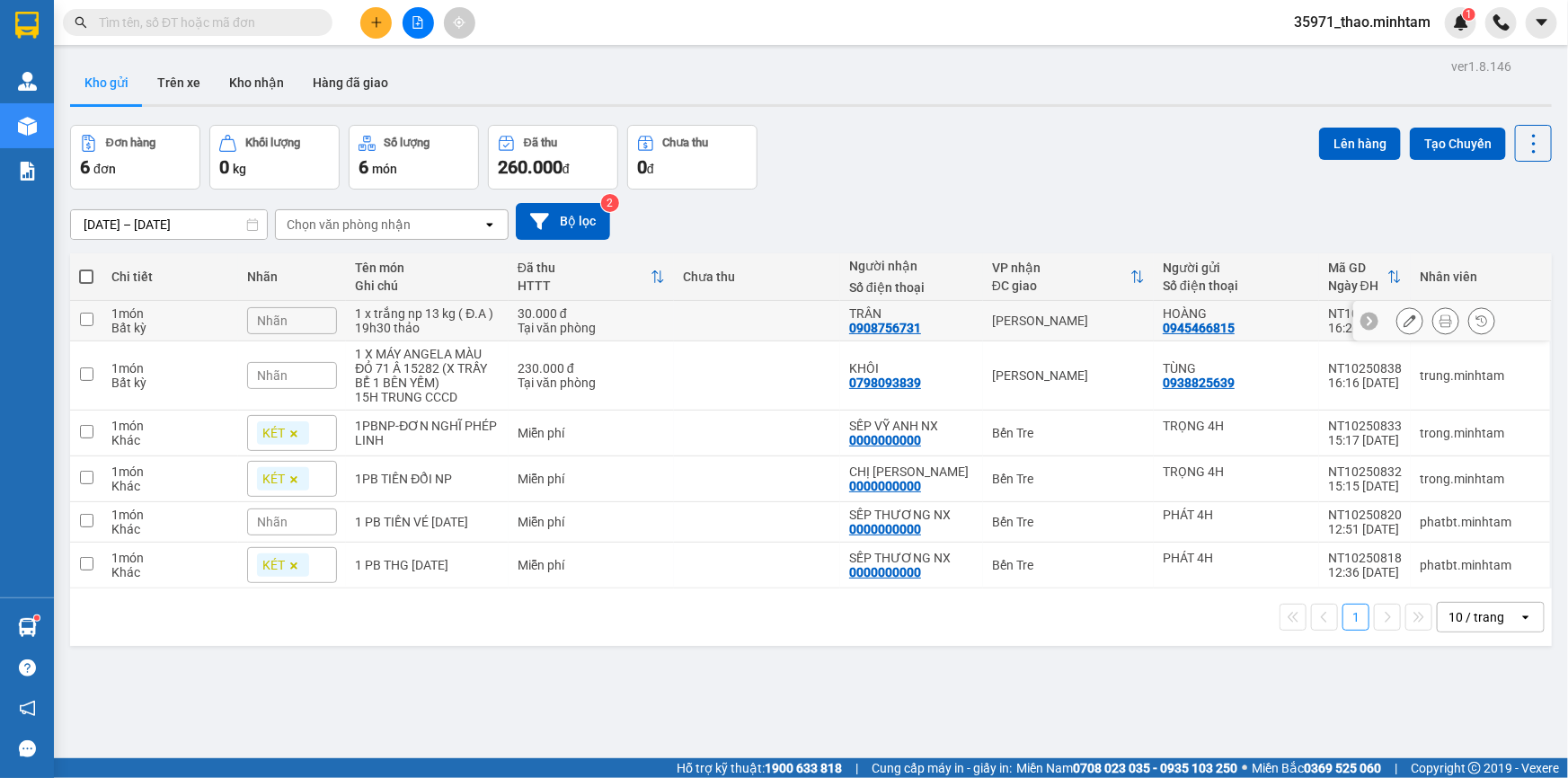
click at [635, 329] on div "Tại văn phòng" at bounding box center [592, 328] width 147 height 15
checkbox input "true"
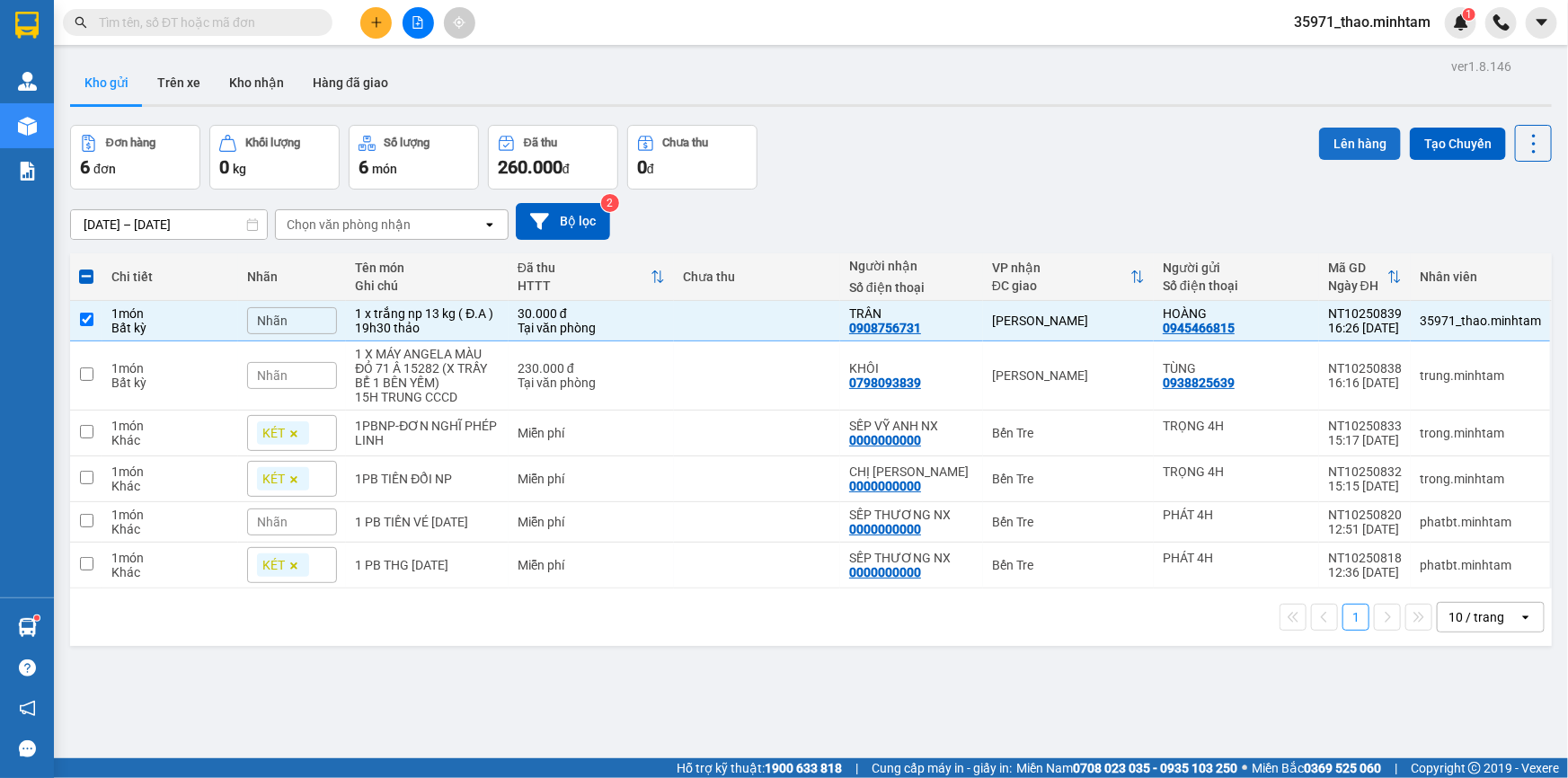
click at [1357, 144] on button "Lên hàng" at bounding box center [1360, 143] width 82 height 32
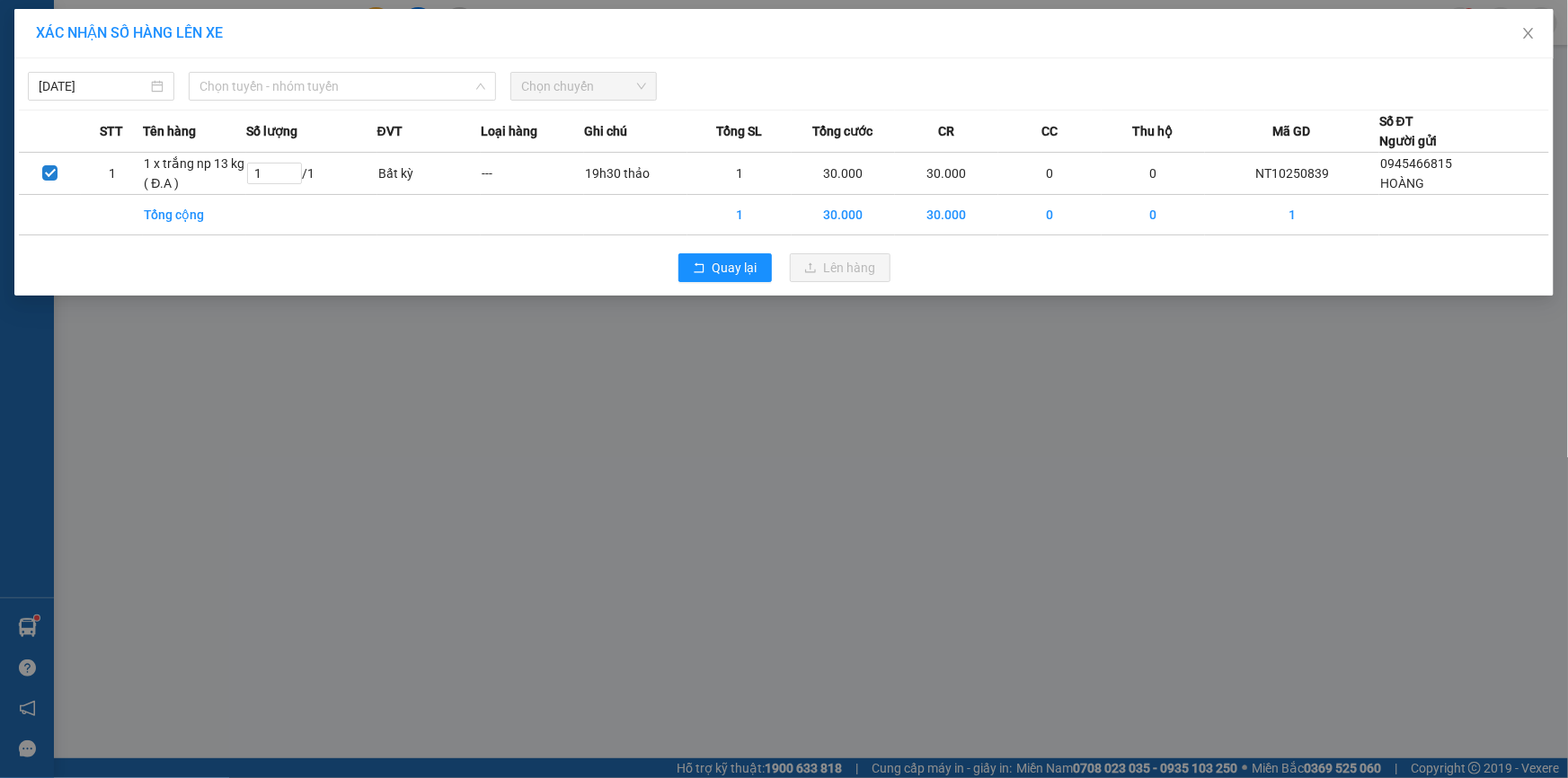
drag, startPoint x: 394, startPoint y: 77, endPoint x: 387, endPoint y: 100, distance: 24.0
click at [392, 89] on span "Chọn tuyến - nhóm tuyến" at bounding box center [342, 86] width 286 height 27
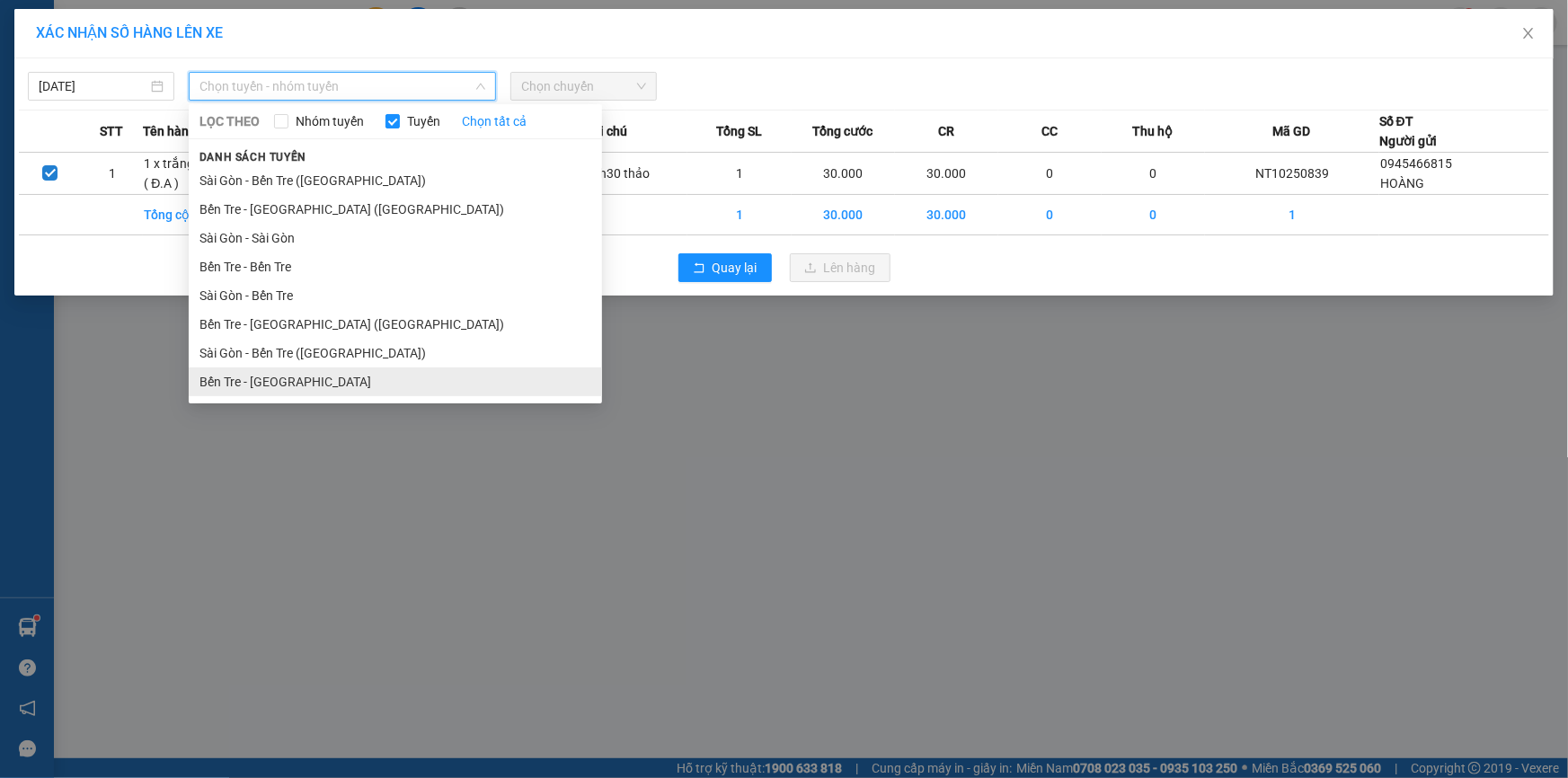
click at [375, 390] on li "Bến Tre - Sài Gòn" at bounding box center [395, 382] width 414 height 29
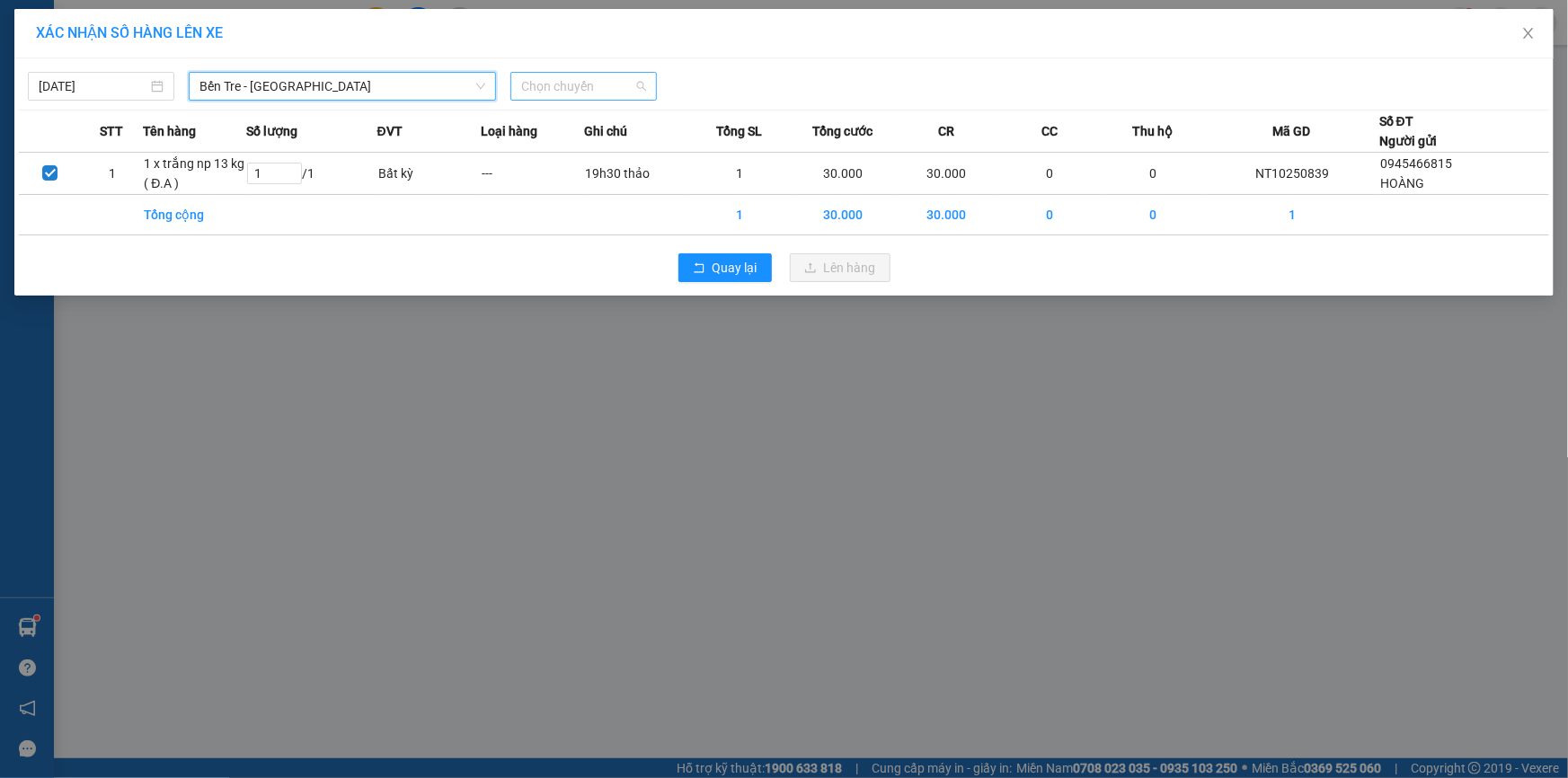
click at [544, 79] on span "Chọn chuyến" at bounding box center [584, 86] width 125 height 27
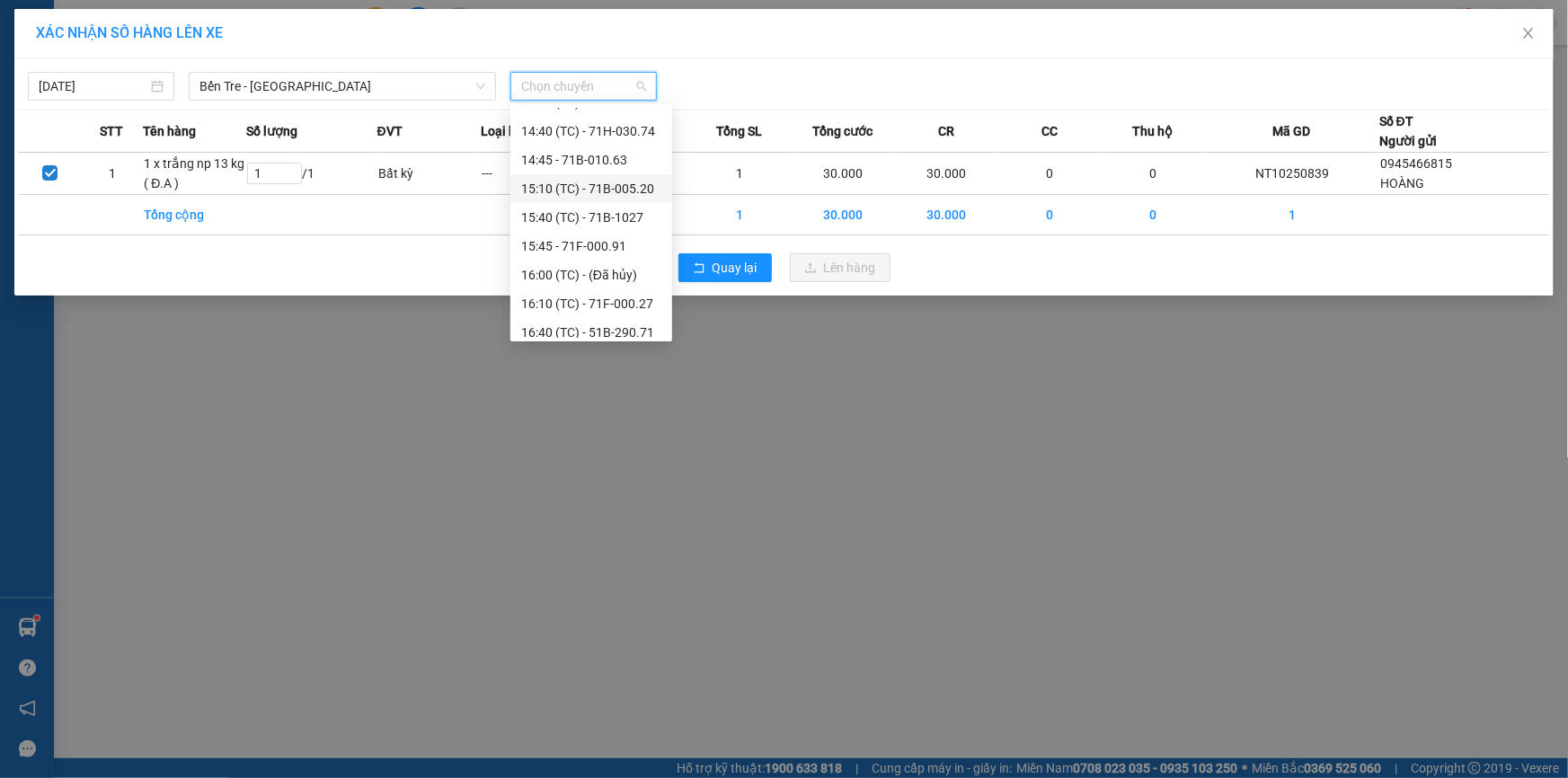
scroll to position [400, 0]
click at [625, 289] on div "16:10 (TC) - 71F-000.27" at bounding box center [592, 297] width 140 height 19
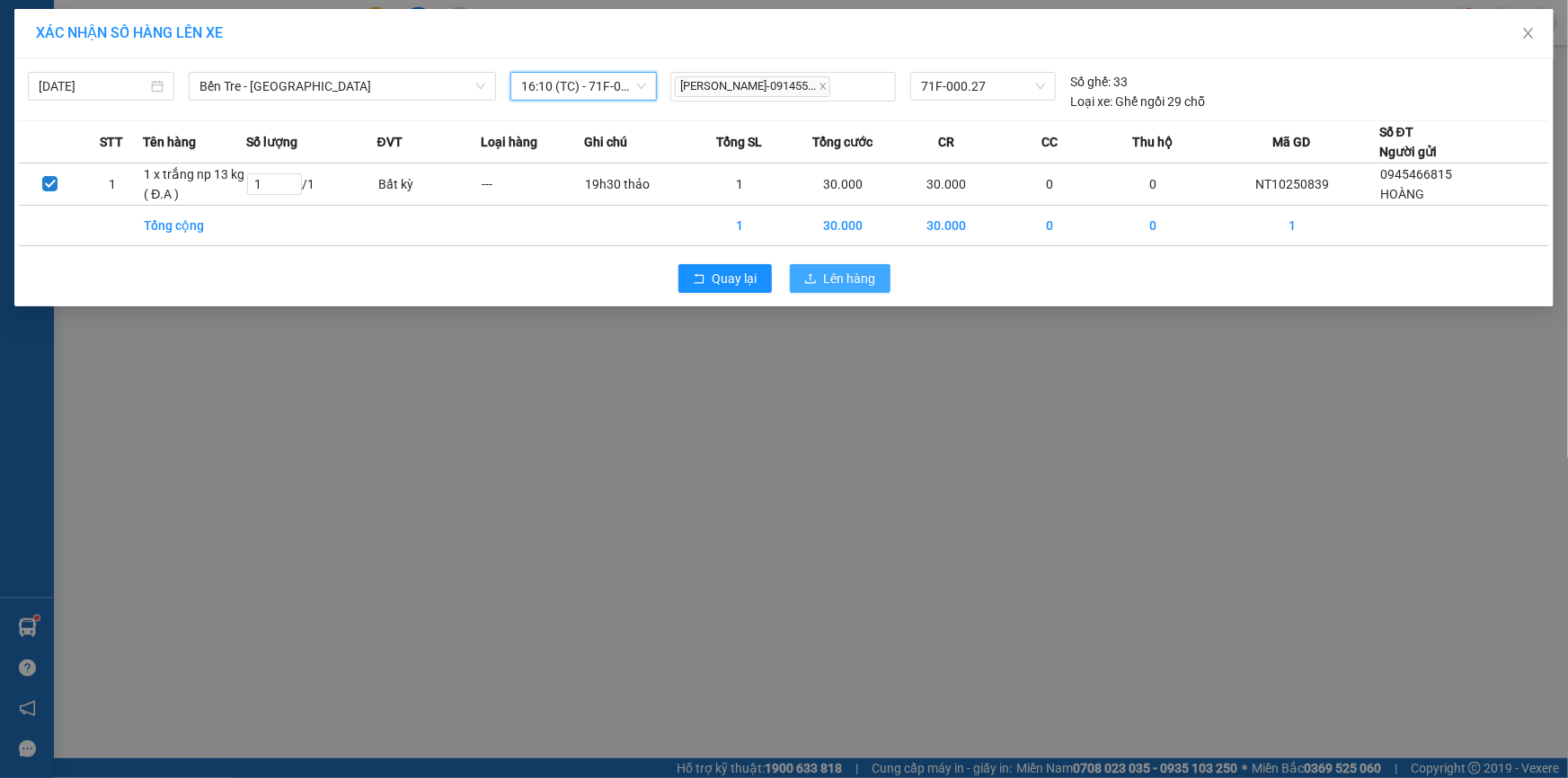
click at [832, 270] on span "Lên hàng" at bounding box center [850, 278] width 53 height 19
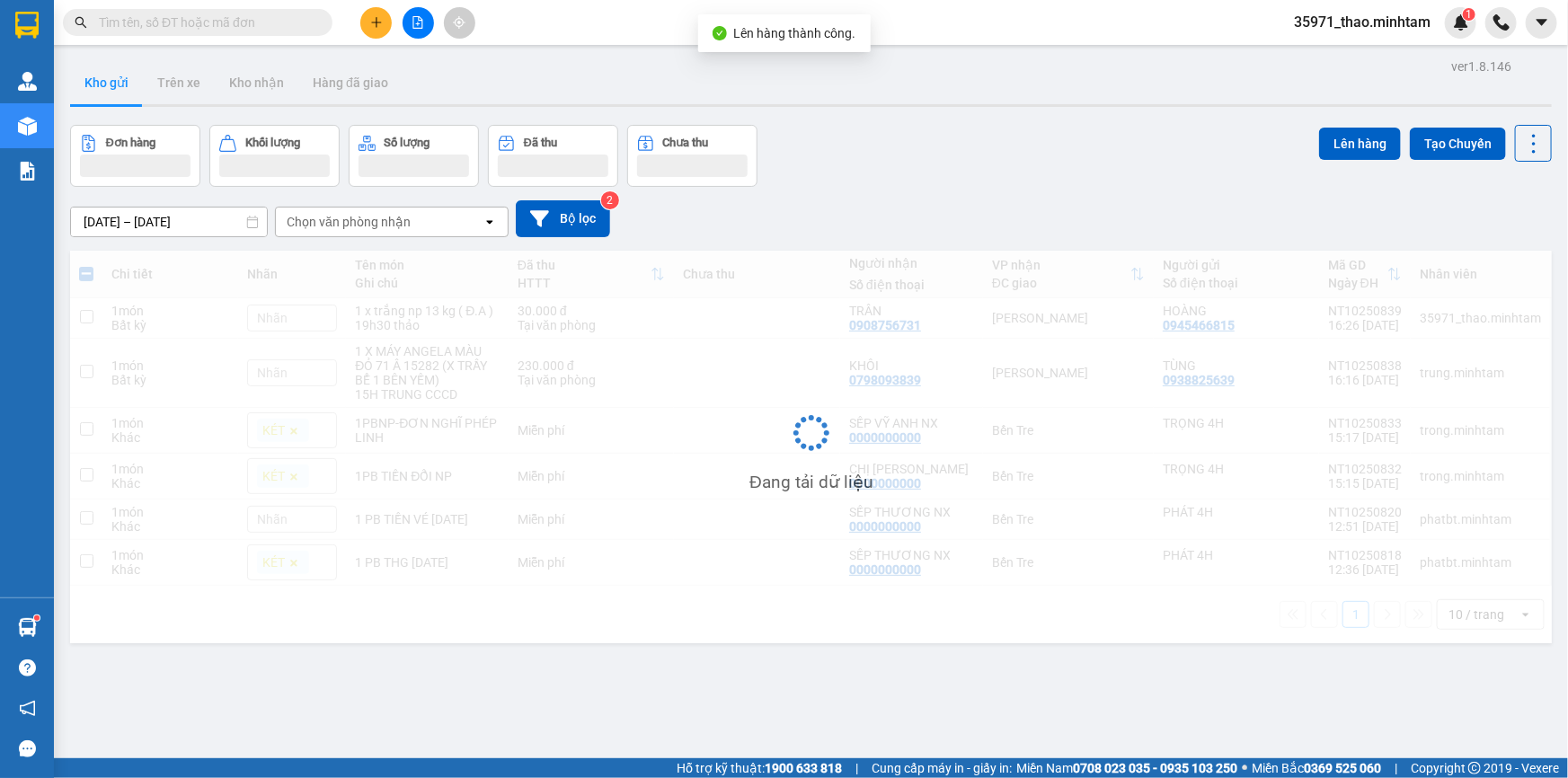
click at [415, 22] on icon "file-add" at bounding box center [419, 23] width 13 height 13
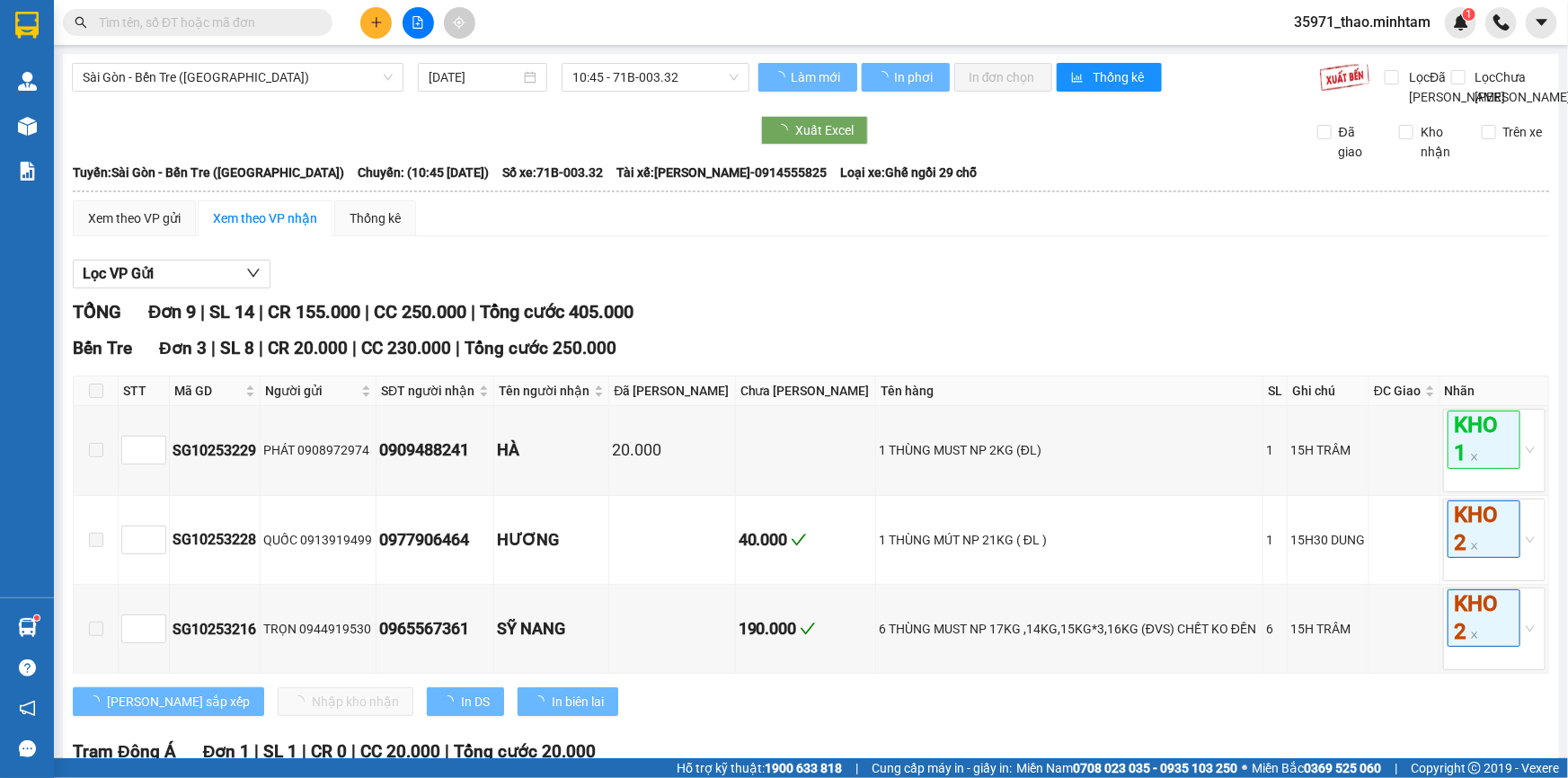
click at [232, 77] on span "Sài Gòn - Bến Tre (CN)" at bounding box center [238, 77] width 310 height 27
click at [233, 78] on span "Sài Gòn - Bến Tre (CN)" at bounding box center [238, 77] width 310 height 27
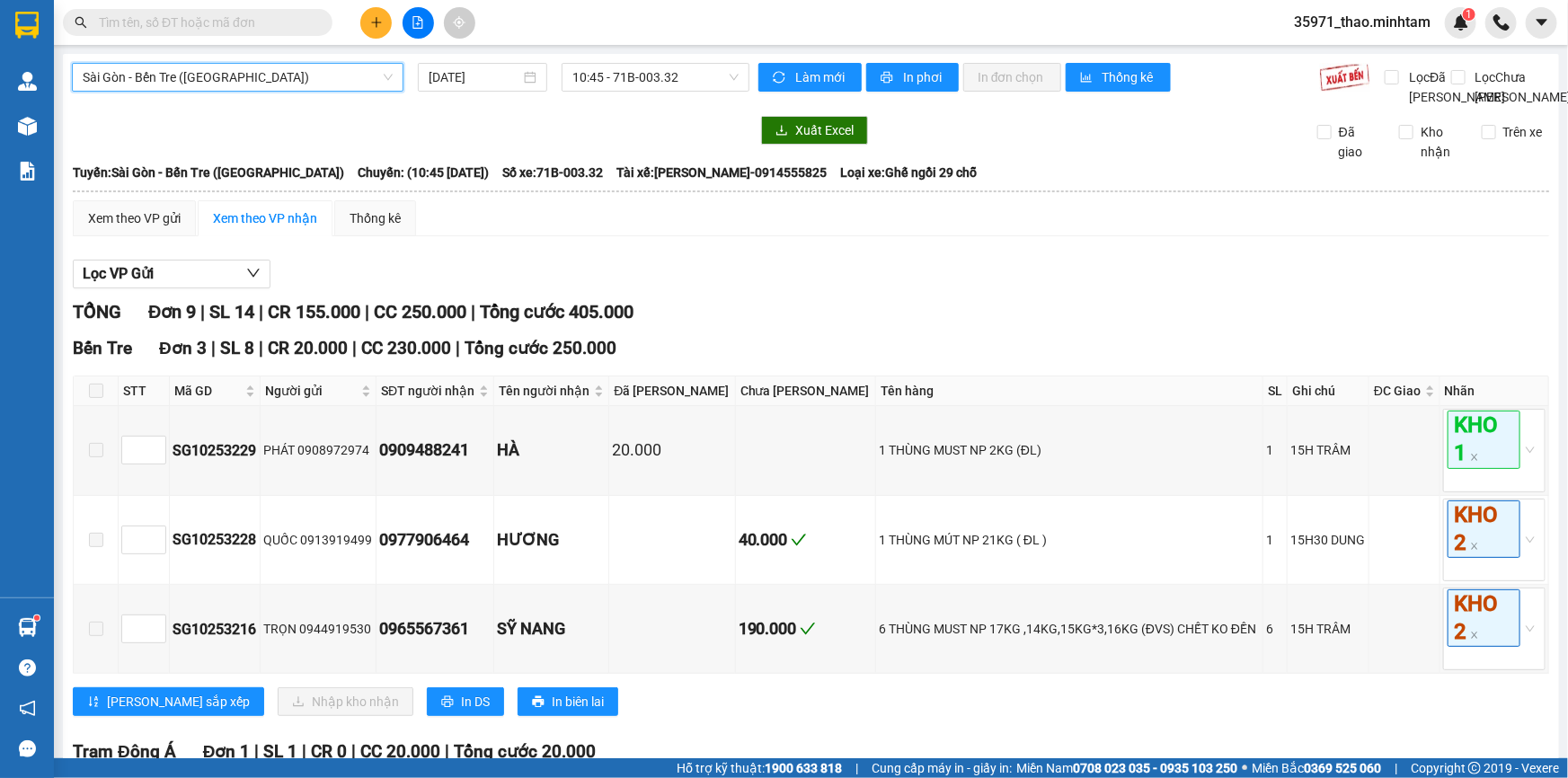
click at [224, 80] on span "Sài Gòn - Bến Tre (CN)" at bounding box center [238, 77] width 310 height 27
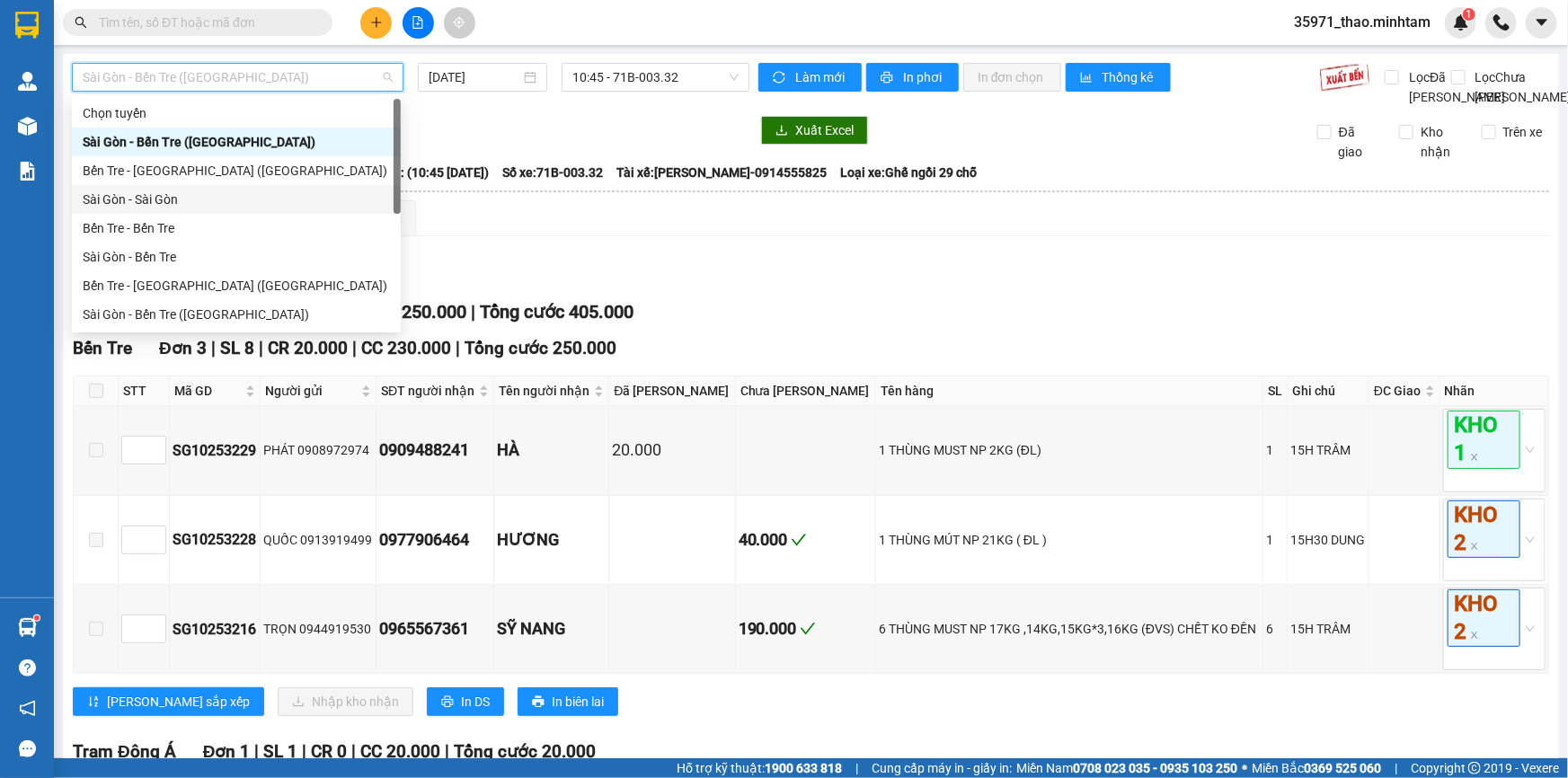
scroll to position [28, 0]
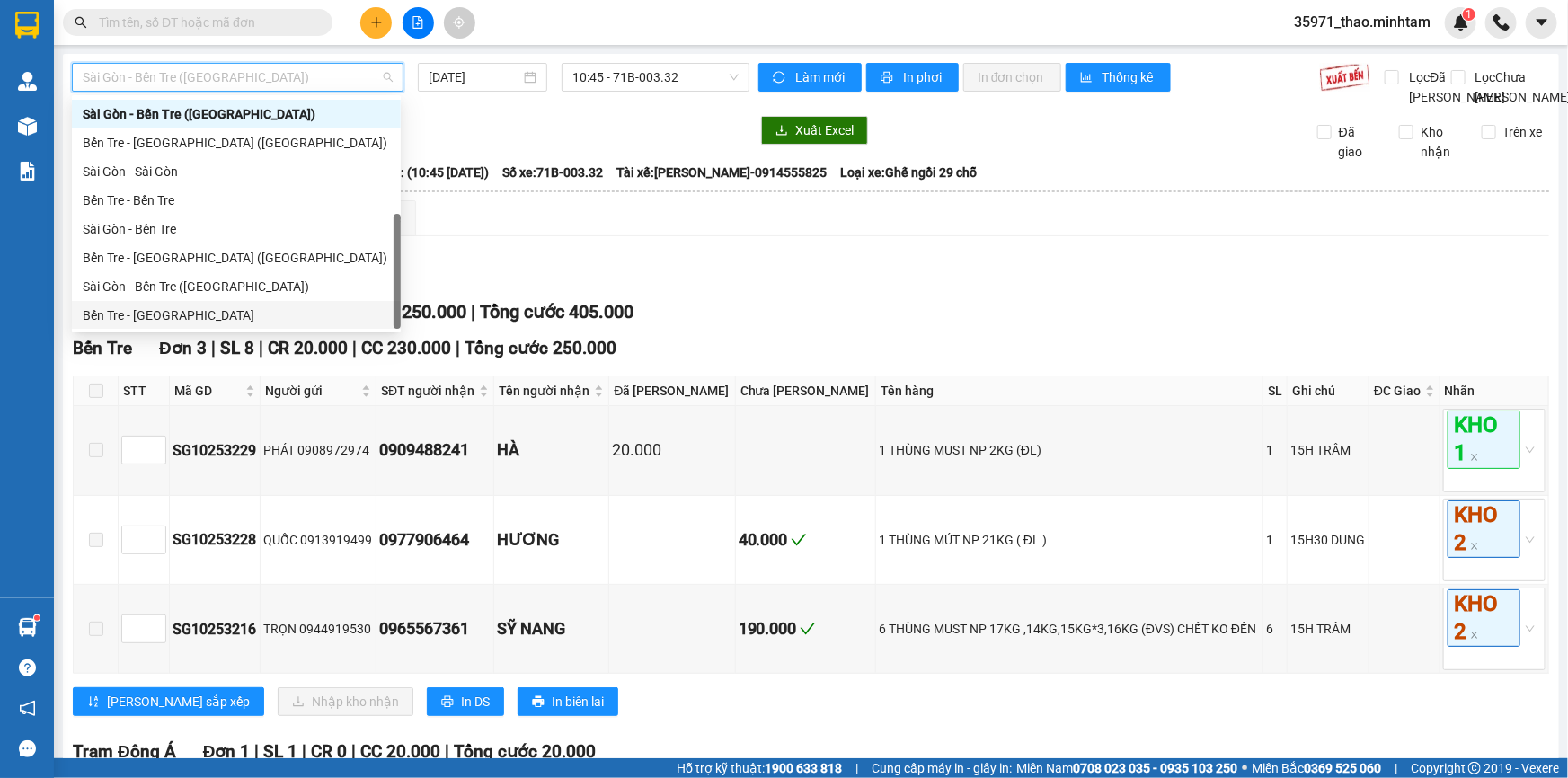
click at [206, 310] on div "Bến Tre - Sài Gòn" at bounding box center [236, 315] width 307 height 19
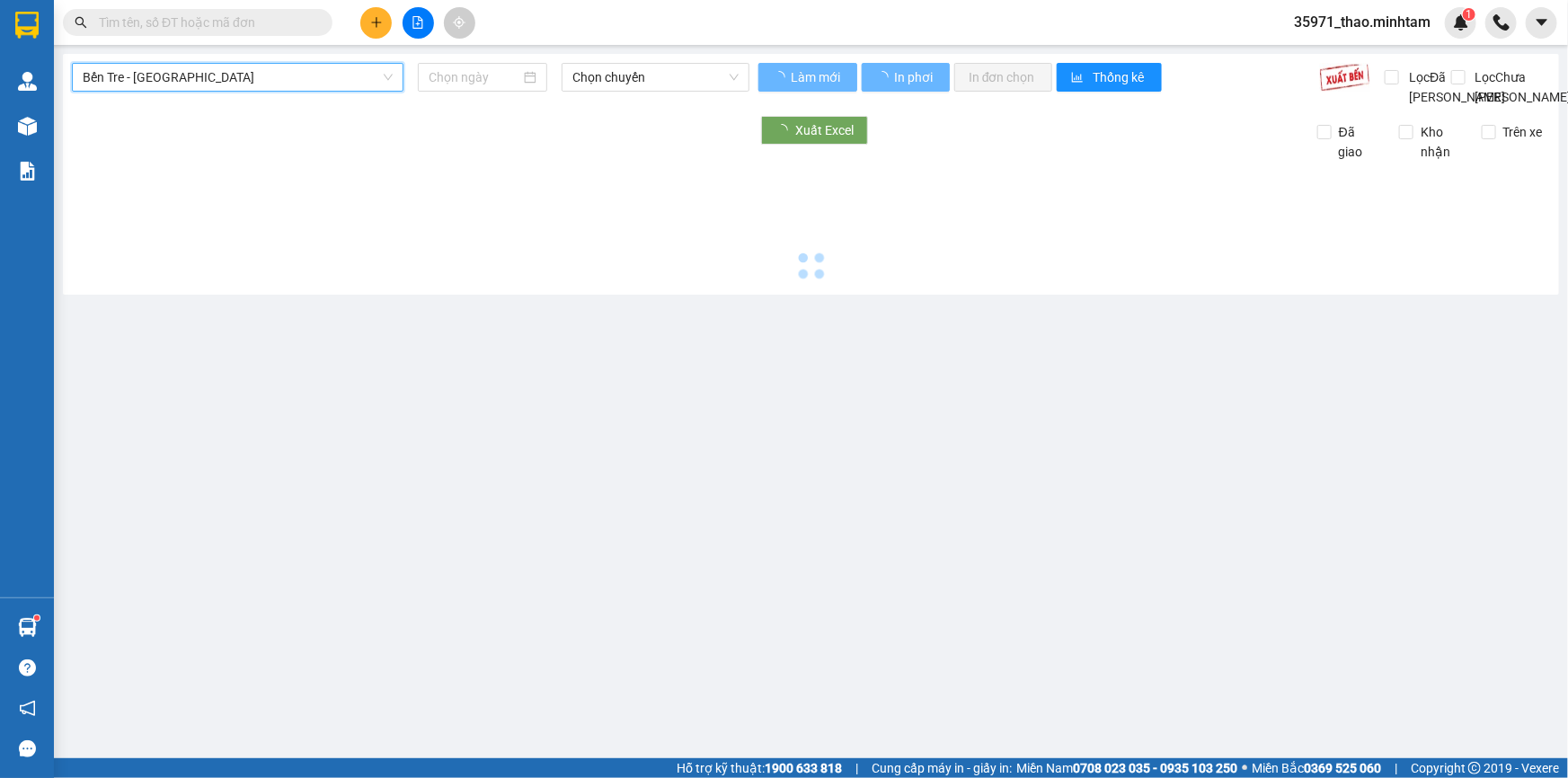
type input "[DATE]"
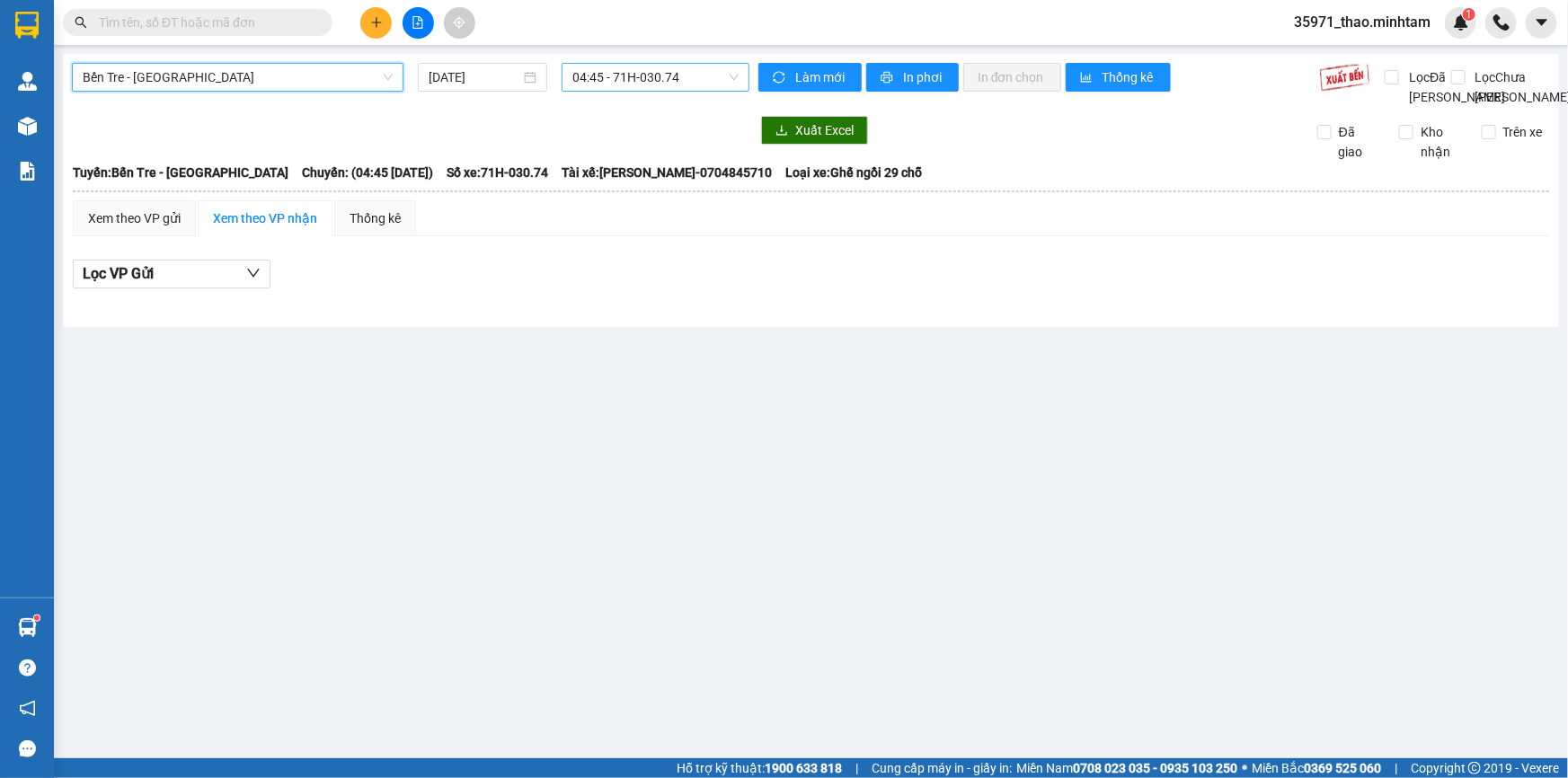
click at [638, 83] on span "04:45 - 71H-030.74" at bounding box center [655, 77] width 166 height 27
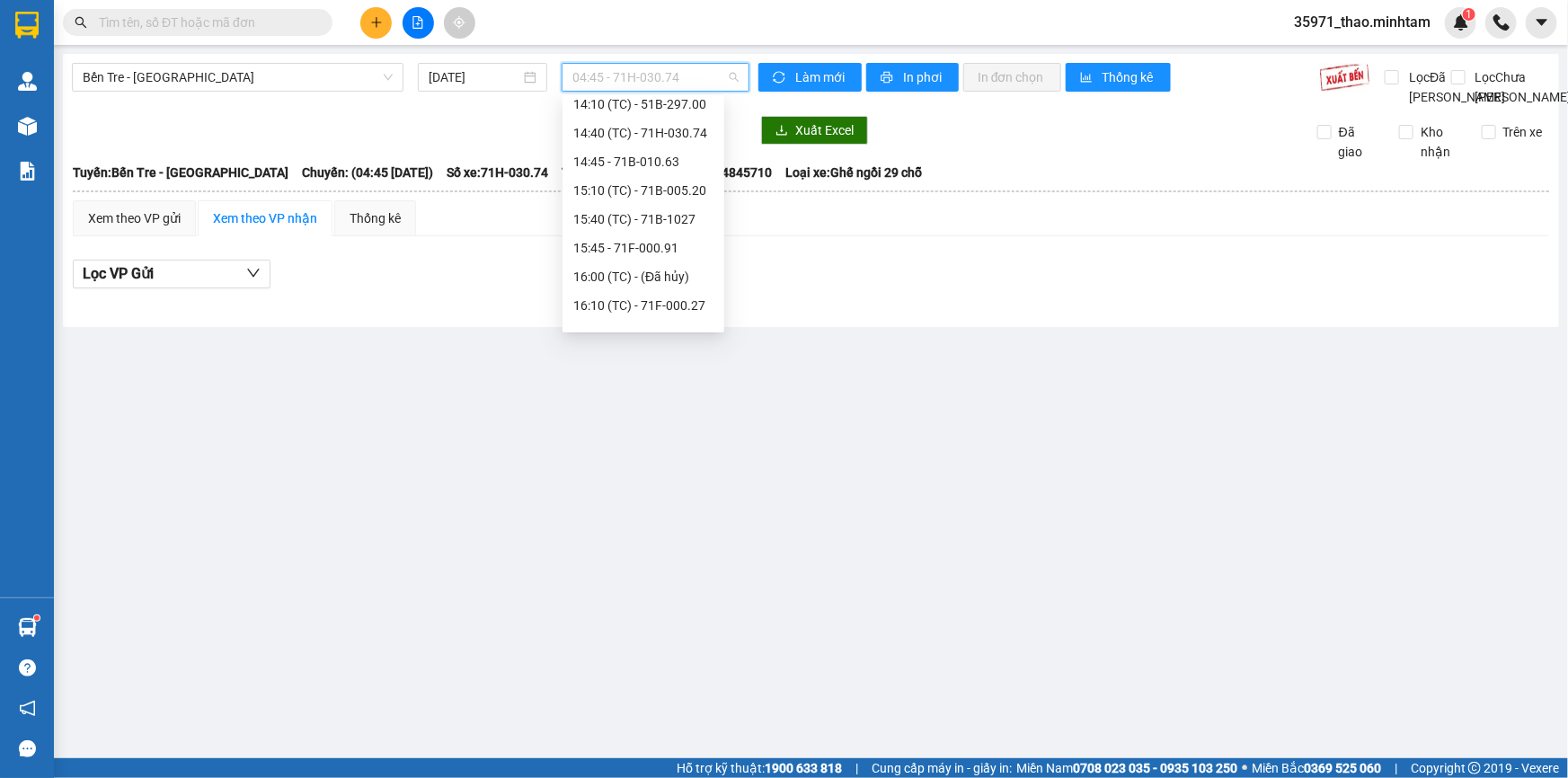
scroll to position [407, 0]
click at [683, 279] on div "16:10 (TC) - 71F-000.27" at bounding box center [643, 280] width 140 height 19
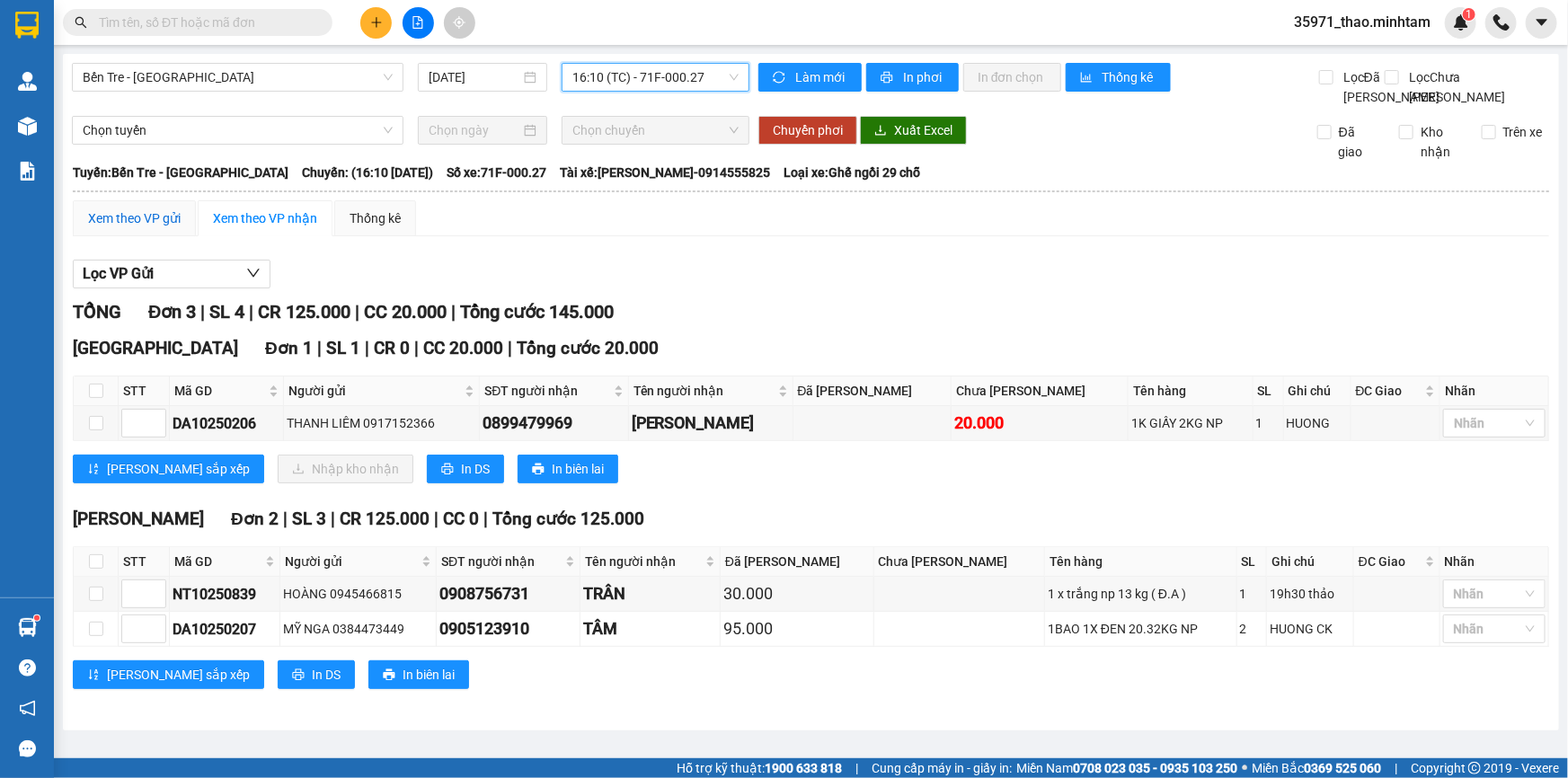
click at [151, 229] on div "Xem theo VP gửi" at bounding box center [135, 218] width 92 height 19
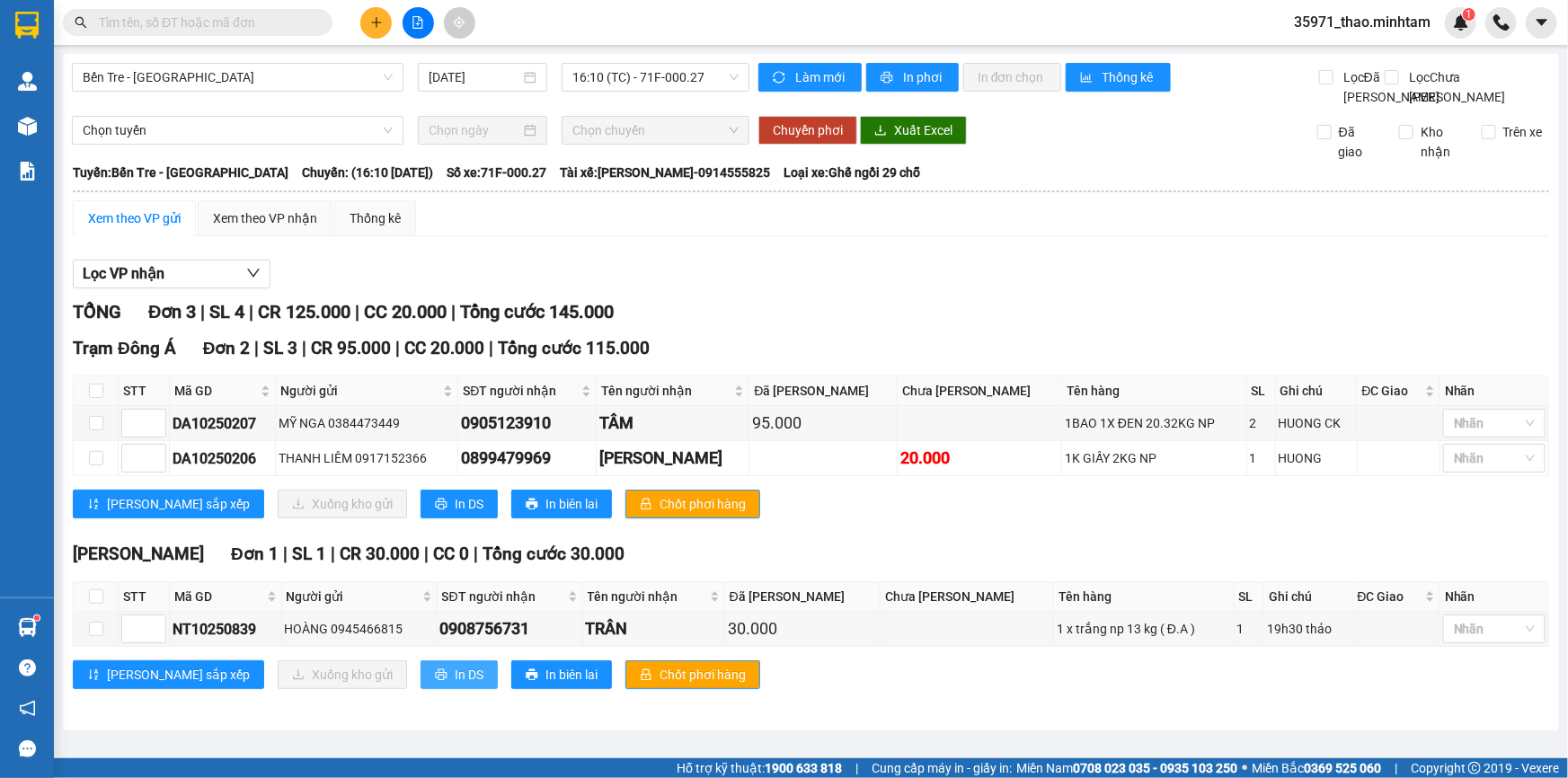
click at [454, 684] on span "In DS" at bounding box center [468, 675] width 29 height 19
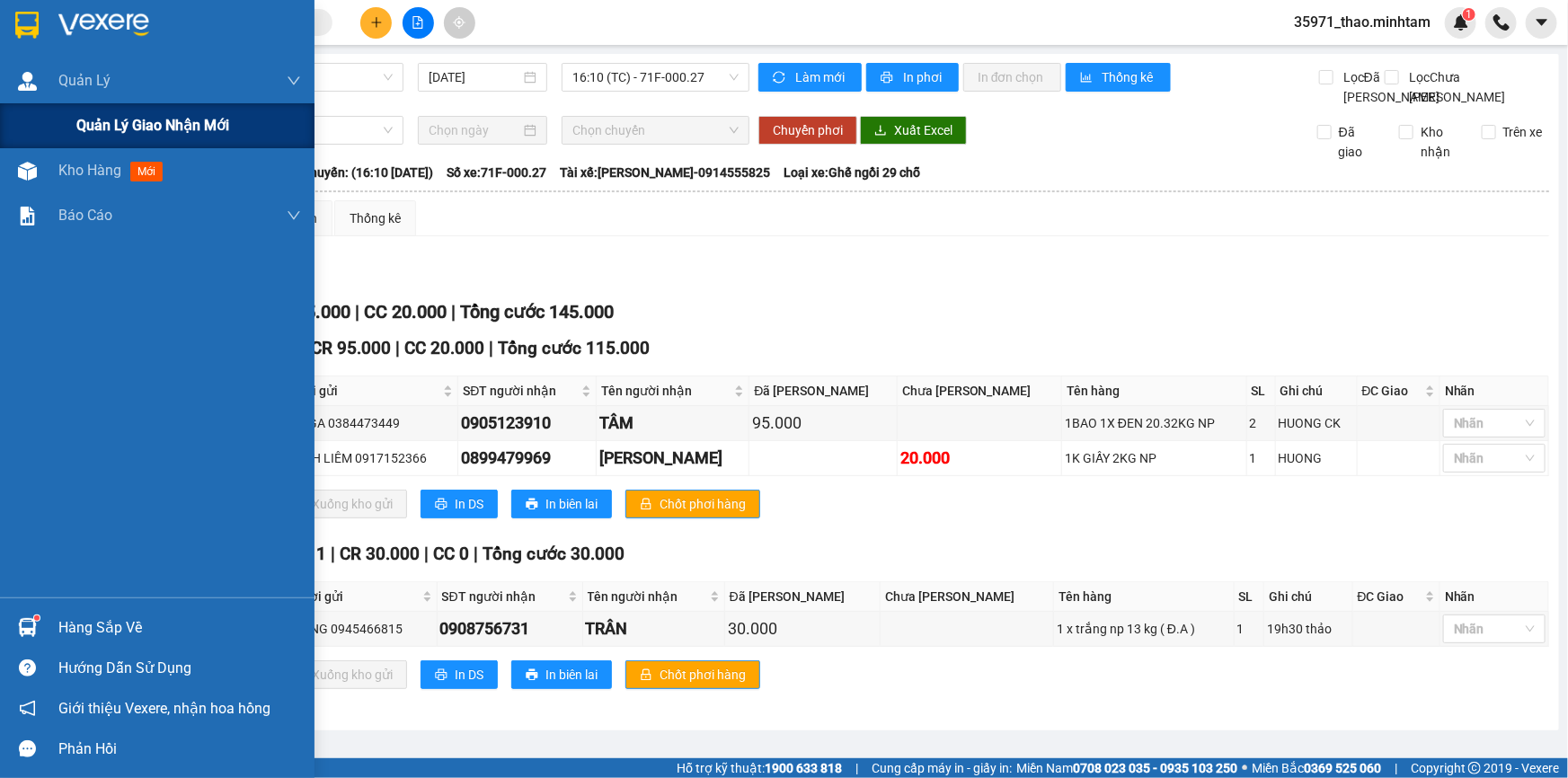
drag, startPoint x: 96, startPoint y: 126, endPoint x: 90, endPoint y: 198, distance: 72.2
click at [97, 126] on span "Quản lý giao nhận mới" at bounding box center [153, 125] width 153 height 22
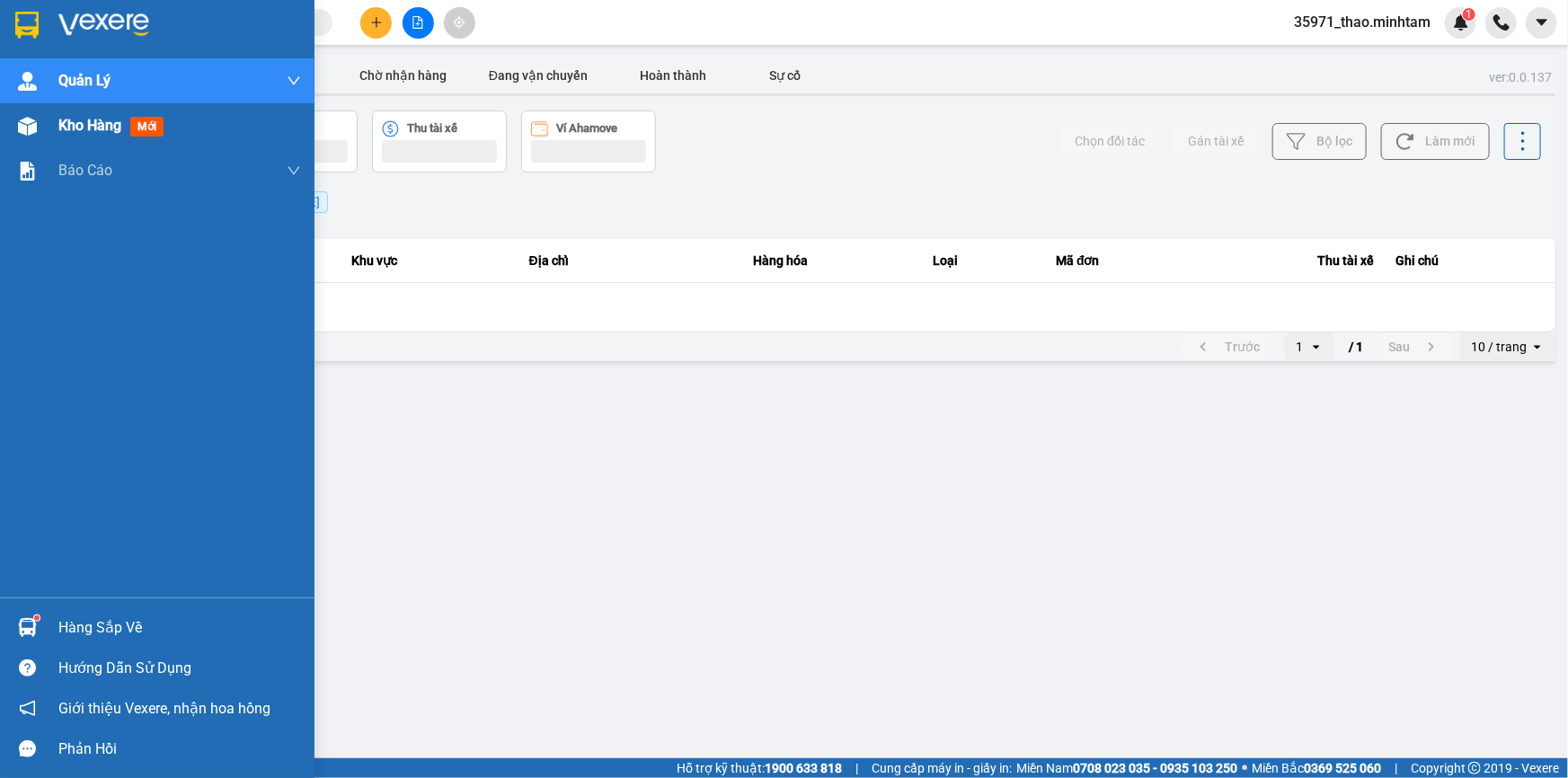
click at [85, 136] on div "Kho hàng mới" at bounding box center [179, 125] width 242 height 45
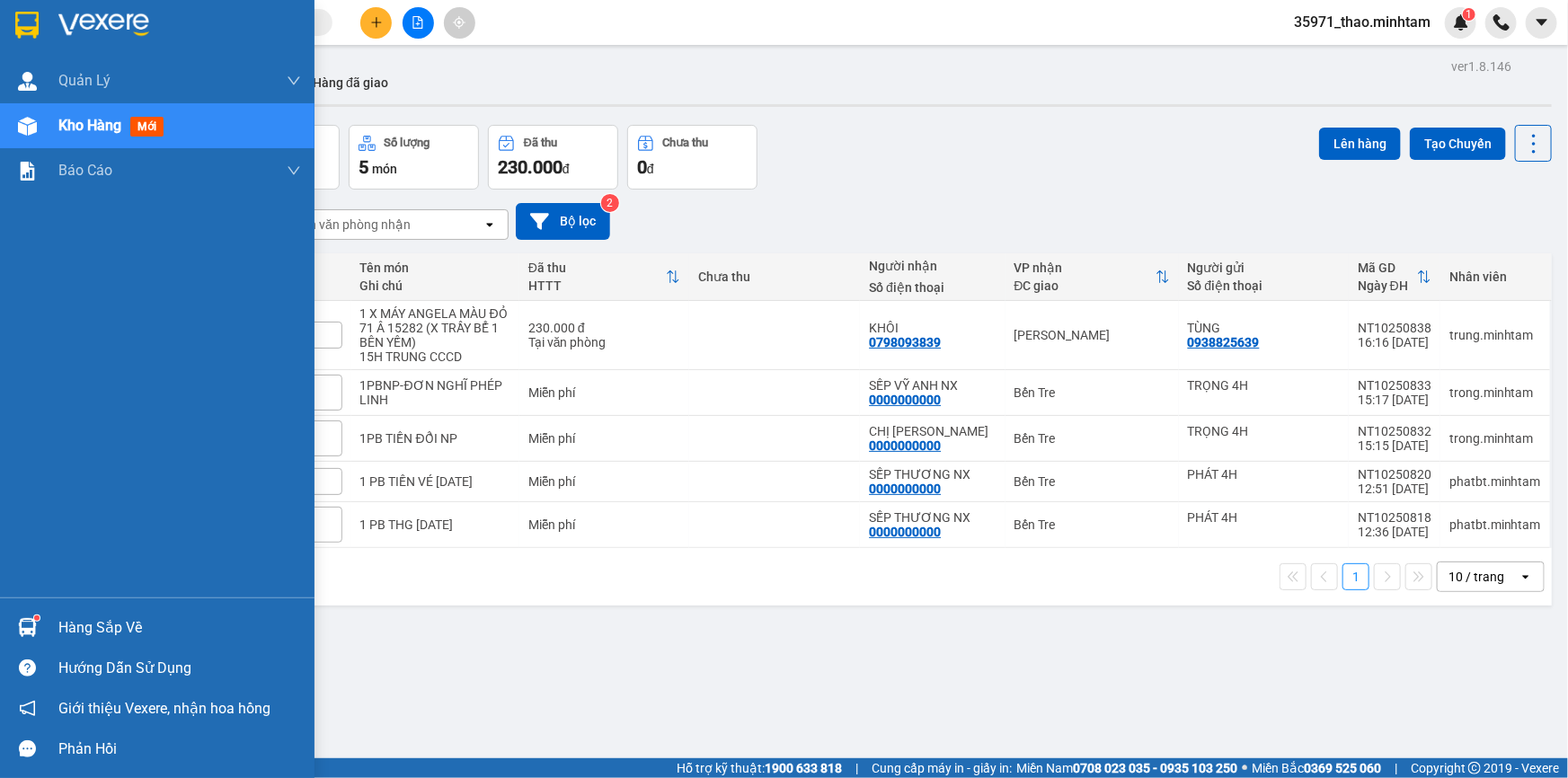
click at [150, 610] on div "Hàng sắp về" at bounding box center [157, 628] width 314 height 41
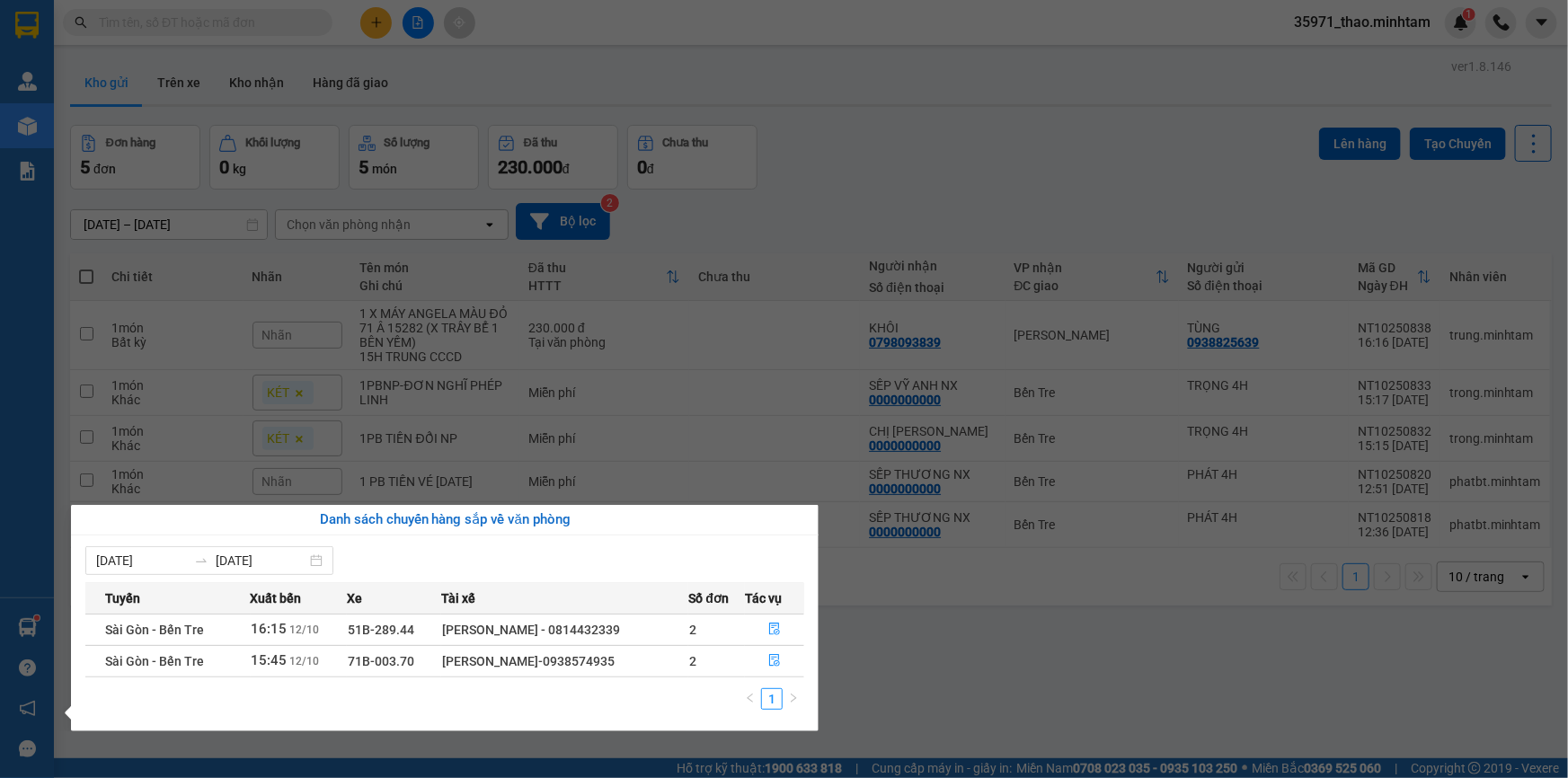
click at [1026, 694] on section "Kết quả tìm kiếm ( 96 ) Bộ lọc Mã ĐH Trạng thái Món hàng Tổng cước Chưa cước Nh…" at bounding box center [784, 389] width 1568 height 778
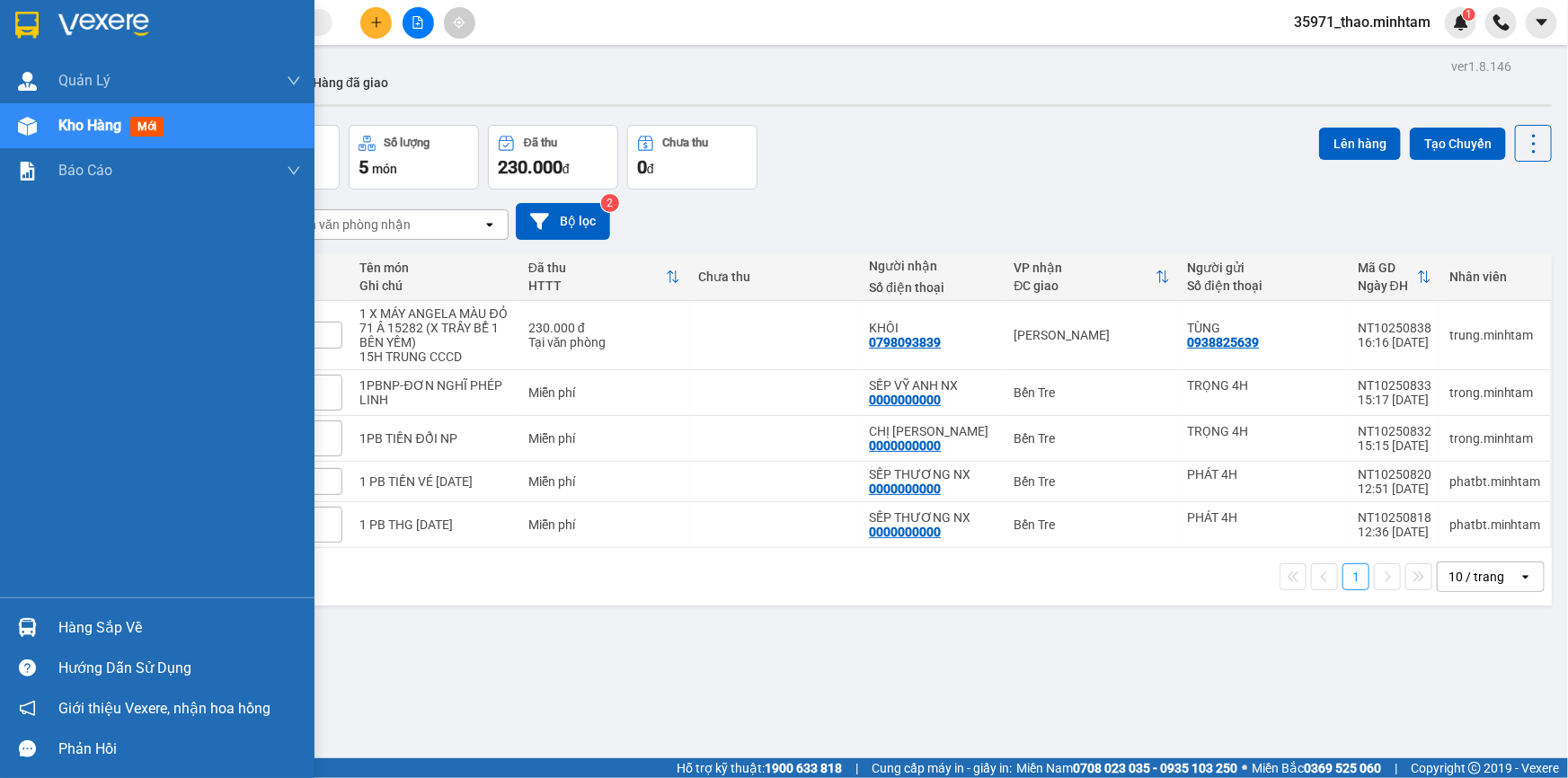
click at [166, 618] on div "Hàng sắp về" at bounding box center [179, 628] width 242 height 27
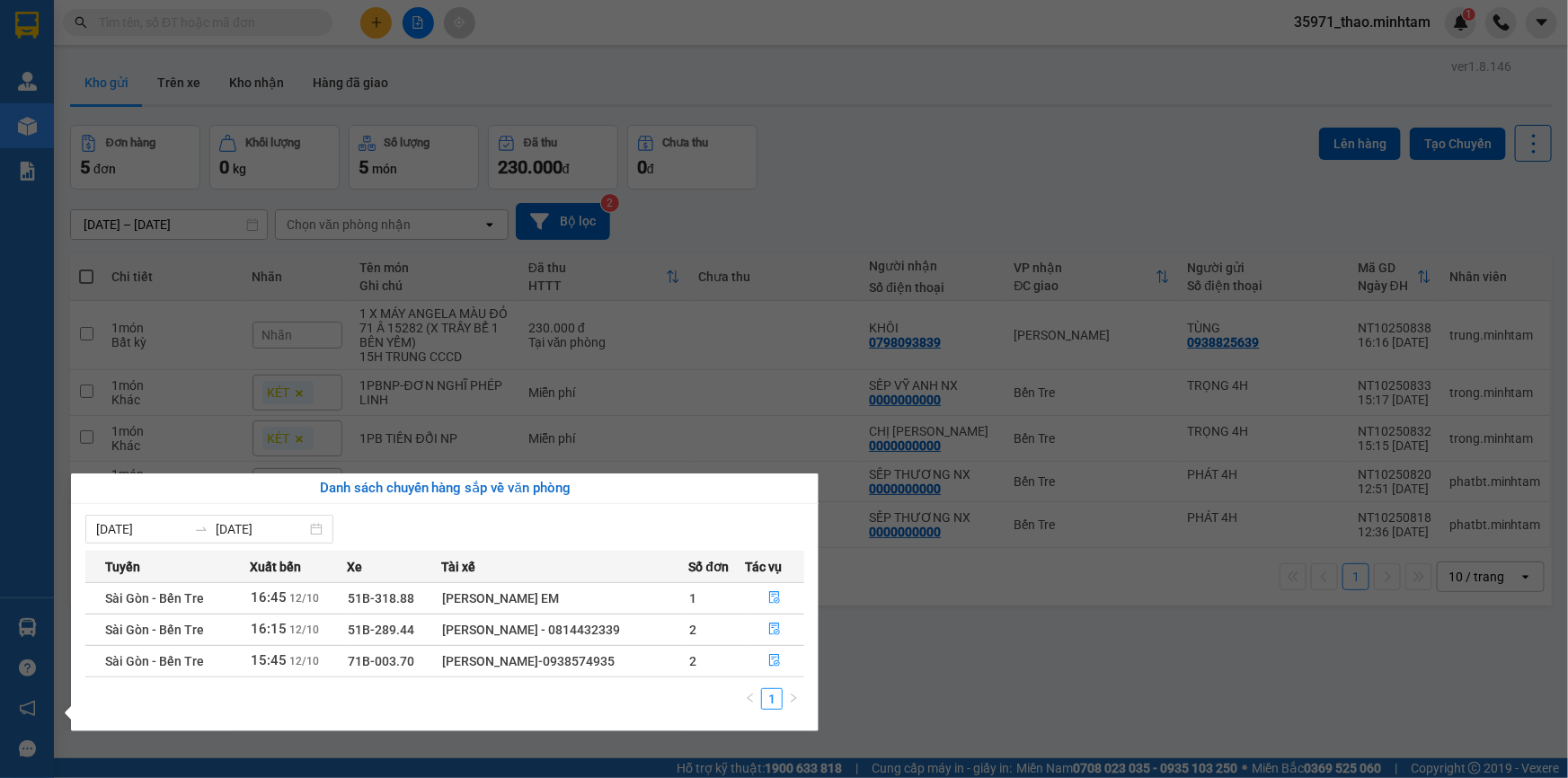
click at [969, 644] on section "Kết quả tìm kiếm ( 0 ) Bộ lọc No Data 35971_thao.minhtam 1 Quản Lý Quản lý giao…" at bounding box center [784, 389] width 1568 height 778
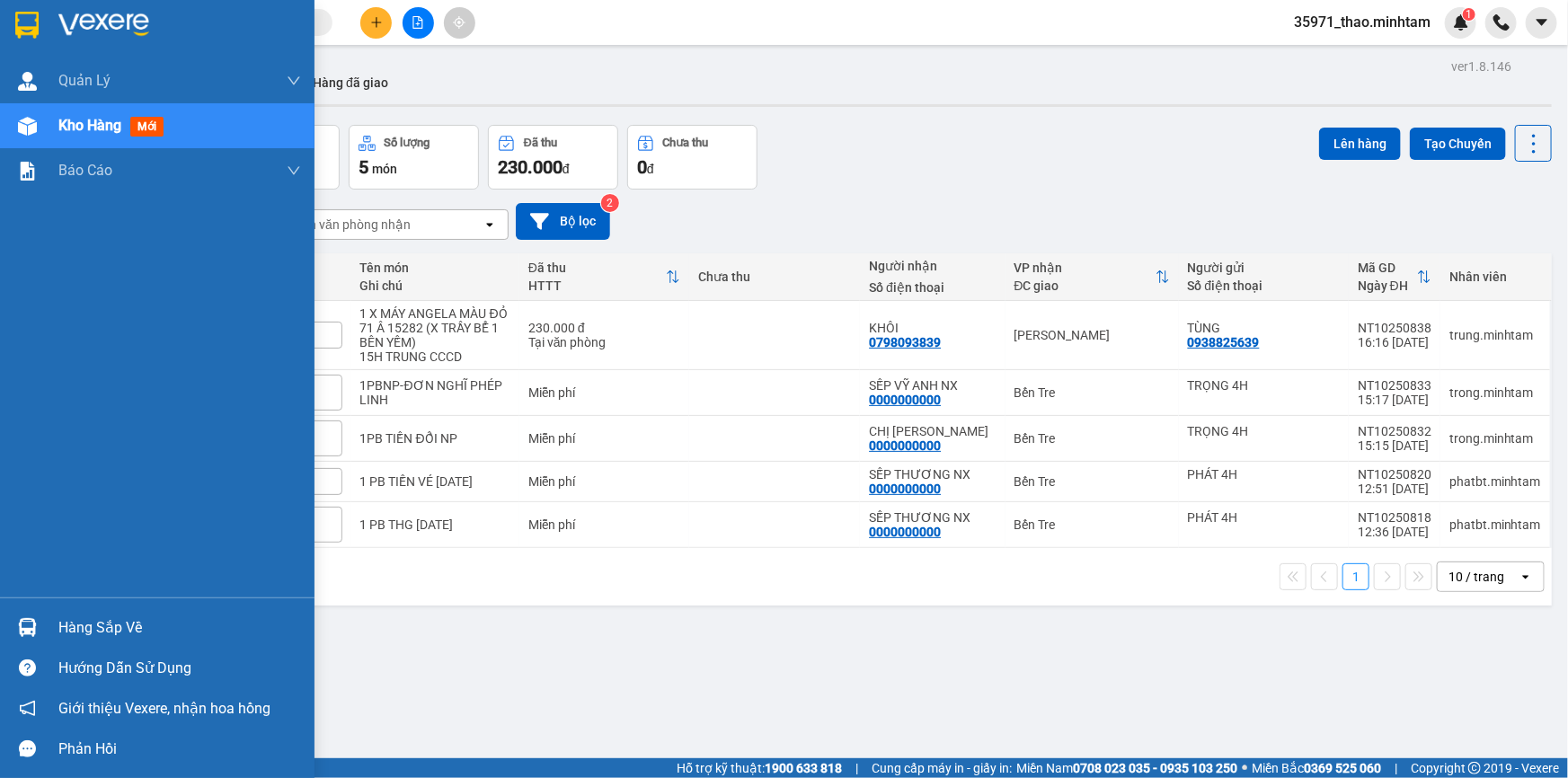
drag, startPoint x: 136, startPoint y: 630, endPoint x: 138, endPoint y: 619, distance: 11.2
click at [136, 629] on div "Hàng sắp về" at bounding box center [179, 628] width 242 height 27
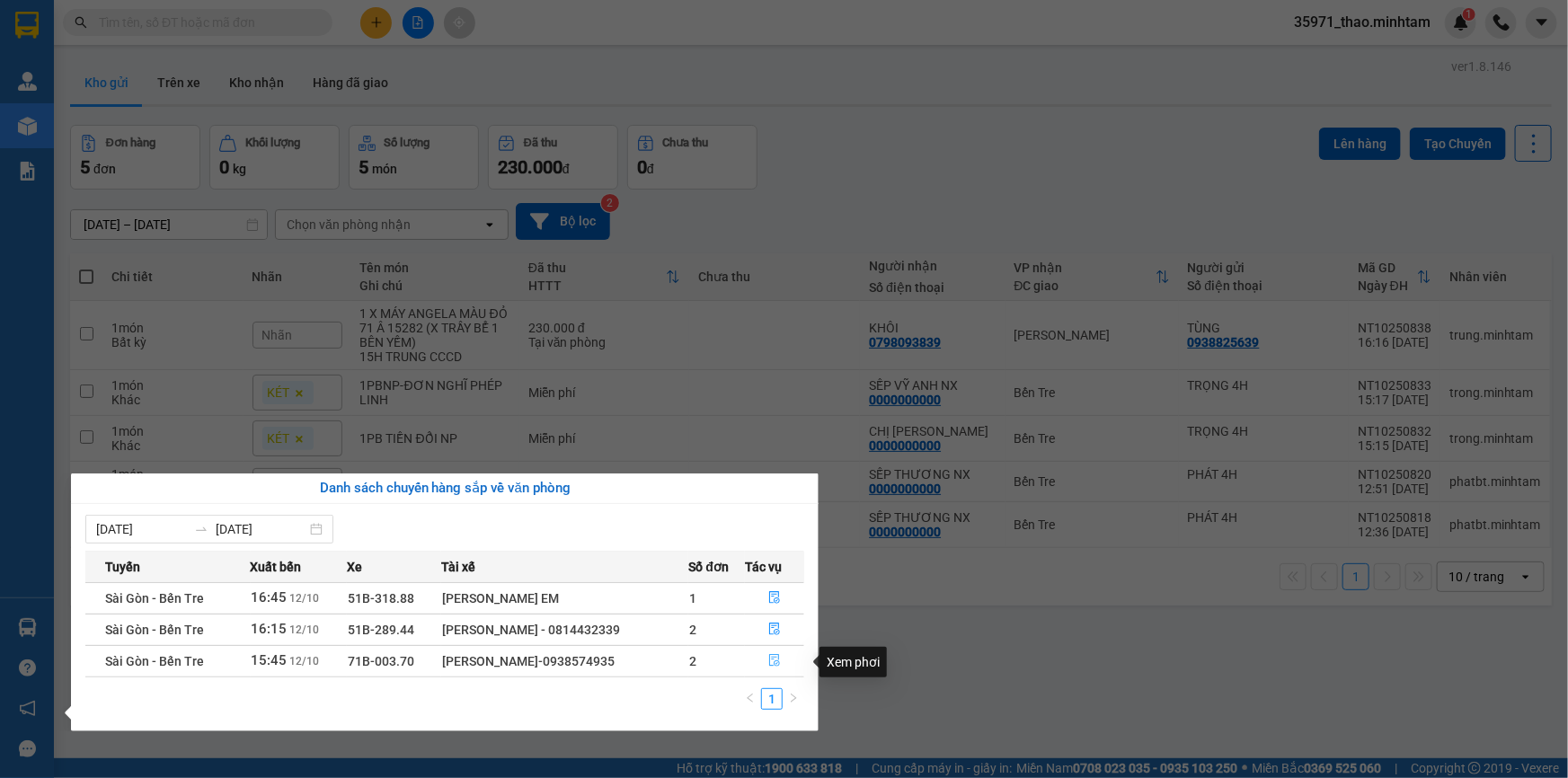
click at [779, 659] on icon "file-done" at bounding box center [775, 661] width 11 height 13
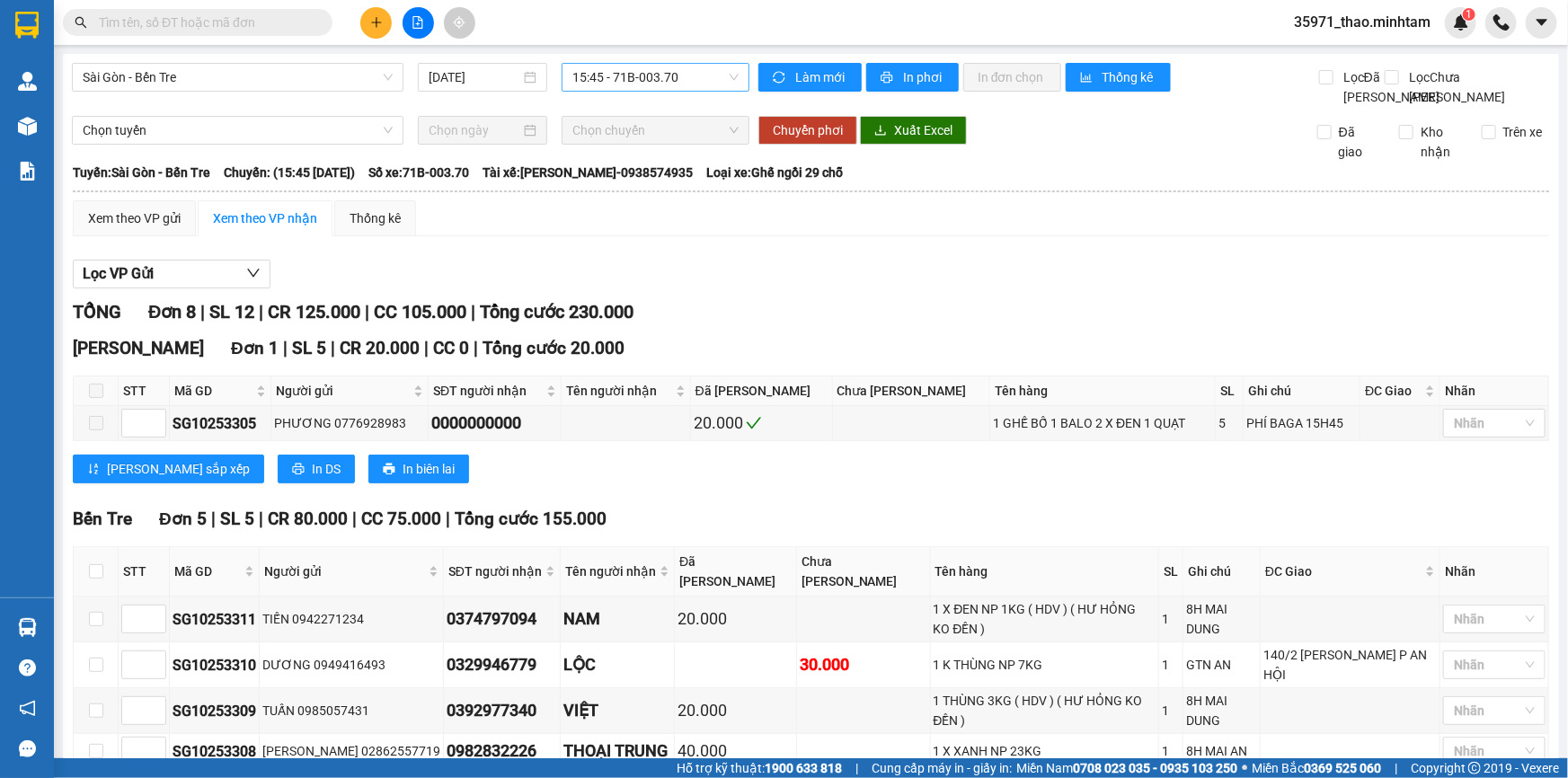
click at [635, 77] on span "15:45 - 71B-003.70" at bounding box center [655, 77] width 166 height 27
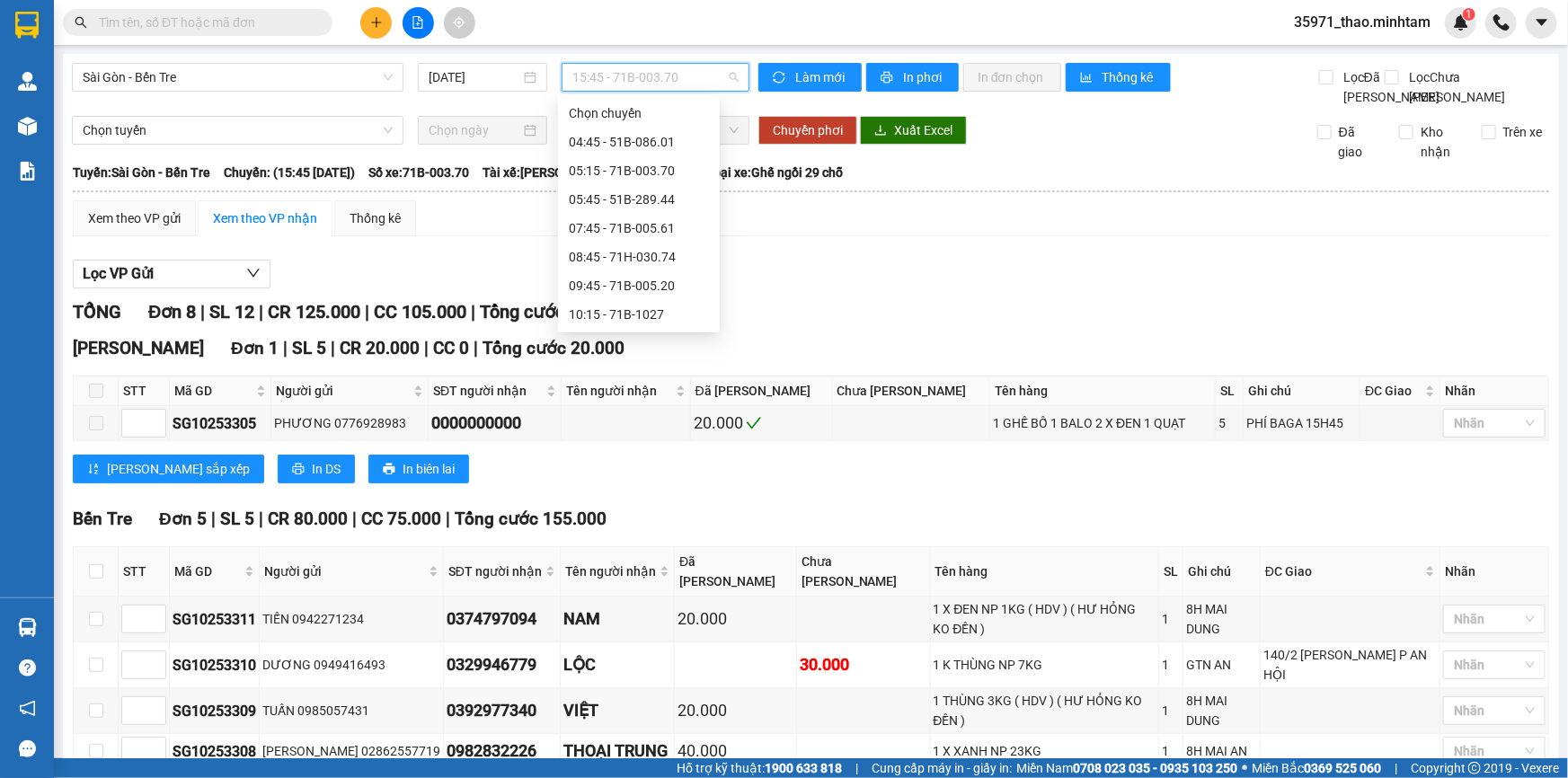
scroll to position [200, 0]
click at [630, 254] on div "14:45 - 71B-002.75" at bounding box center [639, 257] width 140 height 19
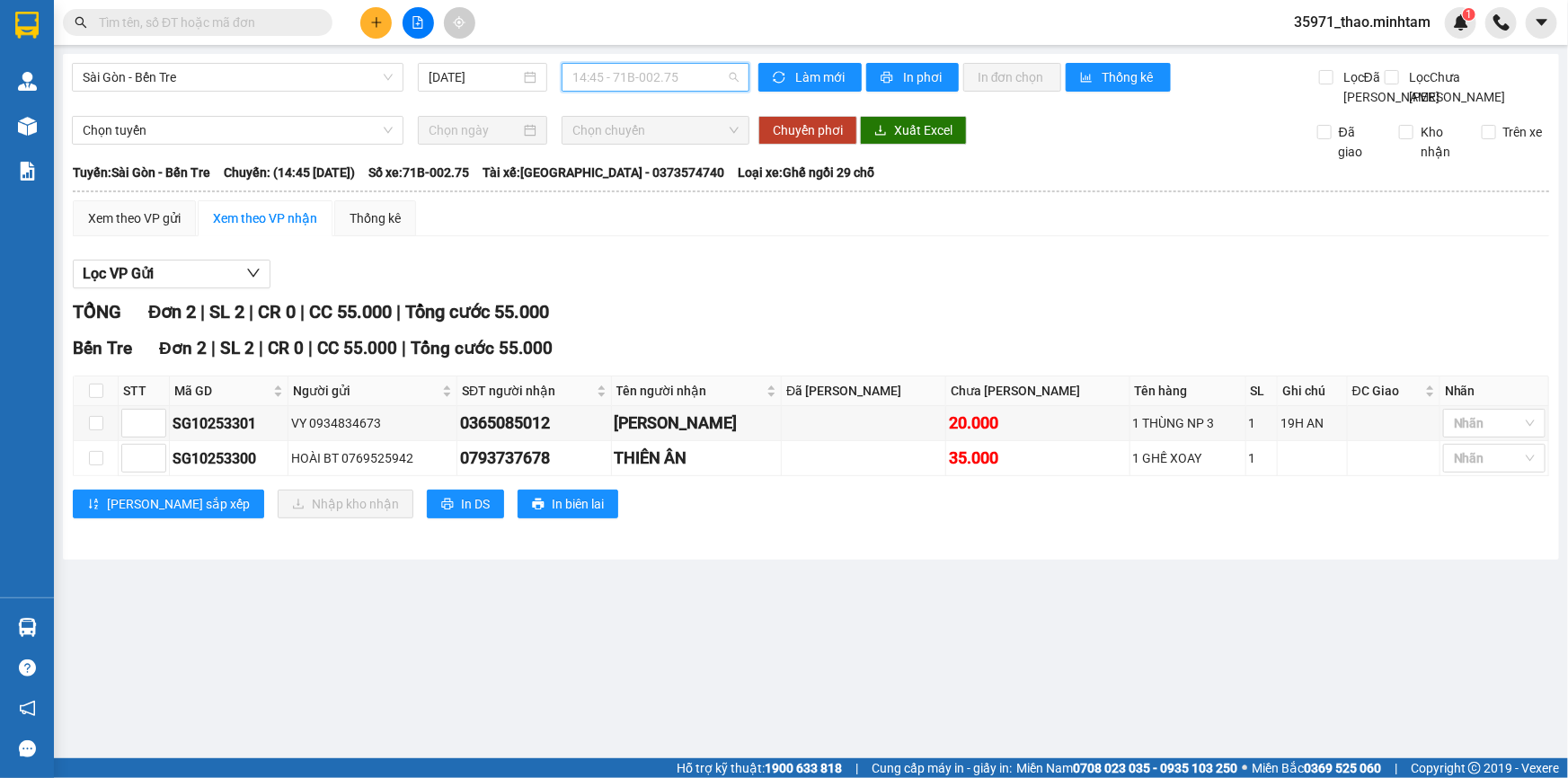
click at [646, 81] on span "14:45 - 71B-002.75" at bounding box center [655, 77] width 166 height 27
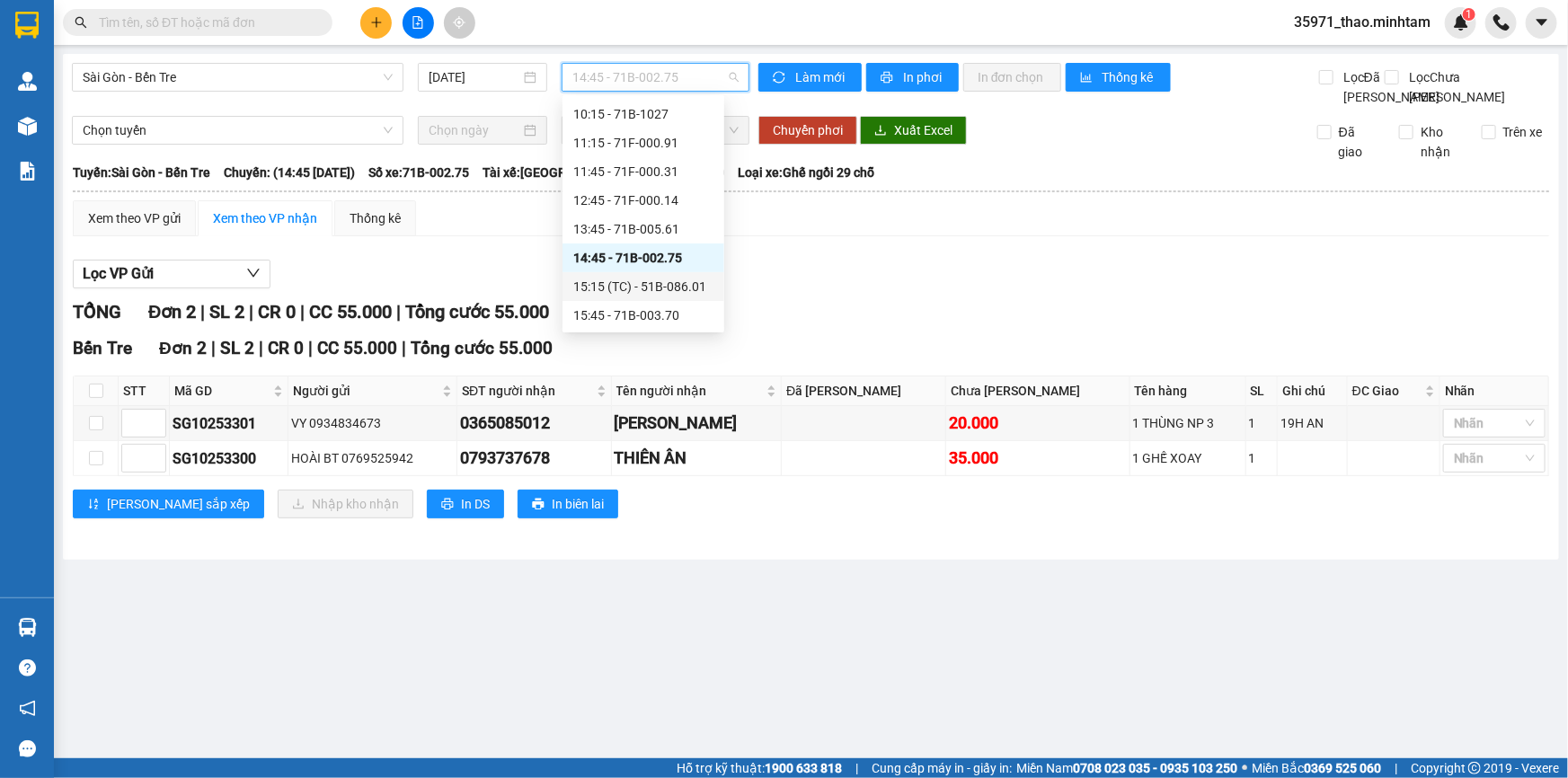
click at [656, 277] on div "15:15 (TC) - 51B-086.01" at bounding box center [643, 286] width 140 height 19
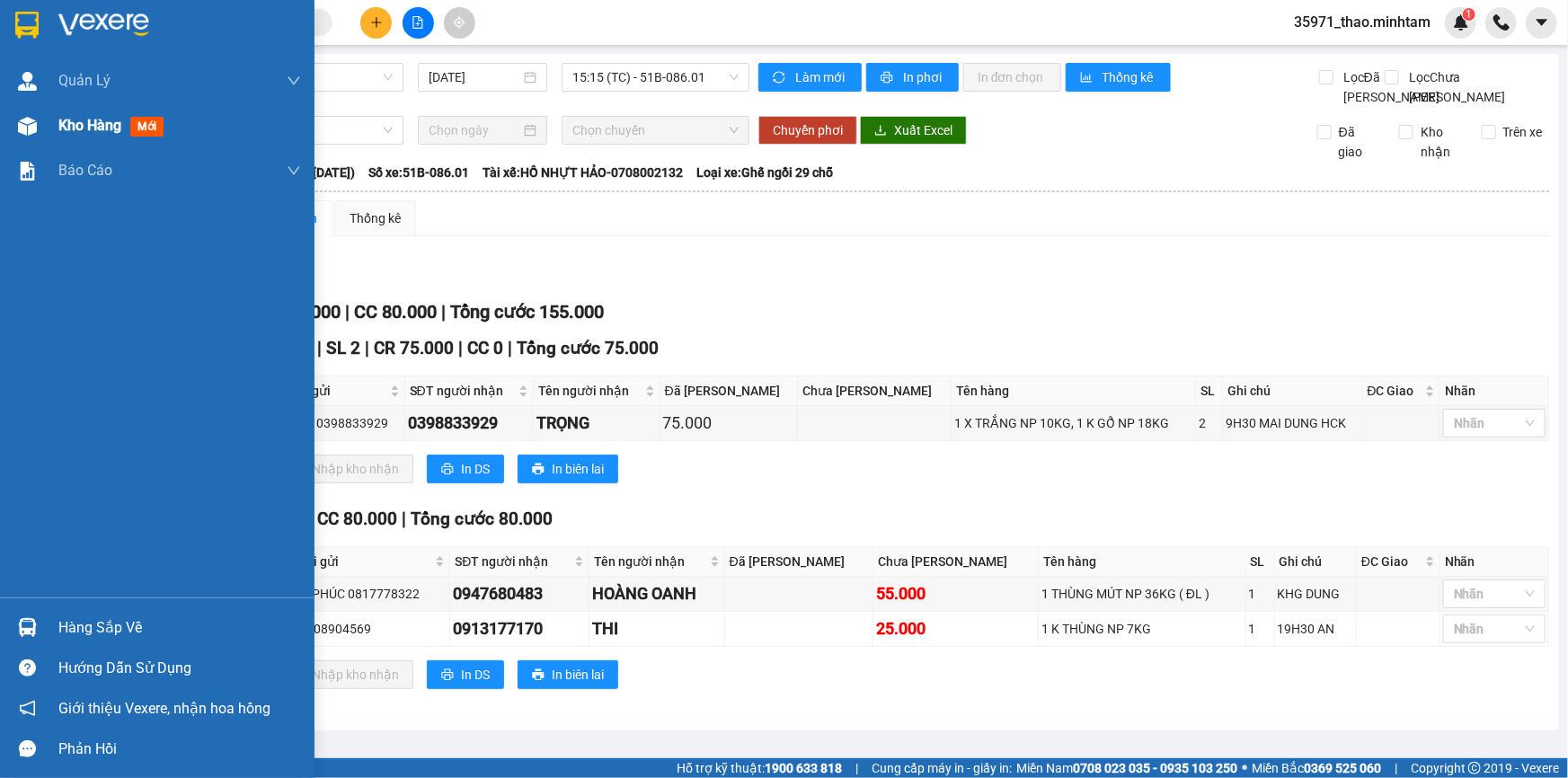
click at [94, 124] on span "Kho hàng" at bounding box center [89, 125] width 63 height 18
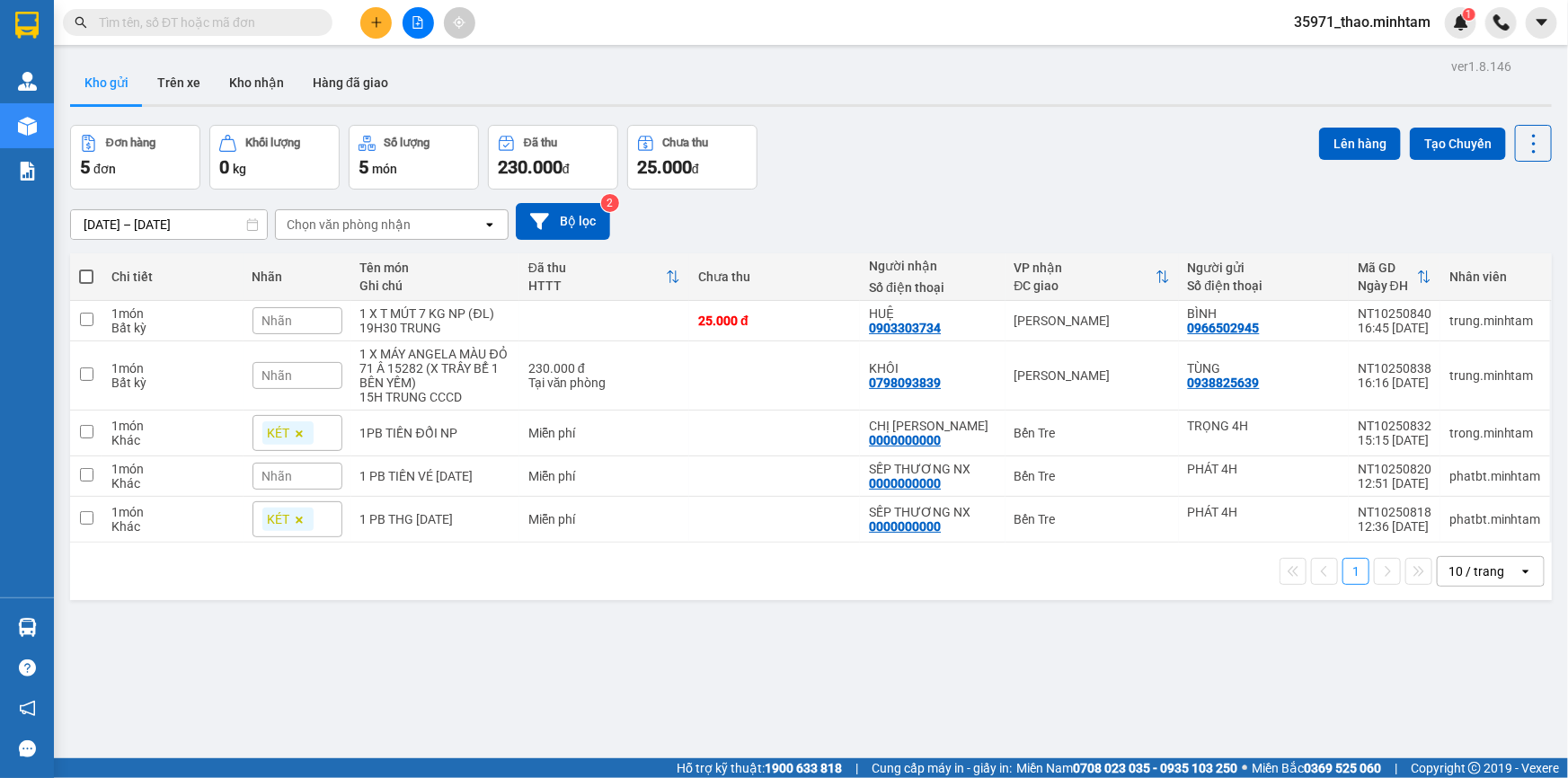
click at [202, 22] on input "text" at bounding box center [205, 22] width 212 height 19
type input "="
type input "2"
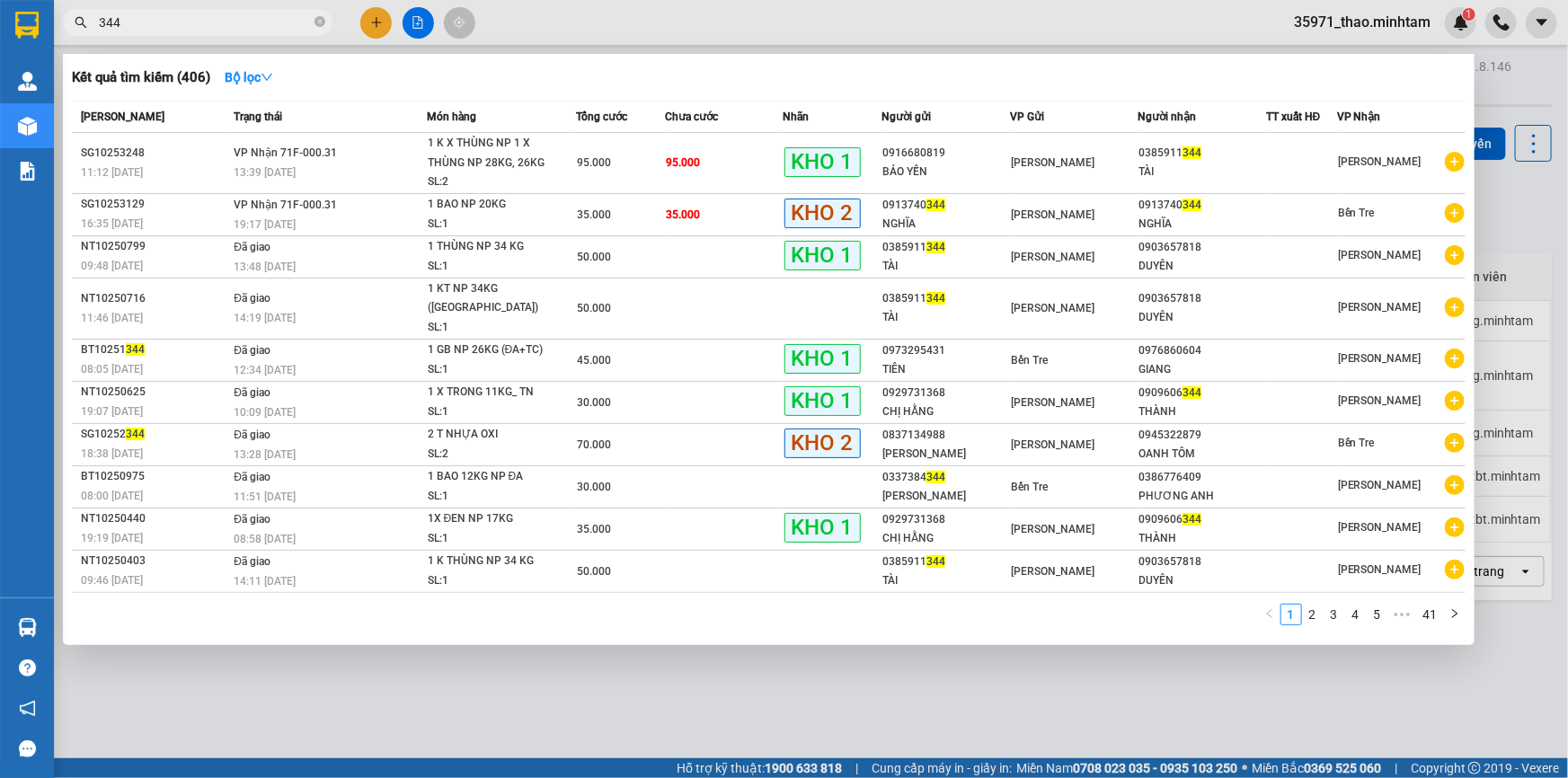
type input "344"
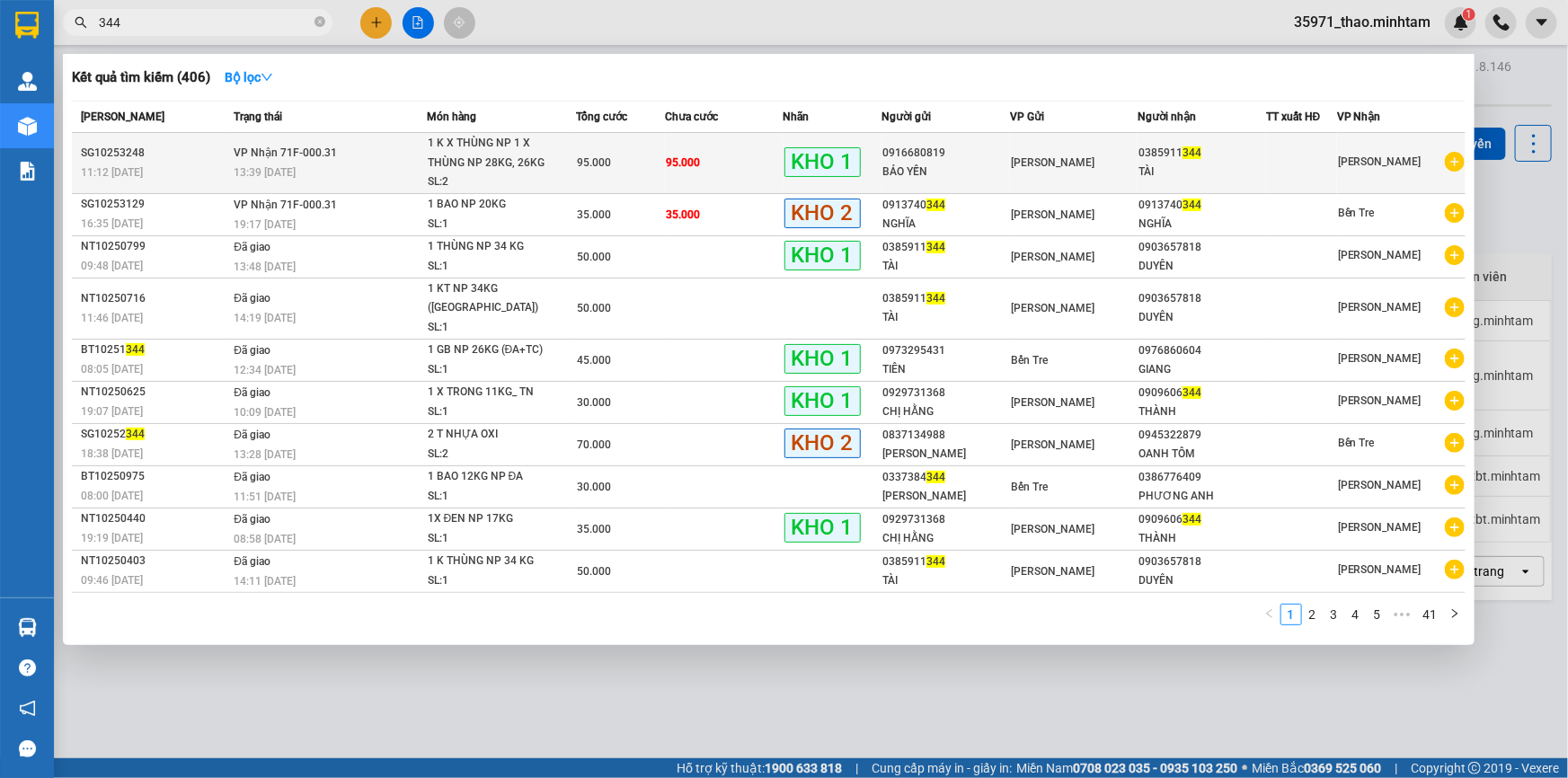
click at [189, 153] on div "SG10253248" at bounding box center [155, 153] width 147 height 18
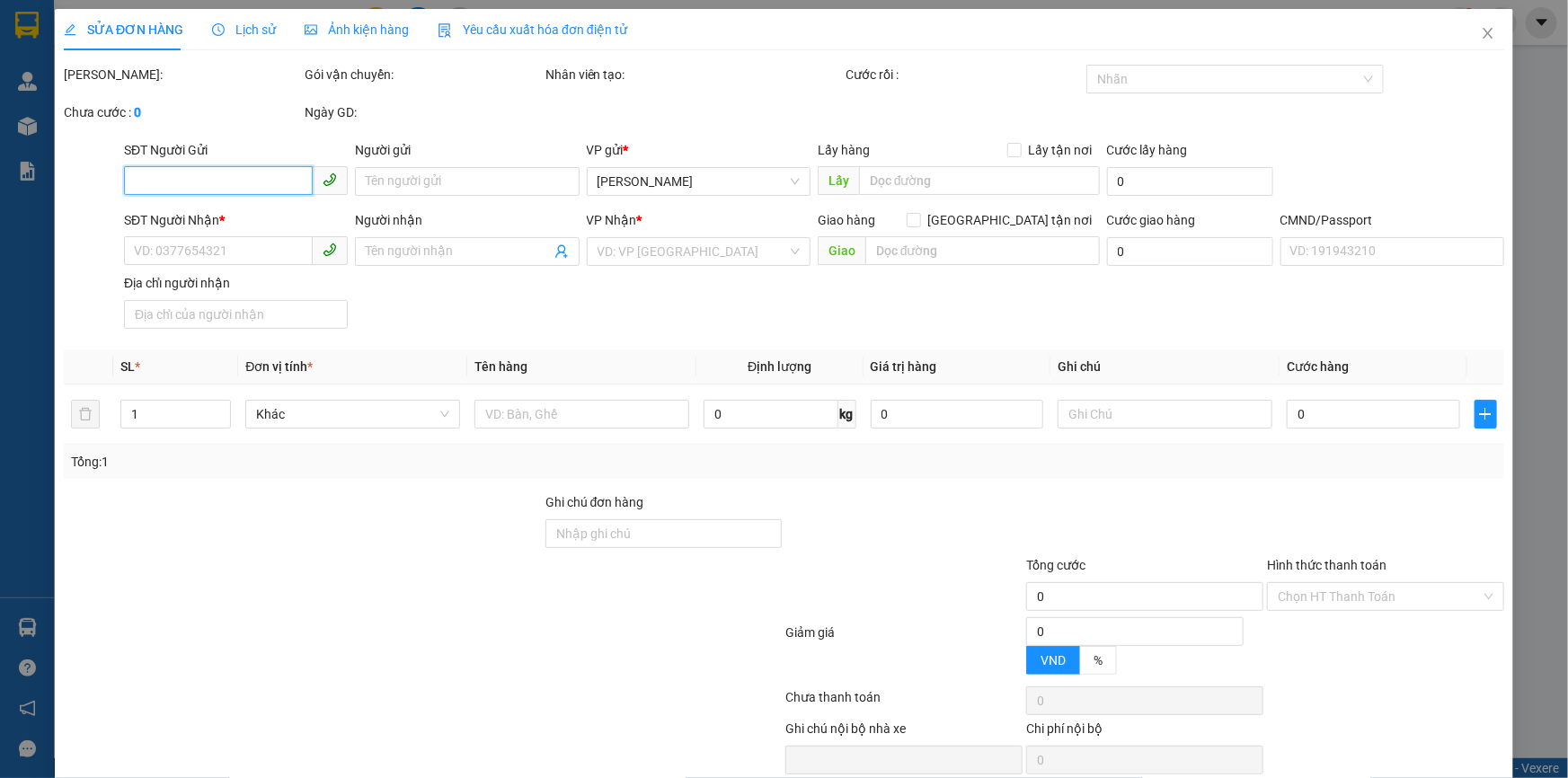
scroll to position [28, 0]
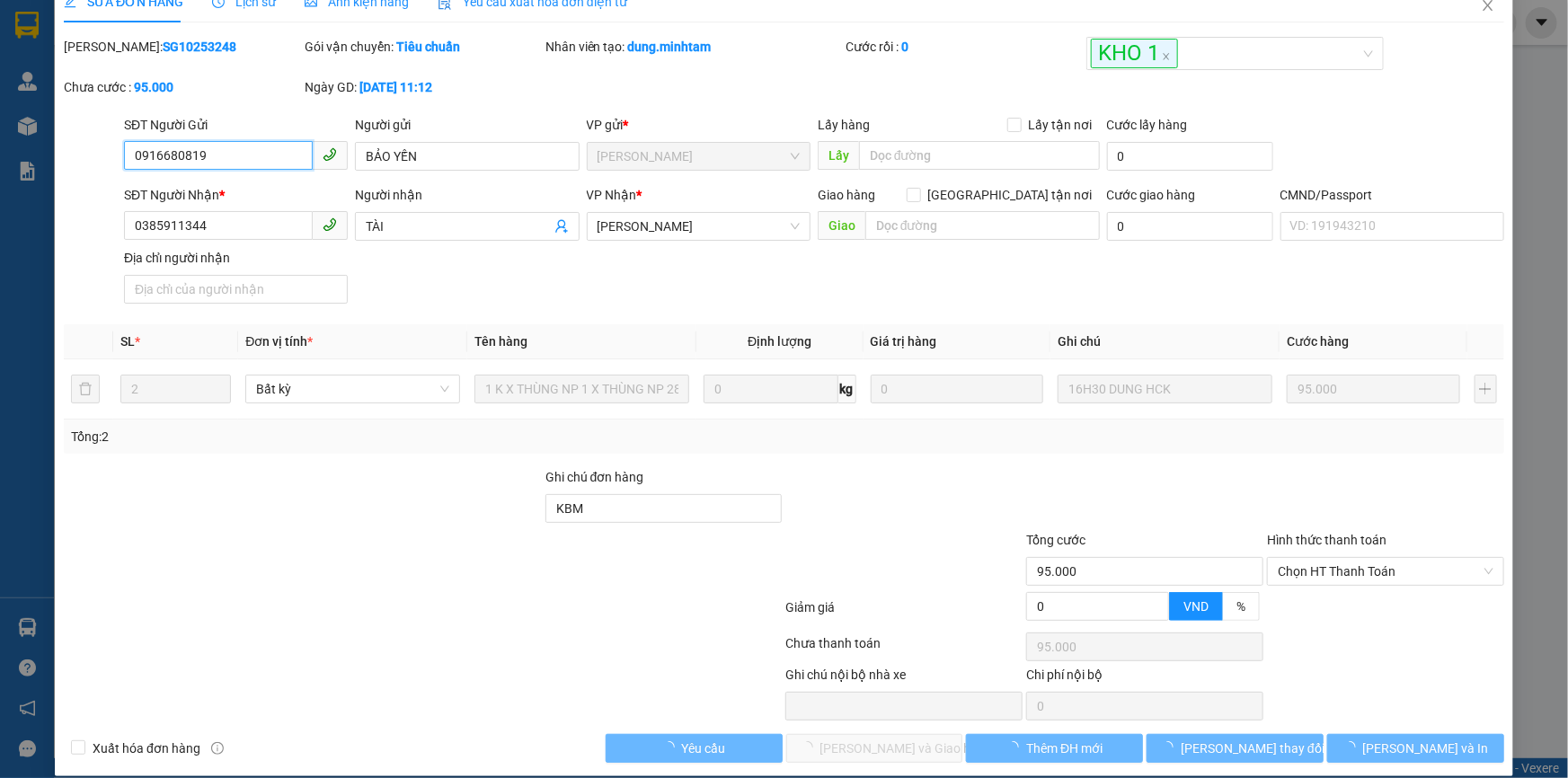
type input "0916680819"
type input "BẢO YẾN"
type input "0385911344"
type input "TÀI"
type input "KBM"
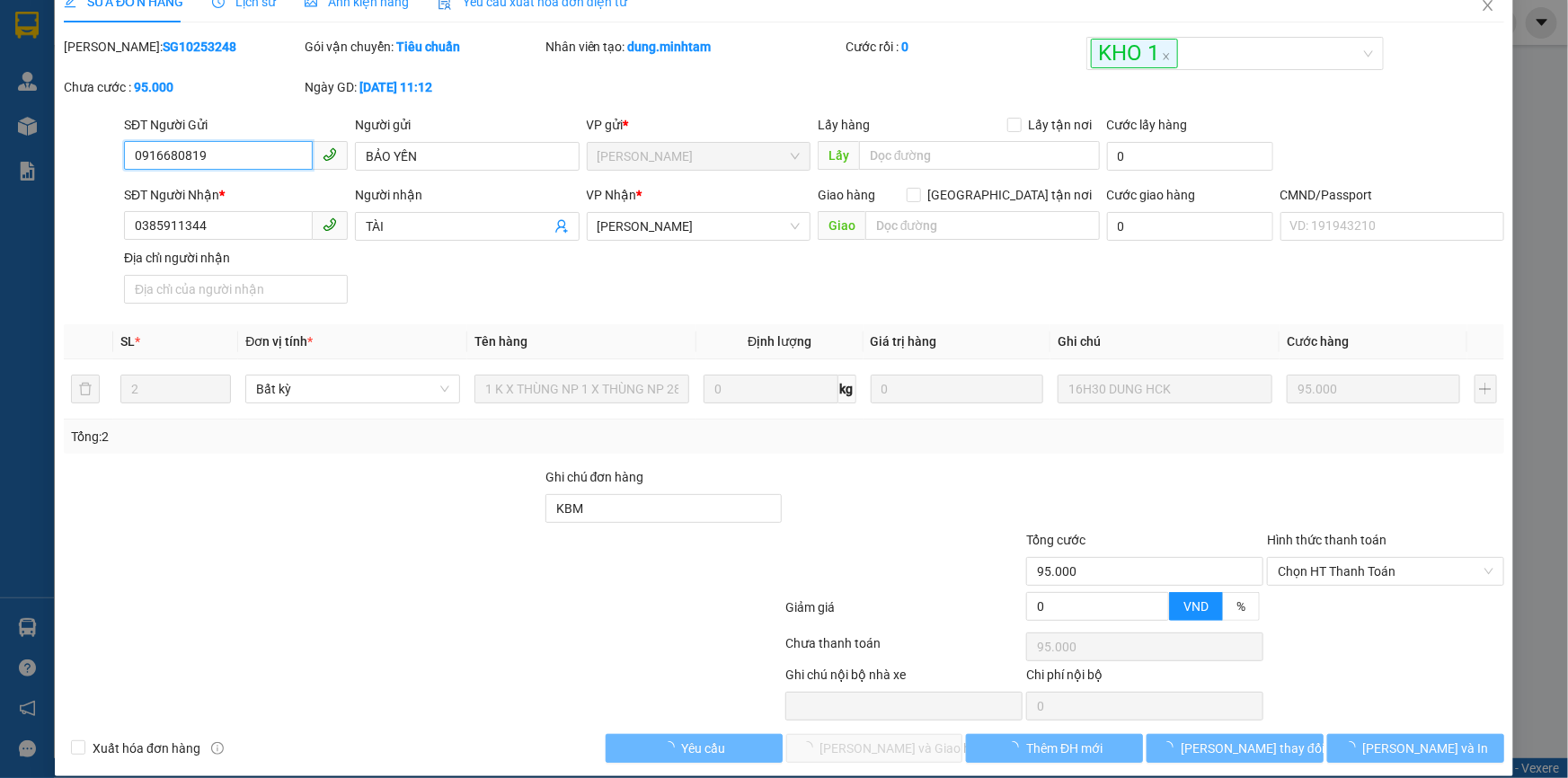
type input "95.000"
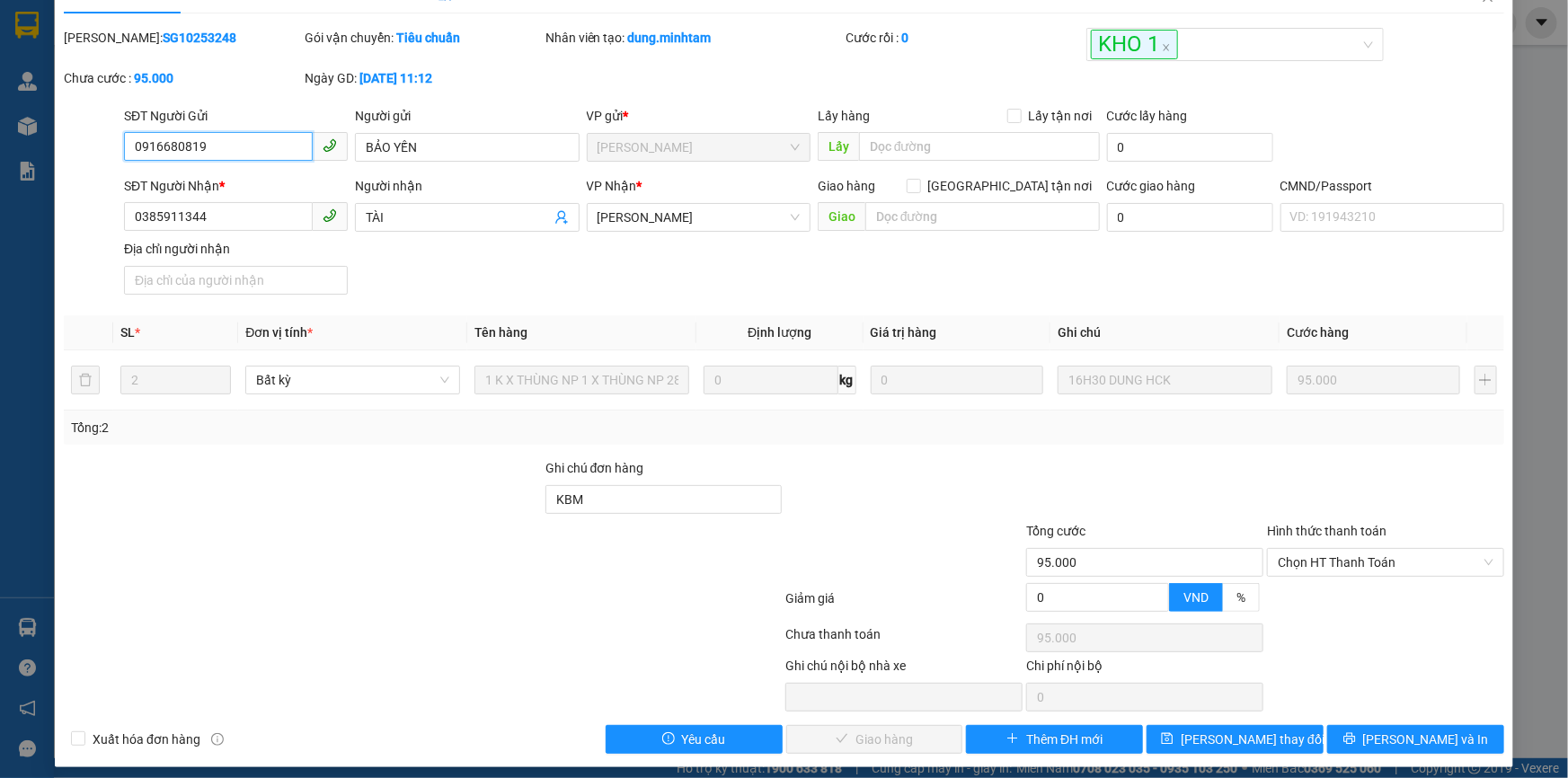
scroll to position [50, 0]
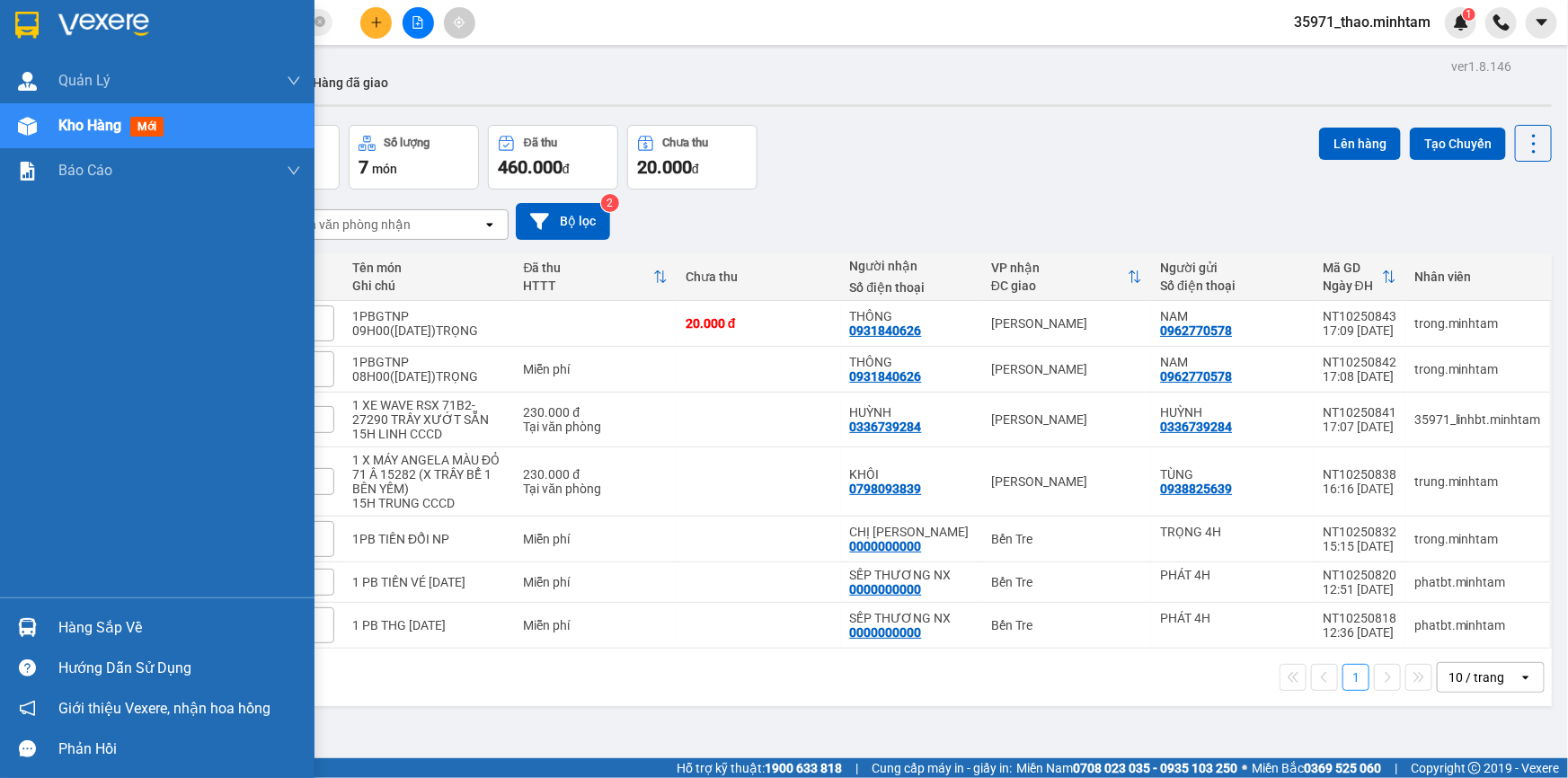
click at [102, 618] on div "Hàng sắp về" at bounding box center [179, 628] width 242 height 27
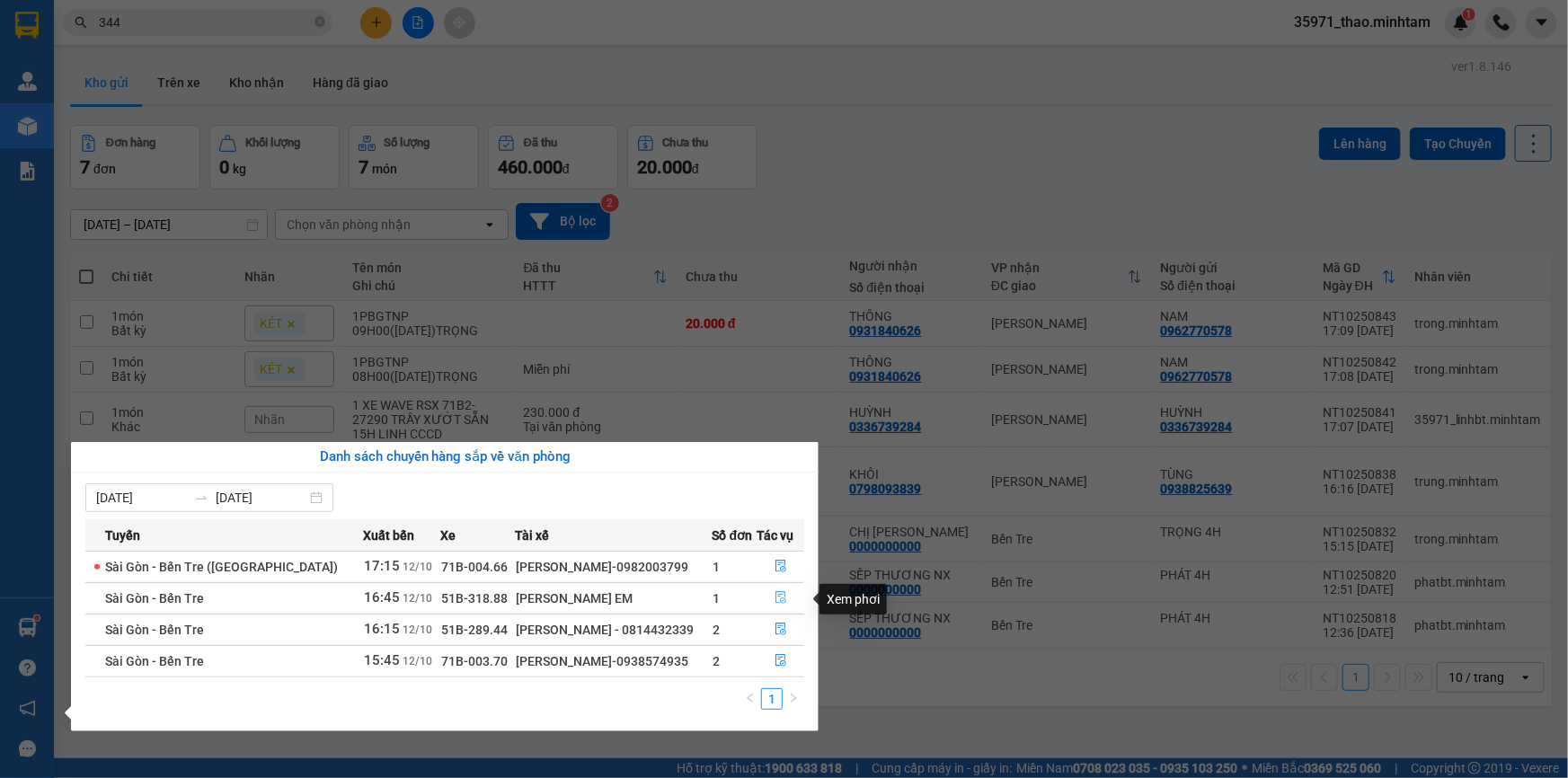
click at [775, 594] on icon "file-done" at bounding box center [781, 598] width 11 height 13
